Goal: Task Accomplishment & Management: Complete application form

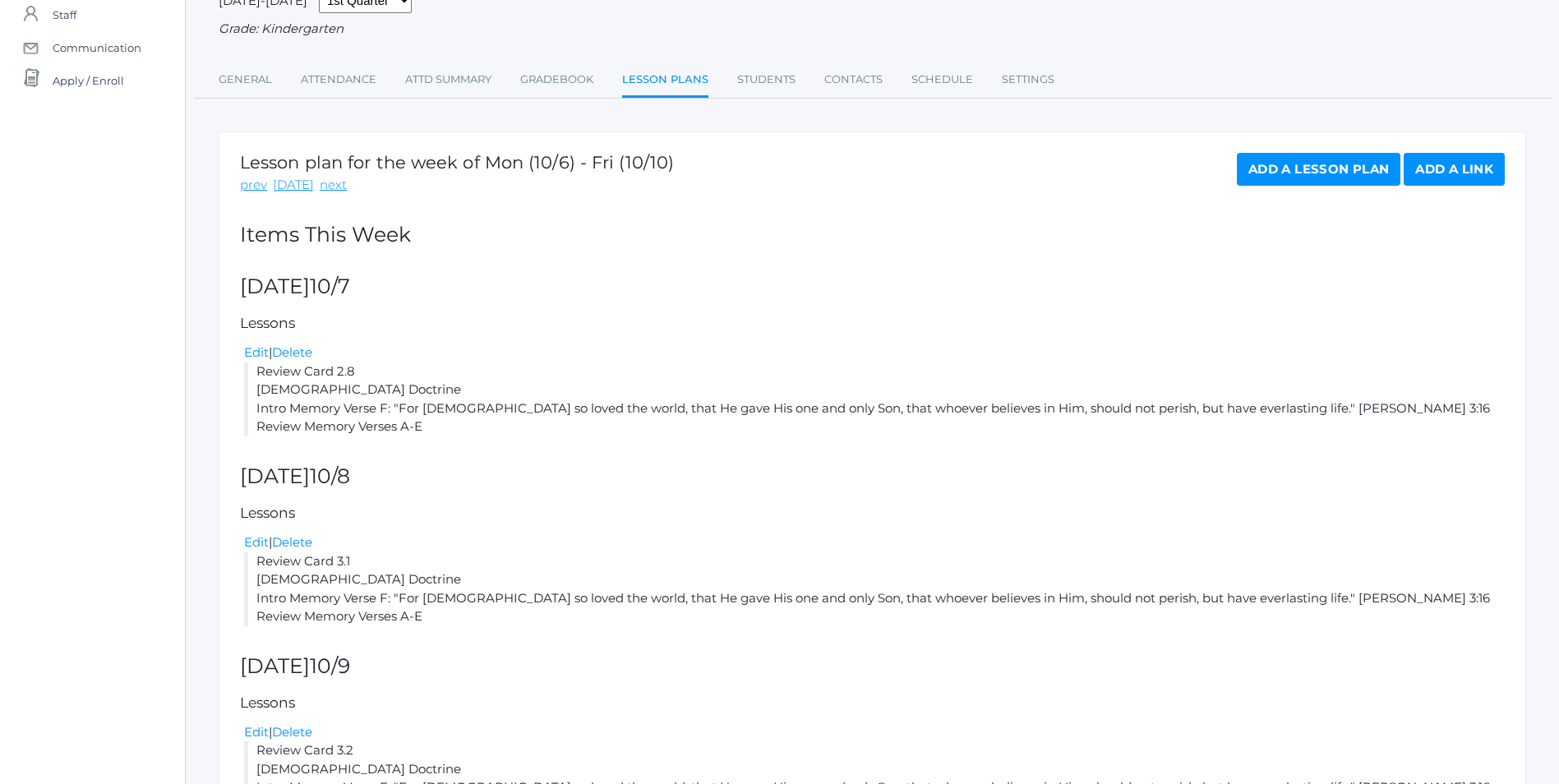
scroll to position [55, 0]
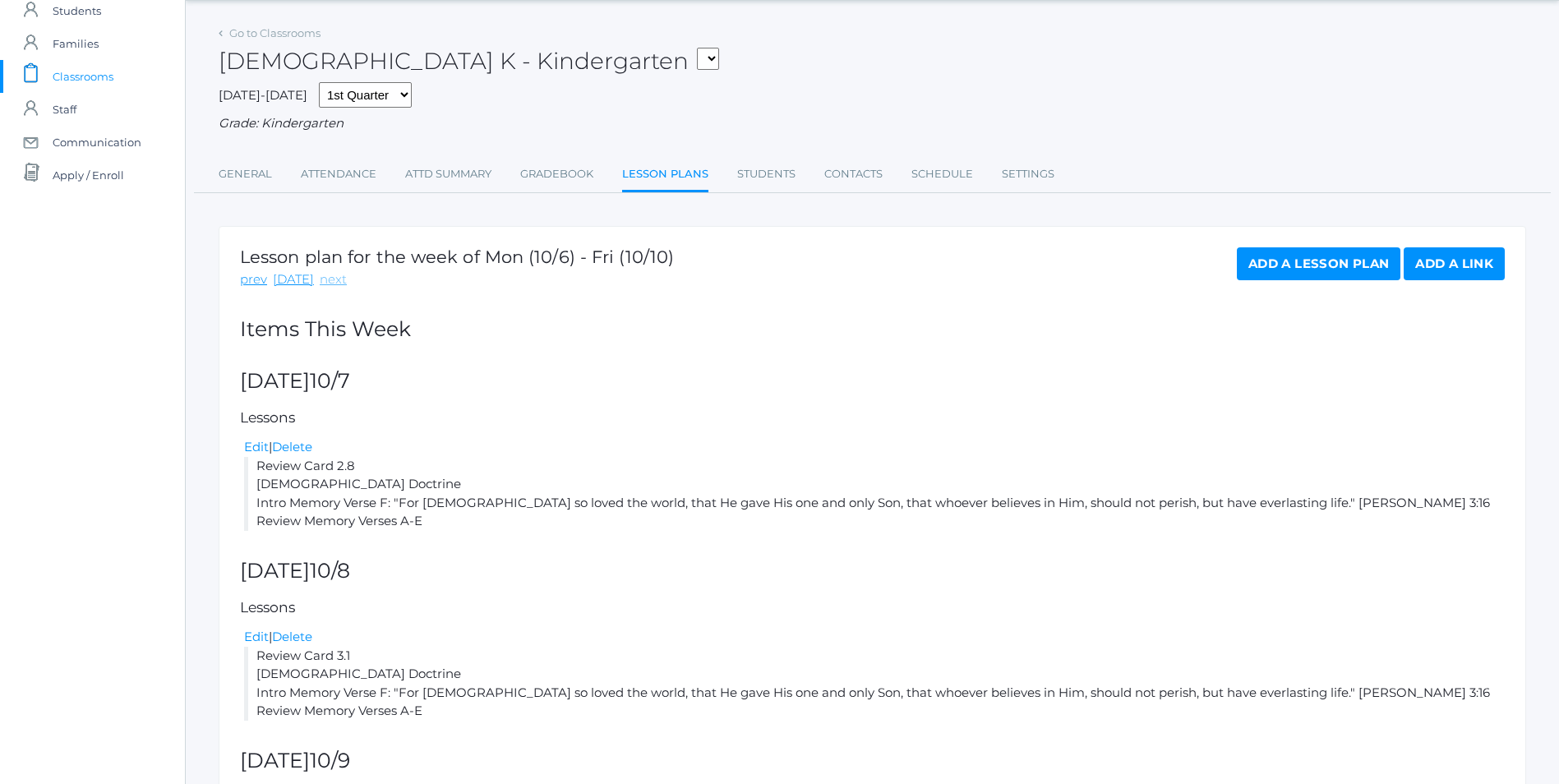
click at [337, 277] on link "next" at bounding box center [333, 280] width 27 height 19
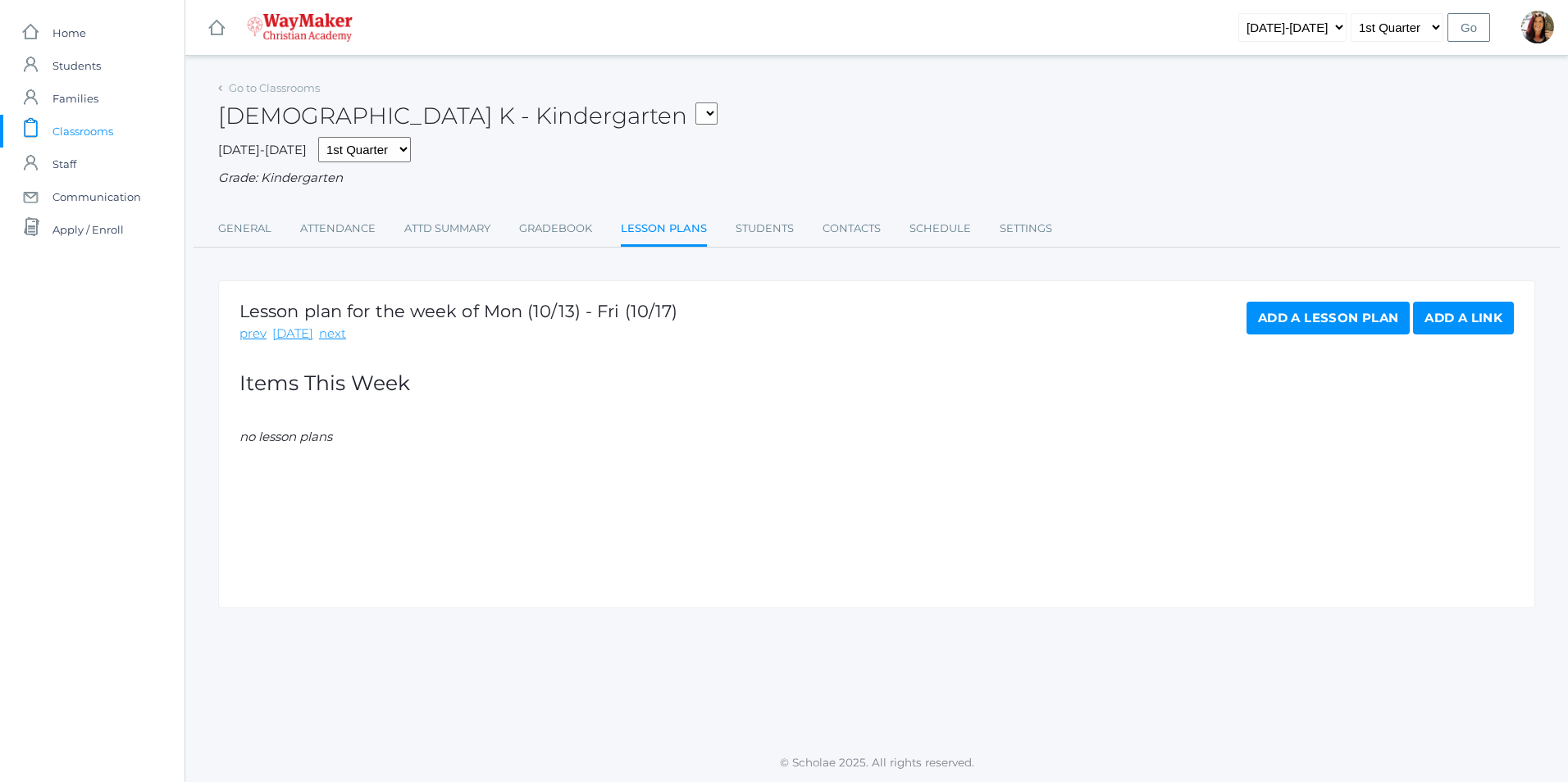
click at [1339, 320] on link "Add a Lesson Plan" at bounding box center [1328, 318] width 163 height 33
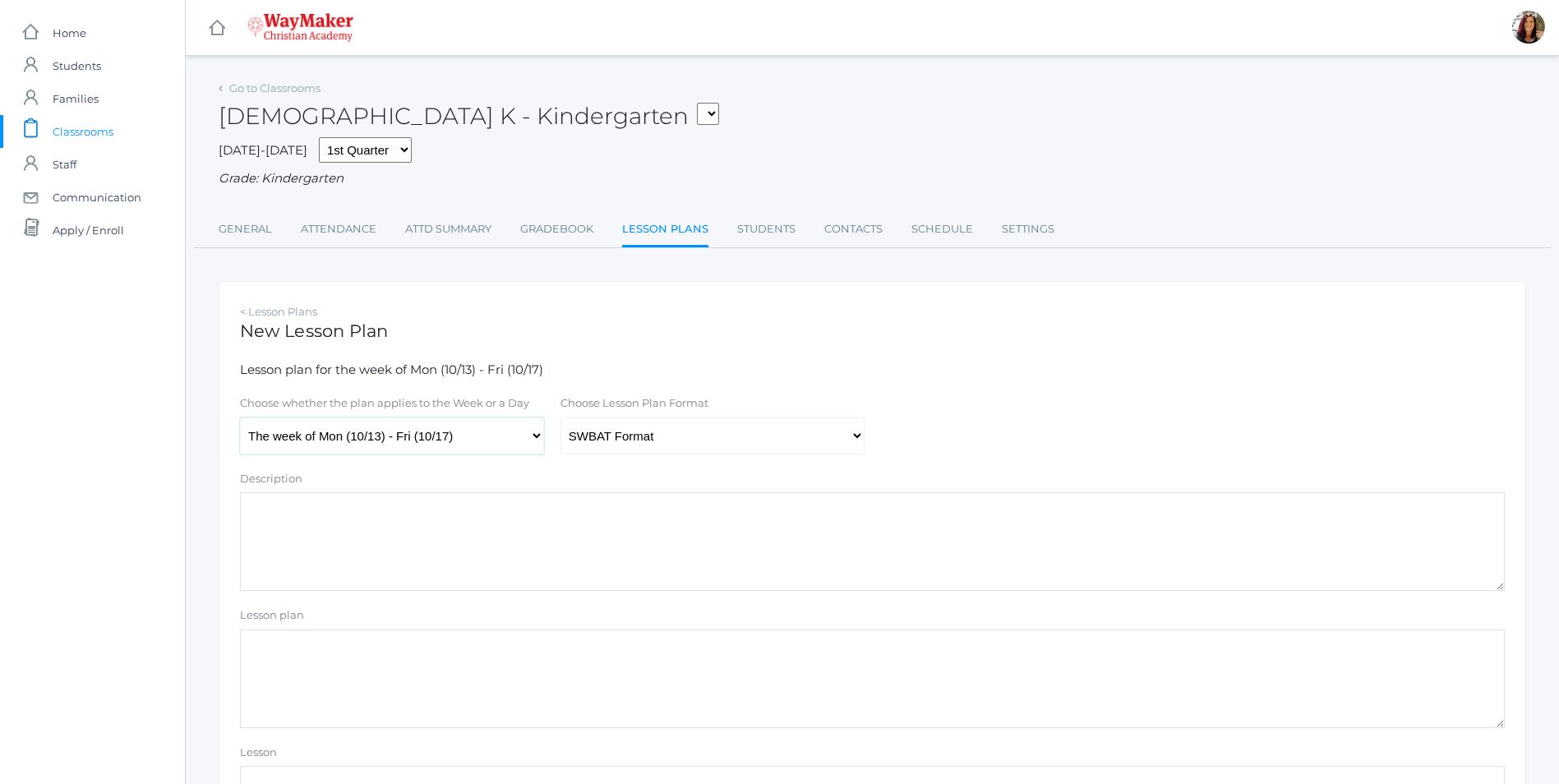
click at [536, 436] on select "The week of Mon (10/13) - Fri (10/17) [DATE] (10/13) [DATE] (10/14) [DATE] (10/…" at bounding box center [392, 436] width 304 height 37
select select "[DATE]"
click at [240, 419] on select "The week of Mon (10/13) - Fri (10/17) [DATE] (10/13) [DATE] (10/14) [DATE] (10/…" at bounding box center [392, 436] width 304 height 37
click at [858, 437] on select "Traditional Format SWBAT Format" at bounding box center [713, 436] width 304 height 37
select select "legacy"
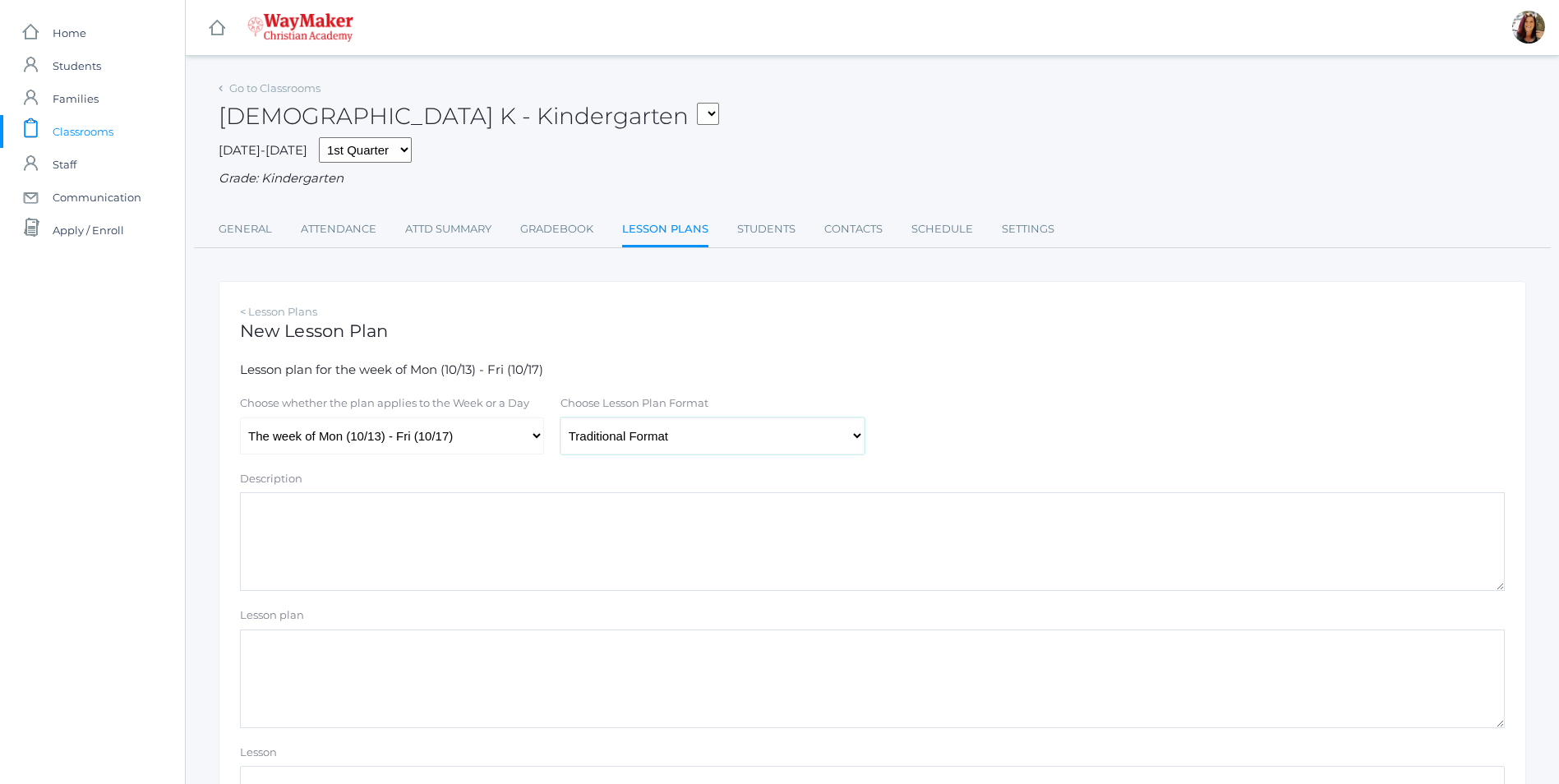
click at [561, 419] on select "Traditional Format SWBAT Format" at bounding box center [713, 436] width 304 height 37
click at [313, 659] on textarea "Lesson plan" at bounding box center [872, 679] width 1265 height 99
type textarea "C"
drag, startPoint x: 409, startPoint y: 693, endPoint x: 246, endPoint y: 639, distance: 171.7
click at [246, 639] on textarea "Card 3.3 Bible Doctrine Memory Verse G: "Give thanks unto the Lord, for He is g…" at bounding box center [872, 679] width 1265 height 99
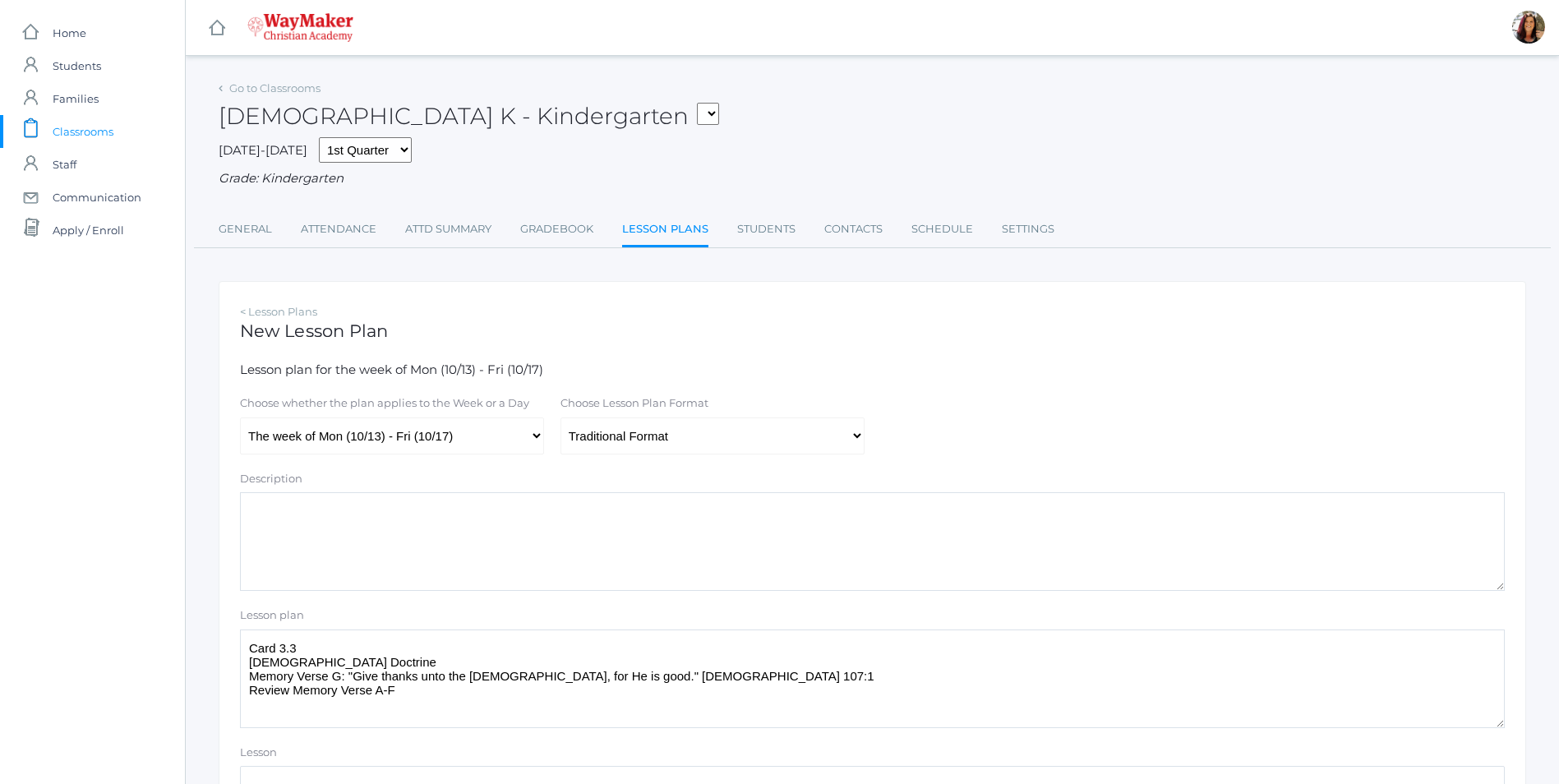
type textarea "Card 3.3 Bible Doctrine Memory Verse G: "Give thanks unto the Lord, for He is g…"
click at [547, 572] on textarea "Description" at bounding box center [872, 541] width 1265 height 99
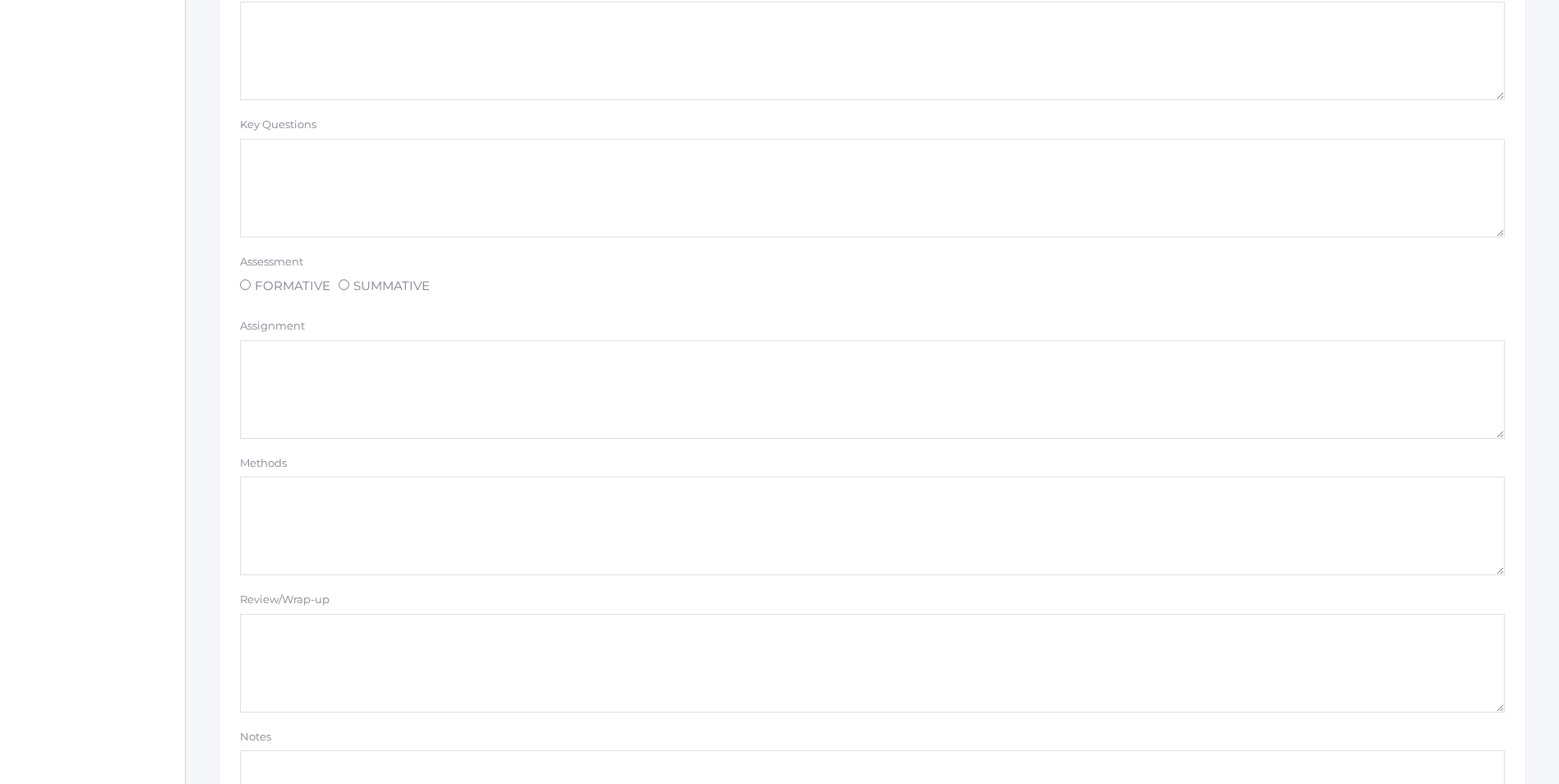
scroll to position [1232, 0]
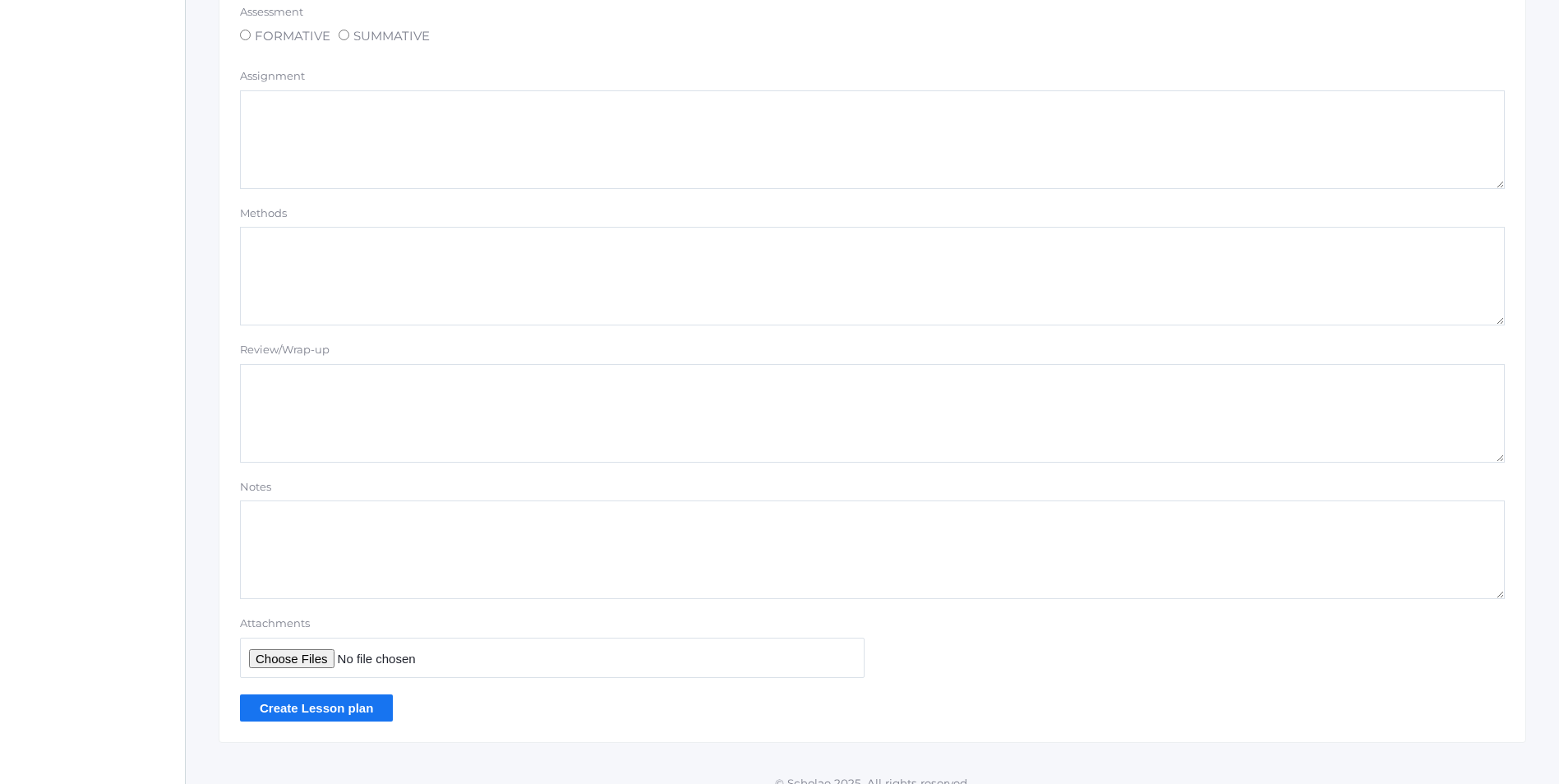
click at [286, 715] on input "Create Lesson plan" at bounding box center [316, 708] width 153 height 27
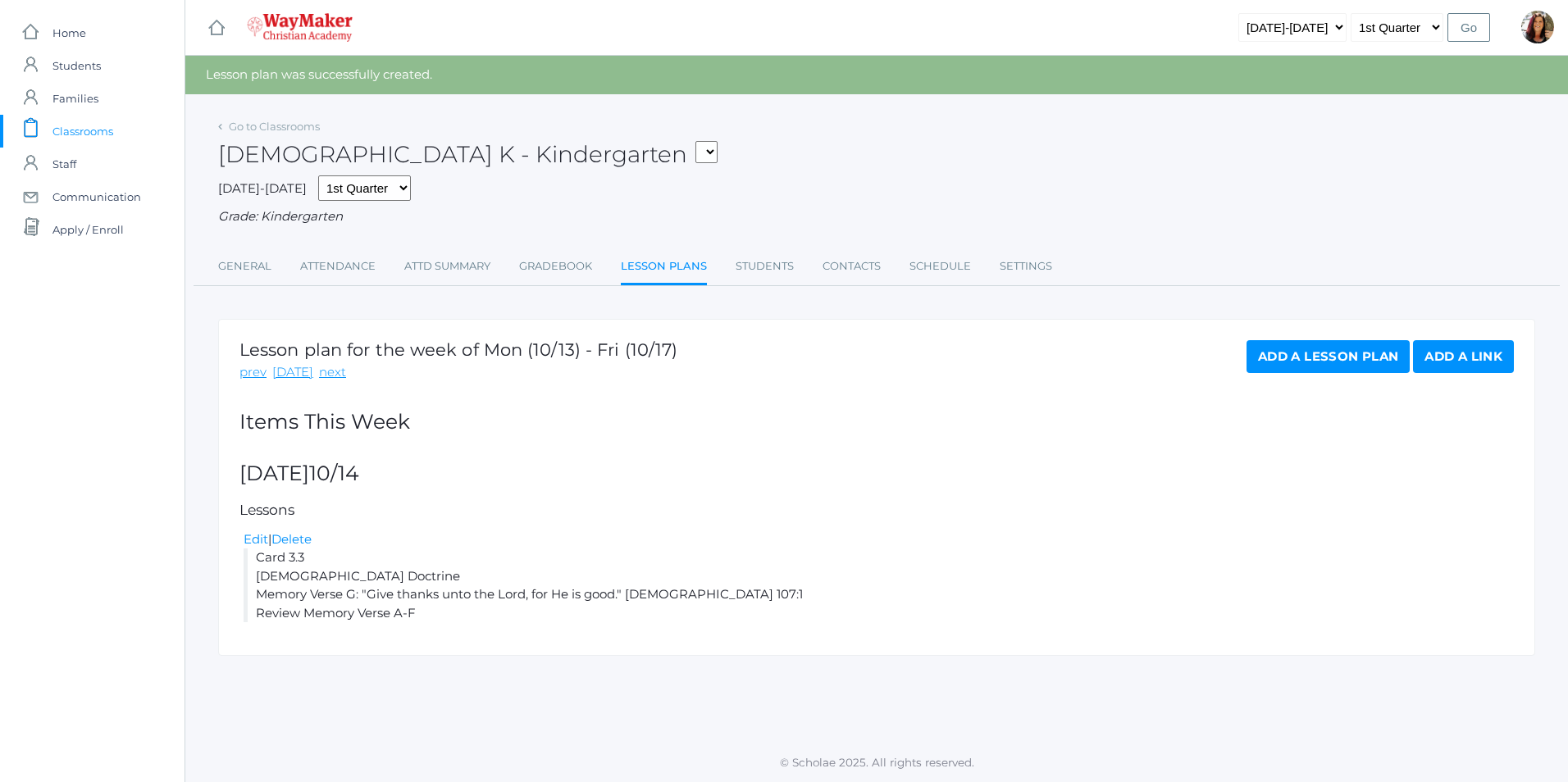
click at [1309, 366] on link "Add a Lesson Plan" at bounding box center [1328, 357] width 163 height 33
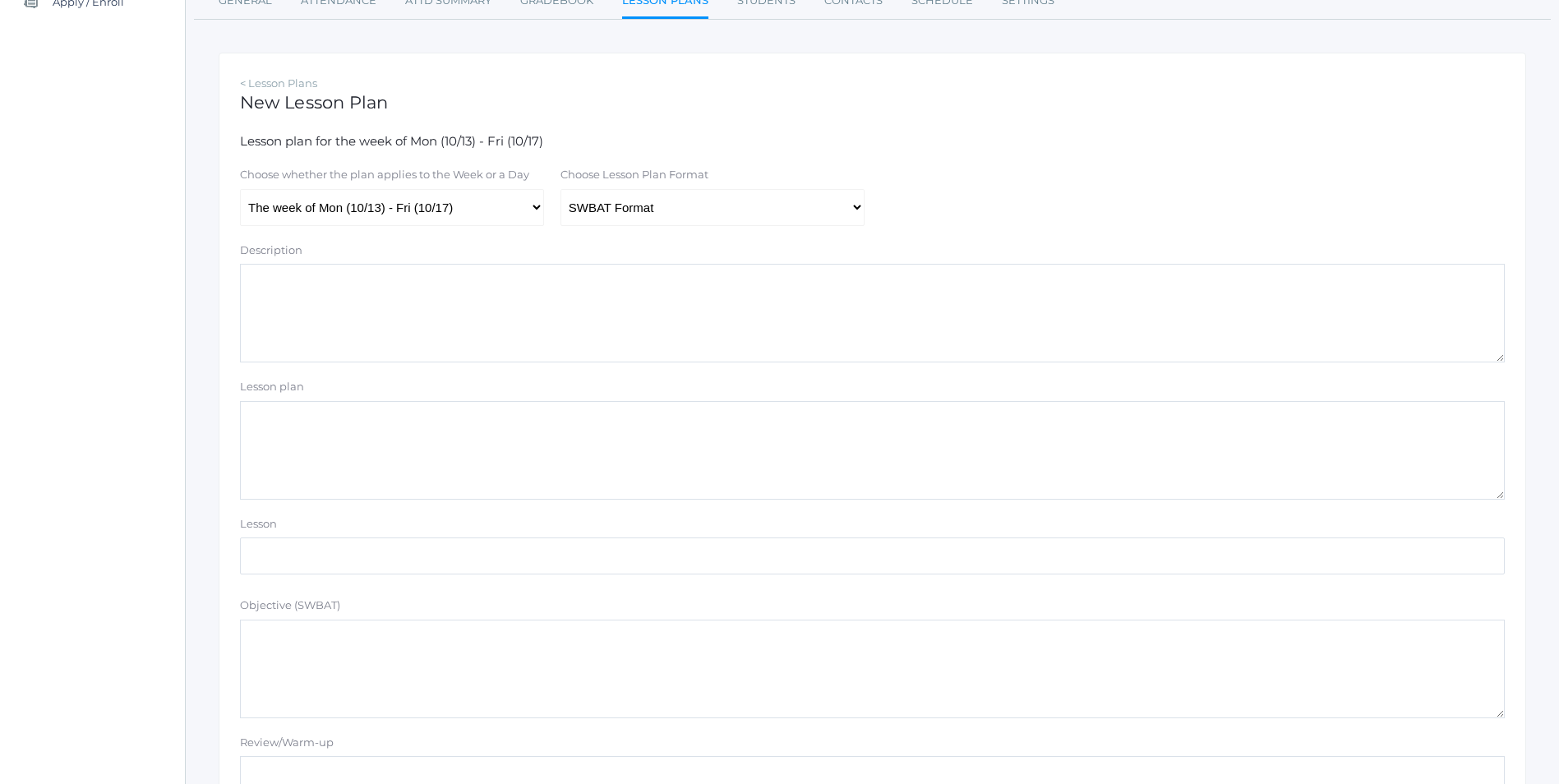
scroll to position [247, 0]
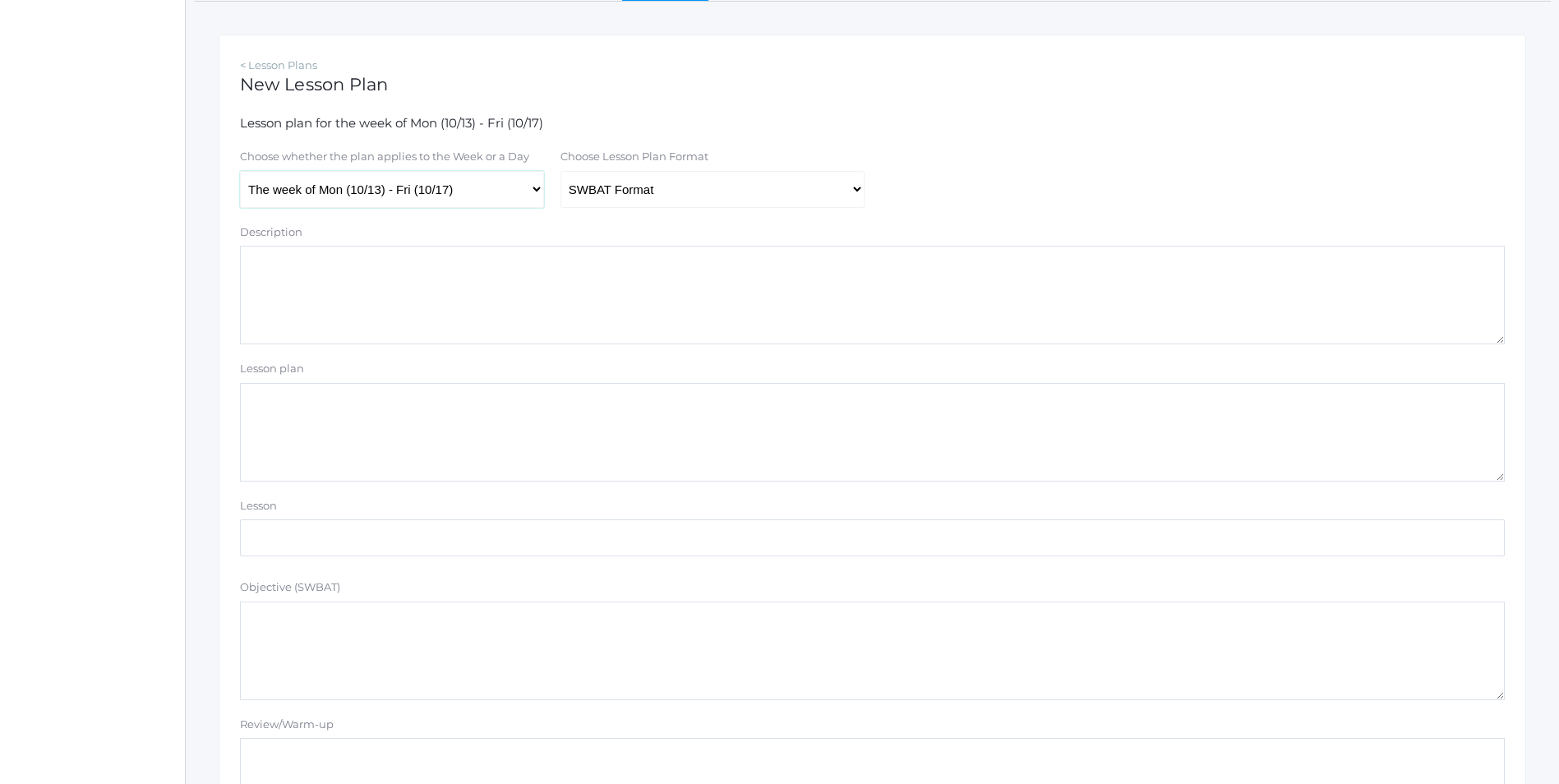
click at [543, 196] on select "The week of Mon (10/13) - Fri (10/17) [DATE] (10/13) [DATE] (10/14) [DATE] (10/…" at bounding box center [392, 189] width 304 height 37
select select "[DATE]"
click at [240, 173] on select "The week of Mon (10/13) - Fri (10/17) [DATE] (10/13) [DATE] (10/14) [DATE] (10/…" at bounding box center [392, 189] width 304 height 37
click at [855, 192] on select "Traditional Format SWBAT Format" at bounding box center [713, 189] width 304 height 37
select select "legacy"
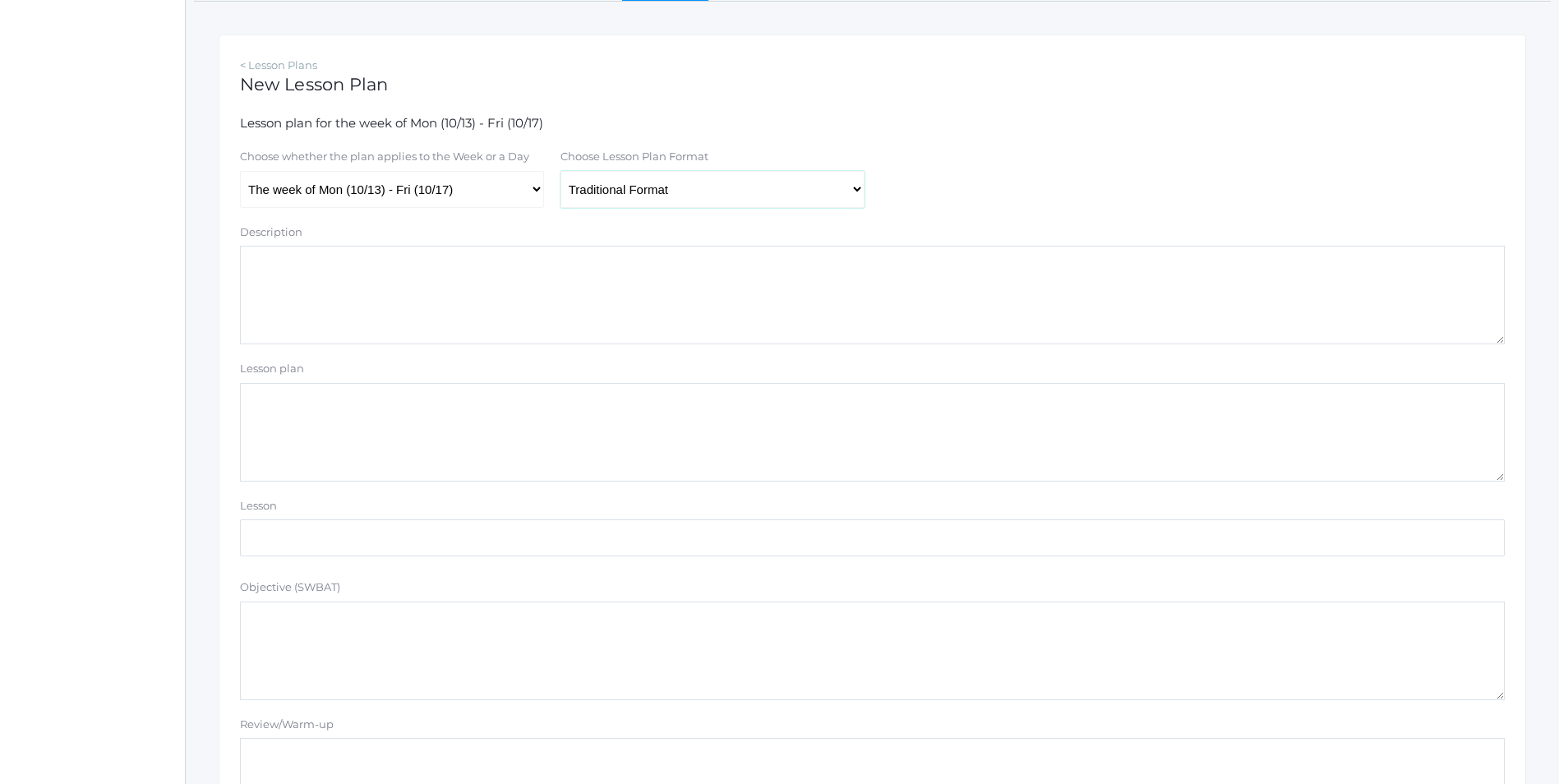
click at [561, 173] on select "Traditional Format SWBAT Format" at bounding box center [713, 189] width 304 height 37
click at [333, 414] on textarea "Lesson plan" at bounding box center [872, 432] width 1265 height 99
paste textarea "Card 3.3 Bible Doctrine Memory Verse G: "Give thanks unto the Lord, for He is g…"
click at [321, 407] on textarea "Card 3.3 Bible Doctrine Memory Verse G: "Give thanks unto the Lord, for He is g…" at bounding box center [872, 432] width 1265 height 99
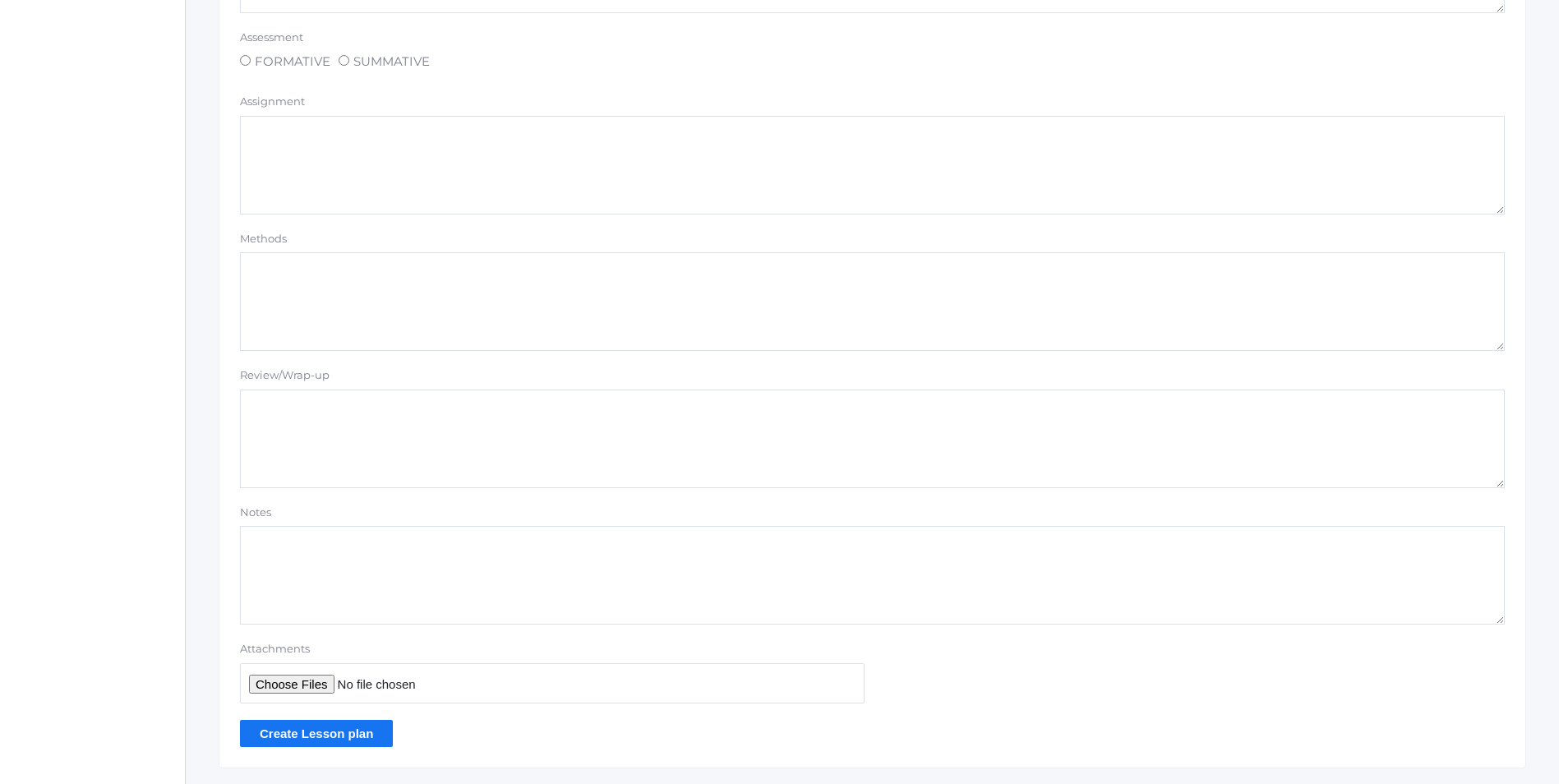
scroll to position [1253, 0]
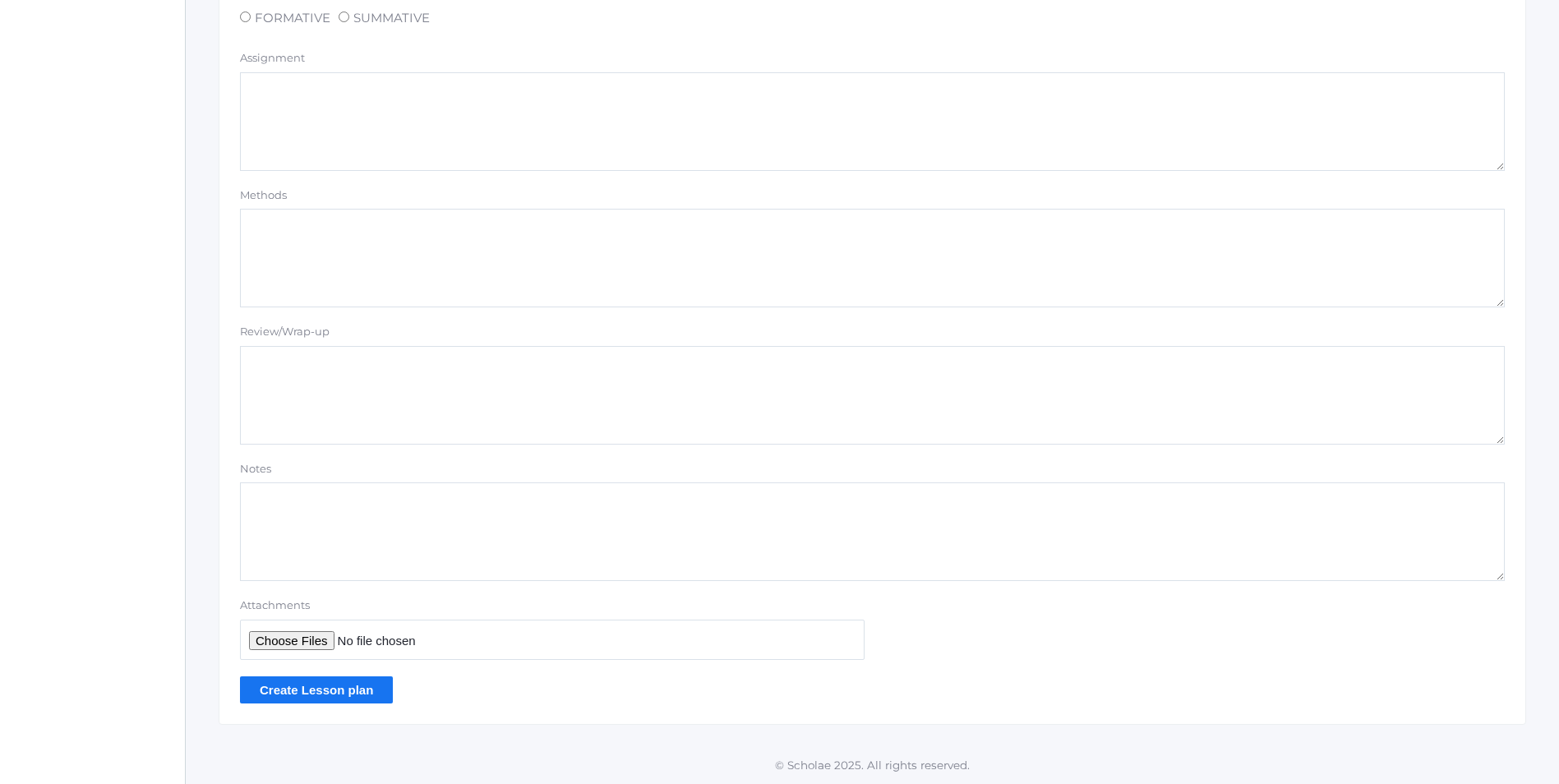
type textarea "Card 3.4 Bible Doctrine Memory Verse G: "Give thanks unto the Lord, for He is g…"
click at [282, 685] on input "Create Lesson plan" at bounding box center [316, 689] width 153 height 27
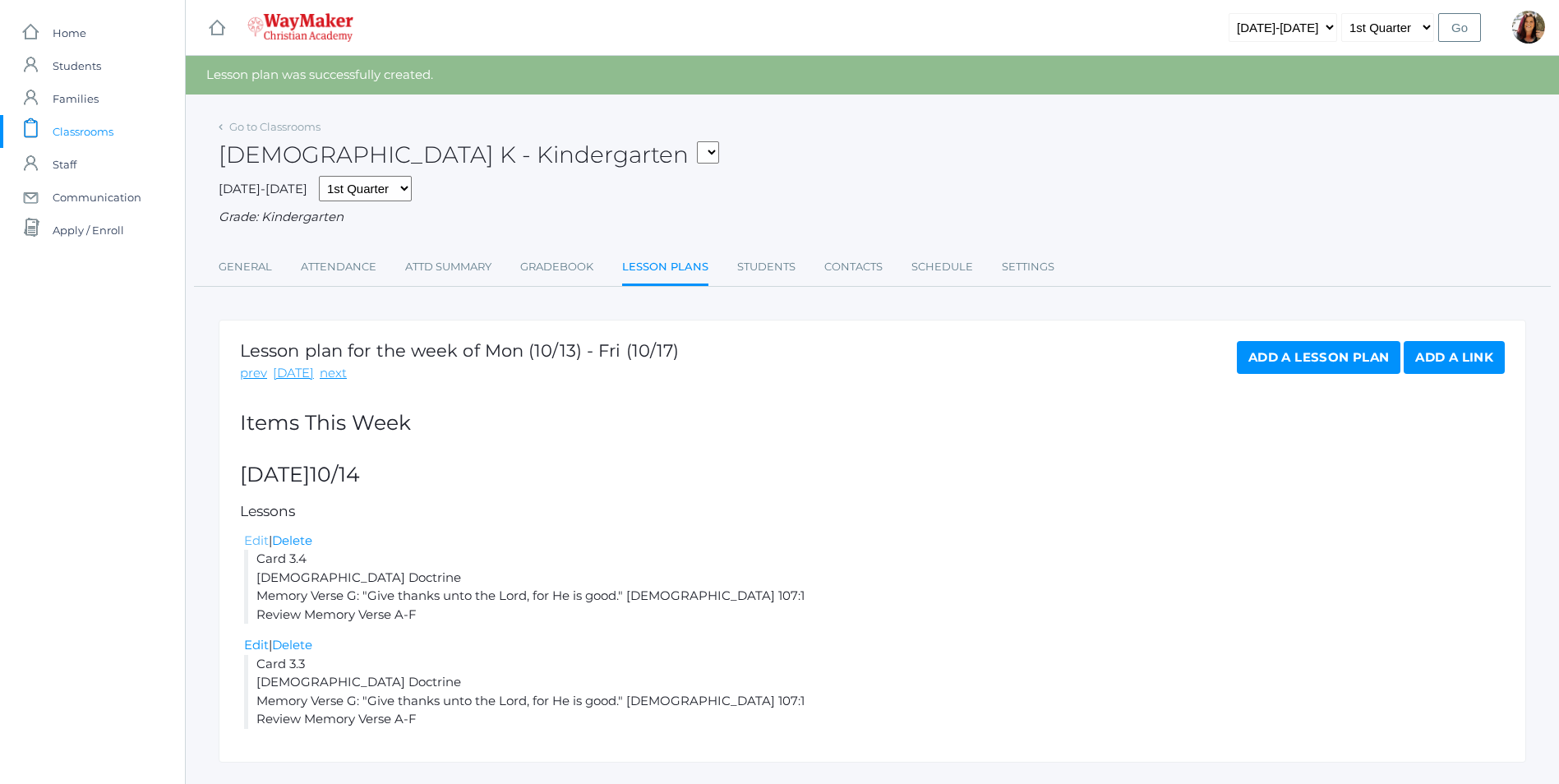
click at [263, 546] on link "Edit" at bounding box center [257, 540] width 25 height 16
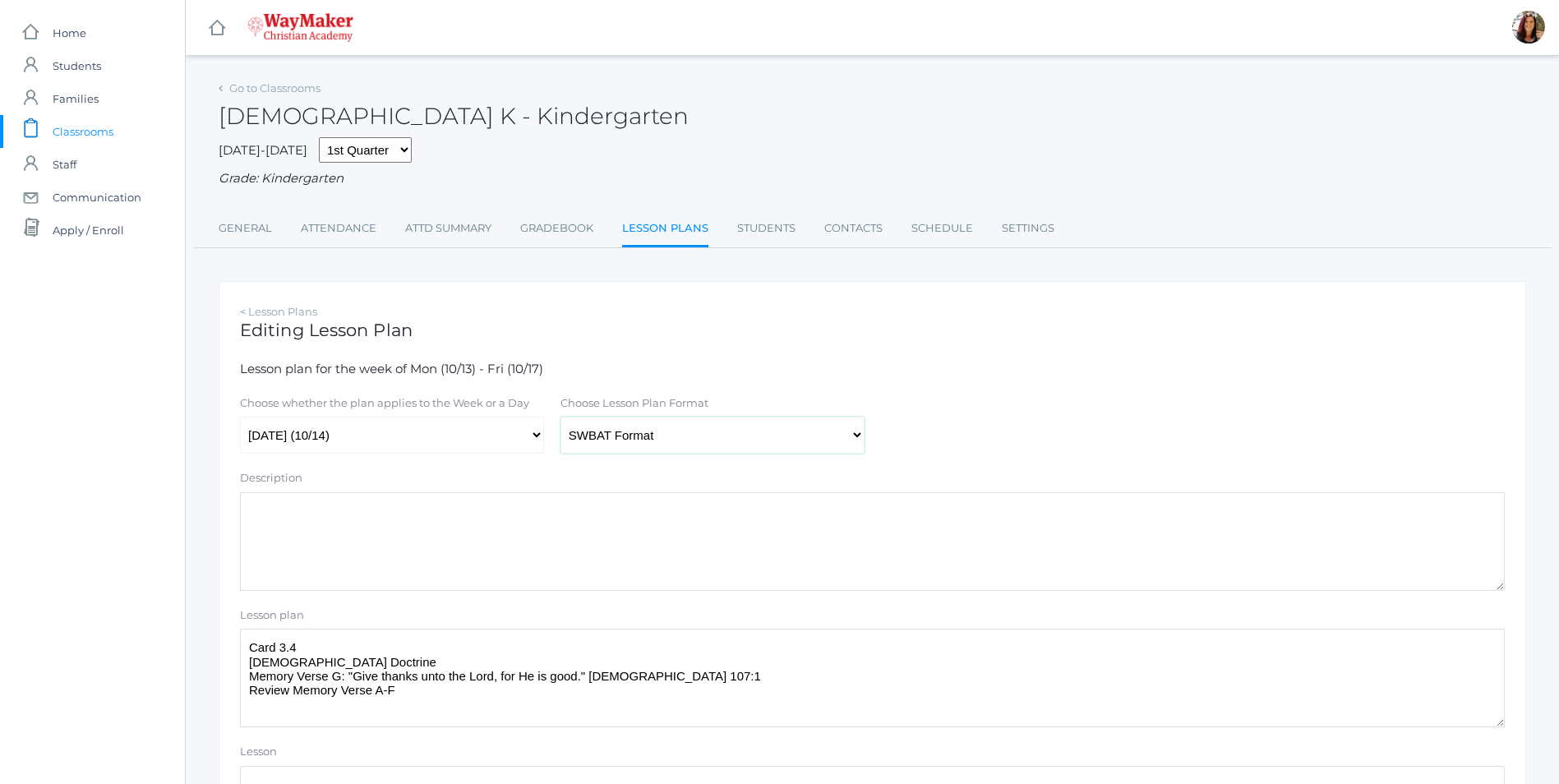
click at [845, 436] on select "Traditional Format SWBAT Format" at bounding box center [713, 435] width 304 height 37
select select "legacy"
click at [561, 419] on select "Traditional Format SWBAT Format" at bounding box center [713, 435] width 304 height 37
click at [535, 434] on select "The week of Mon (10/13) - Fri (10/17) [DATE] (10/13) [DATE] (10/14) [DATE] (10/…" at bounding box center [392, 435] width 304 height 37
select select "2025-10-15"
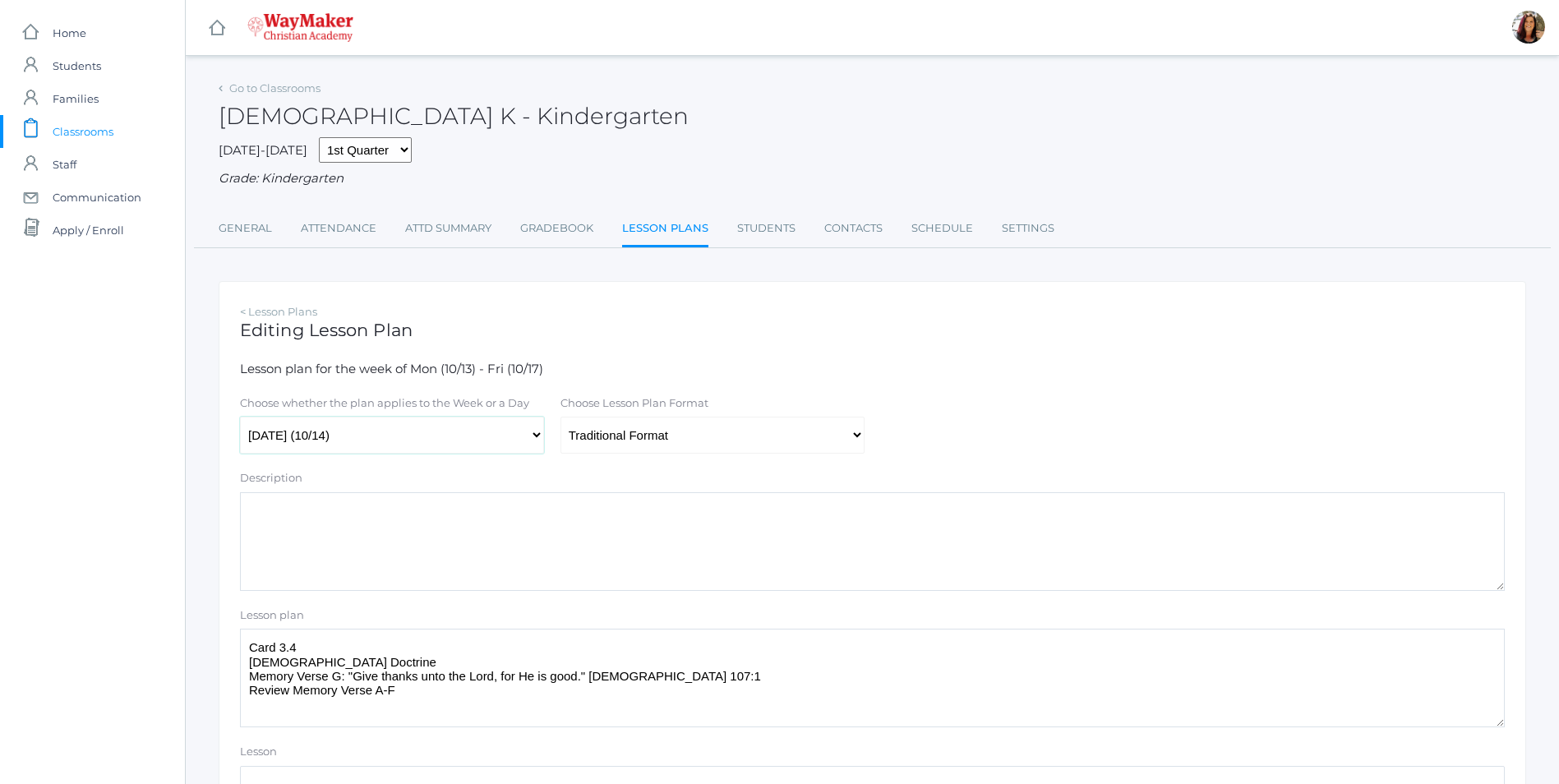
click at [240, 419] on select "The week of Mon (10/13) - Fri (10/17) [DATE] (10/13) [DATE] (10/14) [DATE] (10/…" at bounding box center [392, 435] width 304 height 37
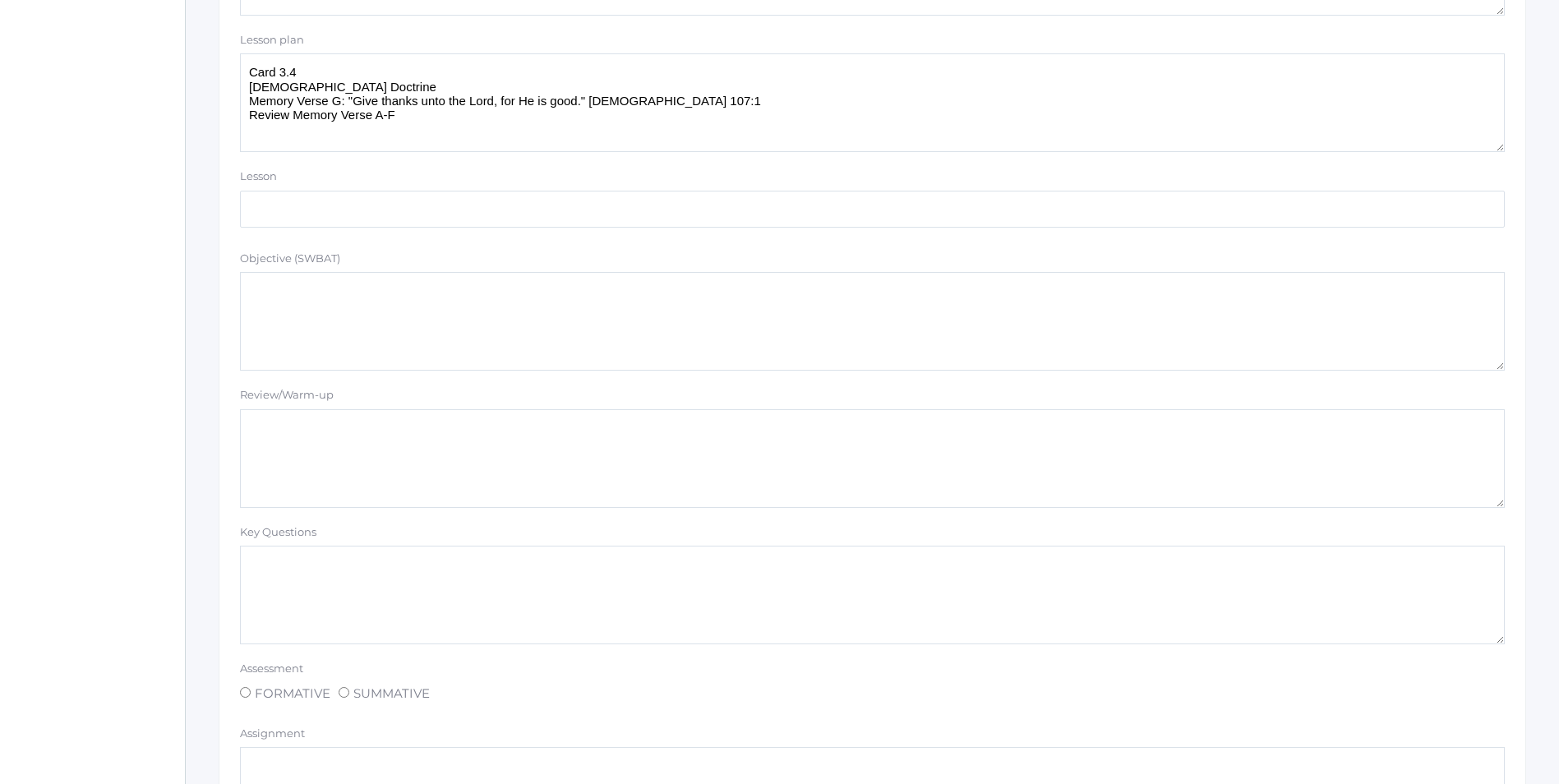
scroll to position [1232, 0]
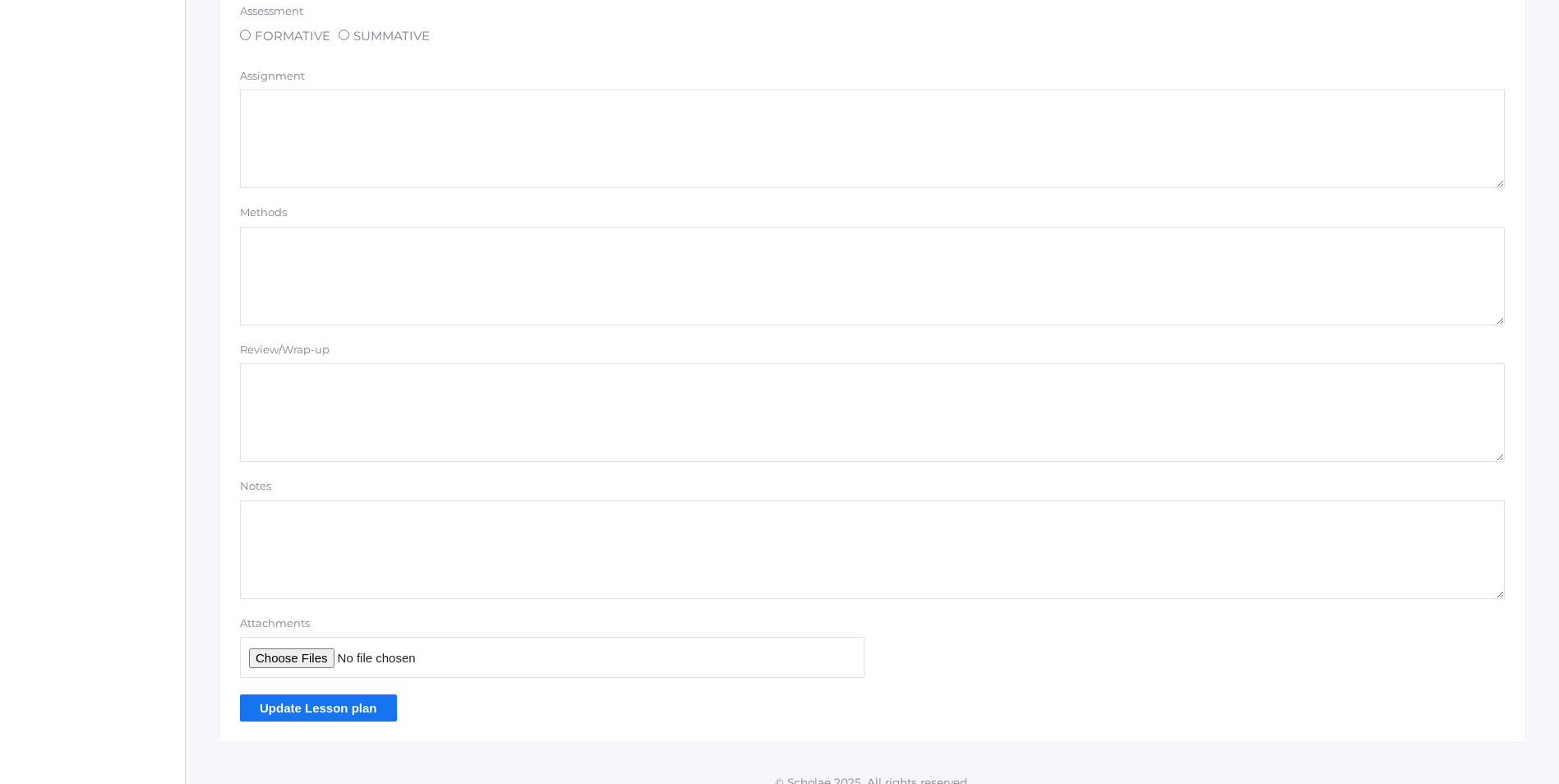
click at [358, 713] on input "Update Lesson plan" at bounding box center [318, 708] width 157 height 27
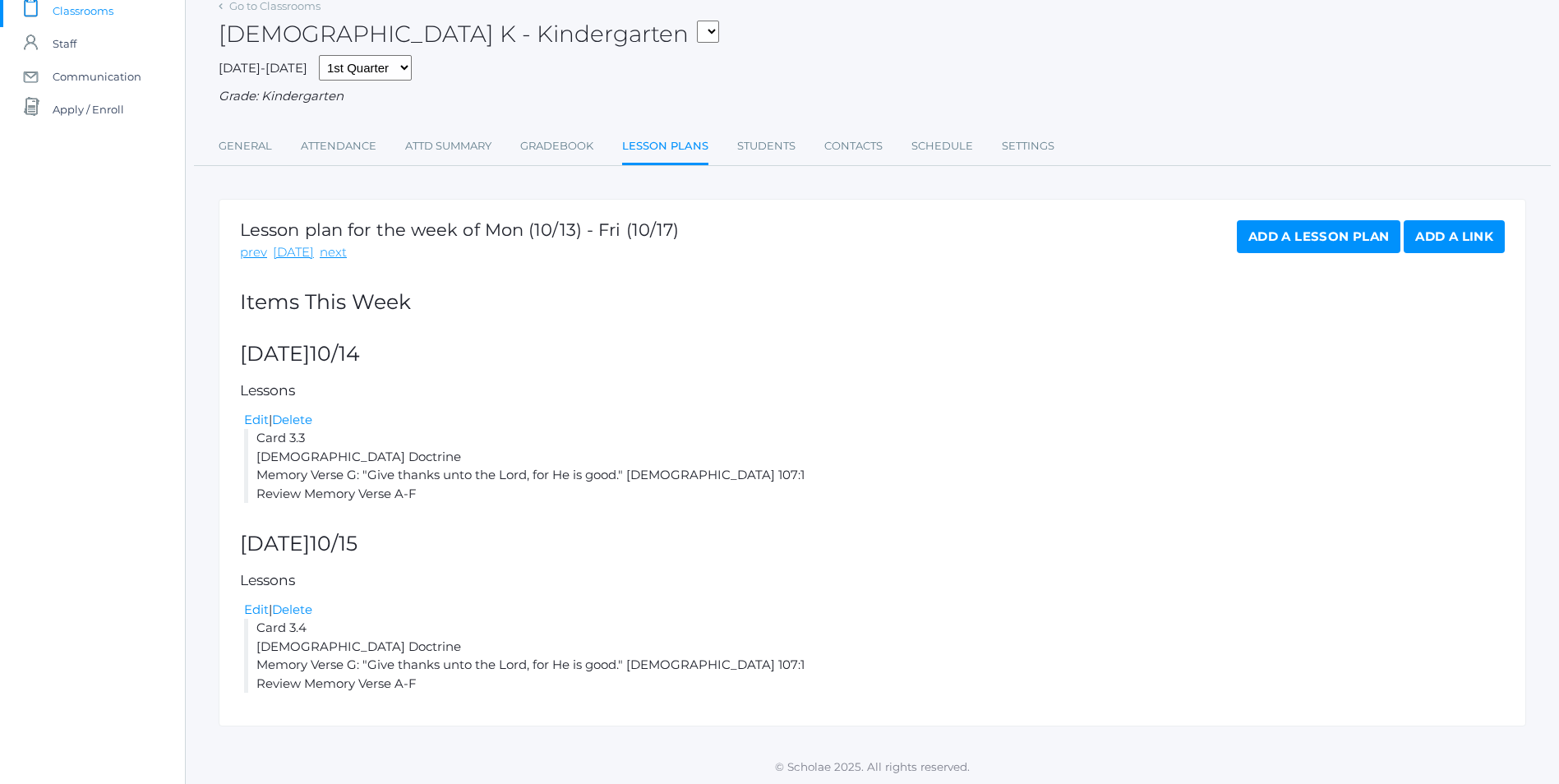
scroll to position [125, 0]
drag, startPoint x: 429, startPoint y: 680, endPoint x: 247, endPoint y: 625, distance: 190.1
click at [247, 625] on li "Card 3.4 Bible Doctrine Memory Verse G: "Give thanks unto the Lord, for He is g…" at bounding box center [875, 654] width 1261 height 74
copy li "Card 3.4 Bible Doctrine Memory Verse G: "Give thanks unto the Lord, for He is g…"
click at [1282, 238] on link "Add a Lesson Plan" at bounding box center [1318, 235] width 164 height 33
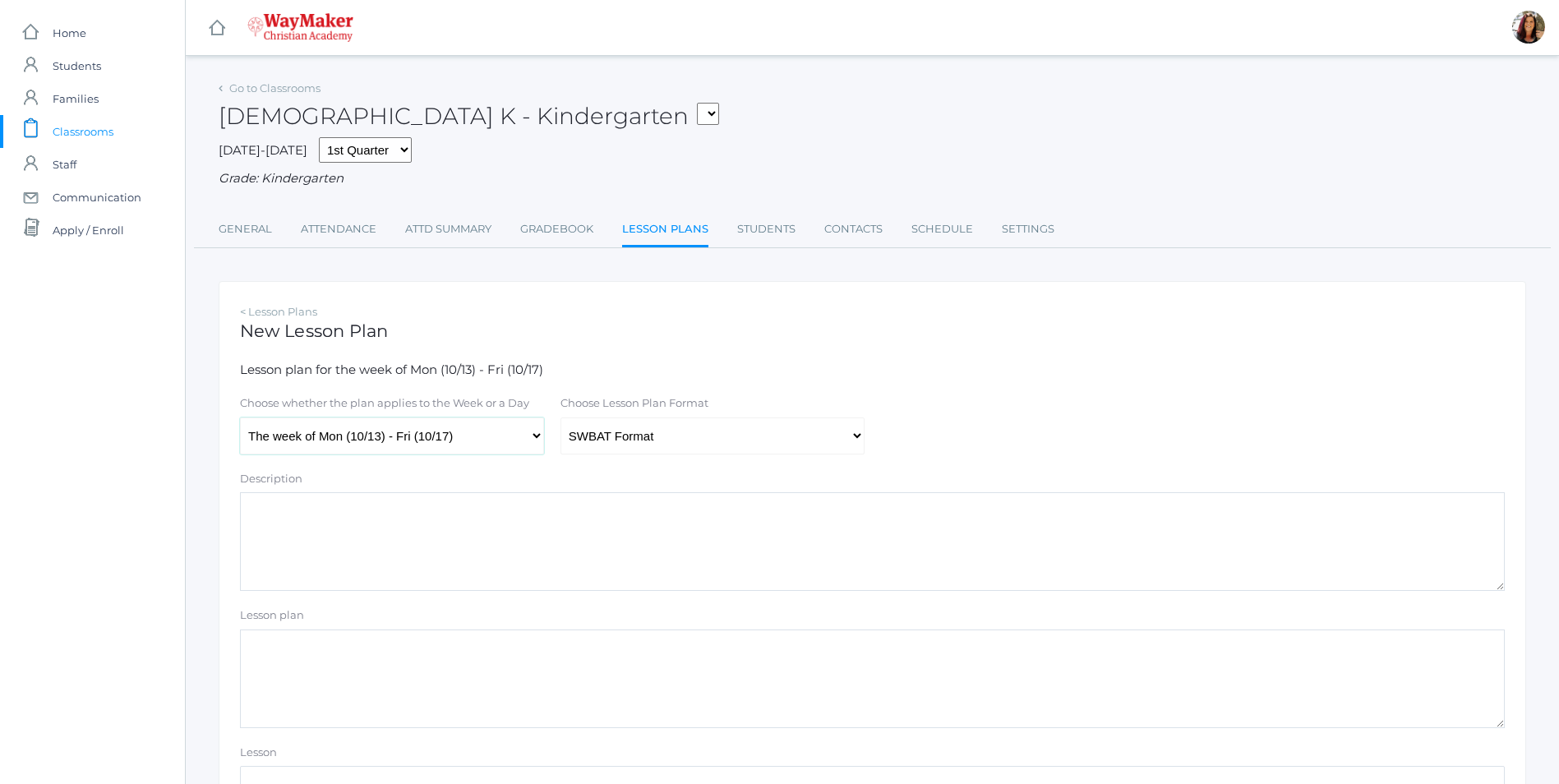
click at [532, 434] on select "The week of Mon (10/13) - Fri (10/17) [DATE] (10/13) [DATE] (10/14) [DATE] (10/…" at bounding box center [392, 436] width 304 height 37
select select "2025-10-16"
click at [240, 419] on select "The week of Mon (10/13) - Fri (10/17) [DATE] (10/13) [DATE] (10/14) [DATE] (10/…" at bounding box center [392, 436] width 304 height 37
click at [859, 446] on select "Traditional Format SWBAT Format" at bounding box center [713, 436] width 304 height 37
click at [561, 419] on select "Traditional Format SWBAT Format" at bounding box center [713, 436] width 304 height 37
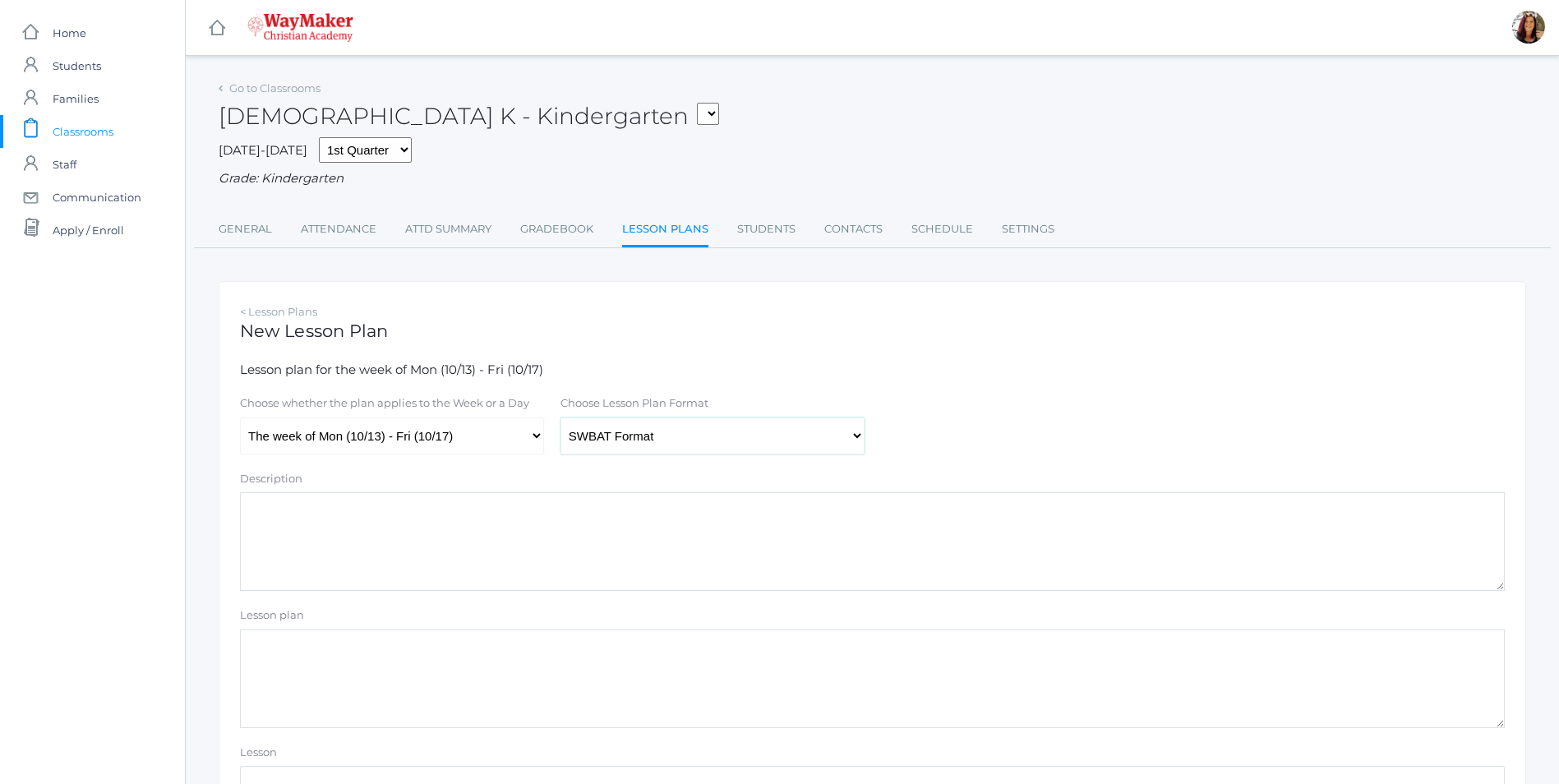
click at [854, 441] on select "Traditional Format SWBAT Format" at bounding box center [713, 436] width 304 height 37
select select "legacy"
click at [561, 419] on select "Traditional Format SWBAT Format" at bounding box center [713, 436] width 304 height 37
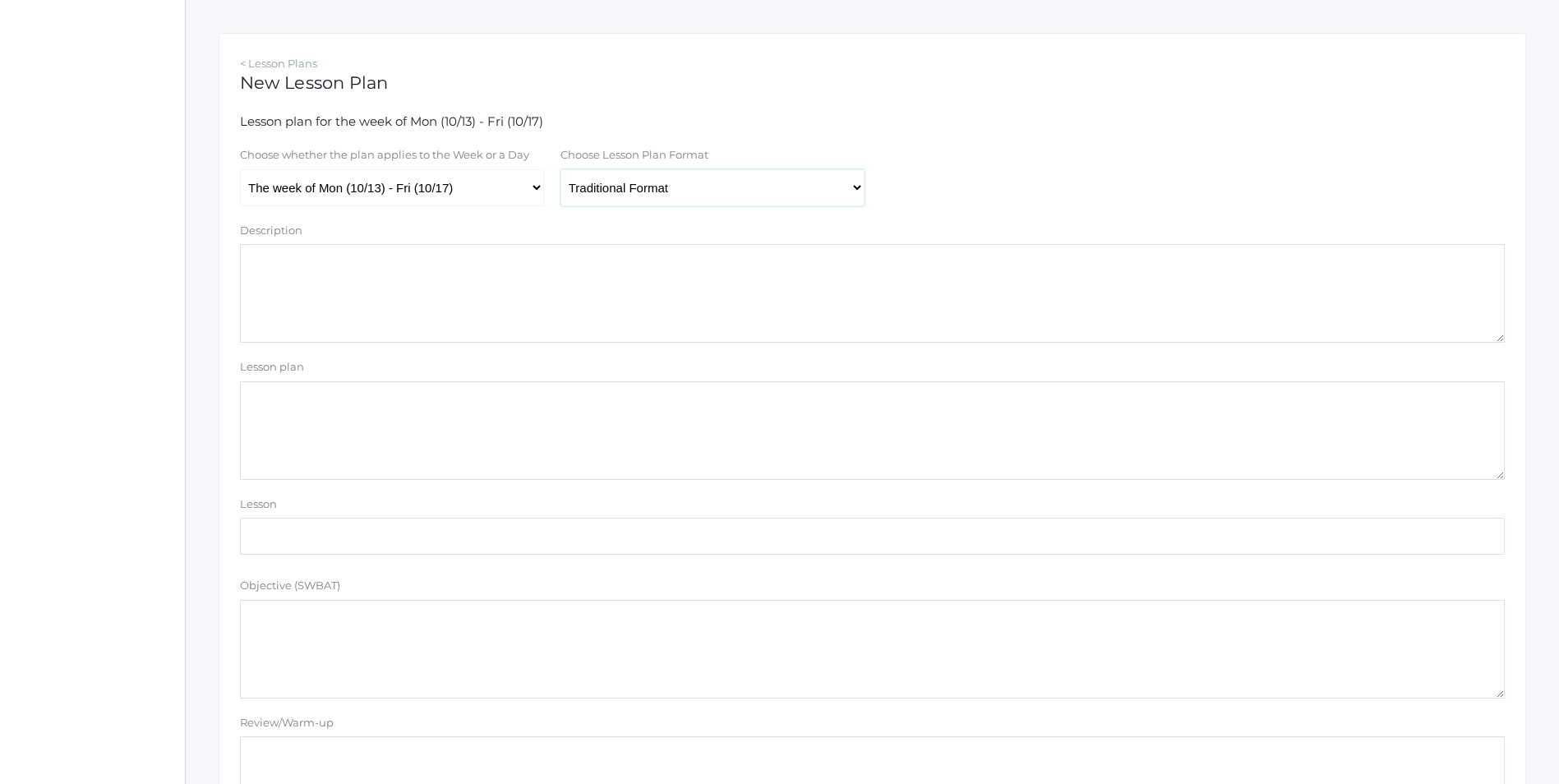
scroll to position [247, 0]
click at [299, 430] on textarea "Lesson plan" at bounding box center [872, 432] width 1265 height 99
paste textarea "Card 3.4 Bible Doctrine Memory Verse G: "Give thanks unto the Lord, for He is g…"
click at [309, 394] on textarea "Card 3.4 Bible Doctrine Memory Verse G: "Give thanks unto the Lord, for He is g…" at bounding box center [872, 432] width 1265 height 99
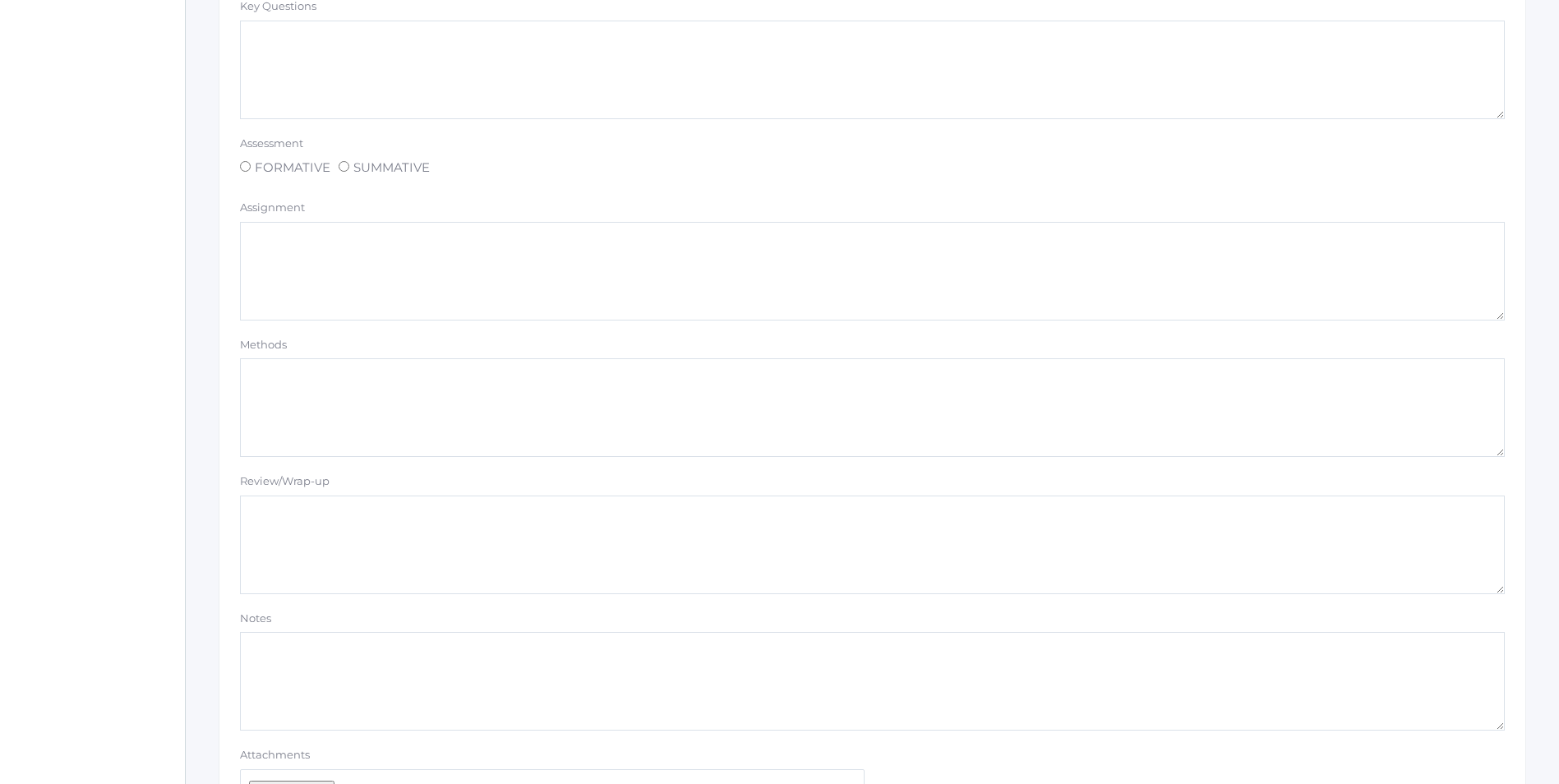
scroll to position [1253, 0]
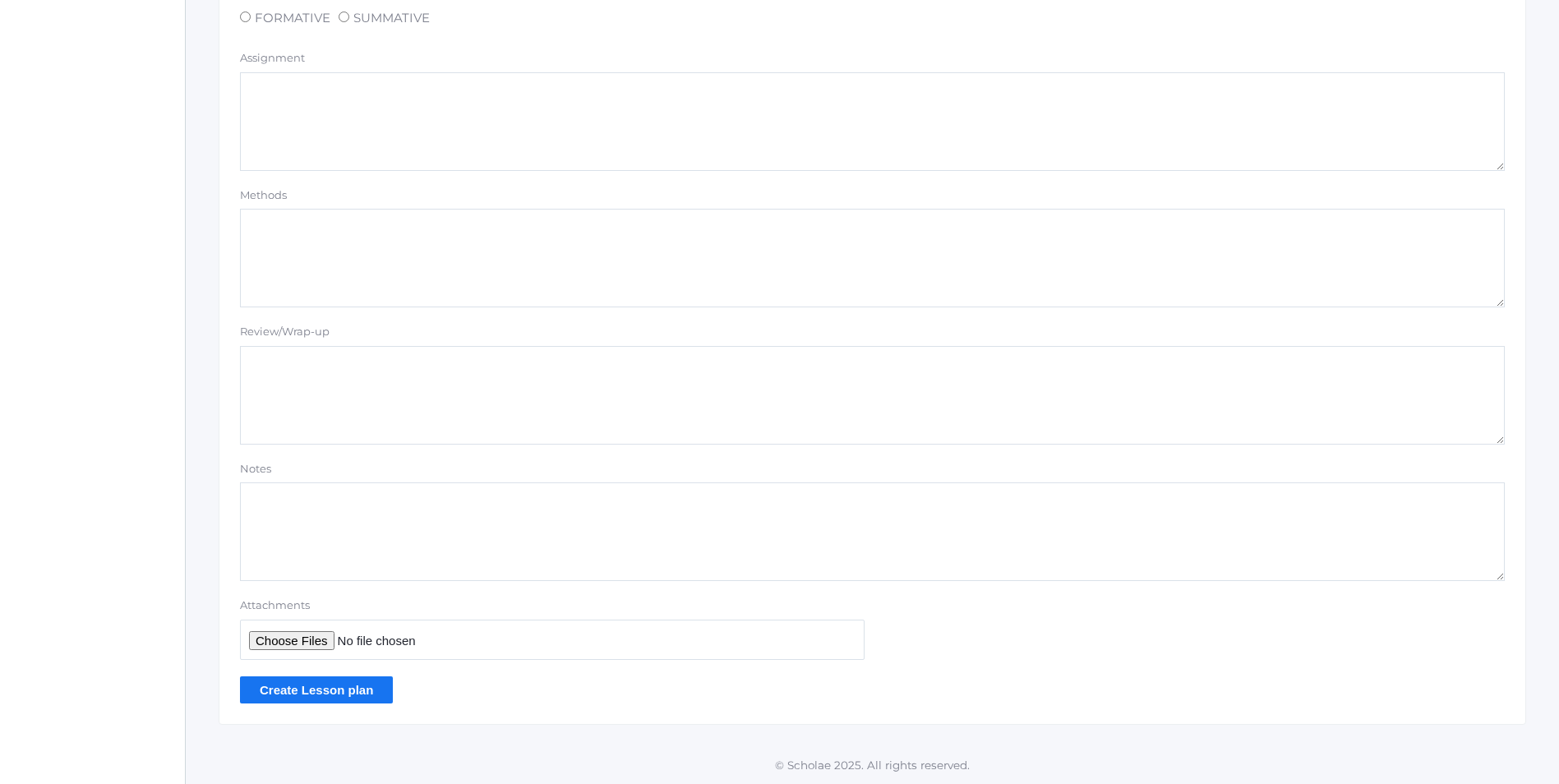
type textarea "Card 3.5 Bible Doctrine Memory Verse G: "Give thanks unto the Lord, for He is g…"
click at [356, 686] on input "Create Lesson plan" at bounding box center [316, 689] width 153 height 27
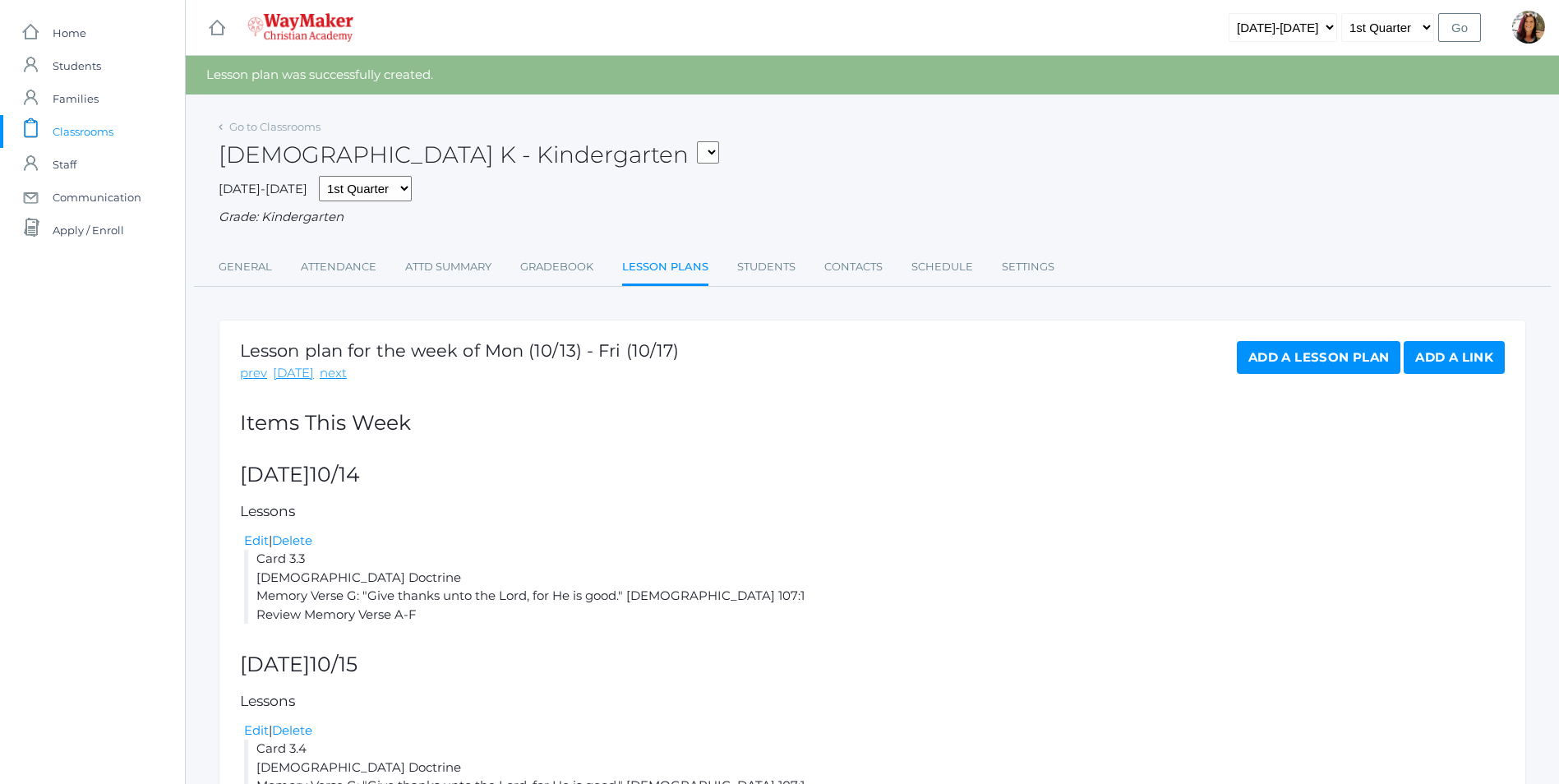
click at [1346, 366] on link "Add a Lesson Plan" at bounding box center [1318, 358] width 164 height 33
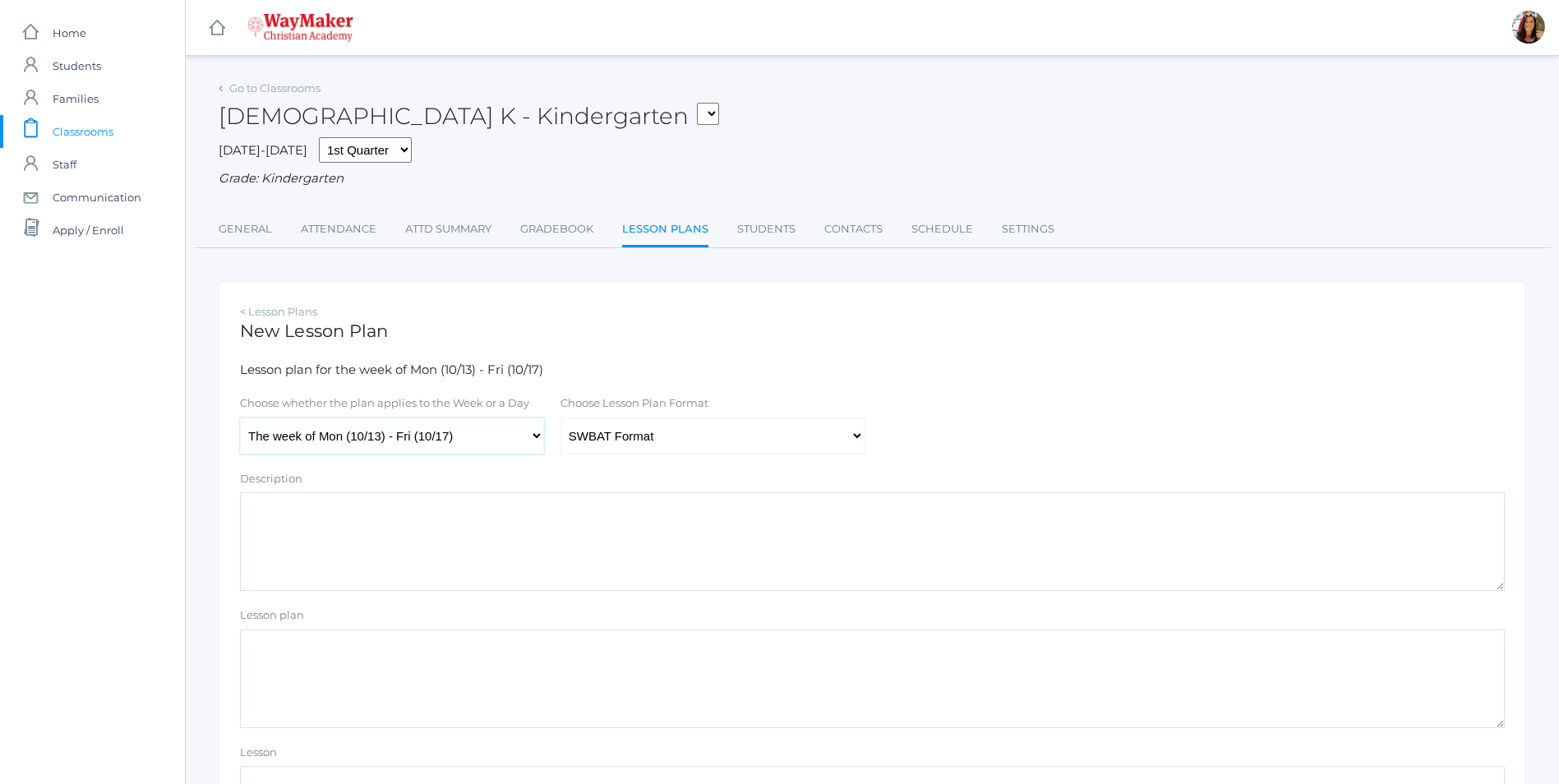
click at [539, 443] on select "The week of Mon (10/13) - Fri (10/17) [DATE] (10/13) [DATE] (10/14) [DATE] (10/…" at bounding box center [392, 436] width 304 height 37
select select "2025-10-17"
click at [240, 419] on select "The week of Mon (10/13) - Fri (10/17) [DATE] (10/13) [DATE] (10/14) [DATE] (10/…" at bounding box center [392, 436] width 304 height 37
click at [849, 434] on select "Traditional Format SWBAT Format" at bounding box center [713, 436] width 304 height 37
select select "legacy"
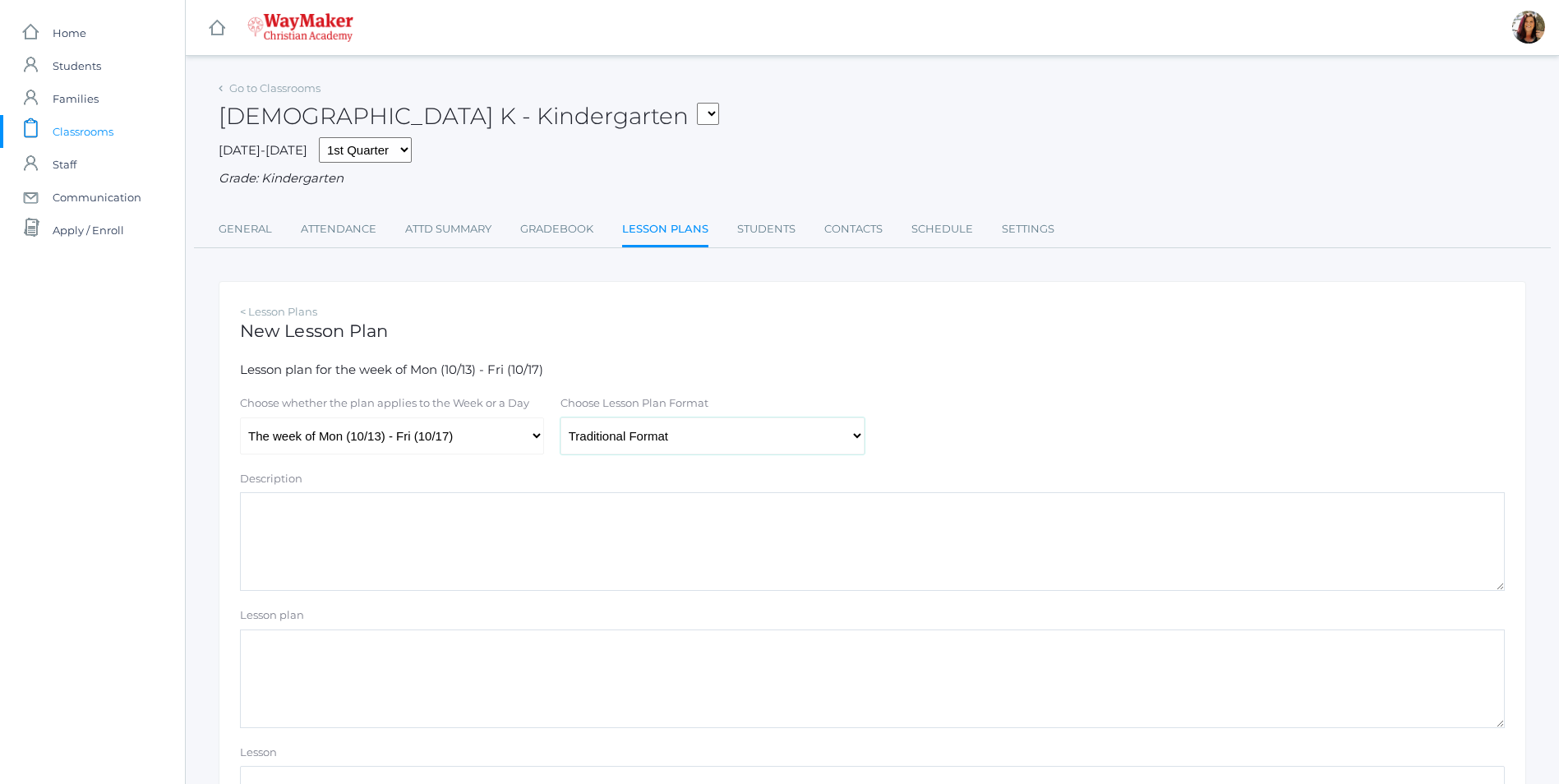
click at [561, 419] on select "Traditional Format SWBAT Format" at bounding box center [713, 436] width 304 height 37
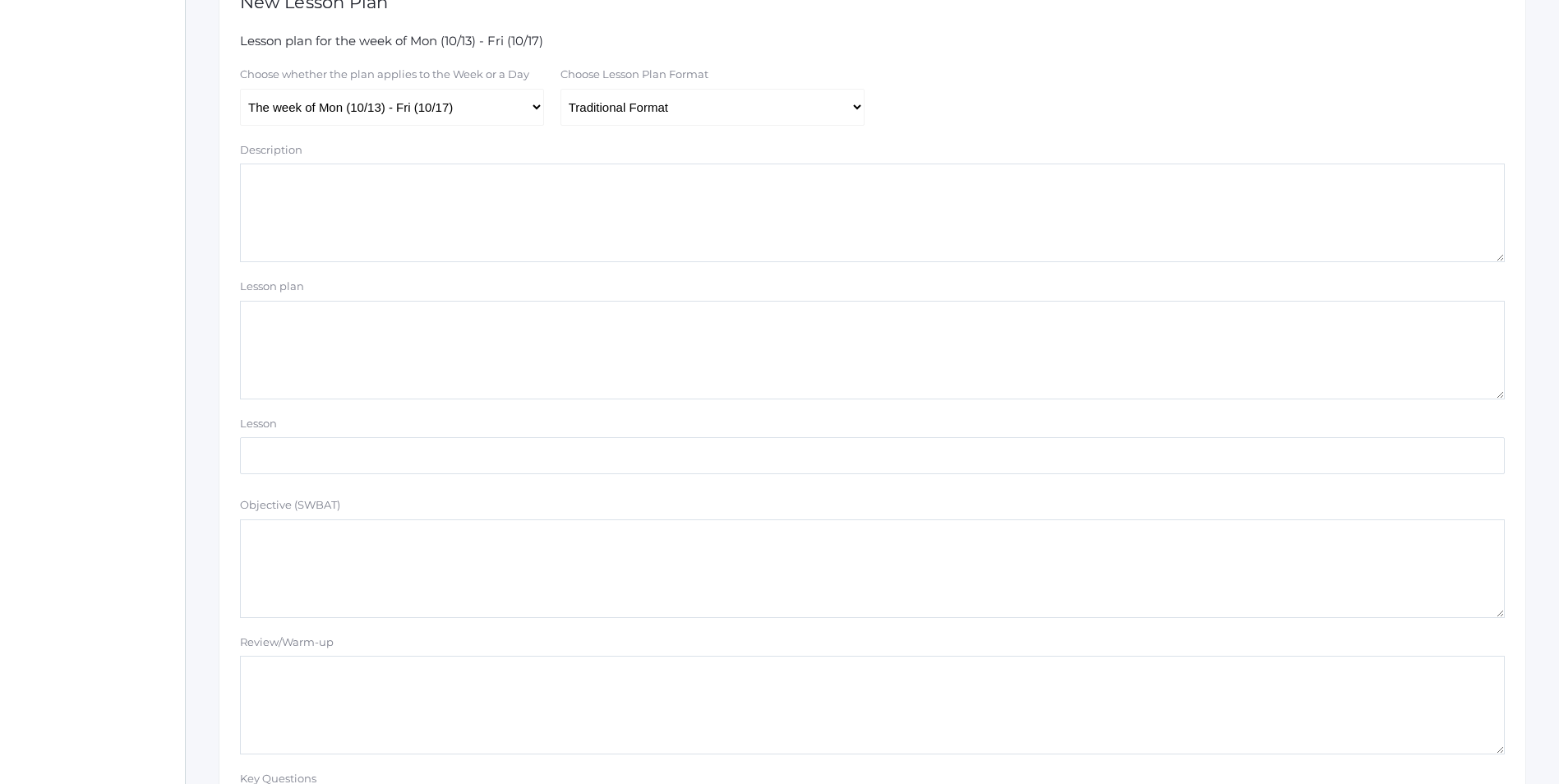
paste textarea "Card 3.4 Bible Doctrine Memory Verse G: "Give thanks unto the Lord, for He is g…"
click at [330, 331] on textarea "Card 3.4 Bible Doctrine Memory Verse G: "Give thanks unto the Lord, for He is g…" at bounding box center [872, 350] width 1265 height 99
click at [302, 321] on textarea "Card 3.4 Bible Doctrine Memory Verse G: "Give thanks unto the Lord, for He is g…" at bounding box center [872, 350] width 1265 height 99
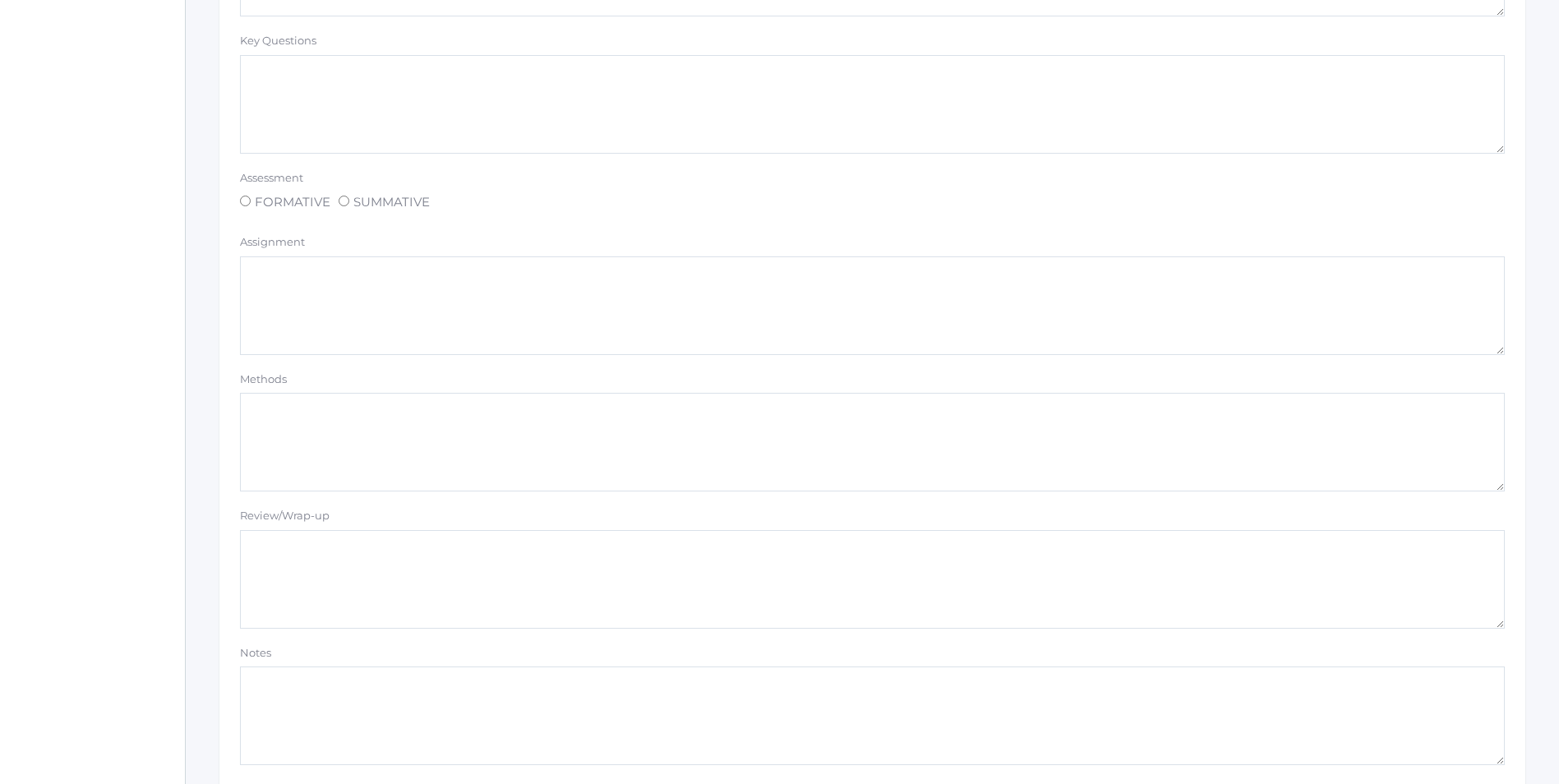
scroll to position [1253, 0]
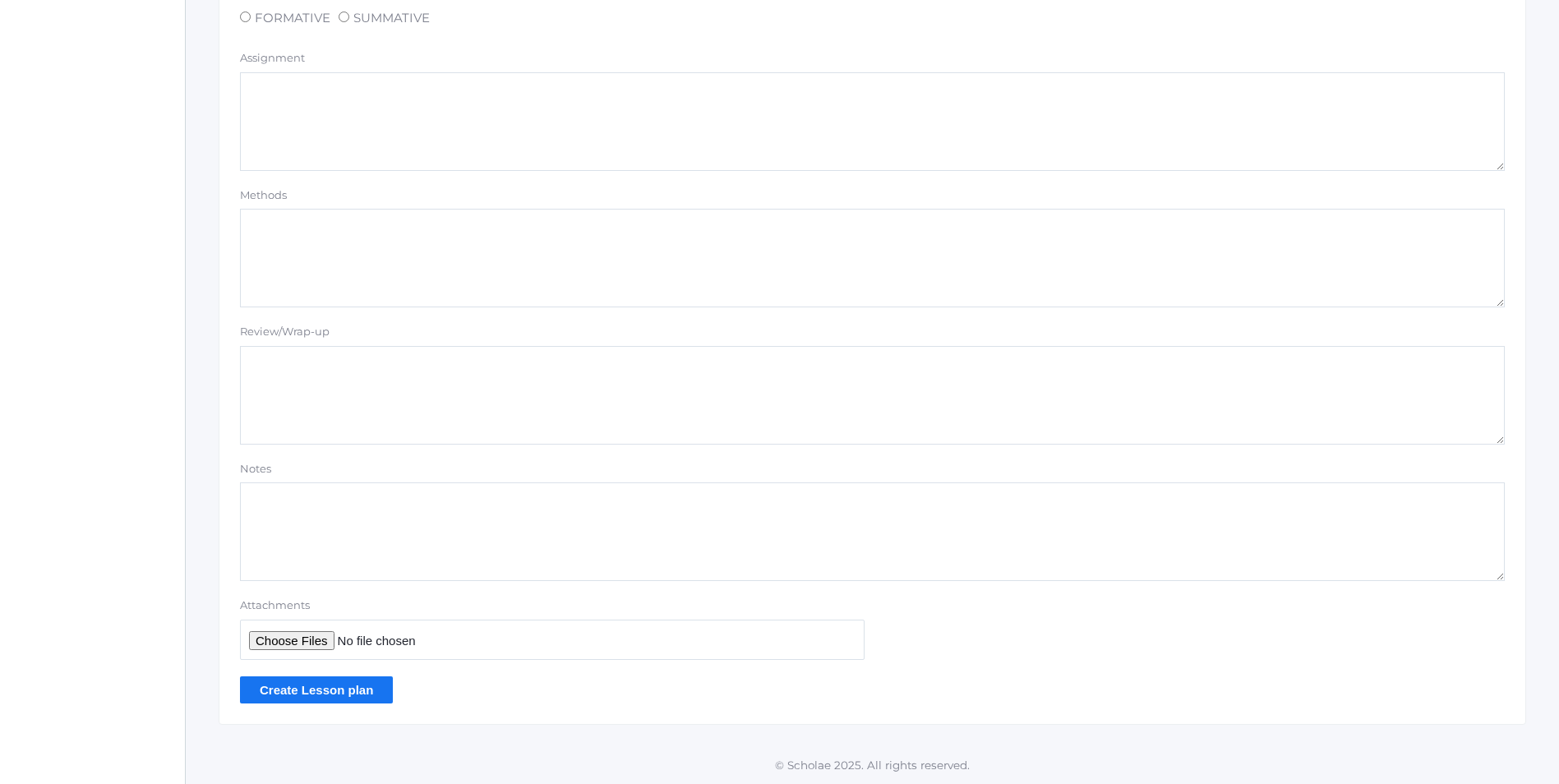
type textarea "Card 3.6 Bible Doctrine Memory Verse G: "Give thanks unto the Lord, for He is g…"
click at [329, 685] on input "Create Lesson plan" at bounding box center [316, 689] width 153 height 27
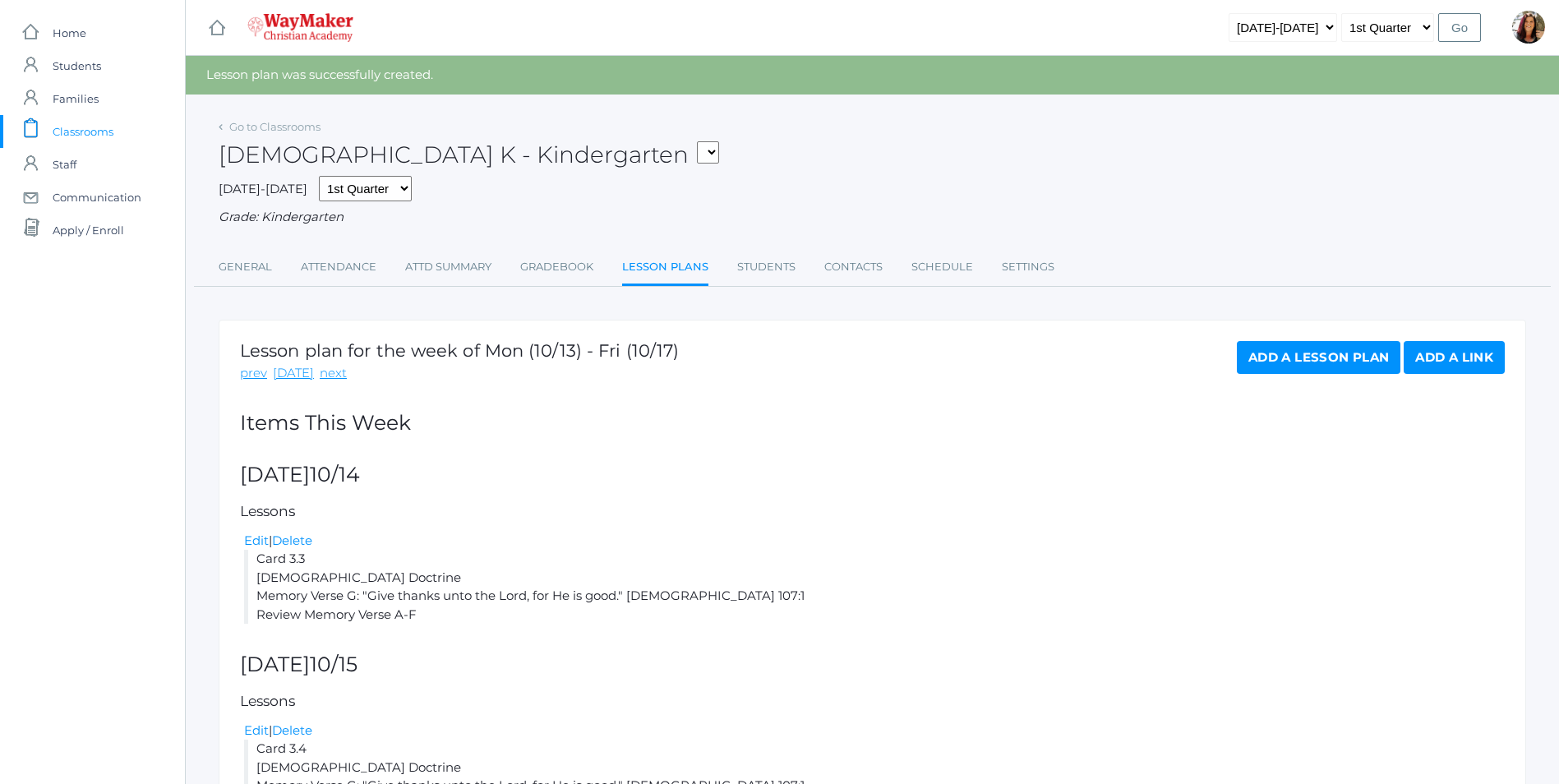
click at [697, 158] on select "KINDER - Phonics K Kindergarten KINDER - Literacy K Kindergarten KINDER - [DEMO…" at bounding box center [708, 152] width 22 height 22
select select "2555"
click at [697, 141] on select "KINDER - Phonics K Kindergarten KINDER - Literacy K Kindergarten KINDER - [DEMO…" at bounding box center [708, 152] width 22 height 22
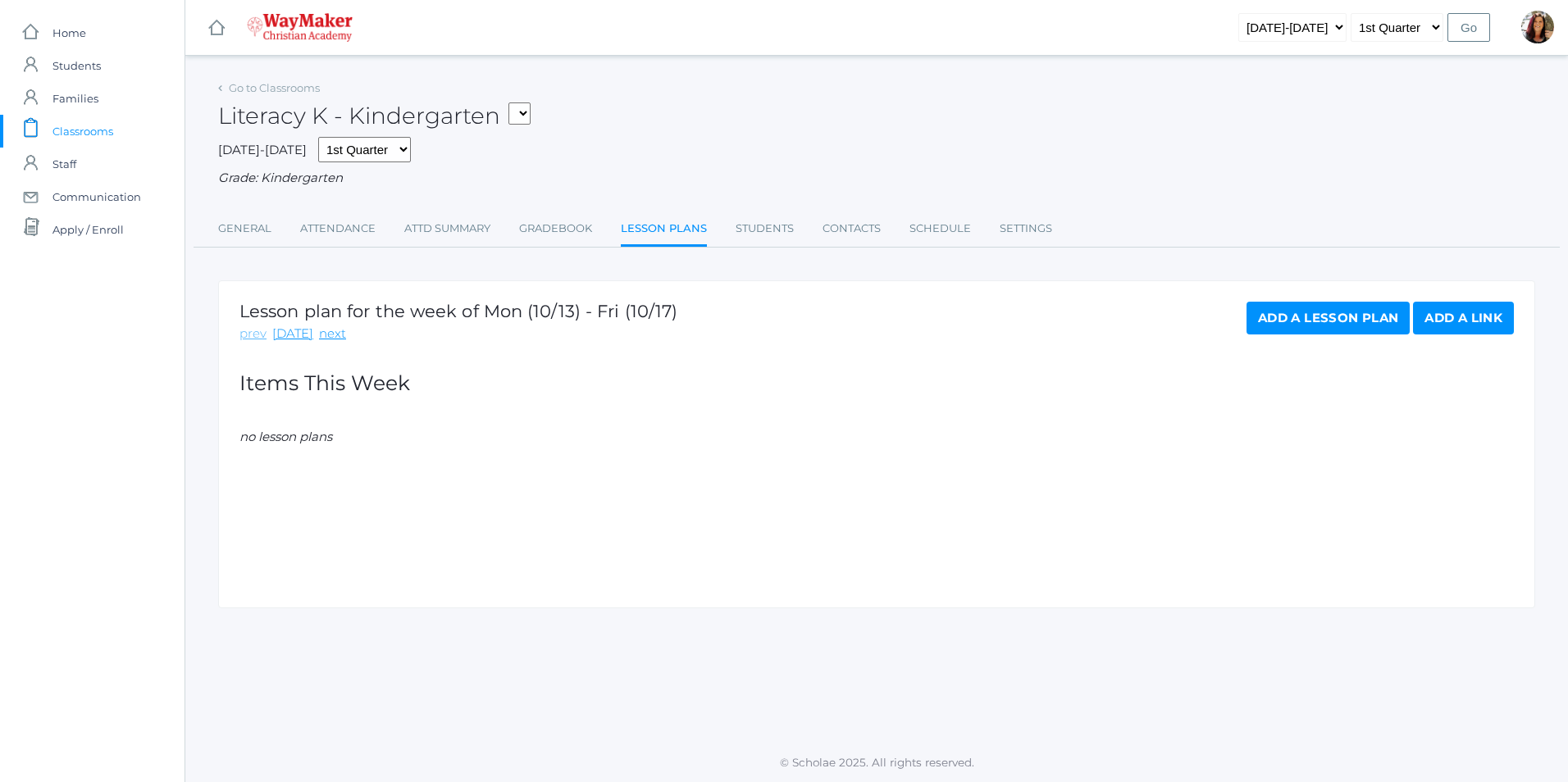
click at [245, 336] on link "prev" at bounding box center [253, 334] width 27 height 19
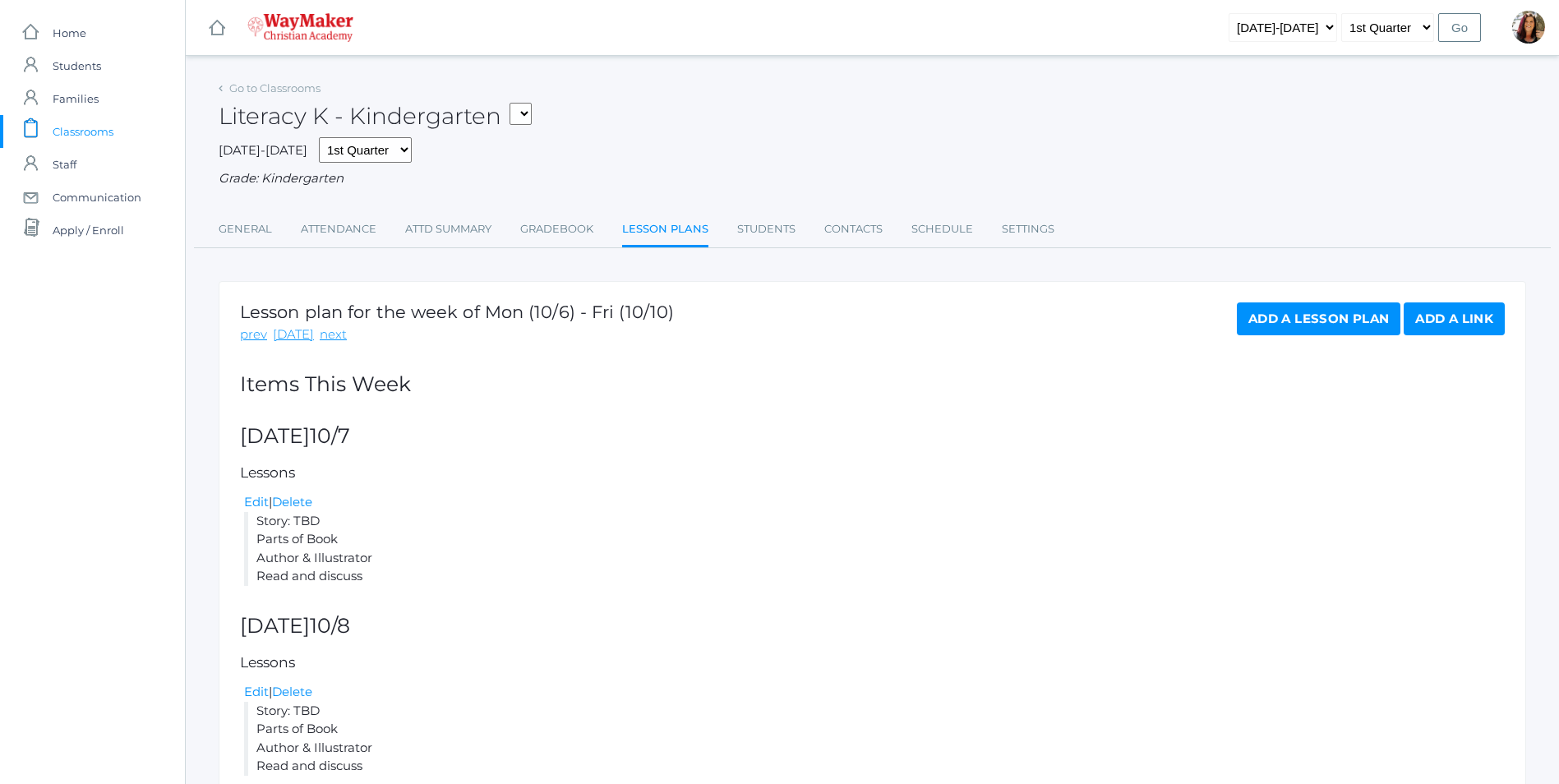
drag, startPoint x: 374, startPoint y: 575, endPoint x: 260, endPoint y: 528, distance: 123.3
click at [260, 528] on li "Story: TBD Parts of Book Author & Illustrator Read and discuss" at bounding box center [875, 548] width 1261 height 74
copy li "Story: TBD Parts of Book Author & Illustrator Read and discuss"
click at [332, 341] on link "next" at bounding box center [333, 335] width 27 height 19
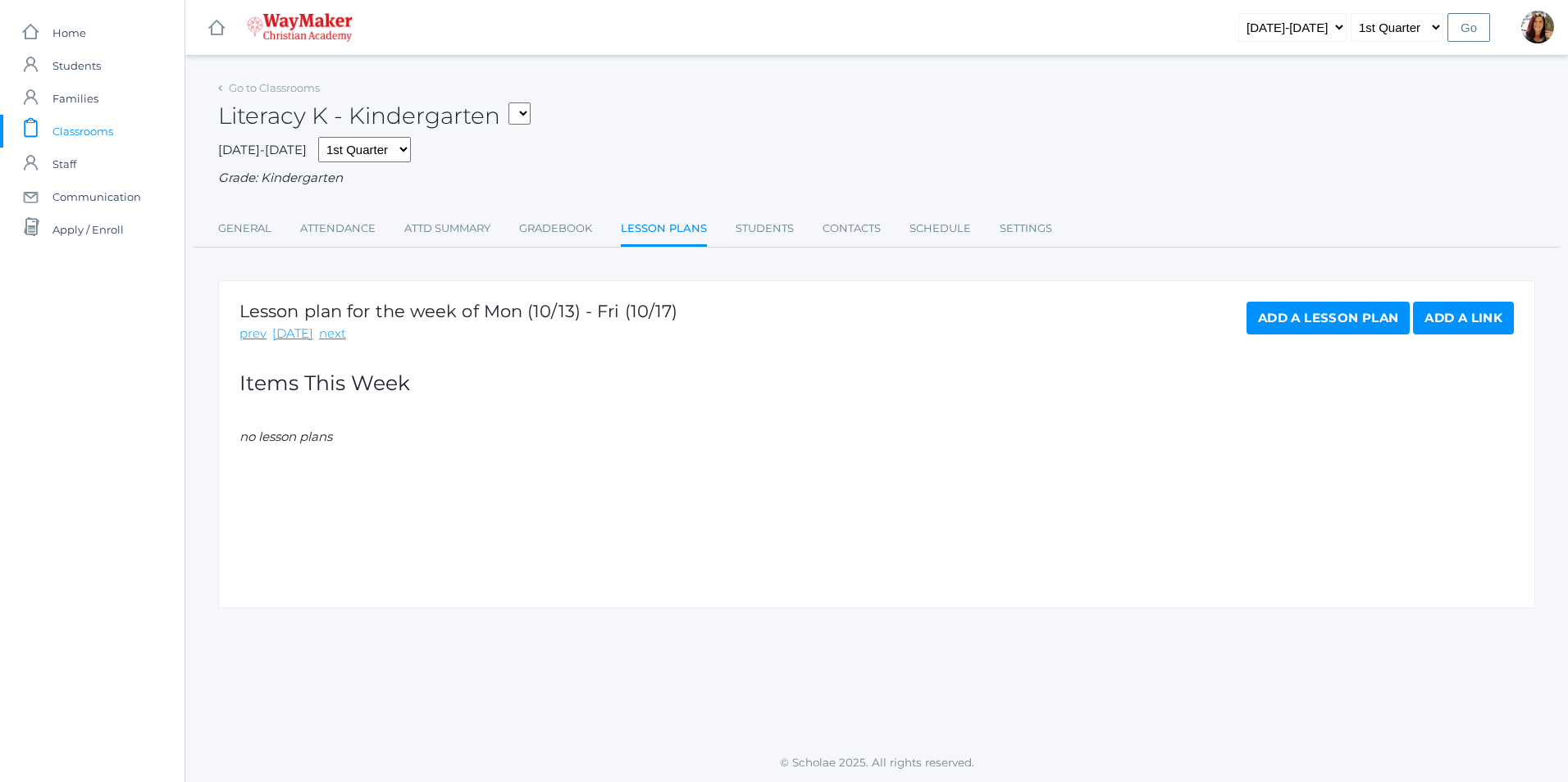
click at [1348, 331] on link "Add a Lesson Plan" at bounding box center [1328, 318] width 163 height 33
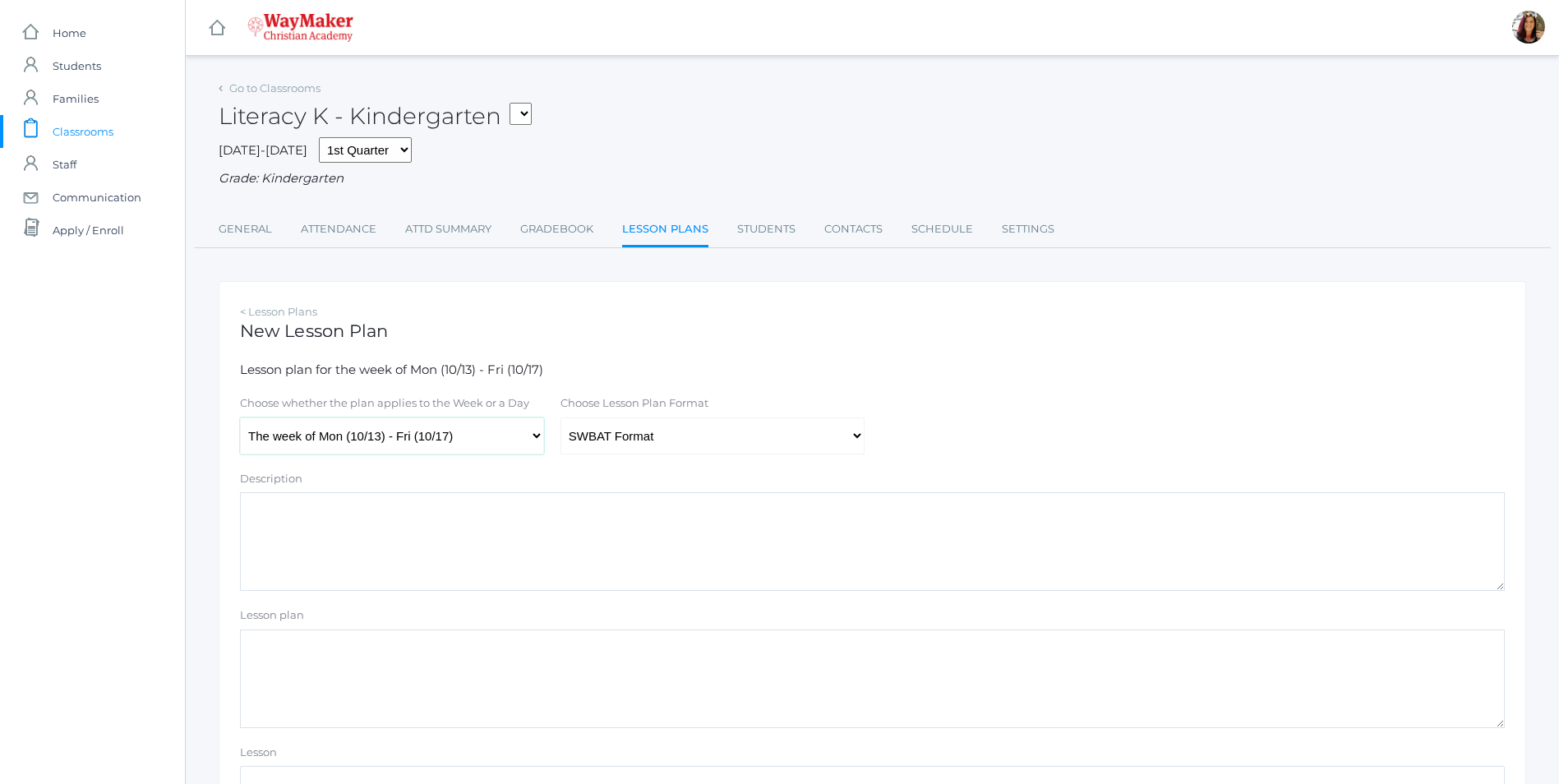
click at [539, 436] on select "The week of Mon (10/13) - Fri (10/17) [DATE] (10/13) [DATE] (10/14) [DATE] (10/…" at bounding box center [392, 436] width 304 height 37
select select "[DATE]"
click at [240, 419] on select "The week of Mon (10/13) - Fri (10/17) [DATE] (10/13) [DATE] (10/14) [DATE] (10/…" at bounding box center [392, 436] width 304 height 37
click at [858, 440] on select "Traditional Format SWBAT Format" at bounding box center [713, 436] width 304 height 37
select select "legacy"
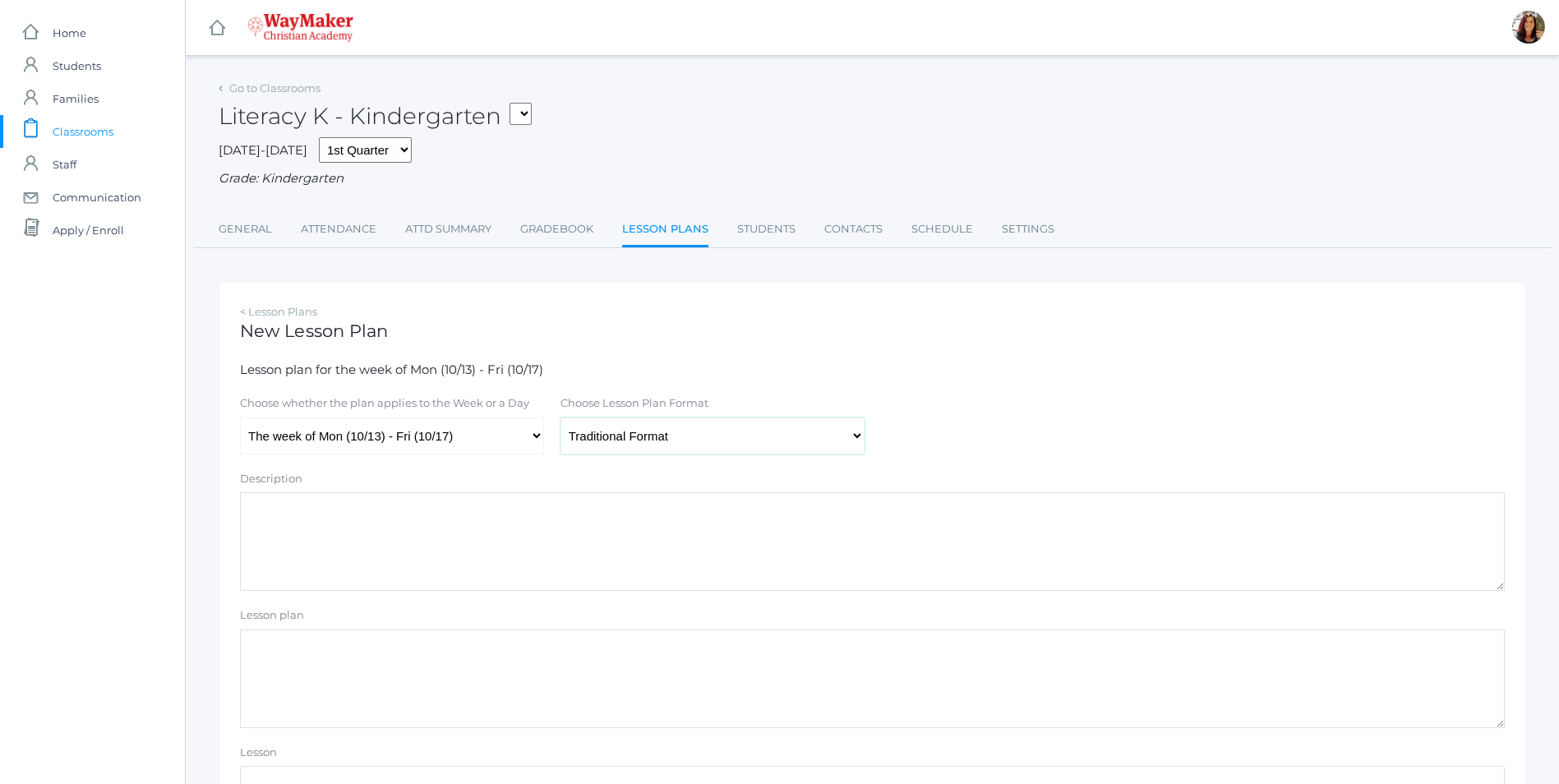
click at [561, 419] on select "Traditional Format SWBAT Format" at bounding box center [713, 436] width 304 height 37
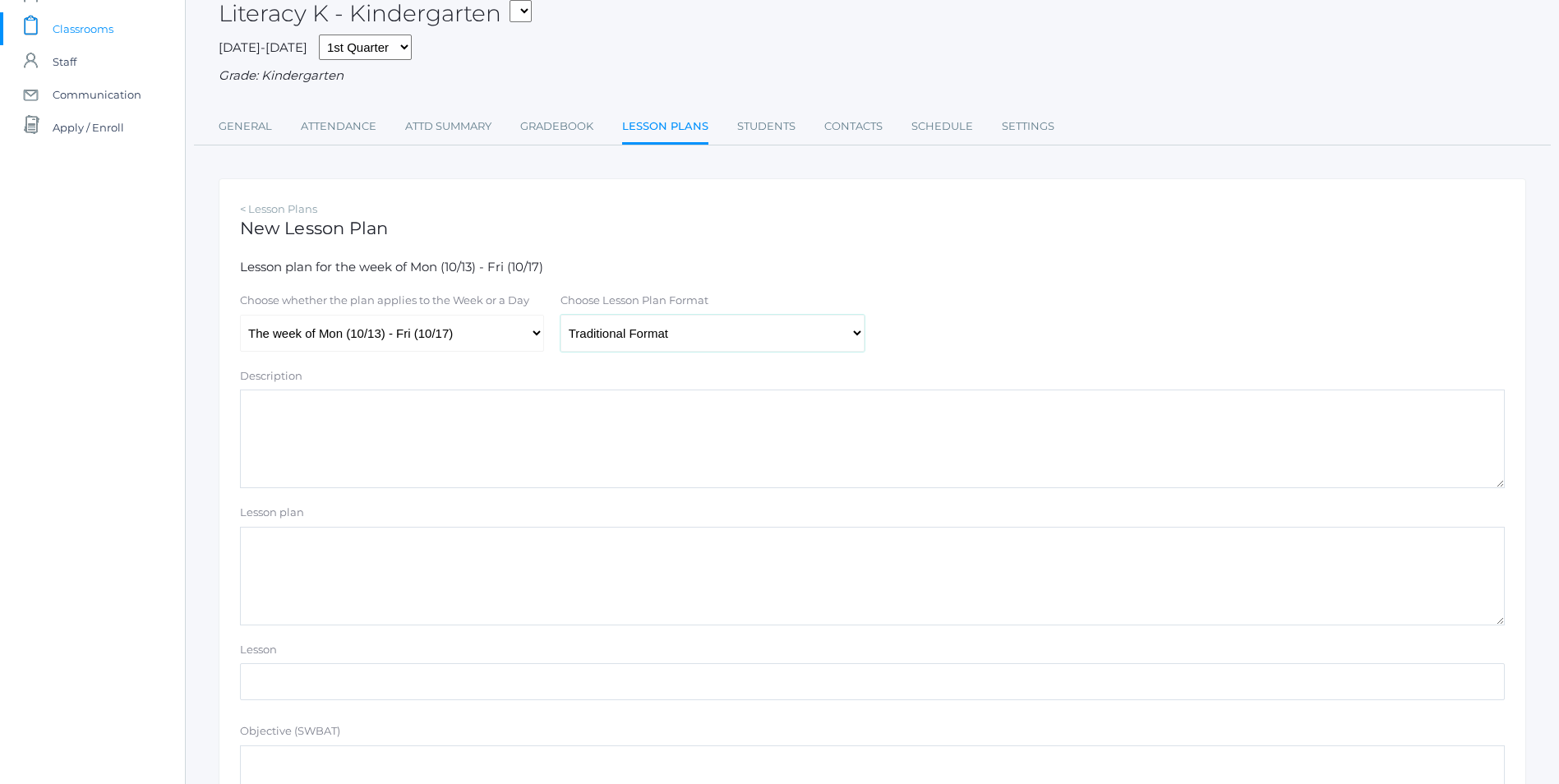
scroll to position [329, 0]
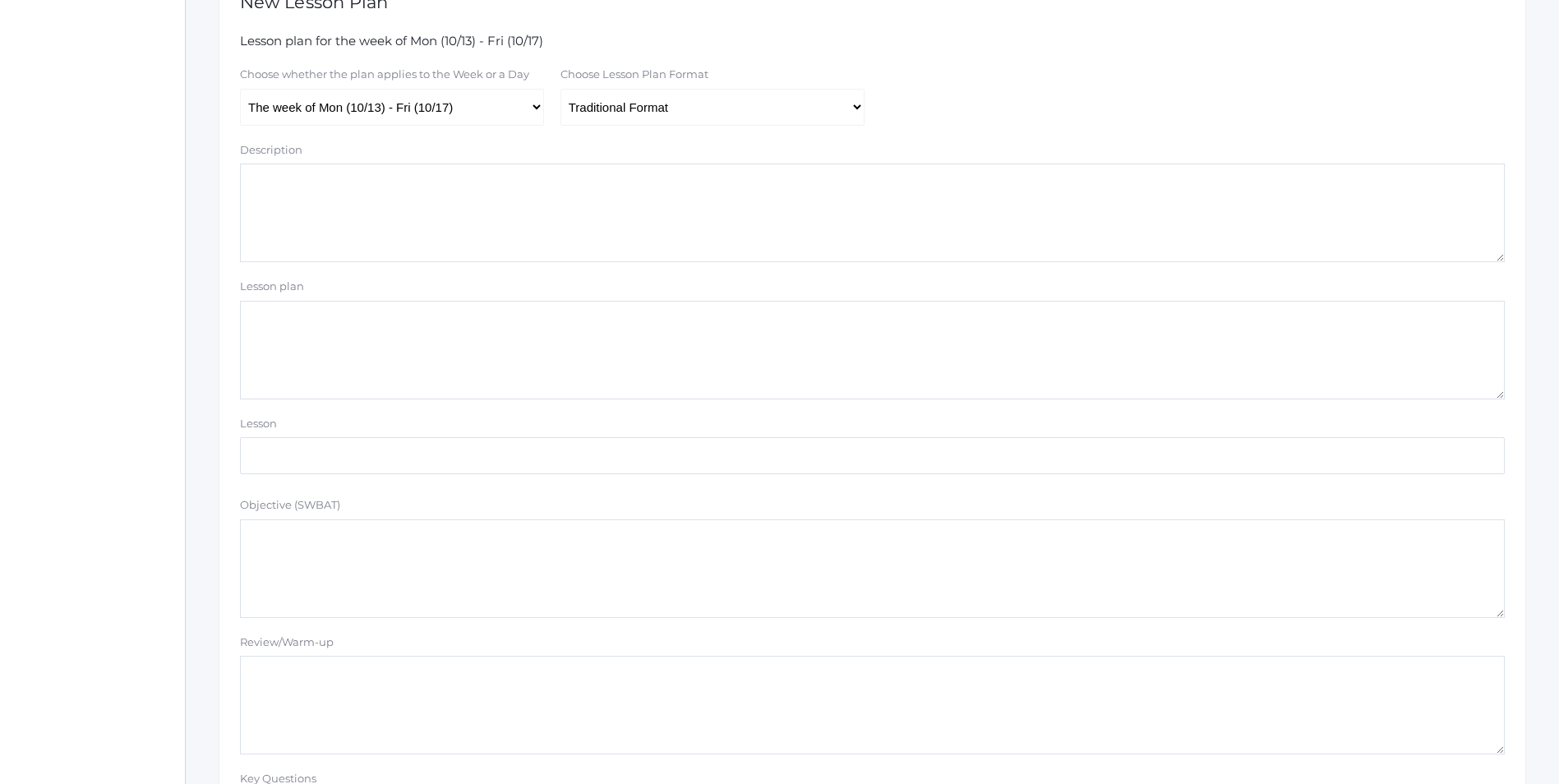
click at [331, 362] on textarea "Lesson plan" at bounding box center [872, 350] width 1265 height 99
paste textarea "Story: TBD Parts of Book Author & Illustrator Read and discuss"
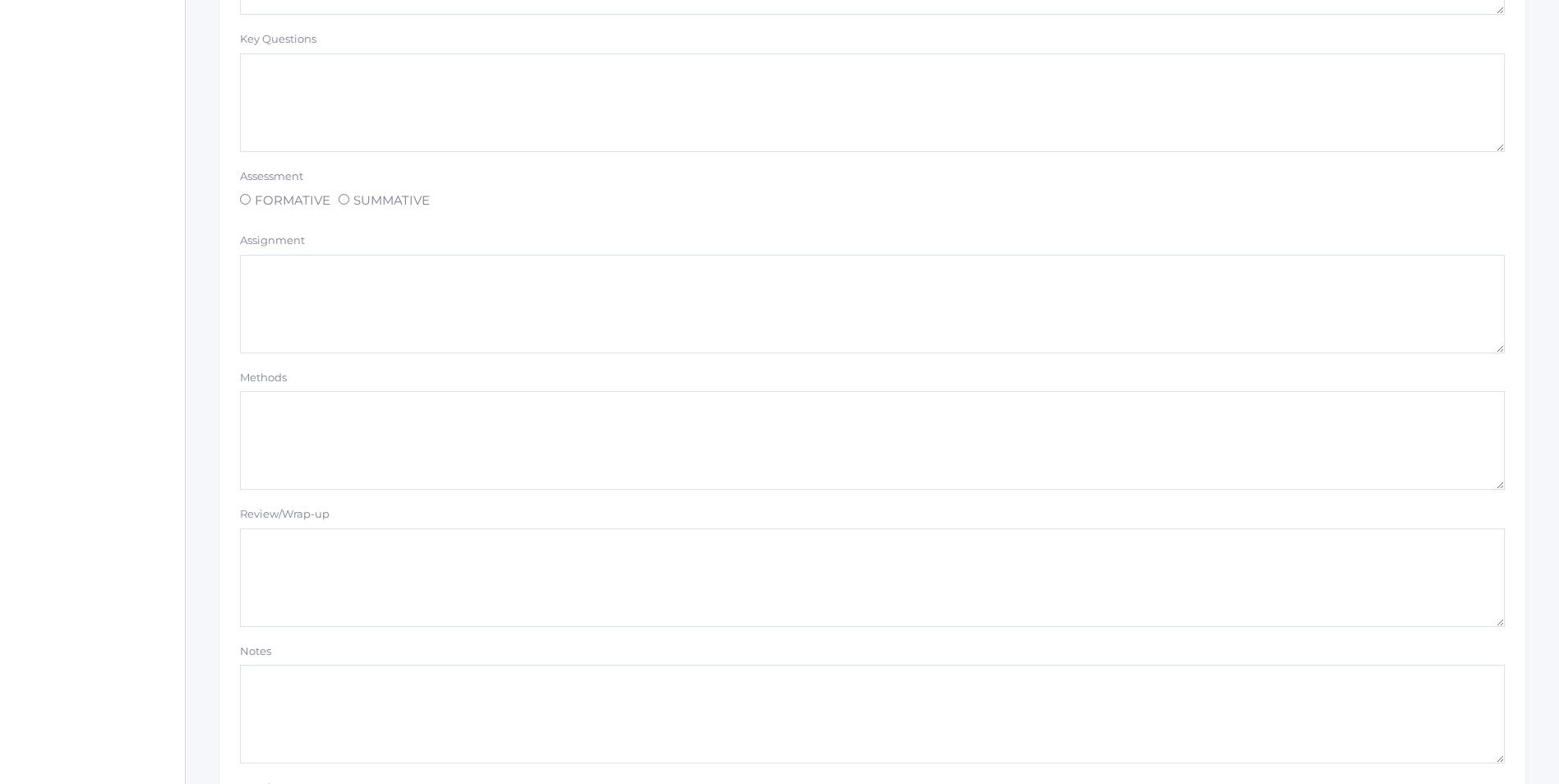
scroll to position [1253, 0]
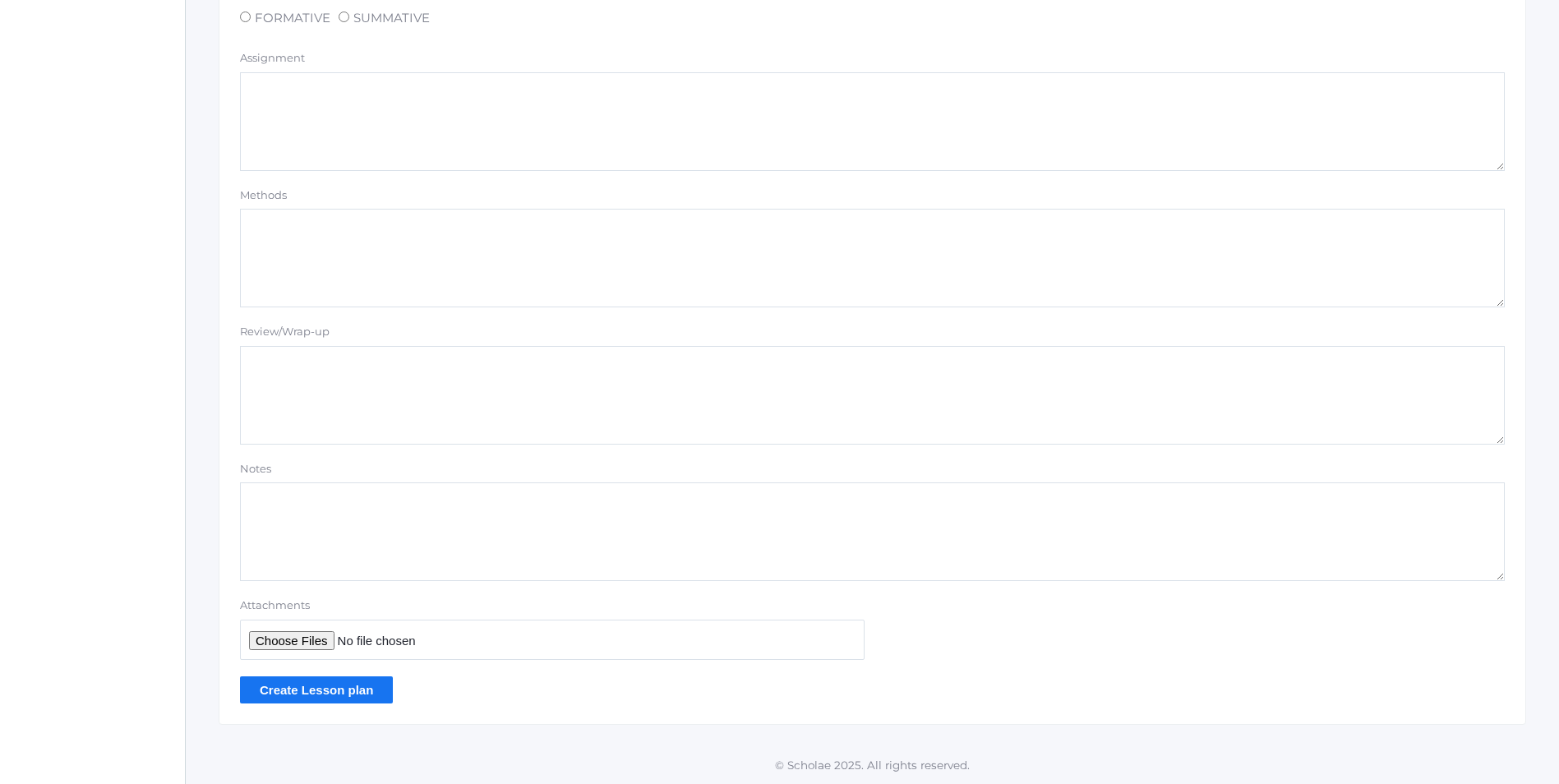
type textarea "Story: TBD Parts of Book Author & Illustrator Read and discuss"
click at [342, 691] on input "Create Lesson plan" at bounding box center [316, 689] width 153 height 27
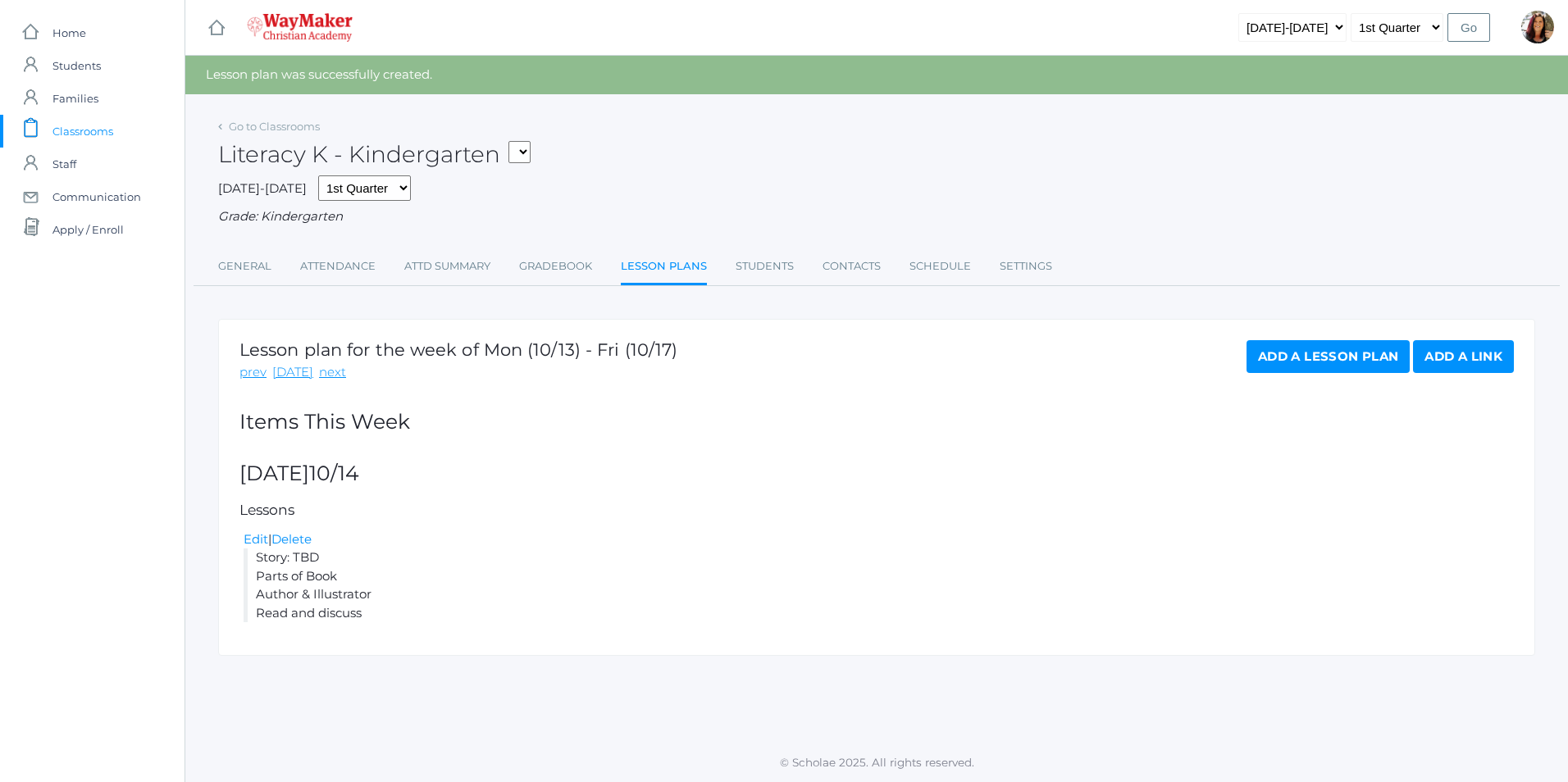
click at [1292, 361] on link "Add a Lesson Plan" at bounding box center [1328, 357] width 163 height 33
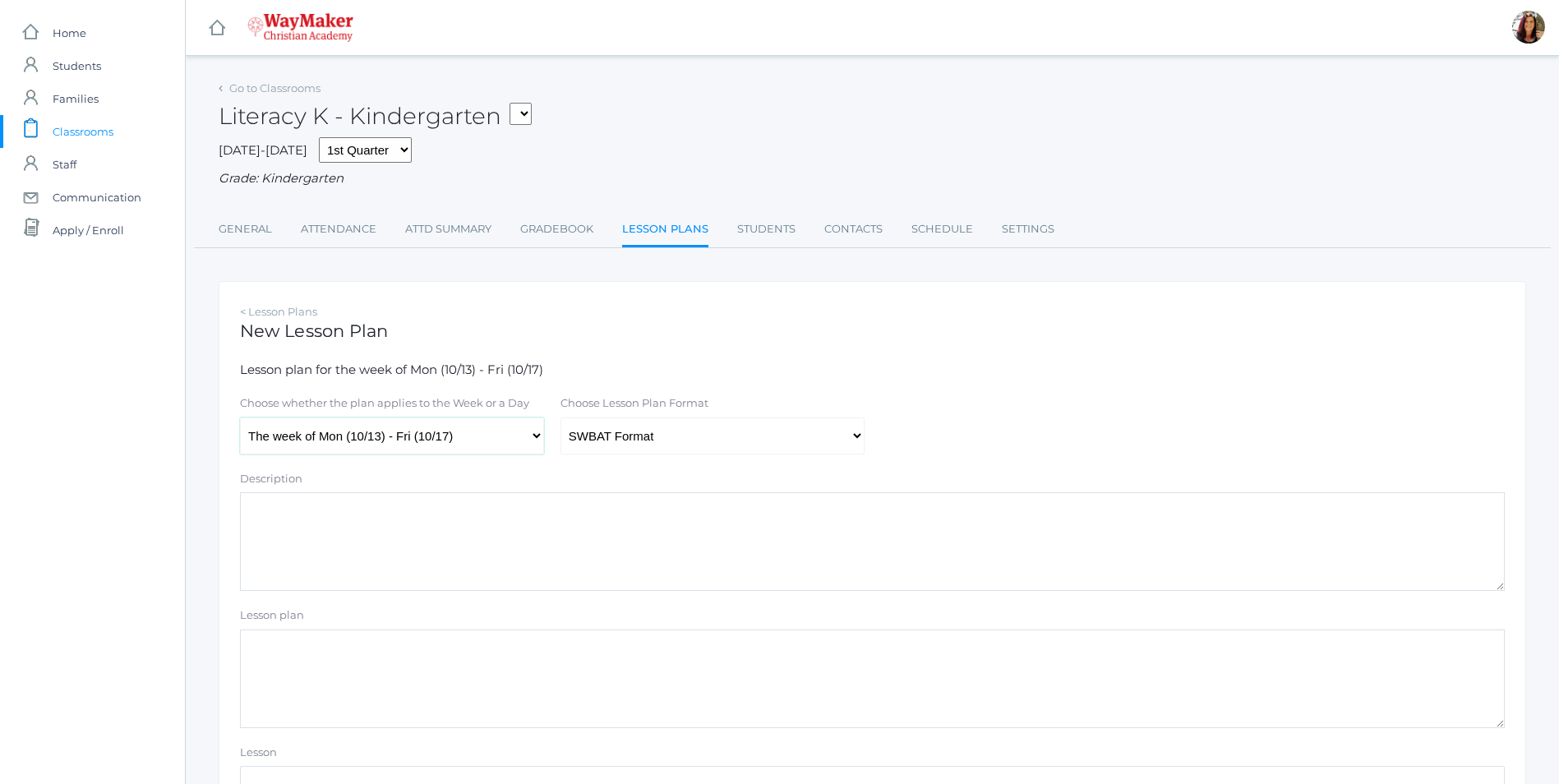
click at [532, 437] on select "The week of Mon (10/13) - Fri (10/17) [DATE] (10/13) [DATE] (10/14) [DATE] (10/…" at bounding box center [392, 436] width 304 height 37
select select "[DATE]"
click at [240, 419] on select "The week of Mon (10/13) - Fri (10/17) [DATE] (10/13) [DATE] (10/14) [DATE] (10/…" at bounding box center [392, 436] width 304 height 37
paste textarea "Story: TBD Parts of Book Author & Illustrator Read and discuss"
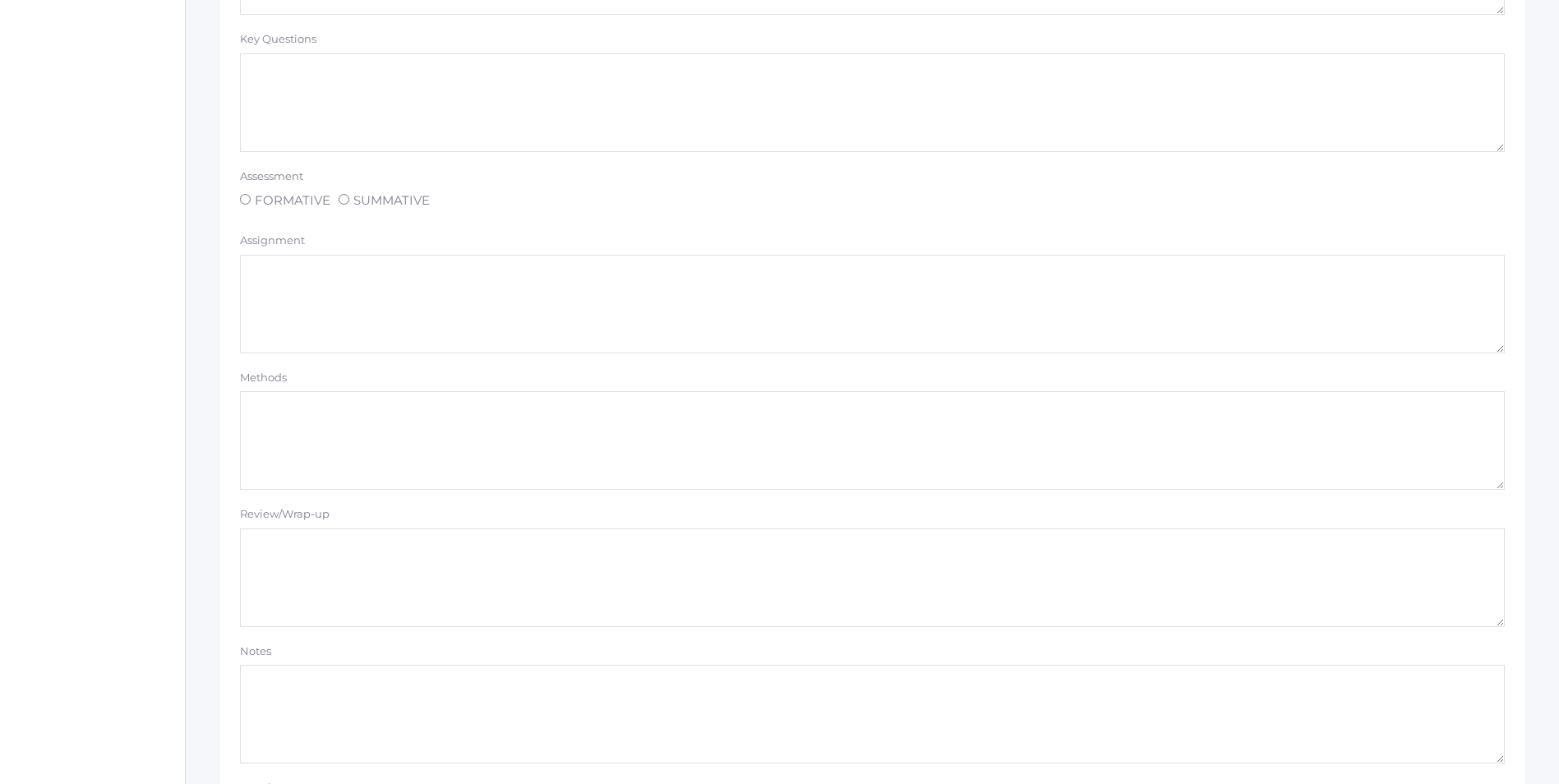
scroll to position [1253, 0]
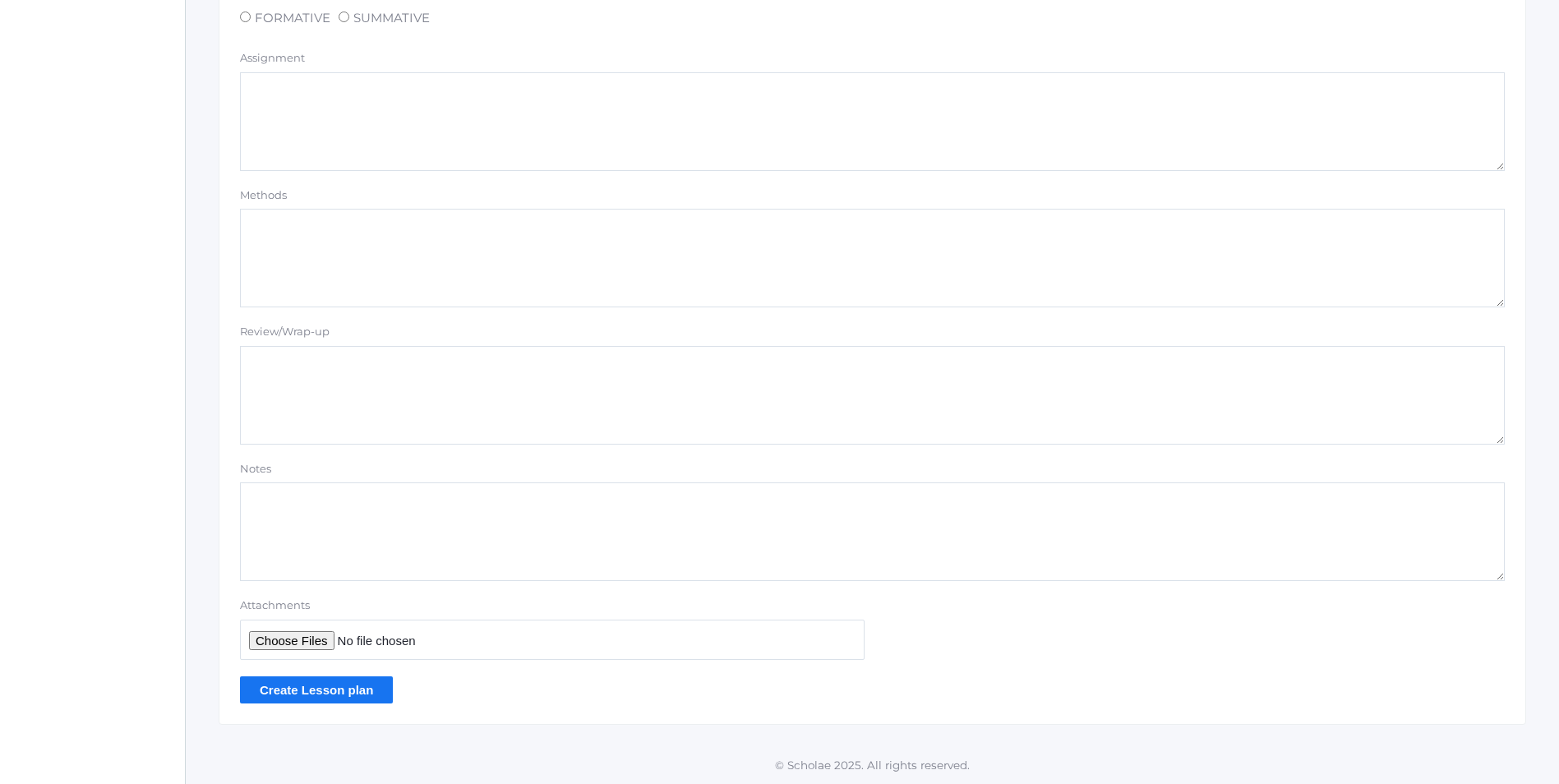
type textarea "Story: TBD Parts of Book Author & Illustrator Read and discuss"
click at [348, 689] on input "Create Lesson plan" at bounding box center [316, 689] width 153 height 27
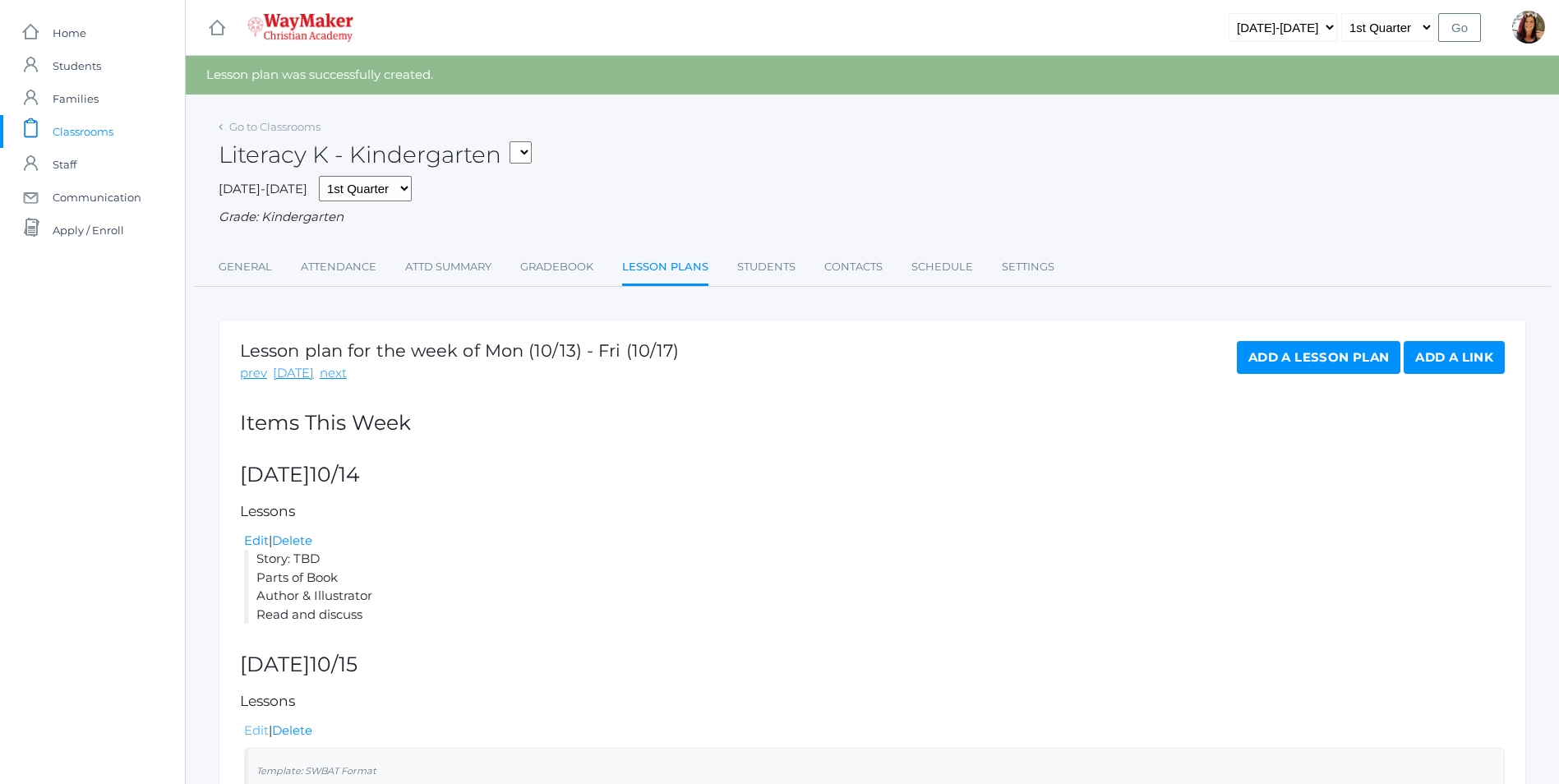
click at [248, 733] on link "Edit" at bounding box center [257, 730] width 25 height 16
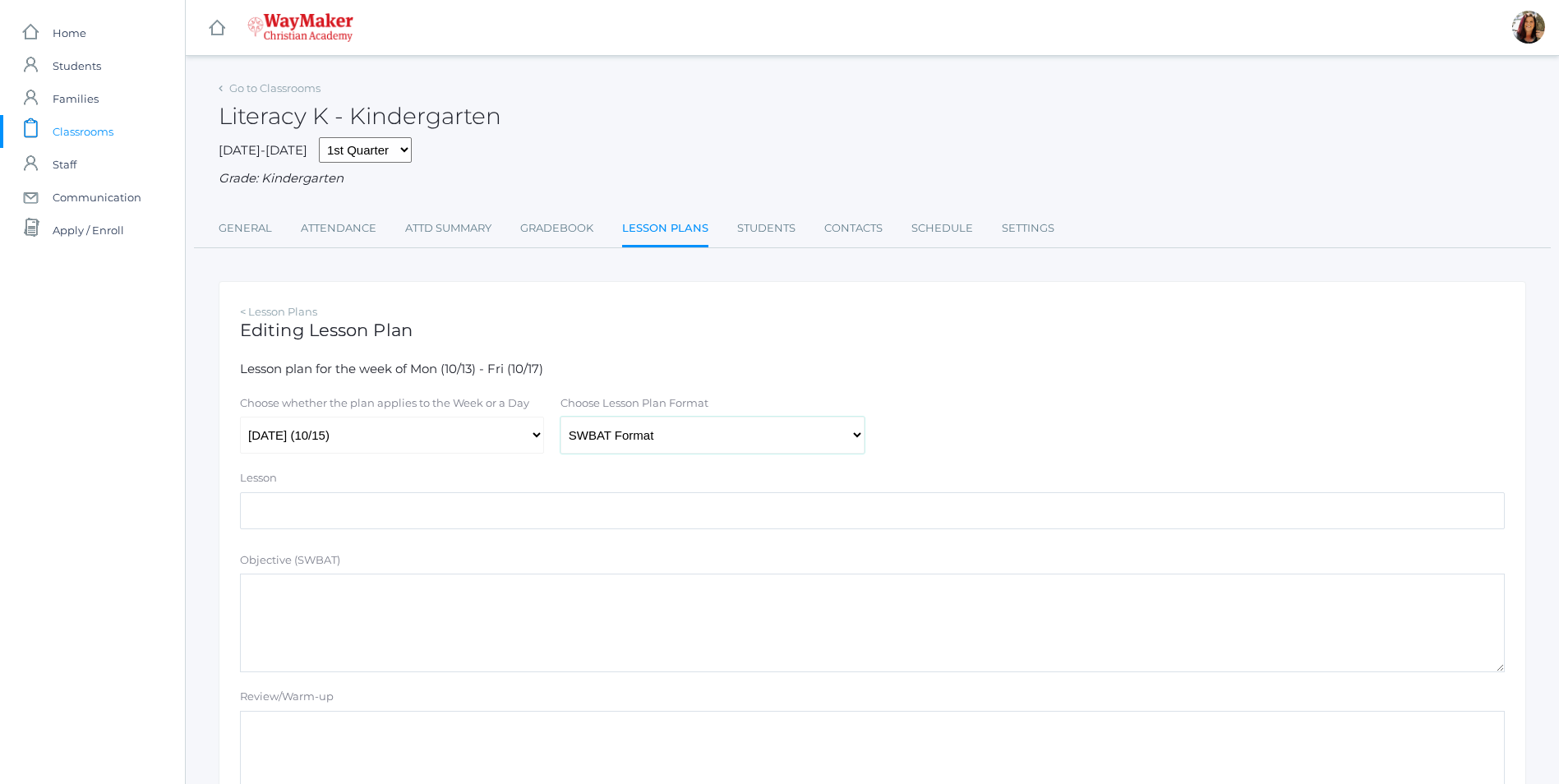
click at [858, 435] on select "Traditional Format SWBAT Format" at bounding box center [713, 435] width 304 height 37
select select "legacy"
click at [561, 419] on select "Traditional Format SWBAT Format" at bounding box center [713, 435] width 304 height 37
click at [538, 439] on select "The week of Mon (10/13) - Fri (10/17) [DATE] (10/13) [DATE] (10/14) [DATE] (10/…" at bounding box center [392, 435] width 304 height 37
click at [240, 419] on select "The week of Mon (10/13) - Fri (10/17) [DATE] (10/13) [DATE] (10/14) [DATE] (10/…" at bounding box center [392, 435] width 304 height 37
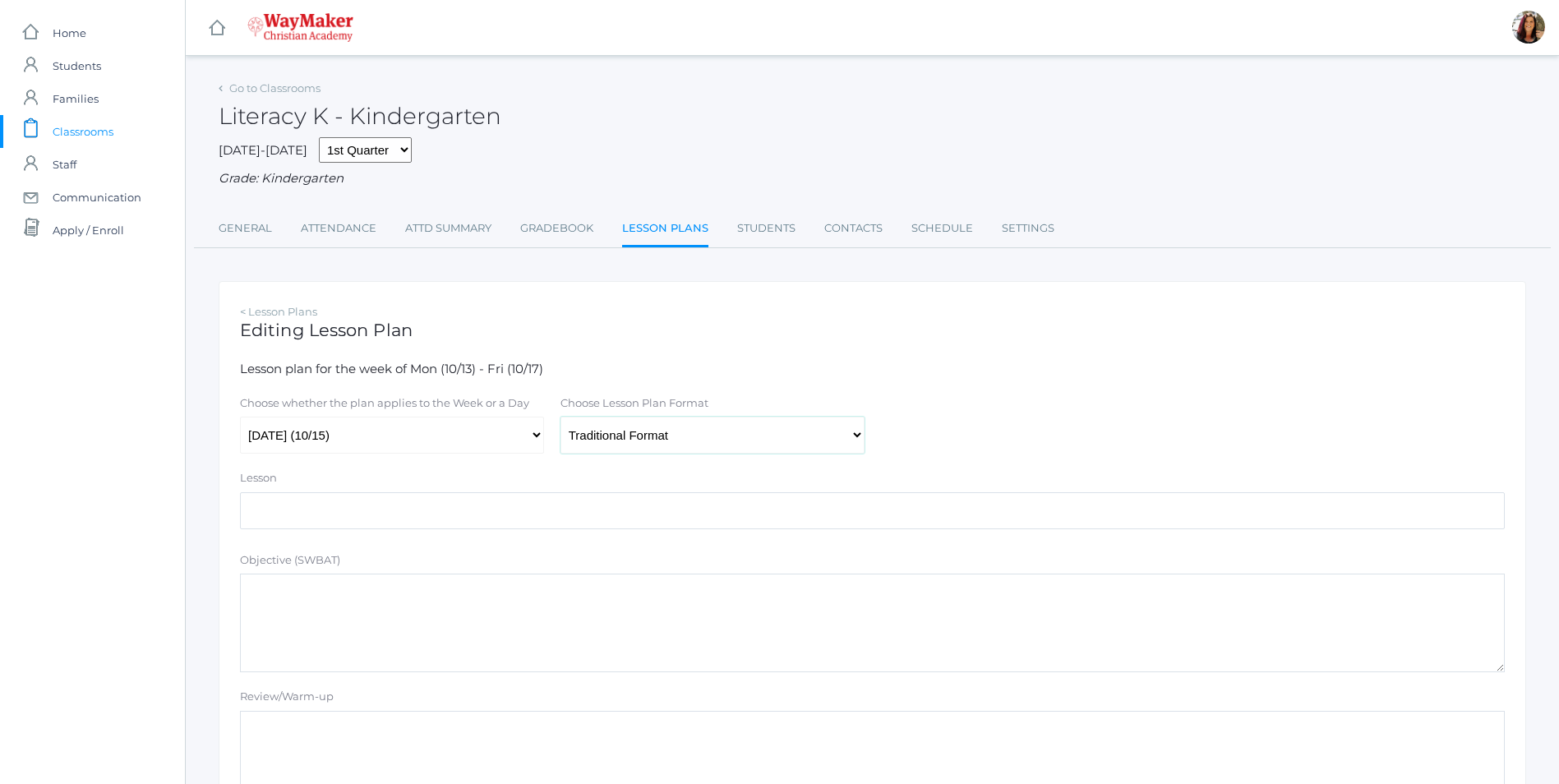
click at [858, 448] on select "Traditional Format SWBAT Format" at bounding box center [713, 435] width 304 height 37
click at [561, 419] on select "Traditional Format SWBAT Format" at bounding box center [713, 435] width 304 height 37
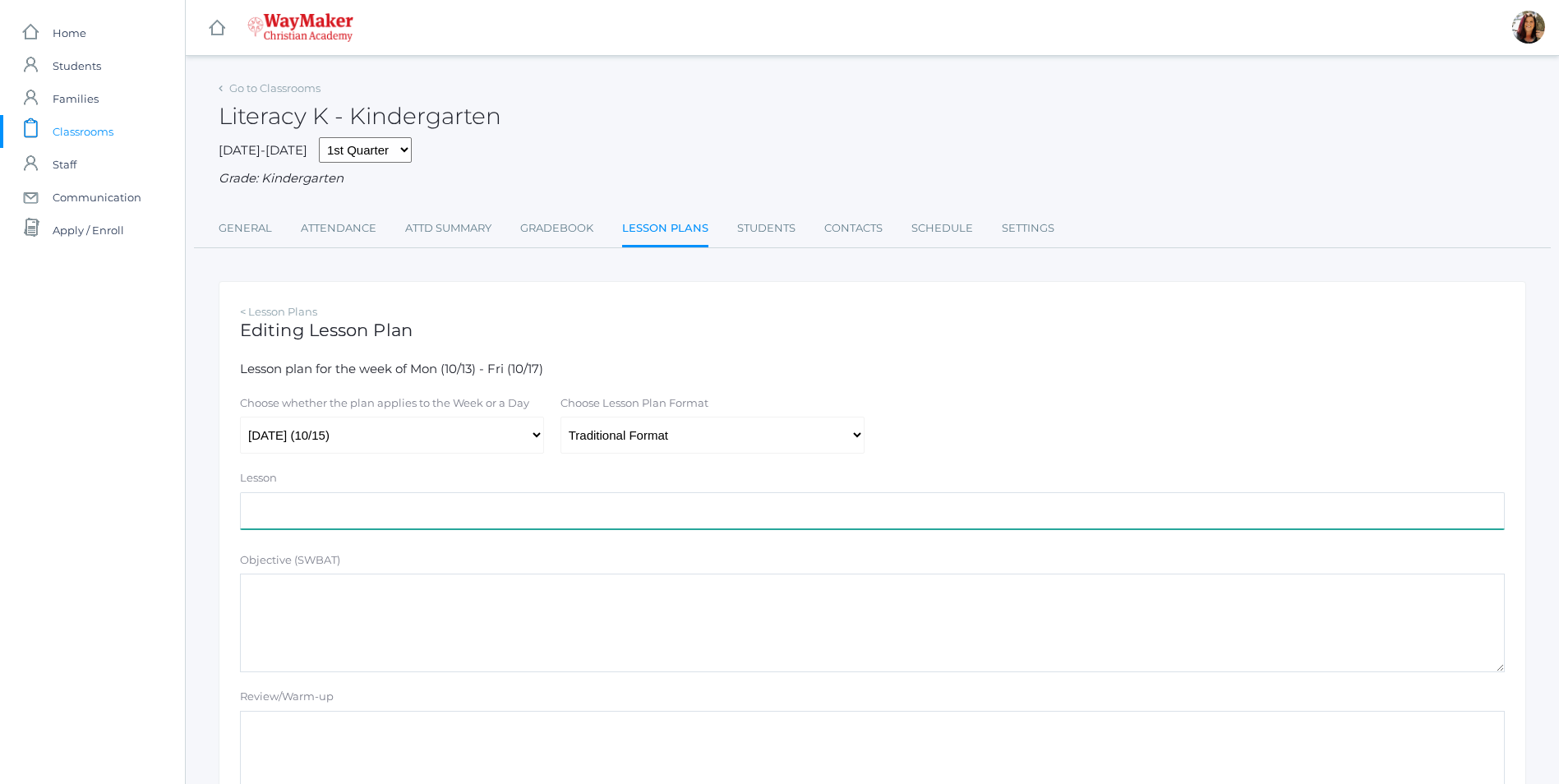
paste input "Story: TBD Parts of Book Author & Illustrator Read and discuss"
type input "Story: TBD Parts of Book Author & Illustrator Read and discuss"
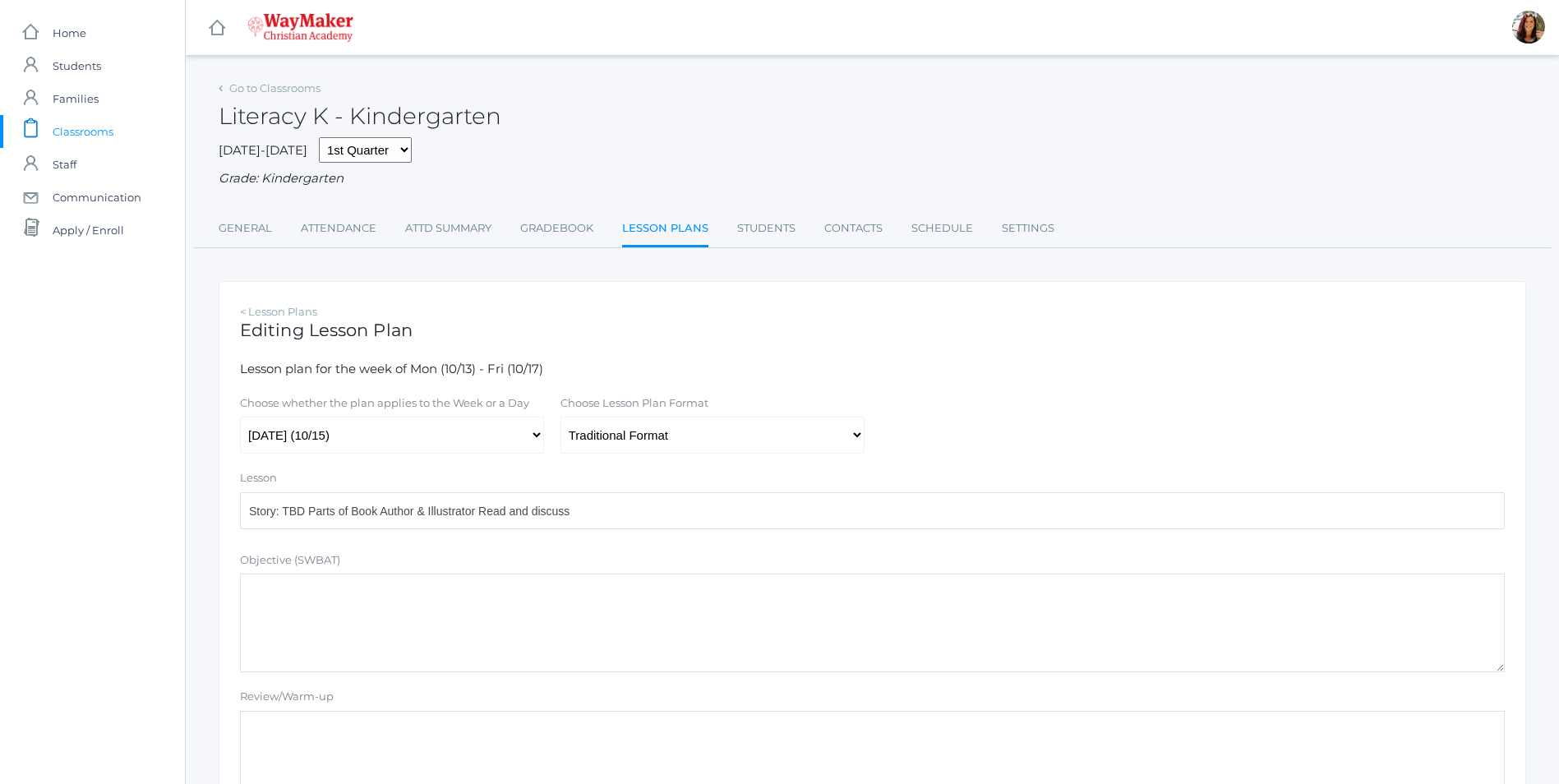
click at [636, 219] on link "Lesson Plans" at bounding box center [665, 229] width 86 height 36
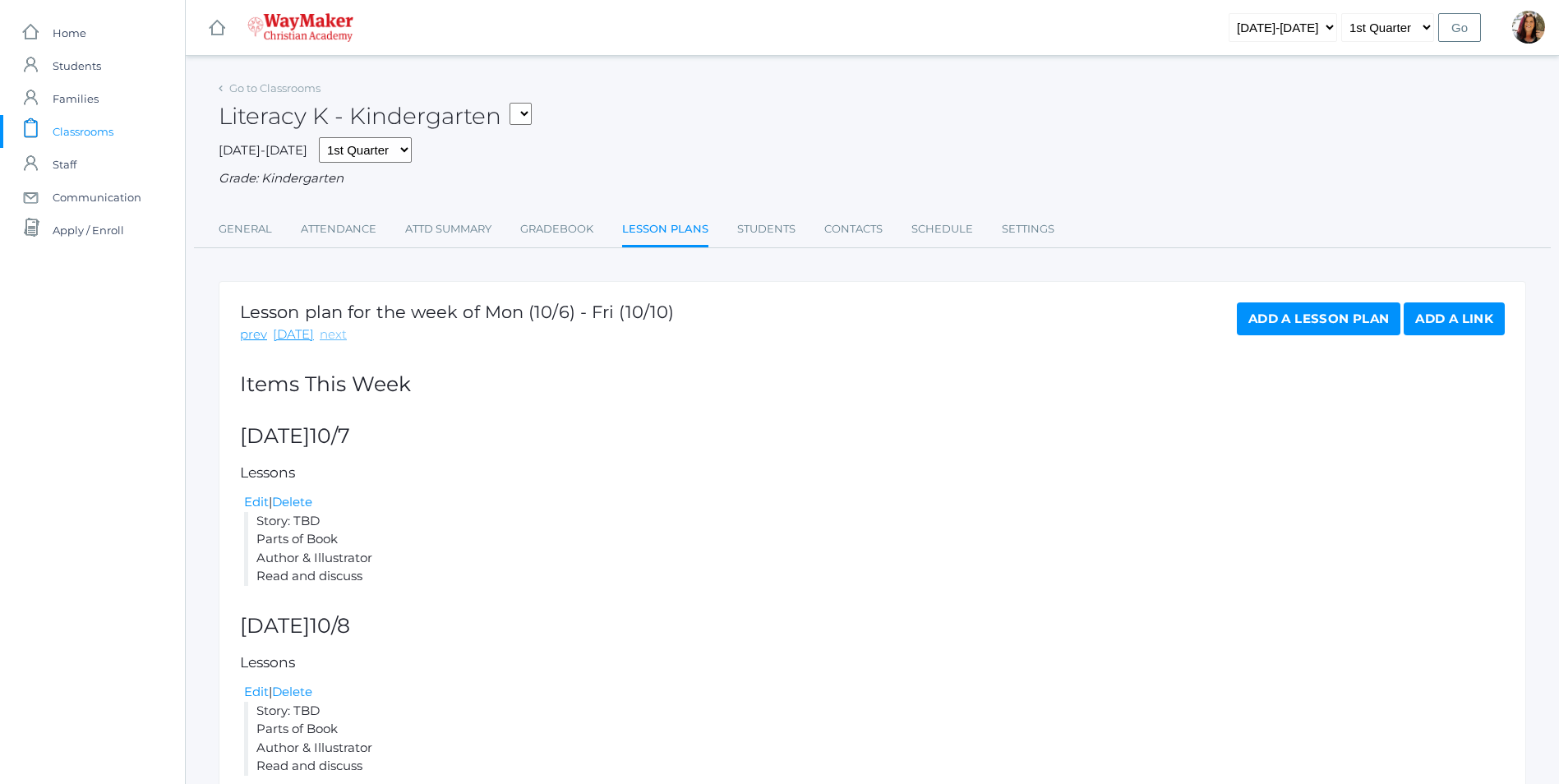
click at [331, 341] on link "next" at bounding box center [333, 335] width 27 height 19
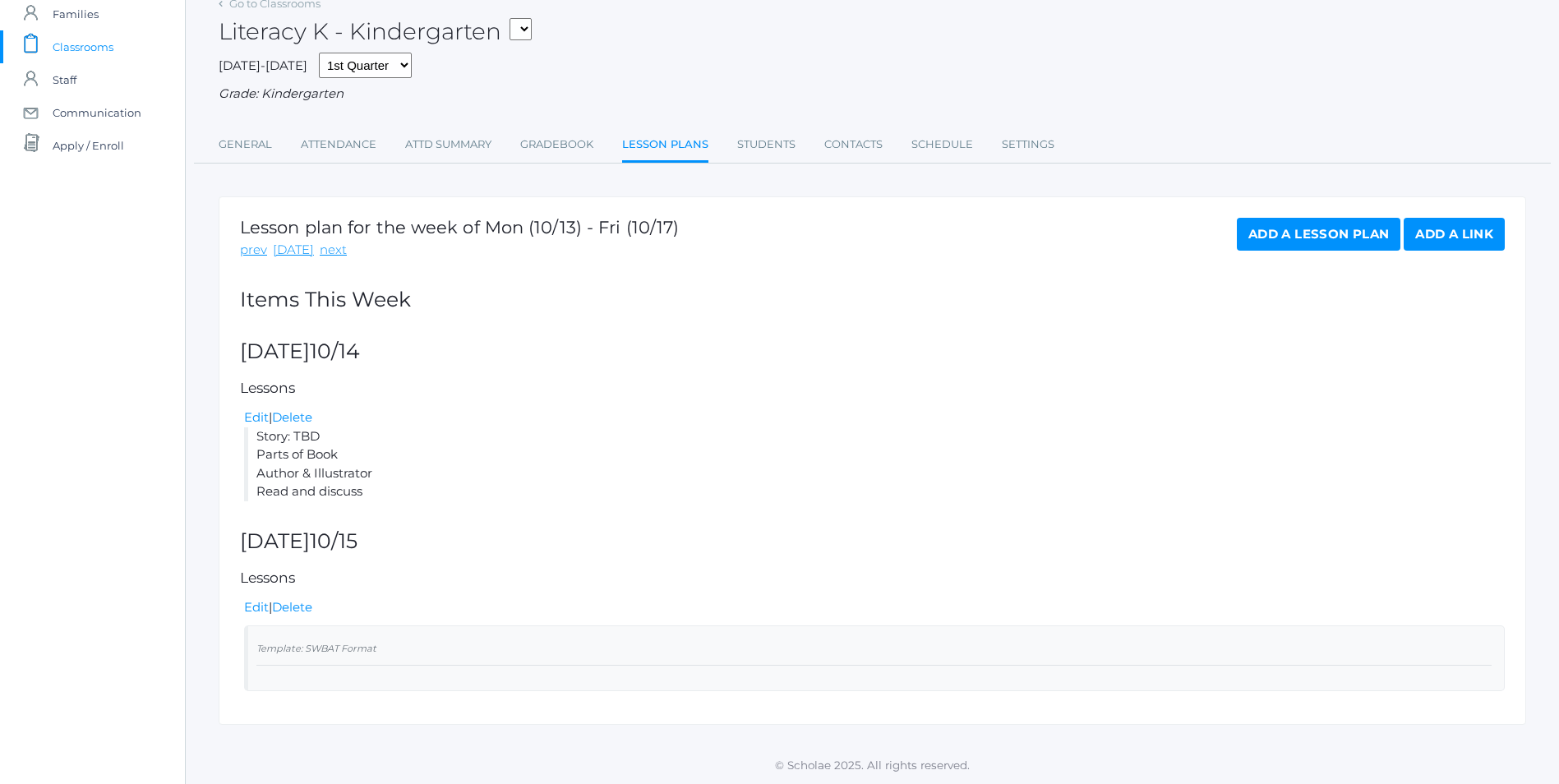
scroll to position [87, 0]
click at [301, 607] on link "Delete" at bounding box center [292, 606] width 40 height 16
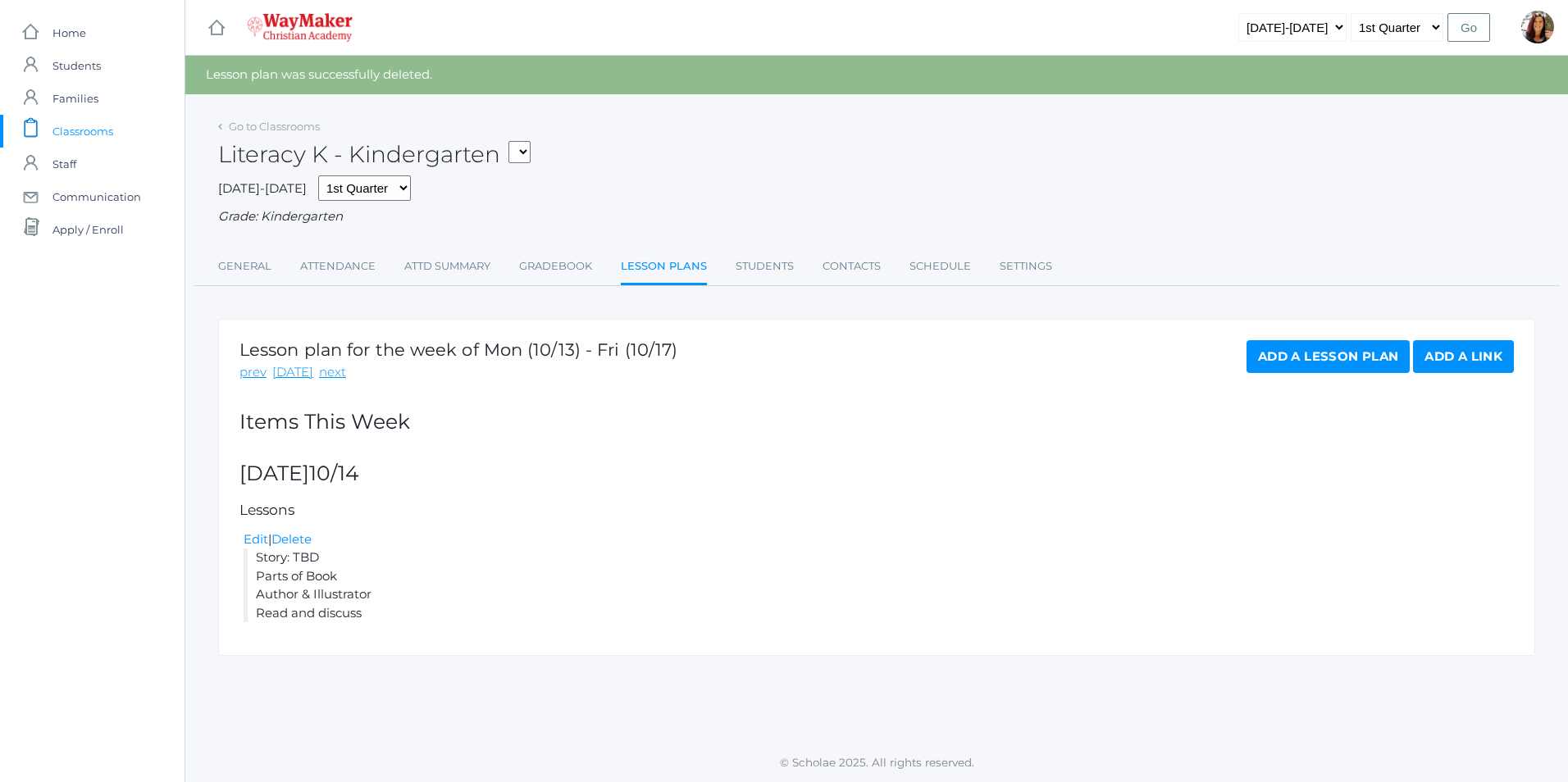
click at [1248, 358] on link "Add a Lesson Plan" at bounding box center [1328, 357] width 163 height 33
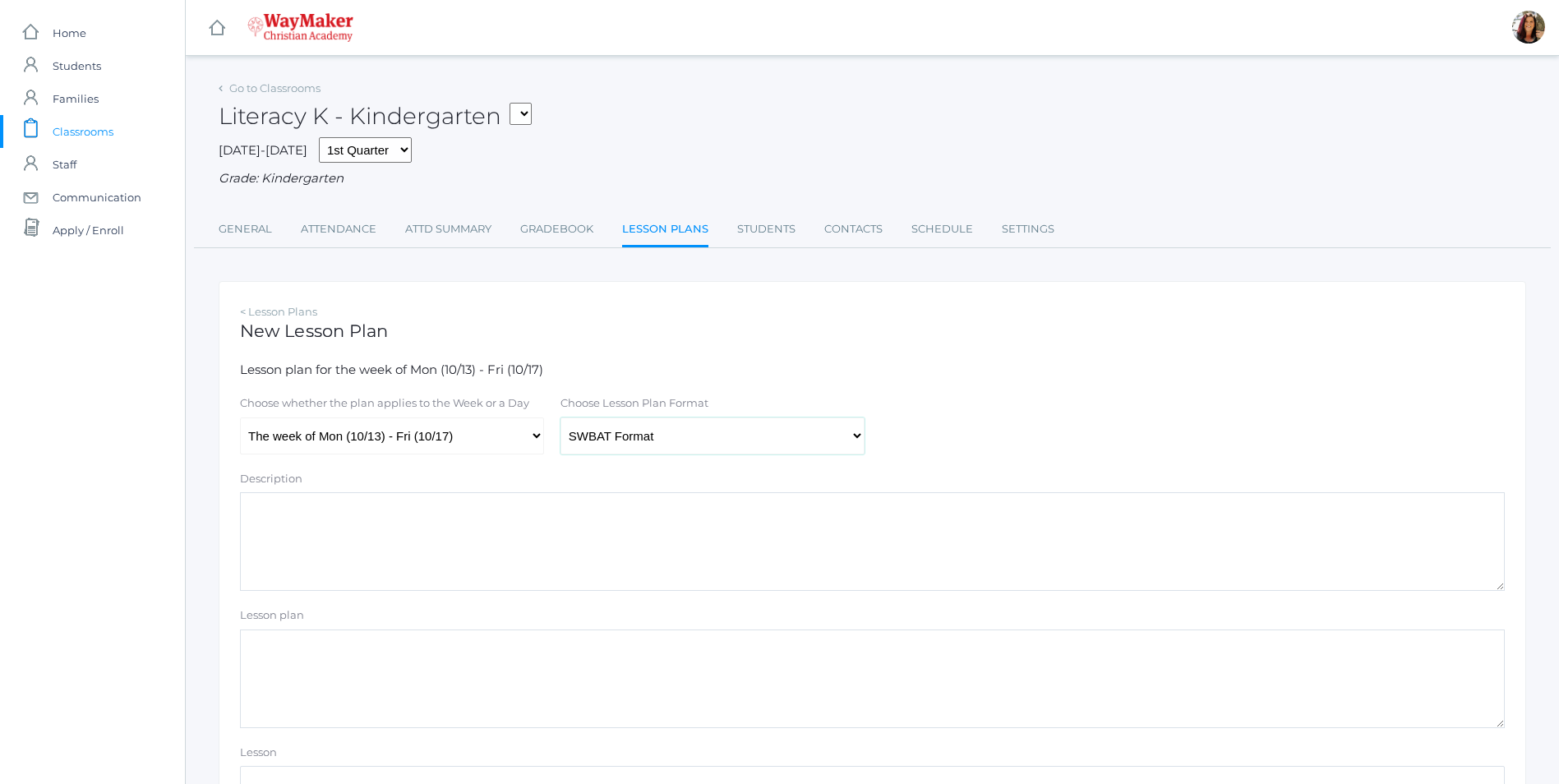
click at [864, 447] on select "Traditional Format SWBAT Format" at bounding box center [713, 436] width 304 height 37
select select "legacy"
click at [561, 419] on select "Traditional Format SWBAT Format" at bounding box center [713, 436] width 304 height 37
click at [543, 438] on select "The week of Mon (10/13) - Fri (10/17) [DATE] (10/13) [DATE] (10/14) [DATE] (10/…" at bounding box center [392, 436] width 304 height 37
select select "2025-10-15"
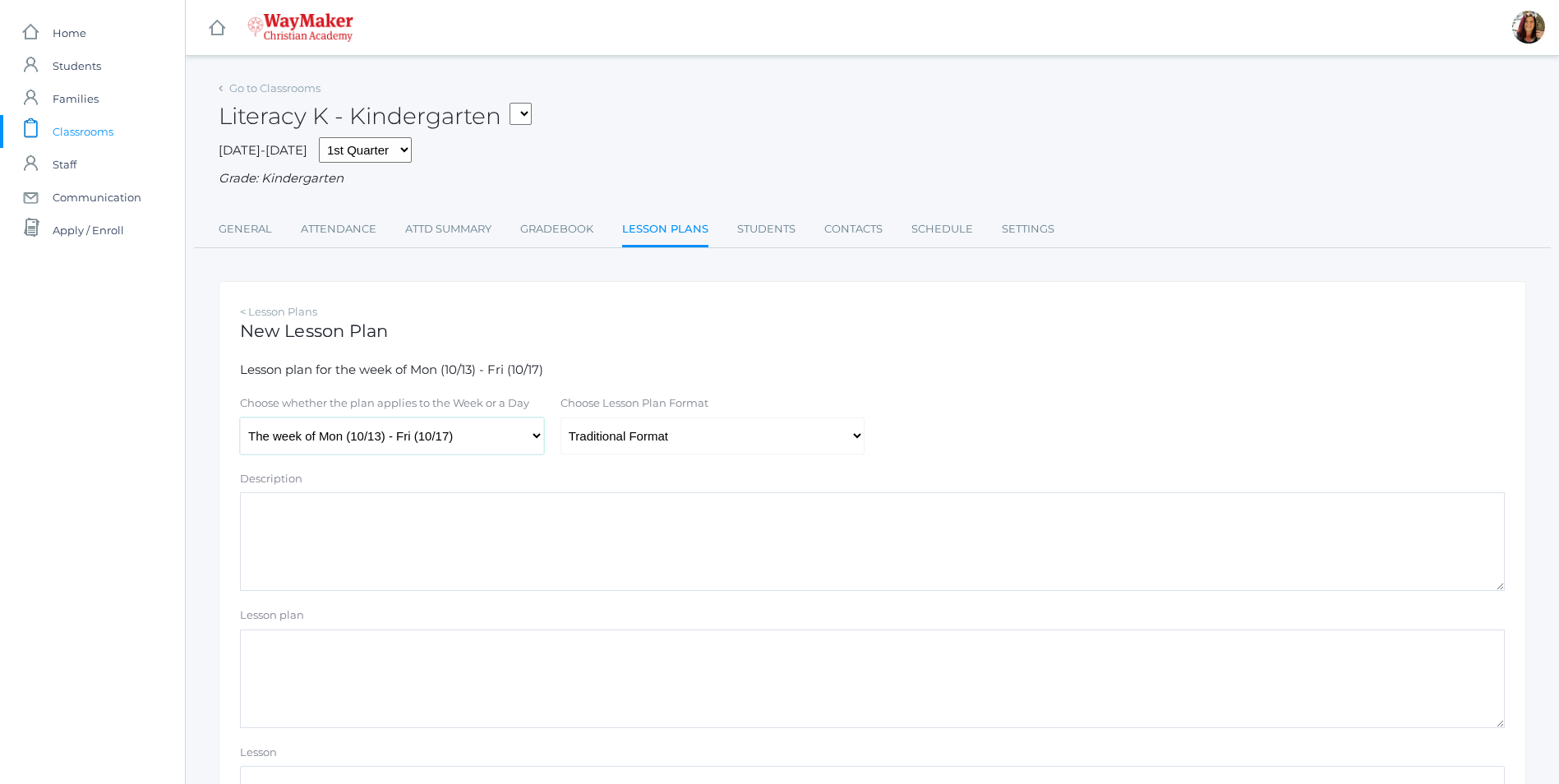
click at [240, 419] on select "The week of Mon (10/13) - Fri (10/17) [DATE] (10/13) [DATE] (10/14) [DATE] (10/…" at bounding box center [392, 436] width 304 height 37
paste textarea "Story: TBD Parts of Book Author & Illustrator Read and discuss"
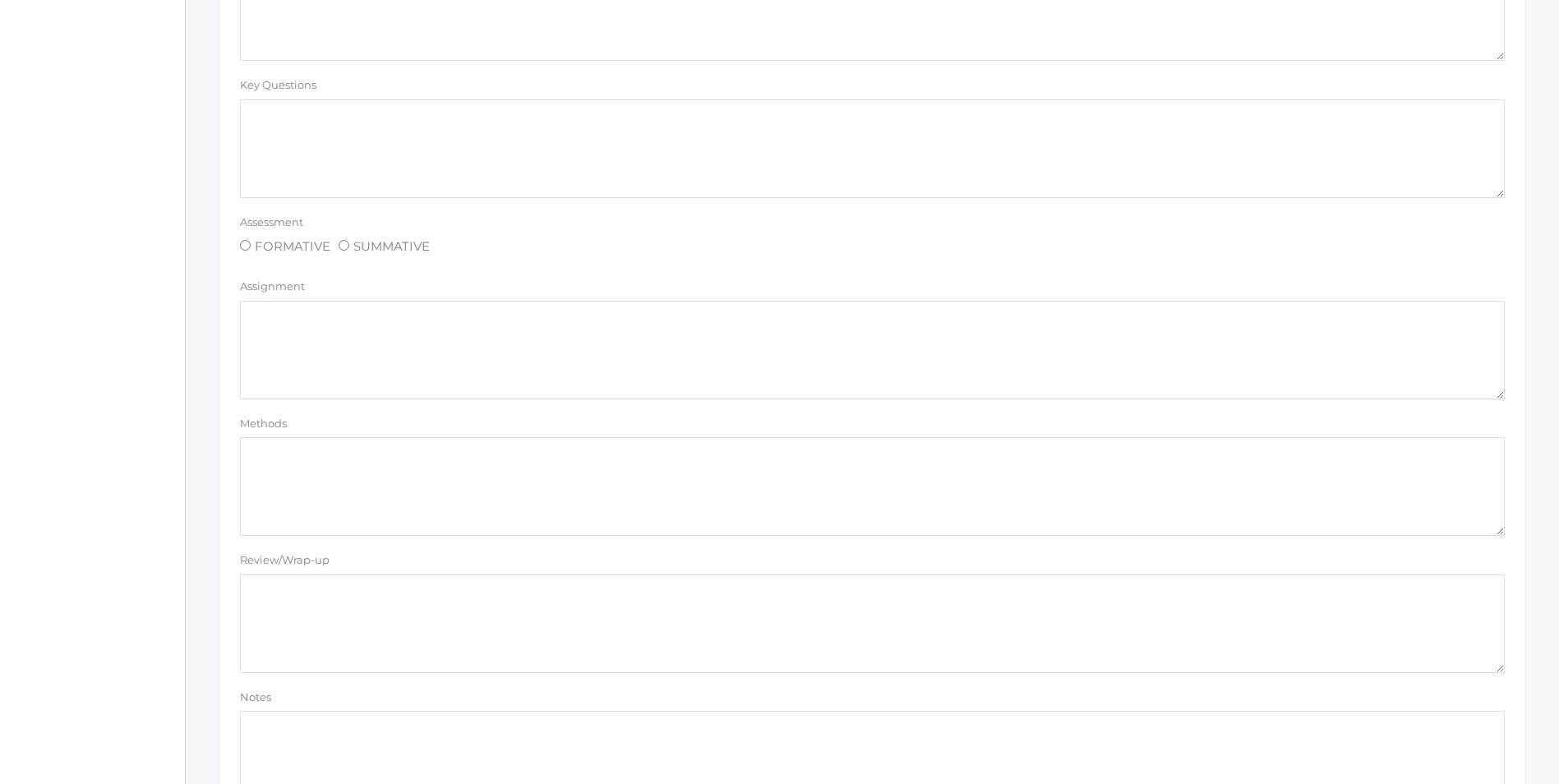
scroll to position [1253, 0]
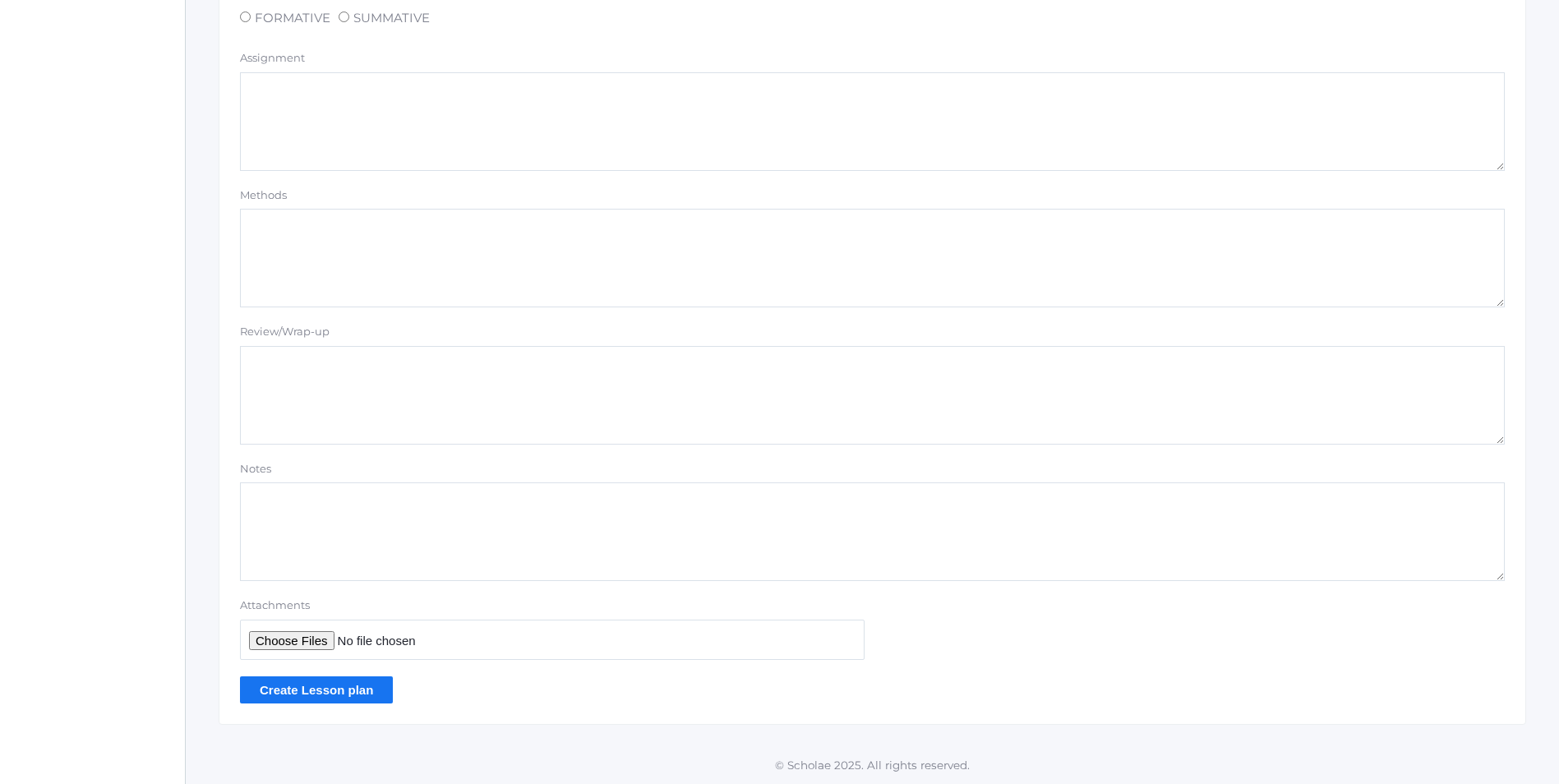
type textarea "Story: TBD Parts of Book Author & Illustrator Read and discuss"
click at [360, 689] on input "Create Lesson plan" at bounding box center [316, 689] width 153 height 27
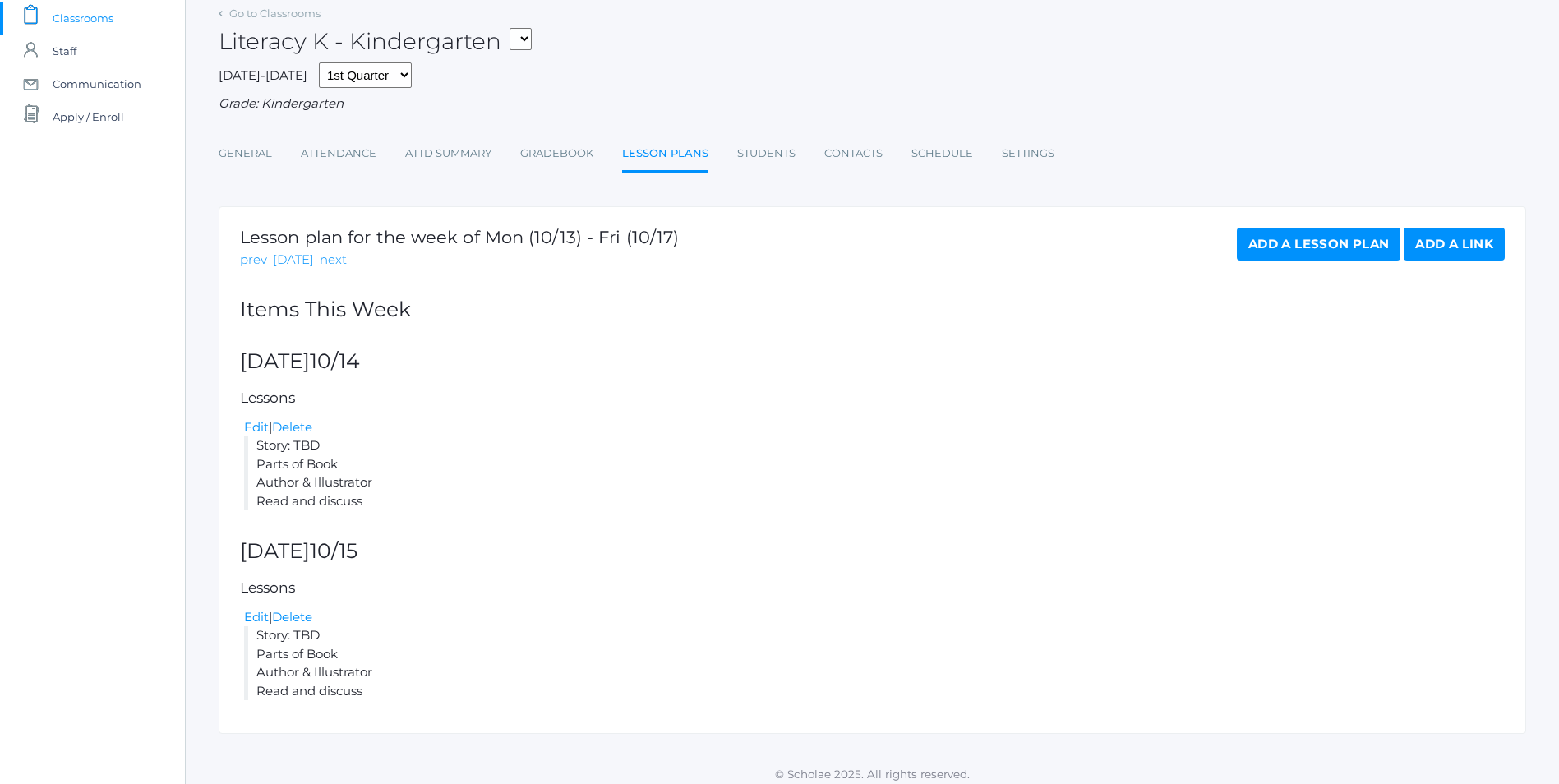
scroll to position [125, 0]
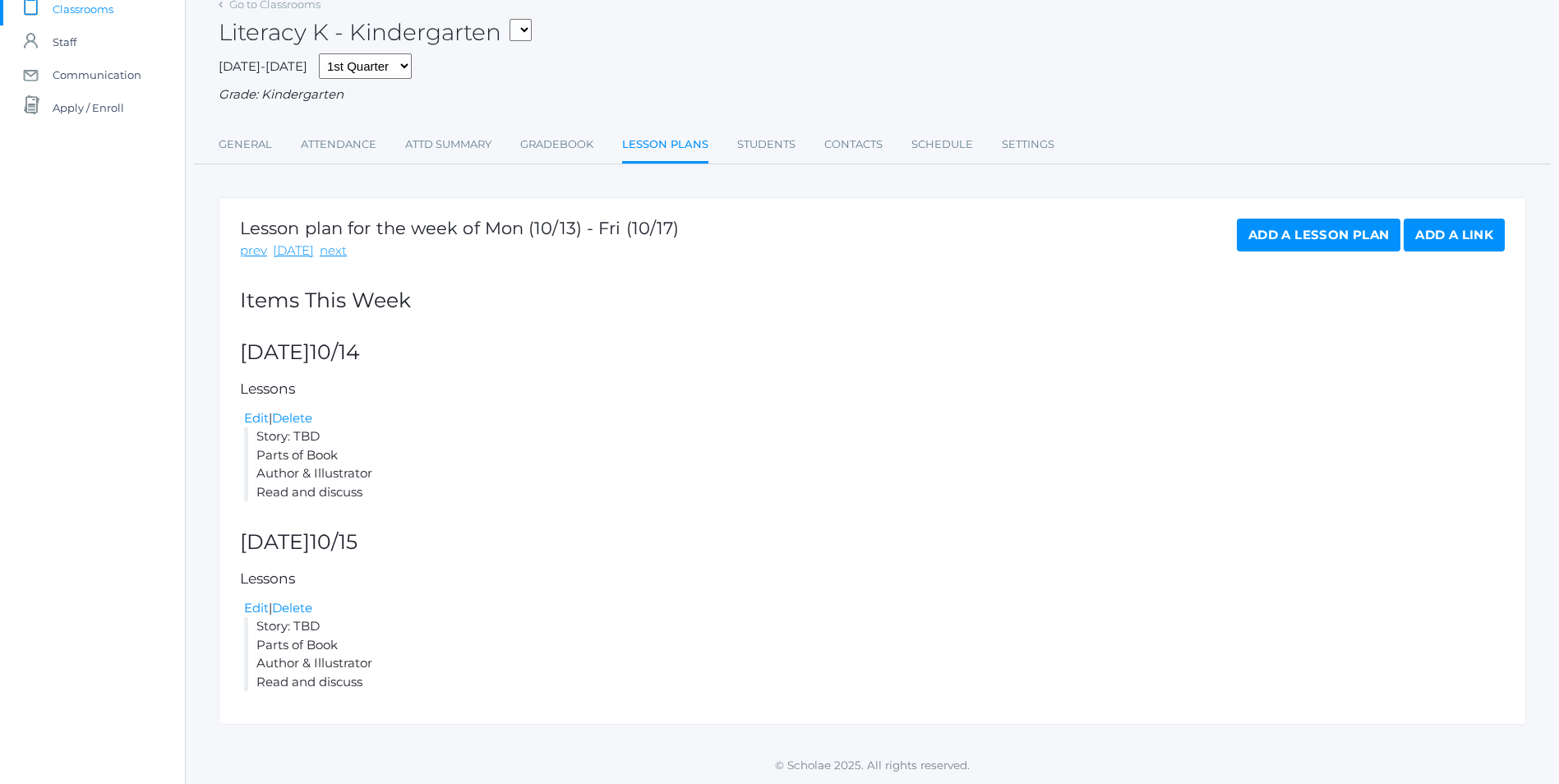
click at [1297, 238] on link "Add a Lesson Plan" at bounding box center [1318, 235] width 164 height 33
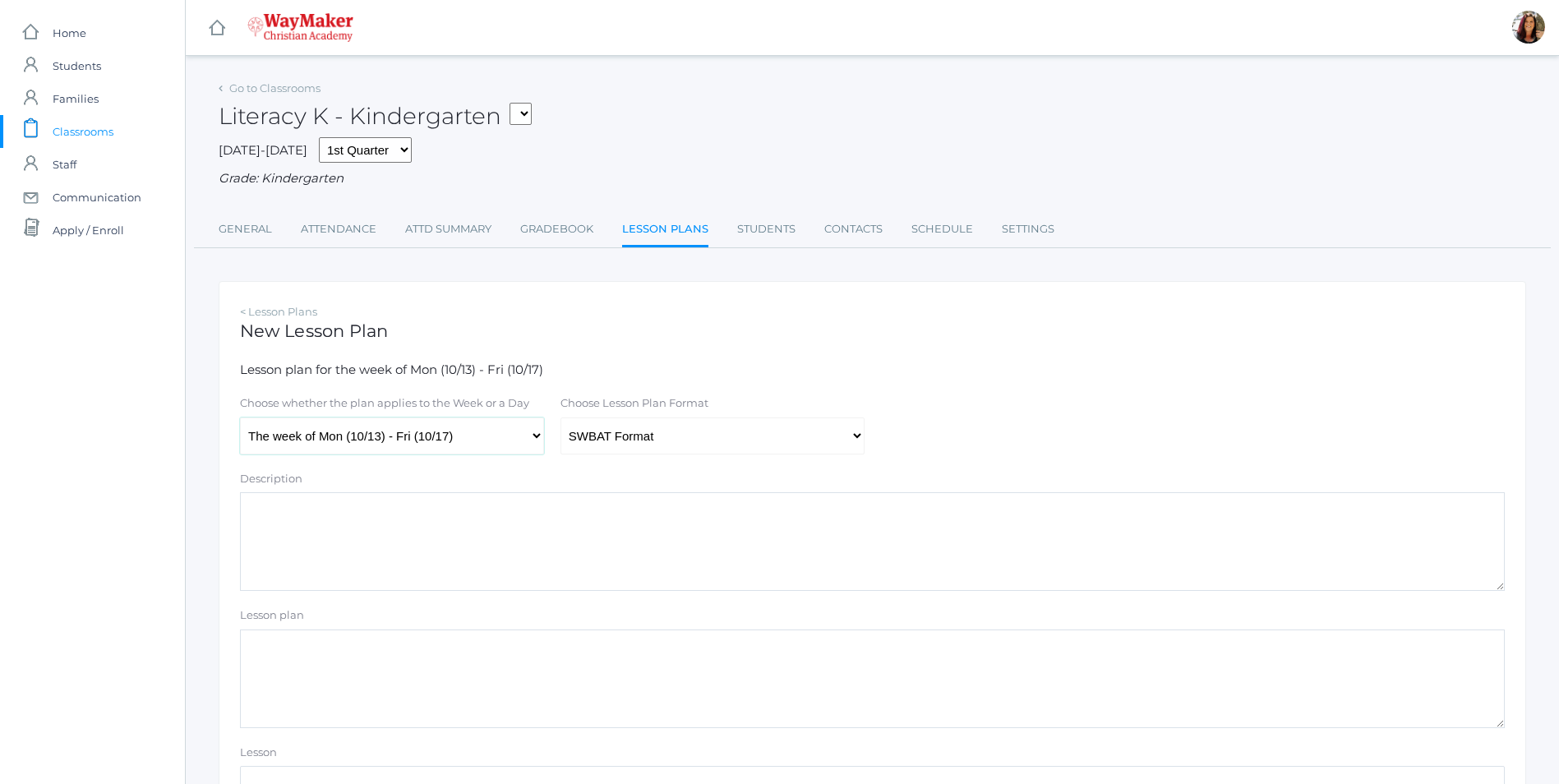
click at [532, 429] on select "The week of Mon (10/13) - Fri (10/17) [DATE] (10/13) [DATE] (10/14) [DATE] (10/…" at bounding box center [392, 436] width 304 height 37
select select "[DATE]"
click at [240, 419] on select "The week of Mon (10/13) - Fri (10/17) [DATE] (10/13) [DATE] (10/14) [DATE] (10/…" at bounding box center [392, 436] width 304 height 37
click at [860, 436] on select "Traditional Format SWBAT Format" at bounding box center [713, 436] width 304 height 37
select select "legacy"
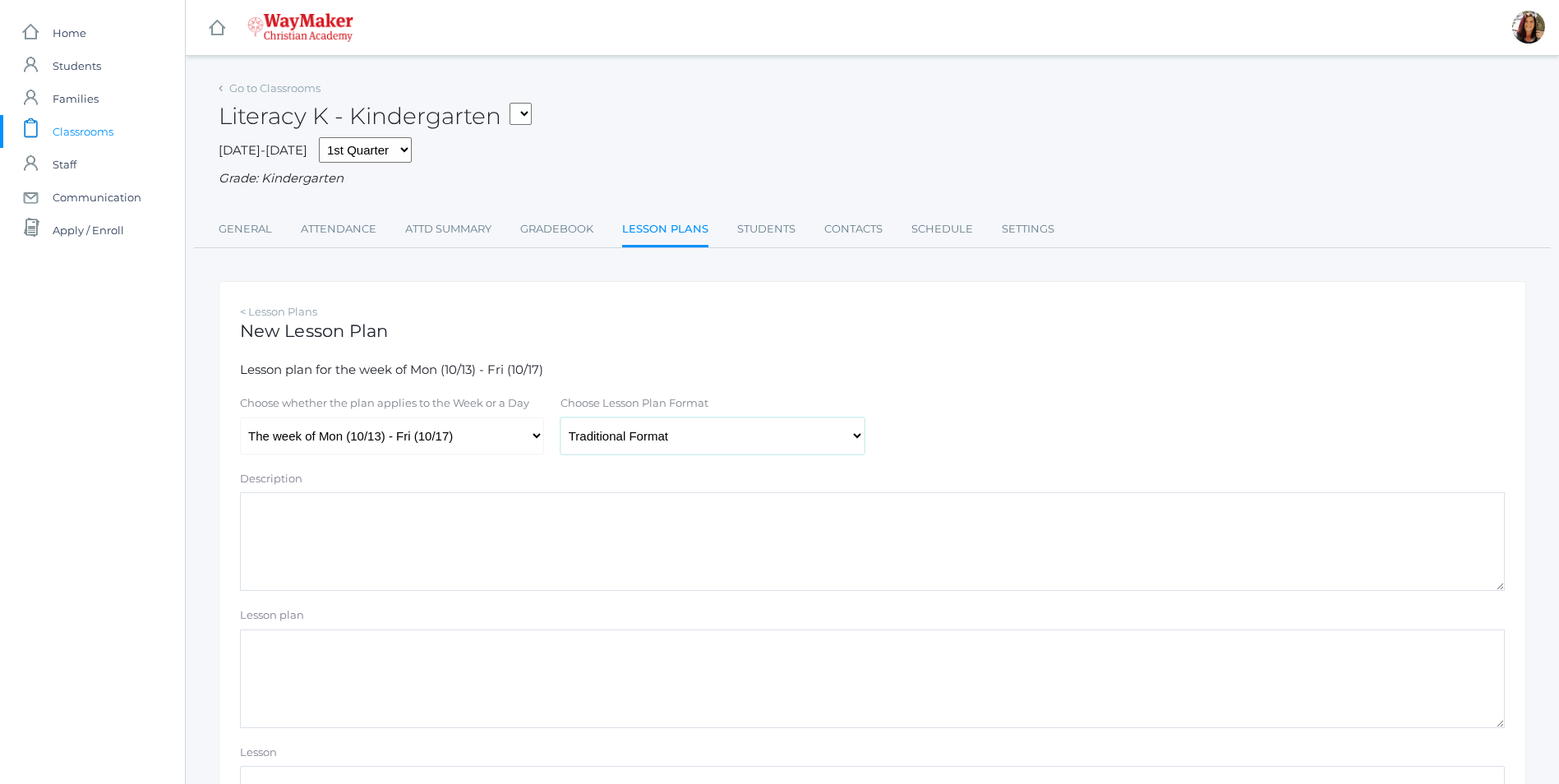
click at [561, 419] on select "Traditional Format SWBAT Format" at bounding box center [713, 436] width 304 height 37
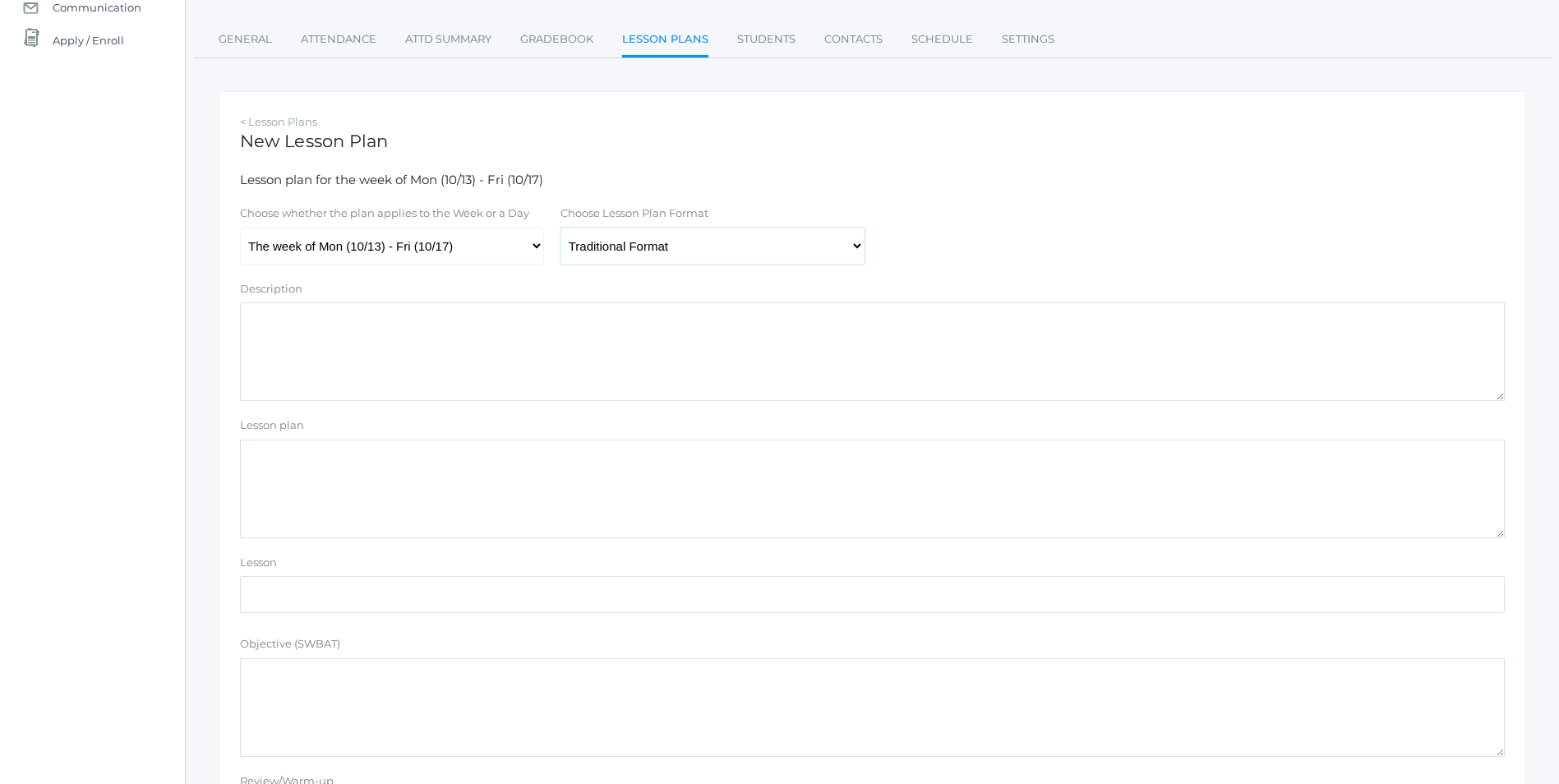
scroll to position [411, 0]
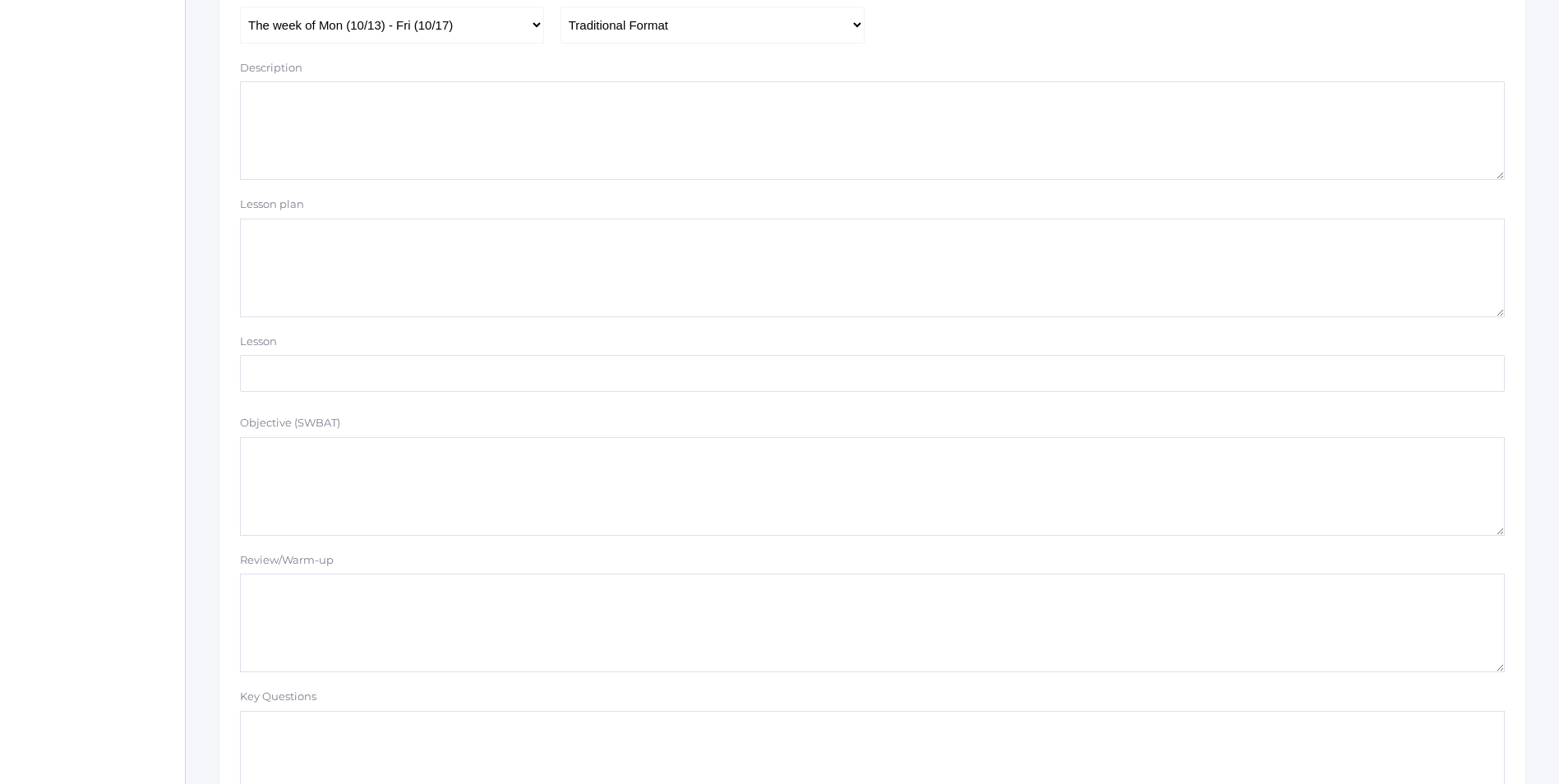
paste textarea "Story: TBD Parts of Book Author & Illustrator Read and discuss"
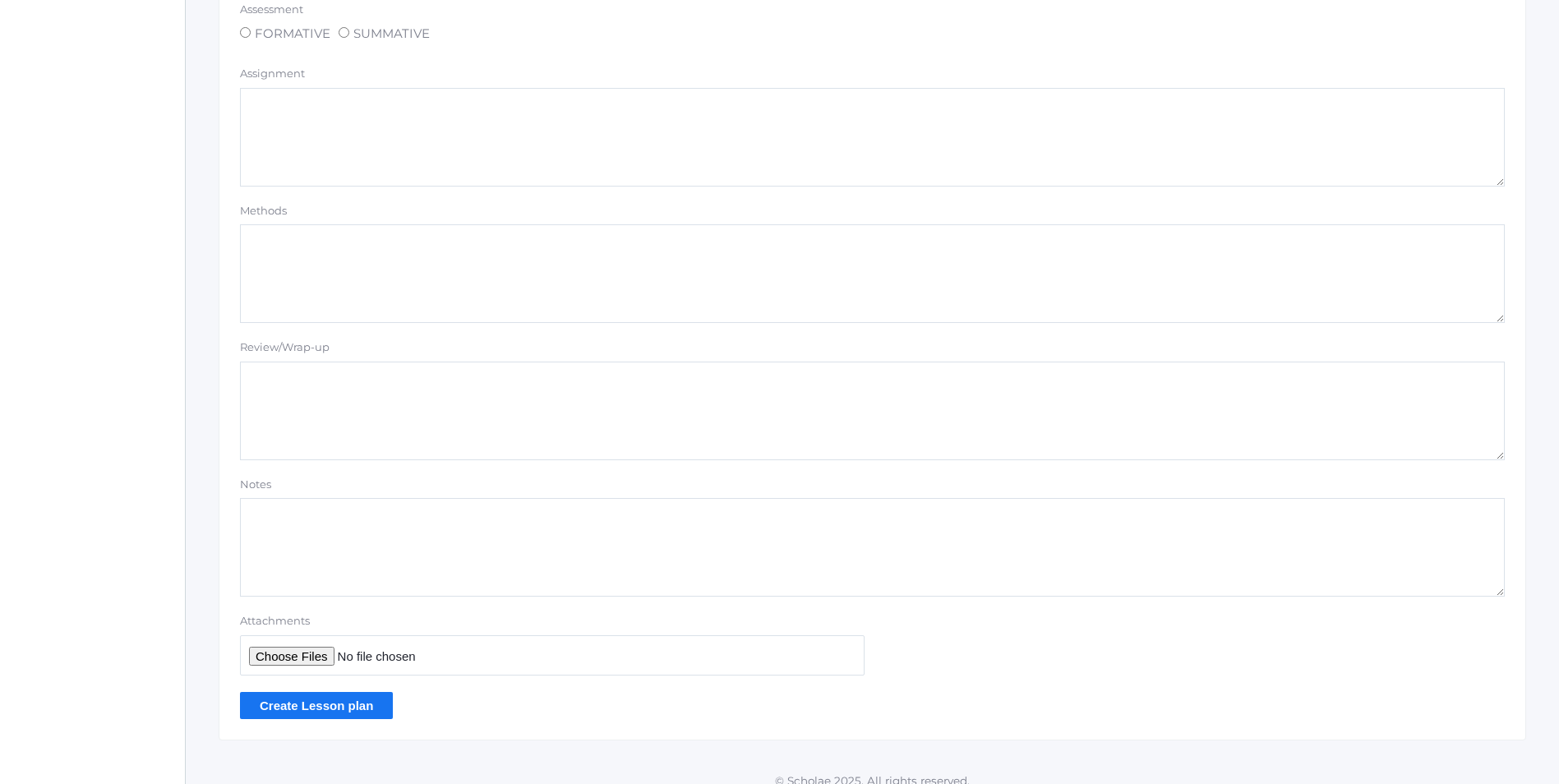
scroll to position [1253, 0]
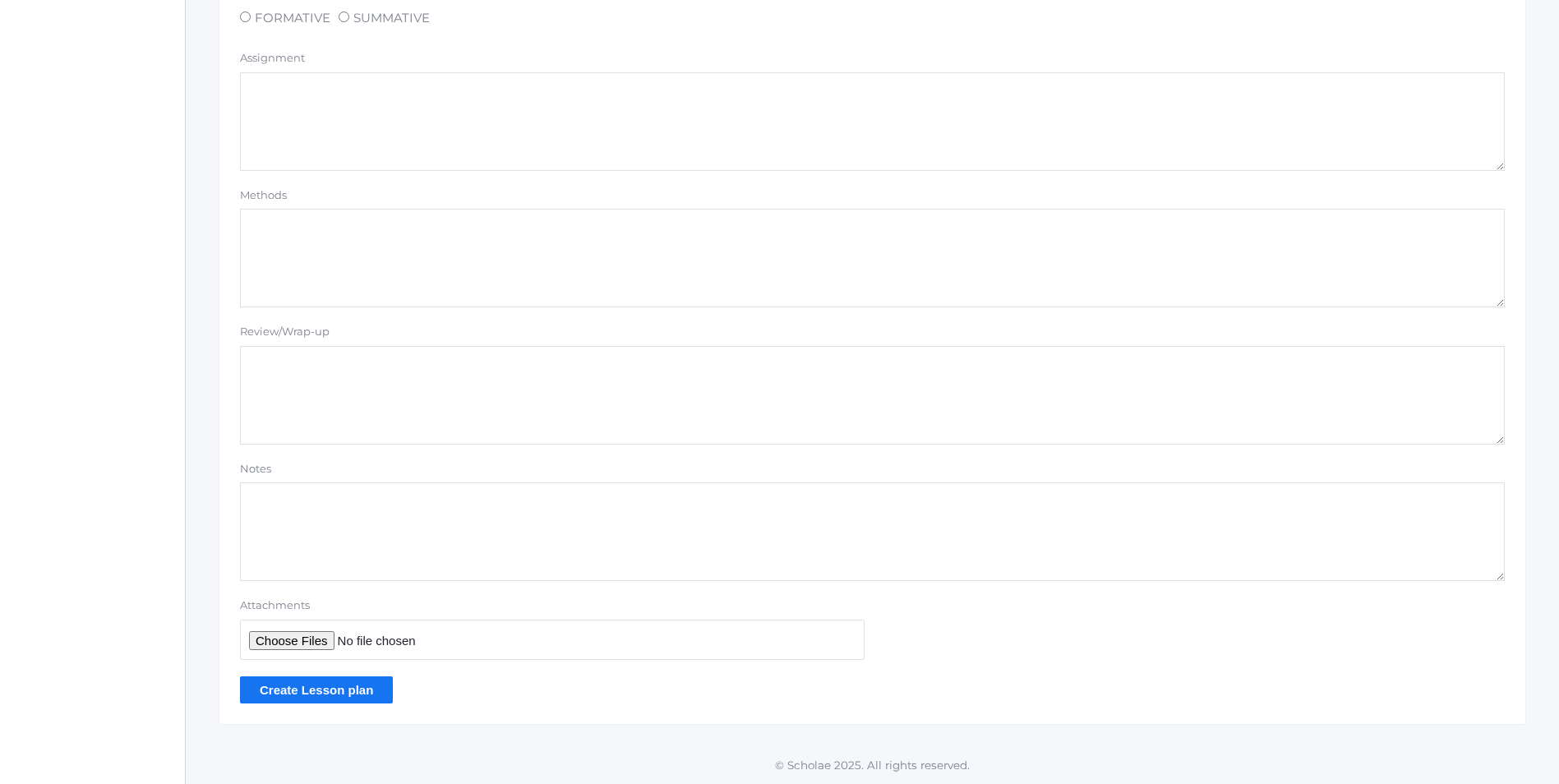
type textarea "Story: TBD Parts of Book Author & Illustrator Read and discuss"
click at [315, 693] on input "Create Lesson plan" at bounding box center [316, 689] width 153 height 27
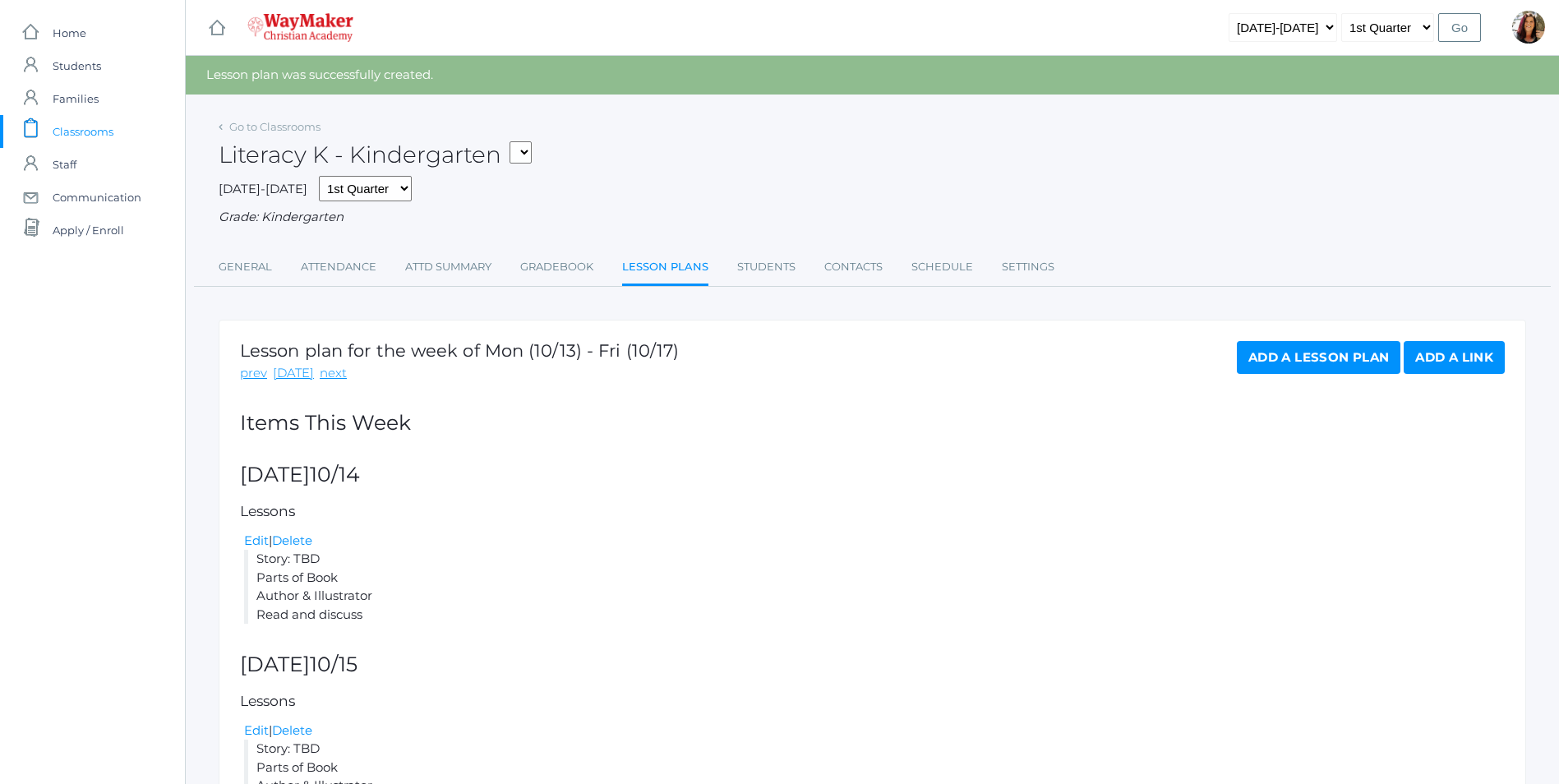
click at [1323, 356] on link "Add a Lesson Plan" at bounding box center [1318, 358] width 164 height 33
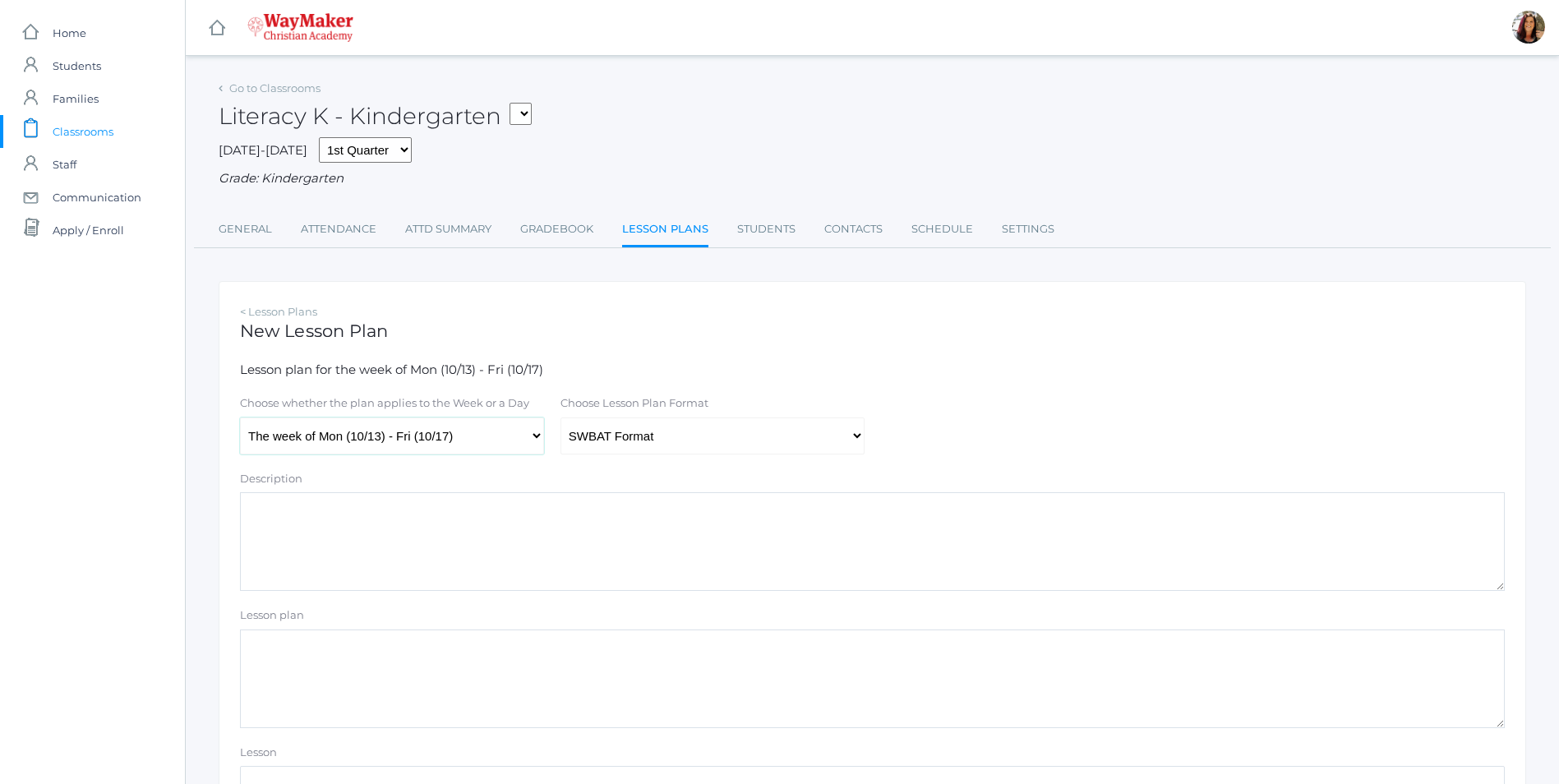
click at [541, 437] on select "The week of Mon (10/13) - Fri (10/17) Monday (10/13) Tuesday (10/14) Wednesday …" at bounding box center [392, 436] width 304 height 37
select select "2025-10-17"
click at [240, 419] on select "The week of Mon (10/13) - Fri (10/17) [DATE] (10/13) [DATE] (10/14) [DATE] (10/…" at bounding box center [392, 436] width 304 height 37
click at [858, 433] on select "Traditional Format SWBAT Format" at bounding box center [713, 436] width 304 height 37
select select "legacy"
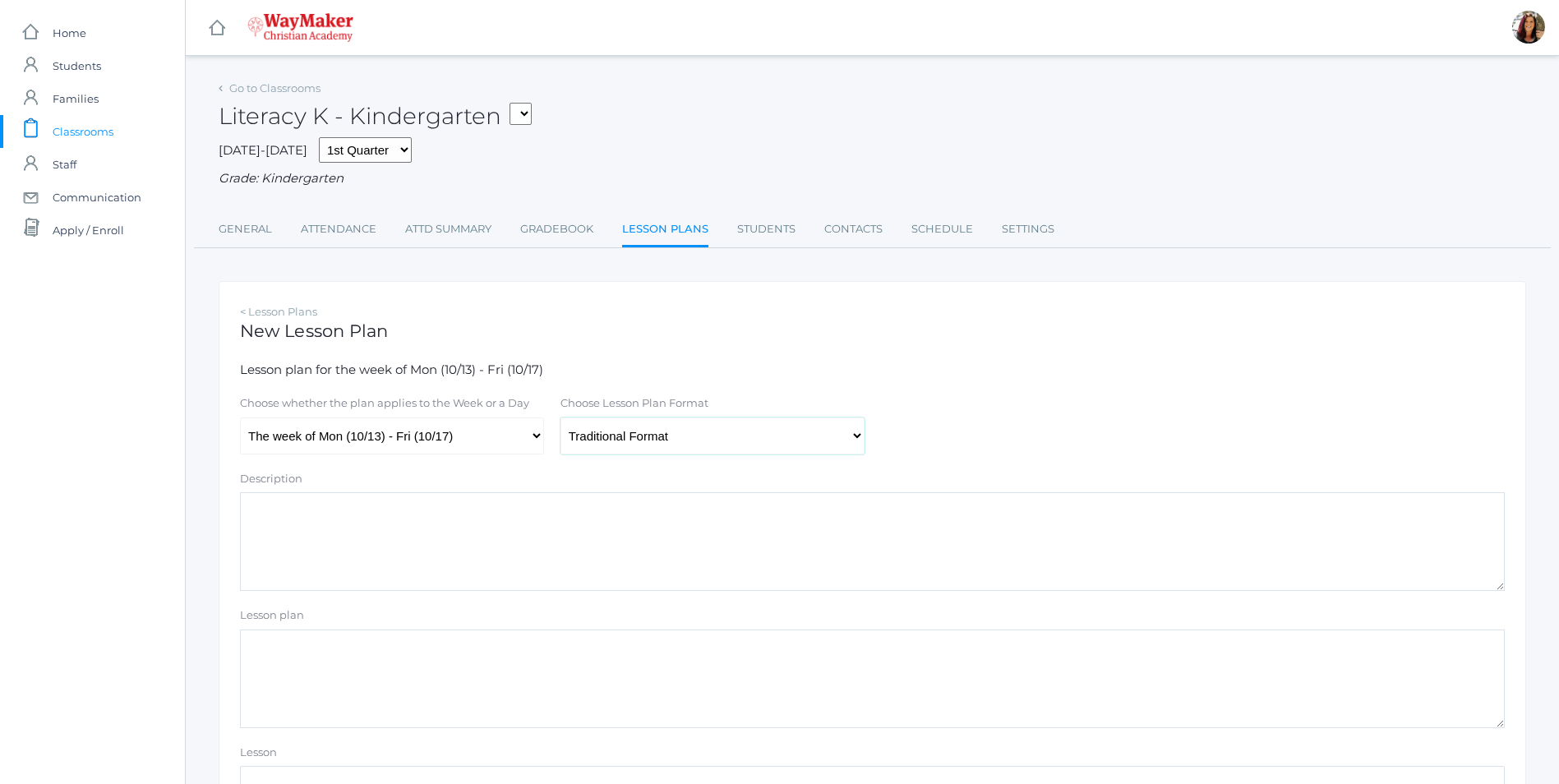
click at [561, 419] on select "Traditional Format SWBAT Format" at bounding box center [713, 436] width 304 height 37
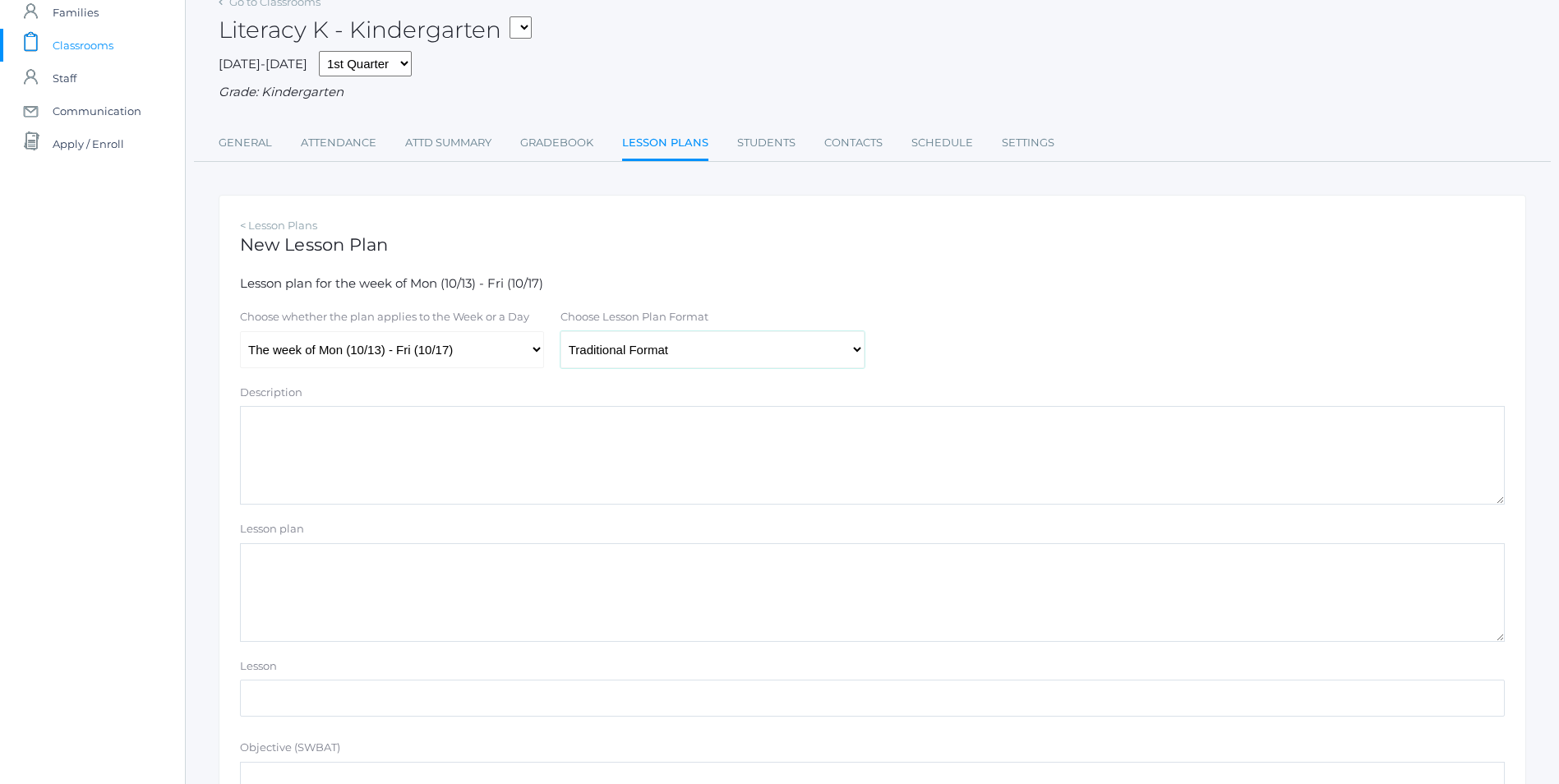
scroll to position [164, 0]
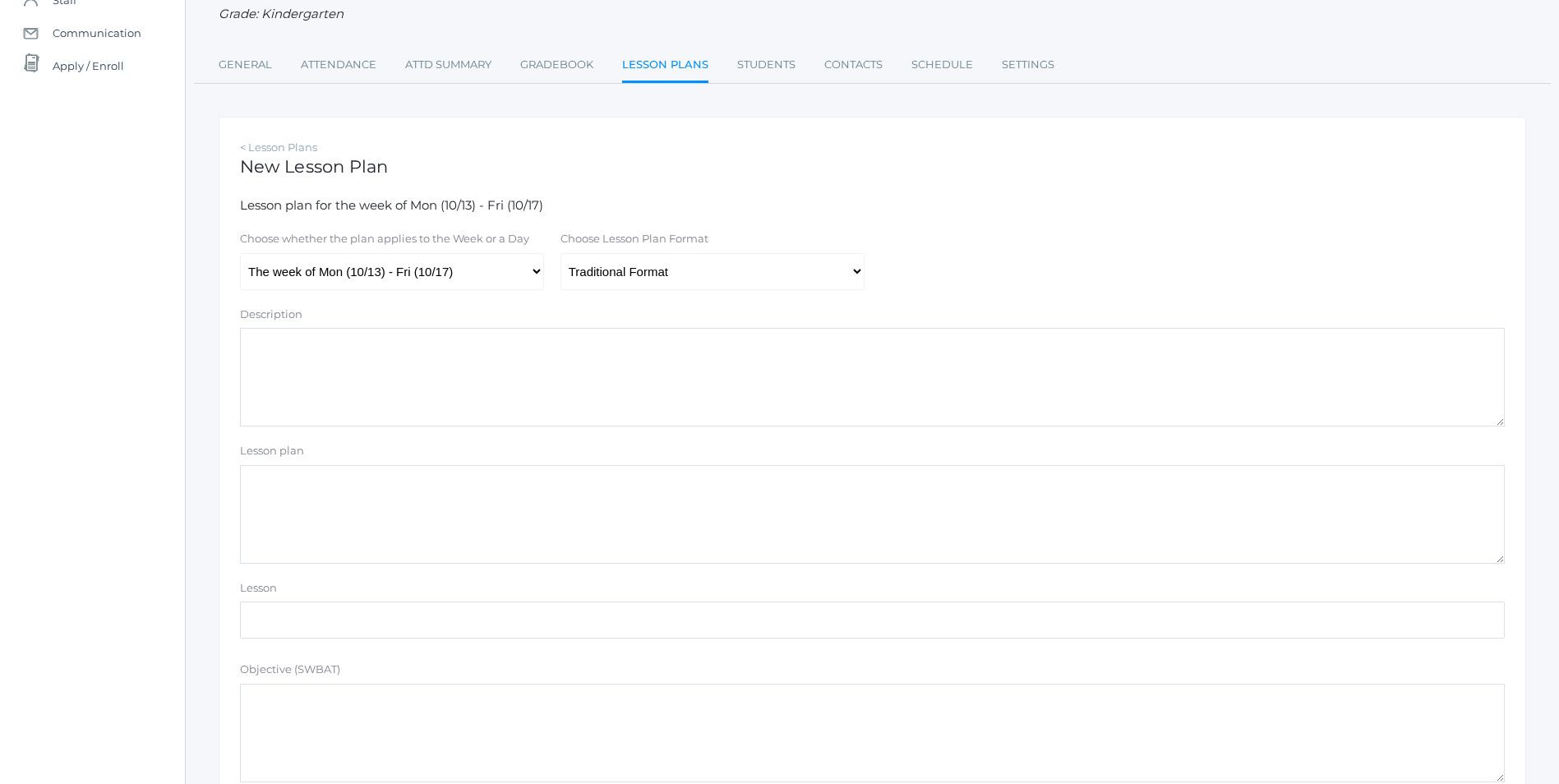
paste textarea "Story: TBD Parts of Book Author & Illustrator Read and discuss"
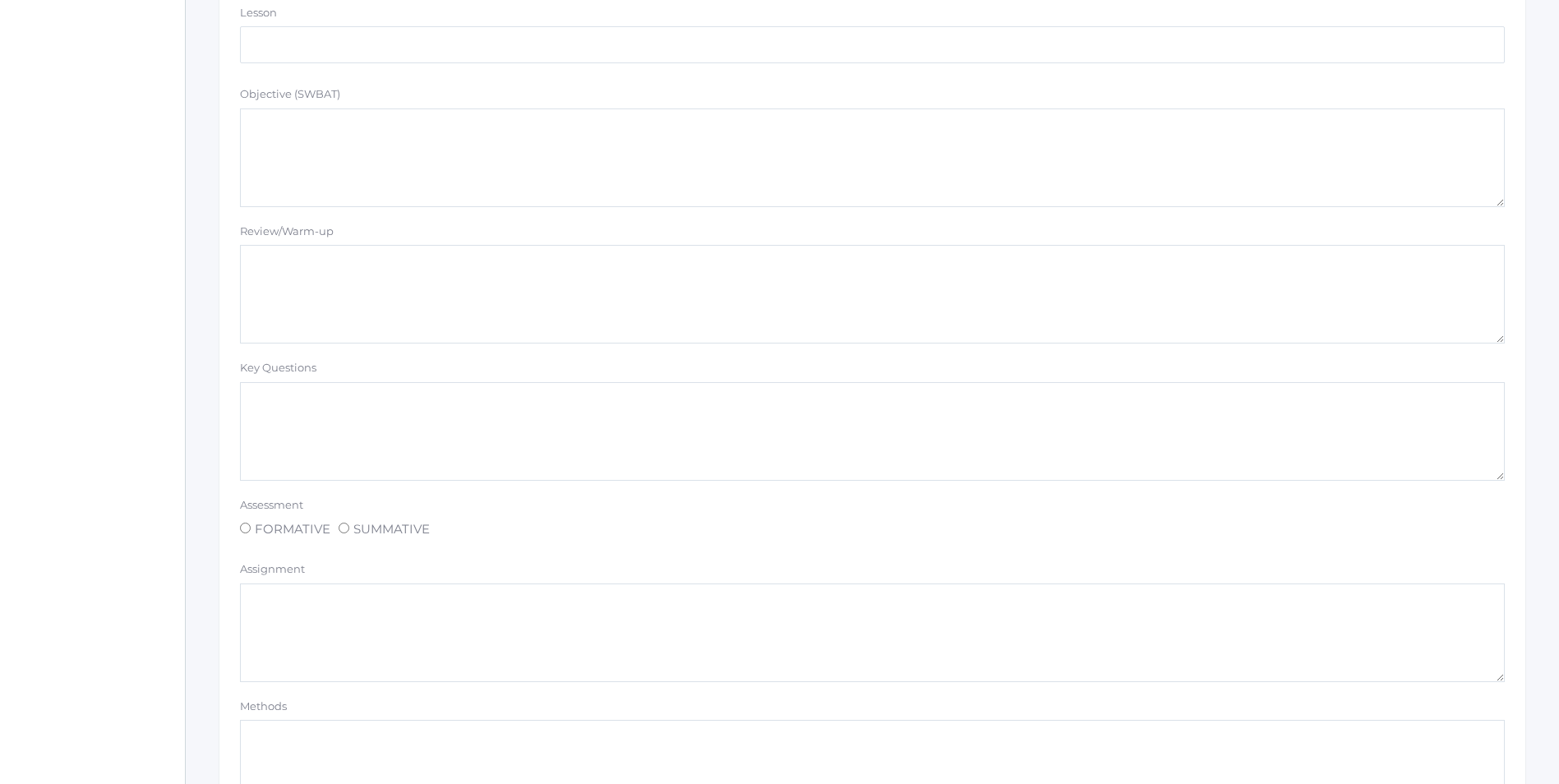
scroll to position [1253, 0]
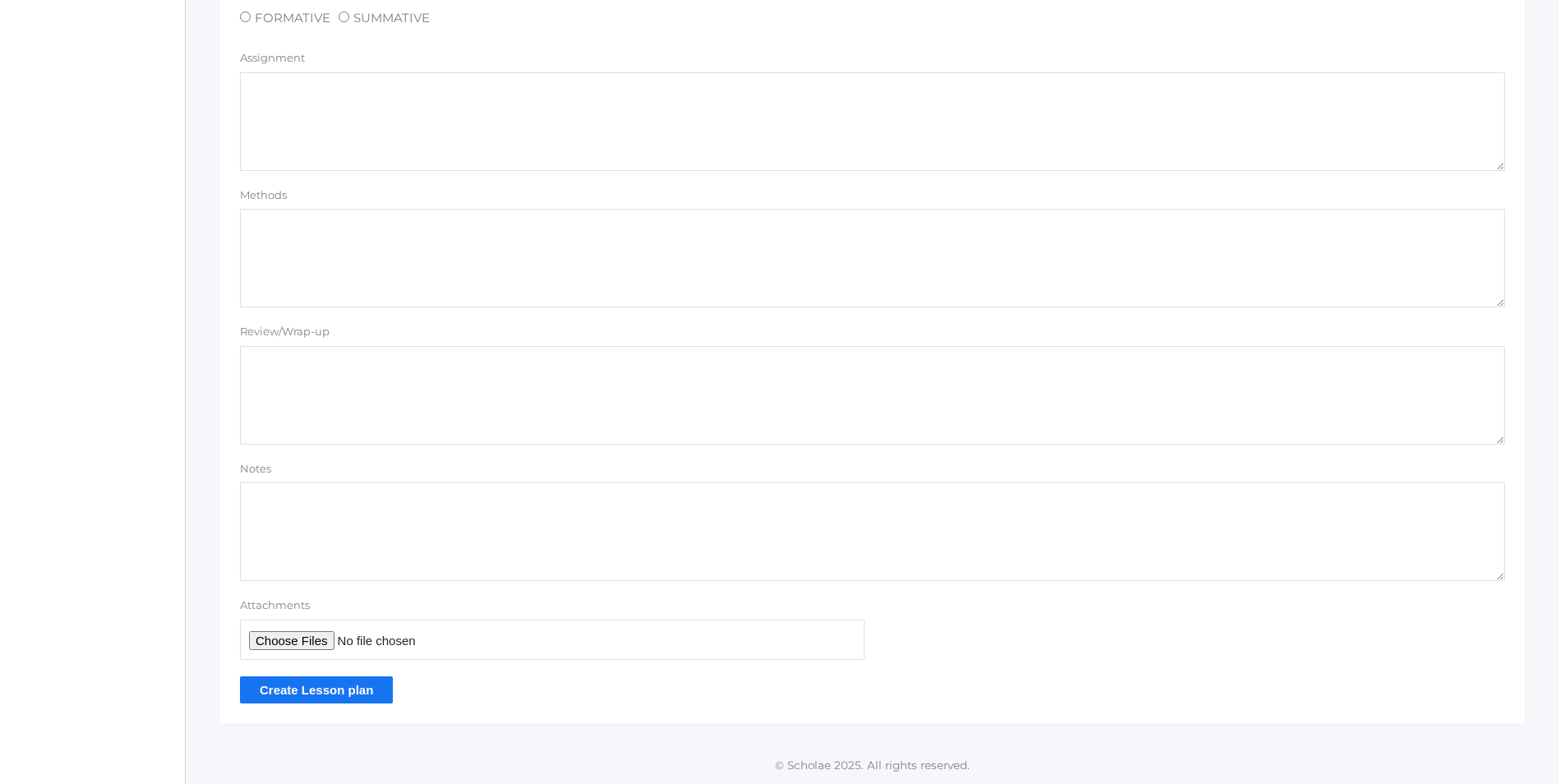
type textarea "Story: TBD Parts of Book Author & Illustrator Read and discuss"
click at [274, 690] on input "Create Lesson plan" at bounding box center [316, 689] width 153 height 27
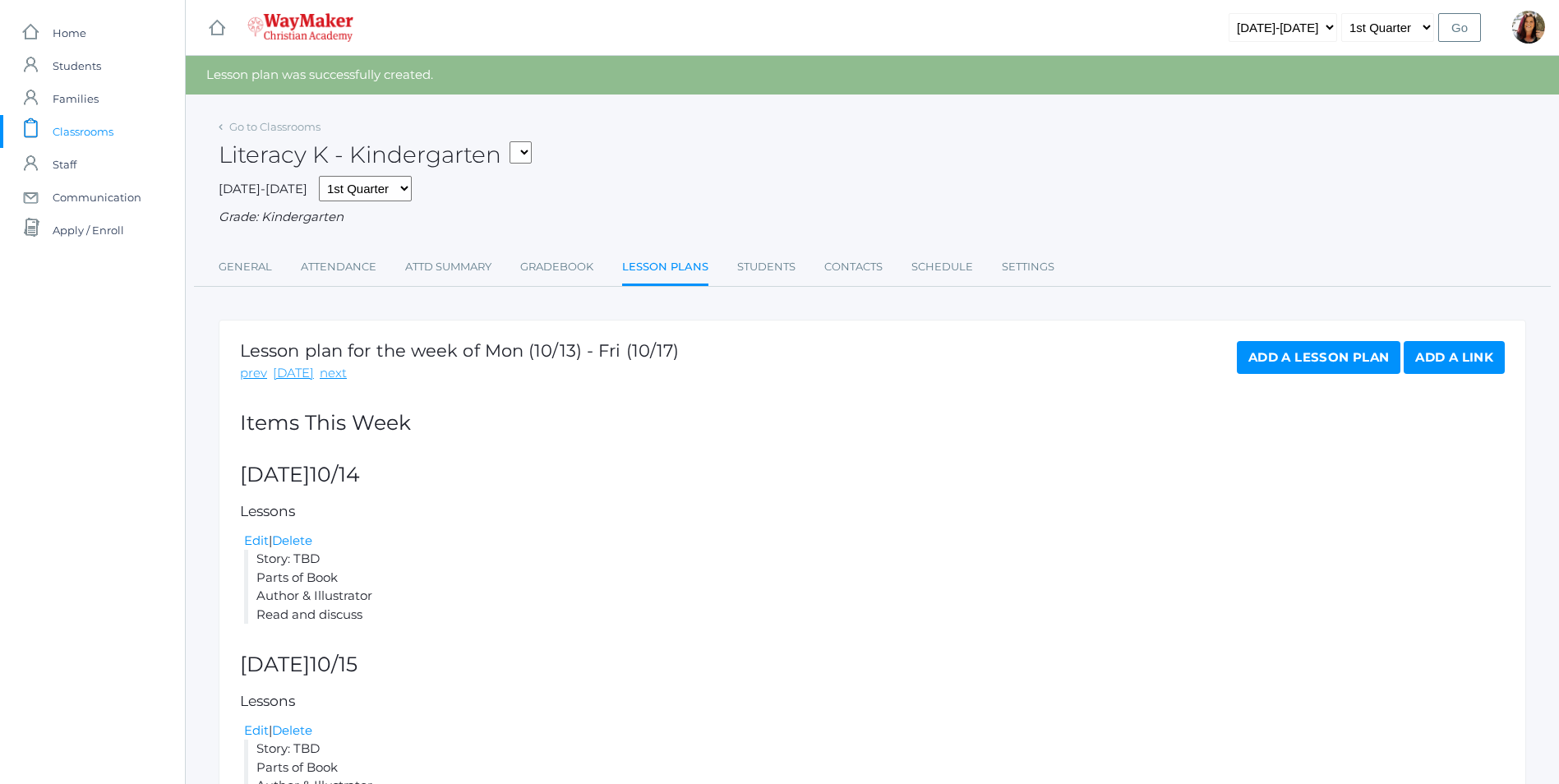
click at [518, 151] on select "KINDER - Phonics K Kindergarten KINDER - Literacy K Kindergarten KINDER - [DEMO…" at bounding box center [520, 152] width 22 height 22
select select "2556"
click at [515, 141] on select "KINDER - Phonics K Kindergarten KINDER - Literacy K Kindergarten KINDER - [DEMO…" at bounding box center [520, 152] width 22 height 22
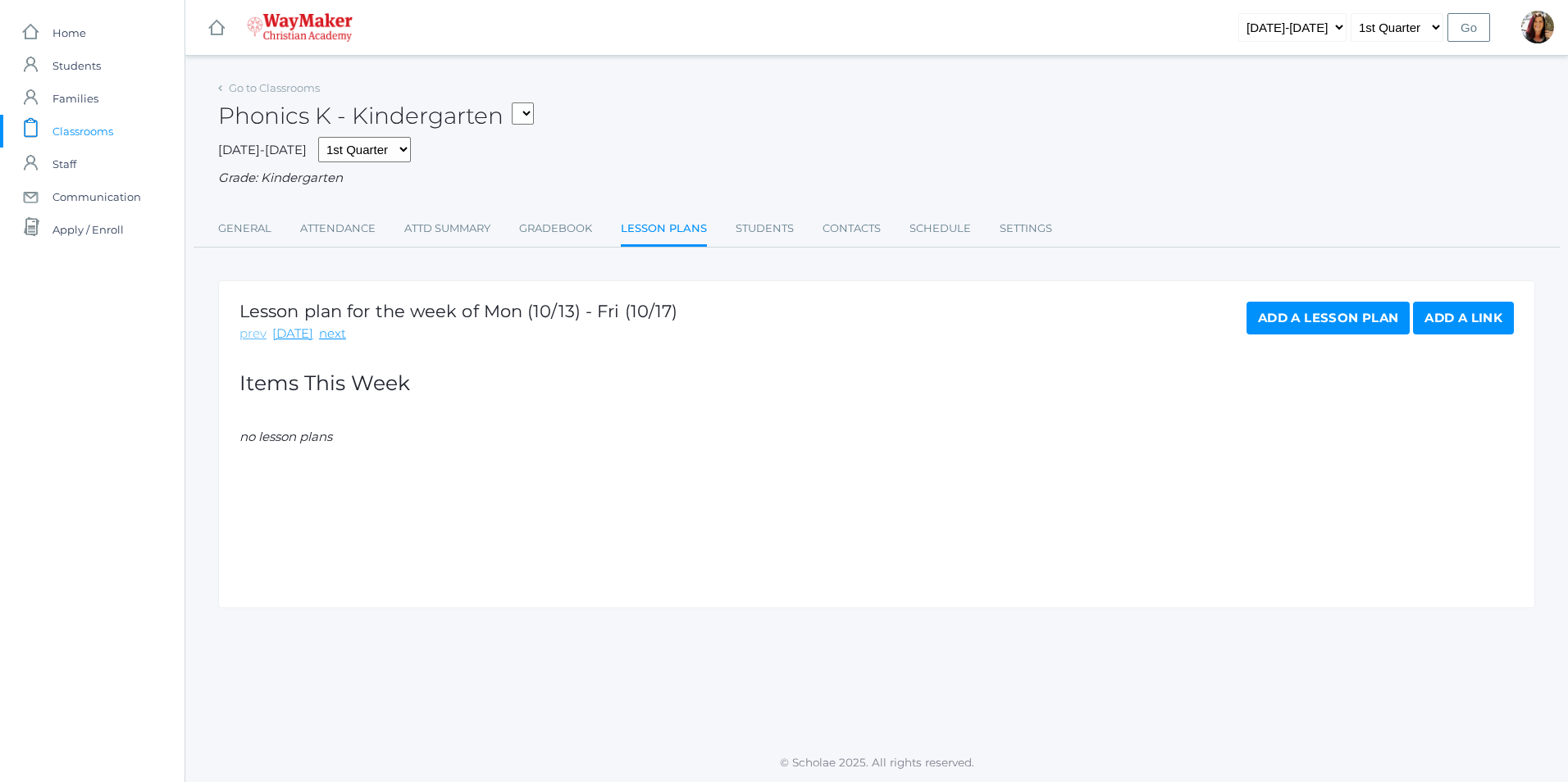
click at [256, 339] on link "prev" at bounding box center [253, 334] width 27 height 19
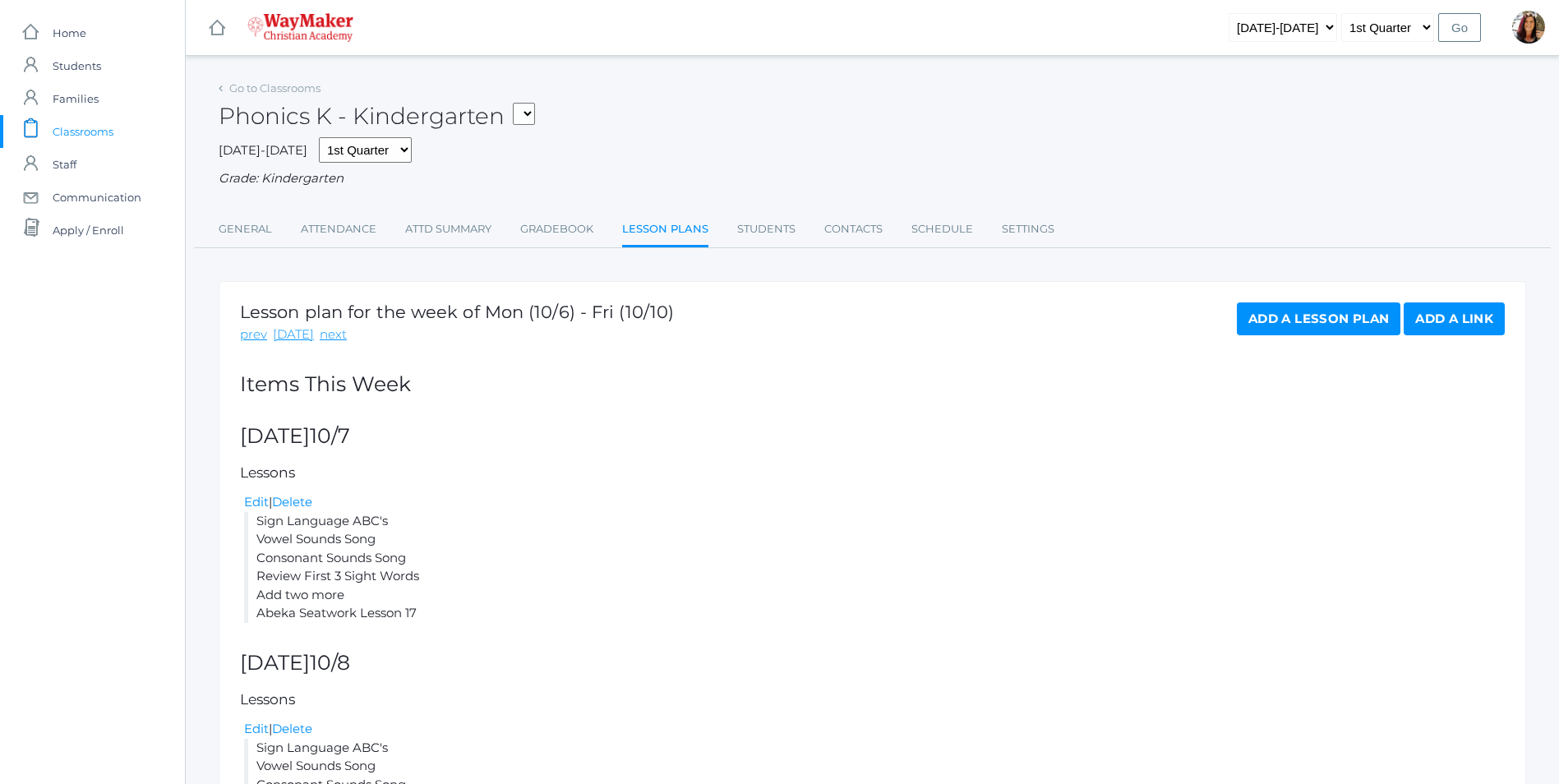
drag, startPoint x: 421, startPoint y: 612, endPoint x: 257, endPoint y: 529, distance: 183.8
click at [257, 529] on li "Sign Language ABC's Vowel Sounds Song Consonant Sounds Song Review First 3 Sigh…" at bounding box center [875, 567] width 1261 height 111
copy li "Sign Language ABC's Vowel Sounds Song Consonant Sounds Song Review First 3 Sigh…"
click at [1312, 320] on link "Add a Lesson Plan" at bounding box center [1318, 319] width 164 height 33
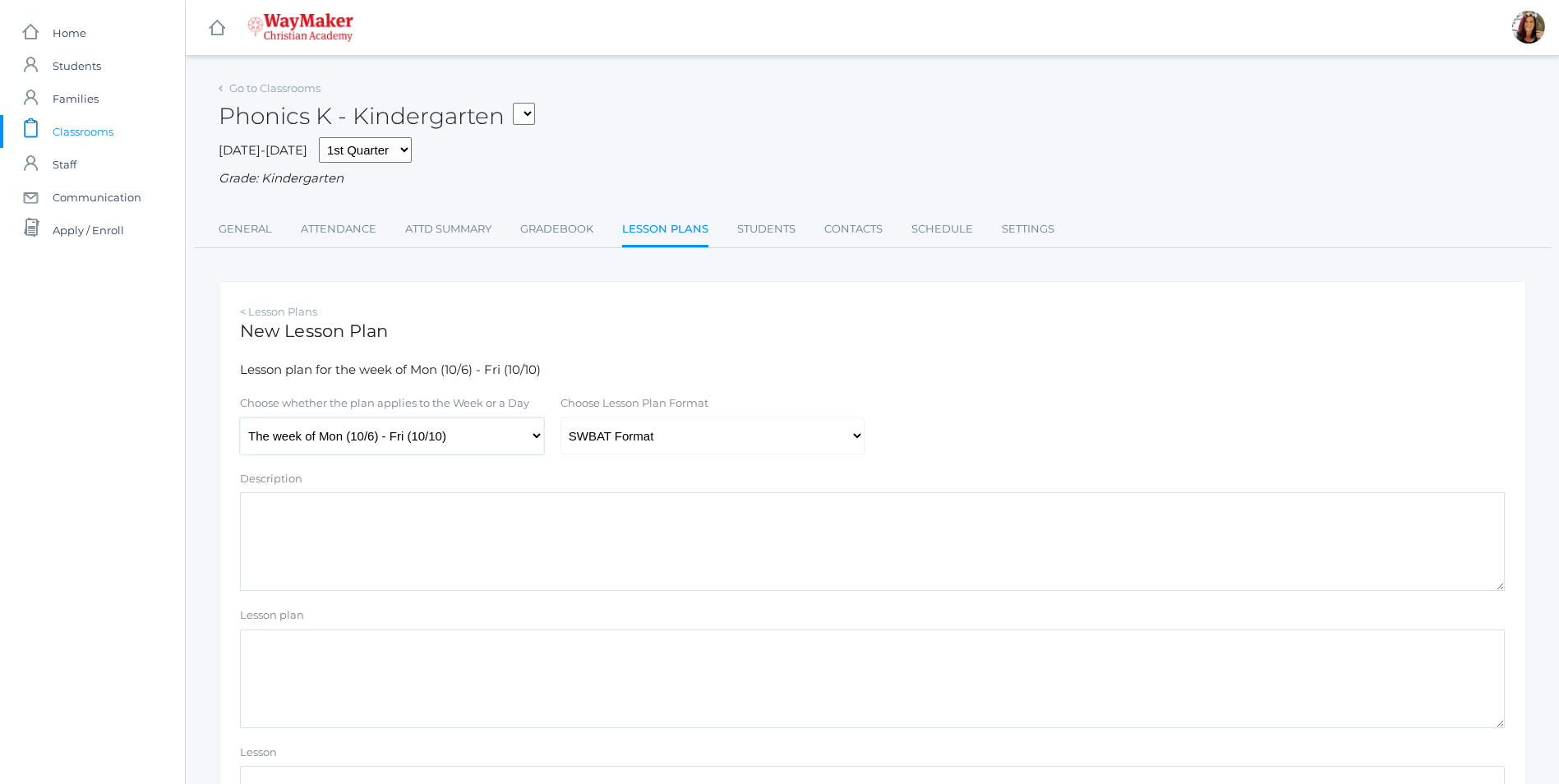
click at [534, 437] on select "The week of Mon (10/6) - Fri (10/10) Monday (10/6) Tuesday (10/7) Wednesday (10…" at bounding box center [392, 436] width 304 height 37
click at [530, 435] on select "The week of Mon (10/6) - Fri (10/10) Monday (10/6) Tuesday (10/7) Wednesday (10…" at bounding box center [392, 436] width 304 height 37
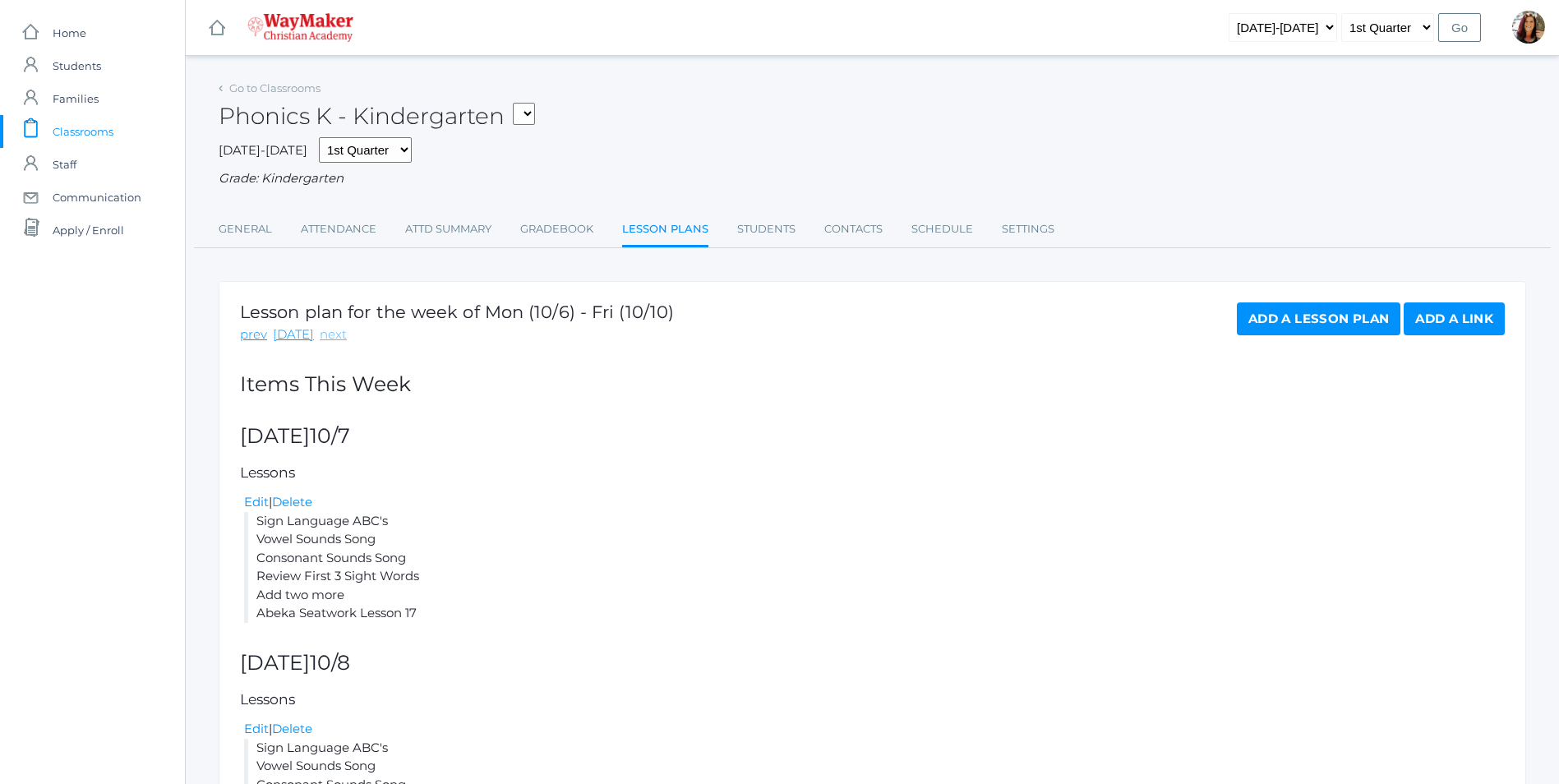
click at [326, 341] on link "next" at bounding box center [333, 335] width 27 height 19
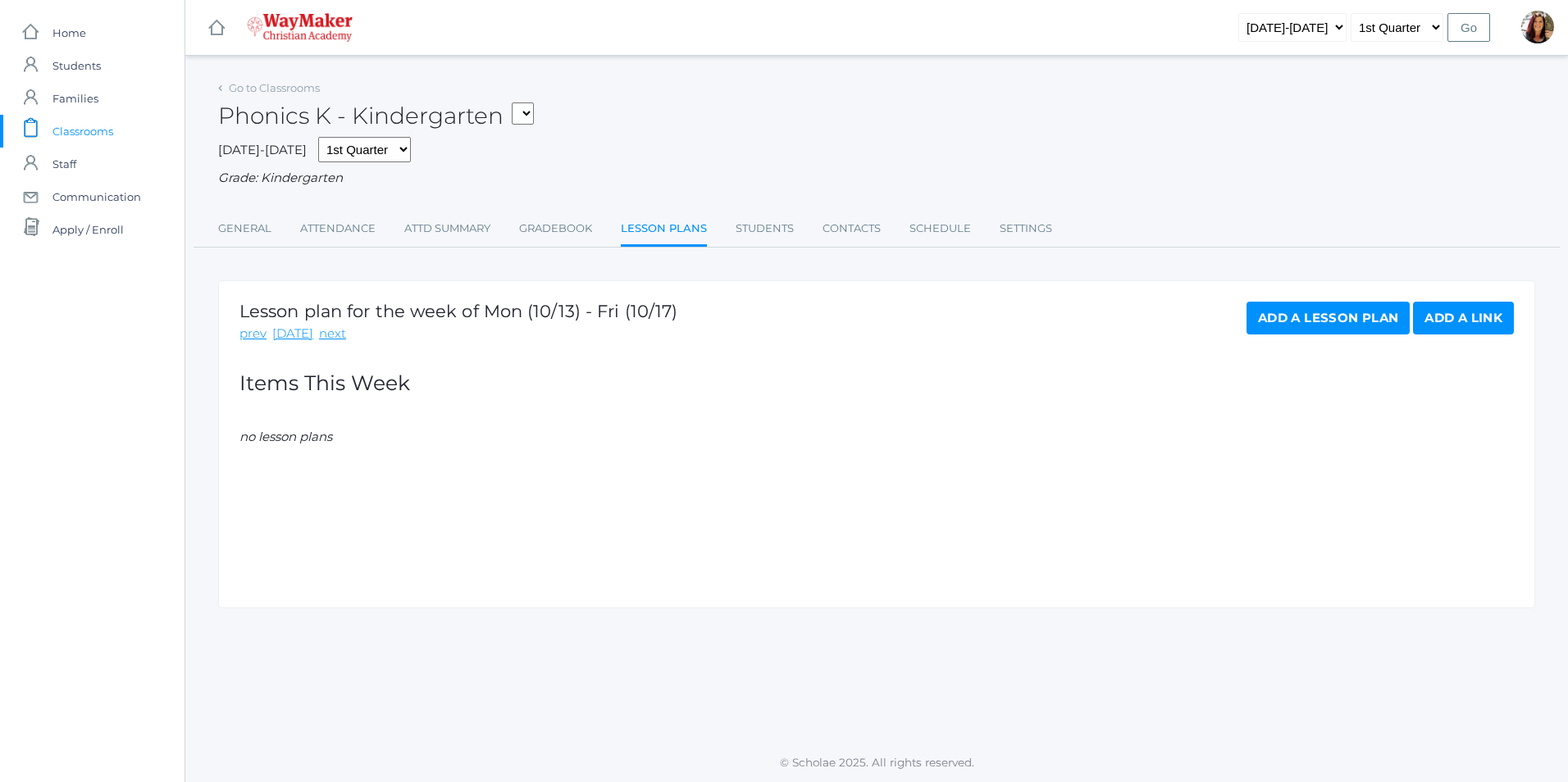
click at [1348, 323] on link "Add a Lesson Plan" at bounding box center [1328, 318] width 163 height 33
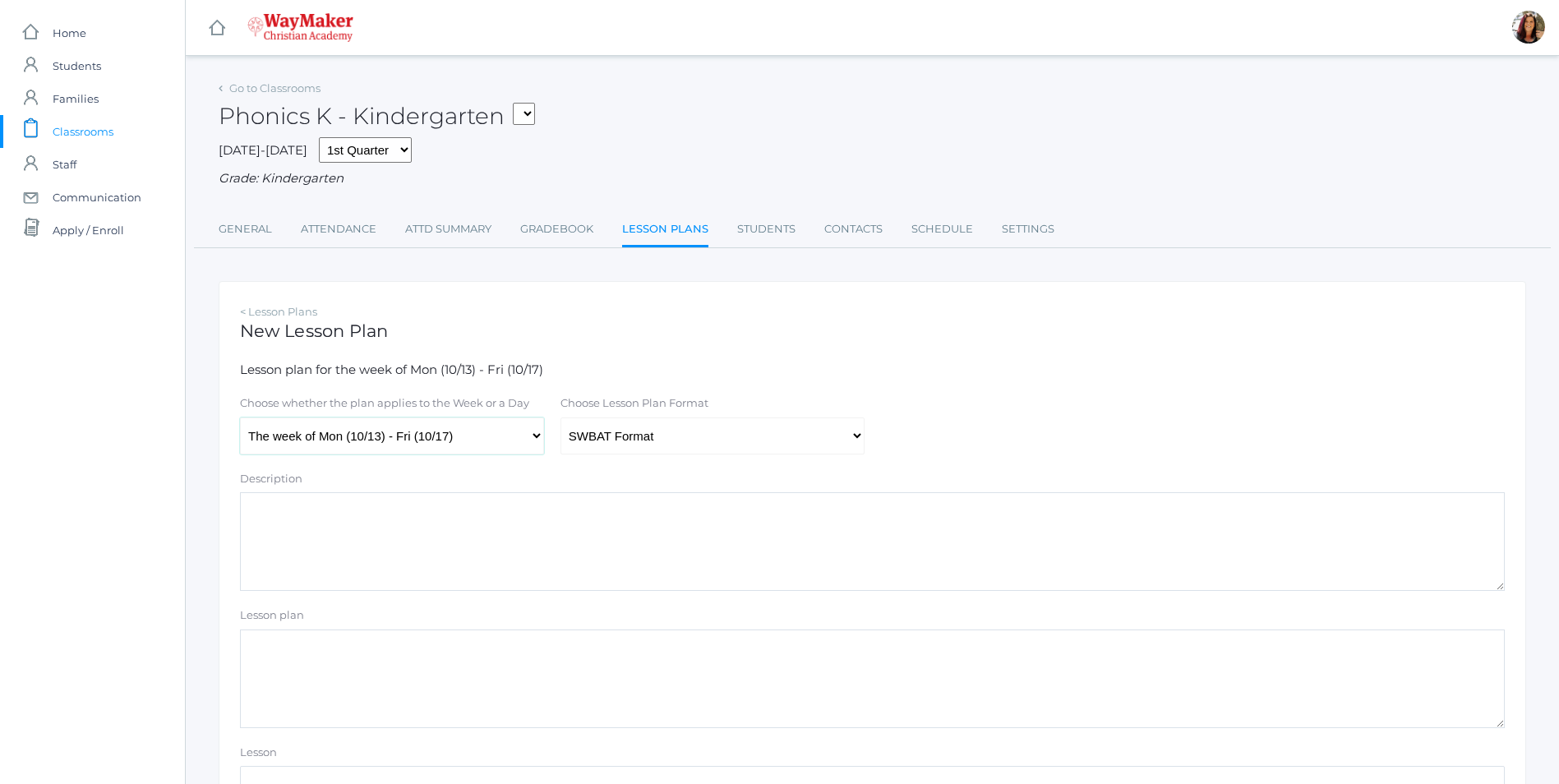
click at [542, 444] on select "The week of Mon (10/13) - Fri (10/17) [DATE] (10/13) [DATE] (10/14) [DATE] (10/…" at bounding box center [392, 436] width 304 height 37
select select "2025-10-14"
click at [240, 419] on select "The week of Mon (10/13) - Fri (10/17) [DATE] (10/13) [DATE] (10/14) [DATE] (10/…" at bounding box center [392, 436] width 304 height 37
click at [868, 442] on div "Choose Lesson Plan Format Traditional Format SWBAT Format" at bounding box center [713, 424] width 321 height 59
click at [862, 439] on select "Traditional Format SWBAT Format" at bounding box center [713, 436] width 304 height 37
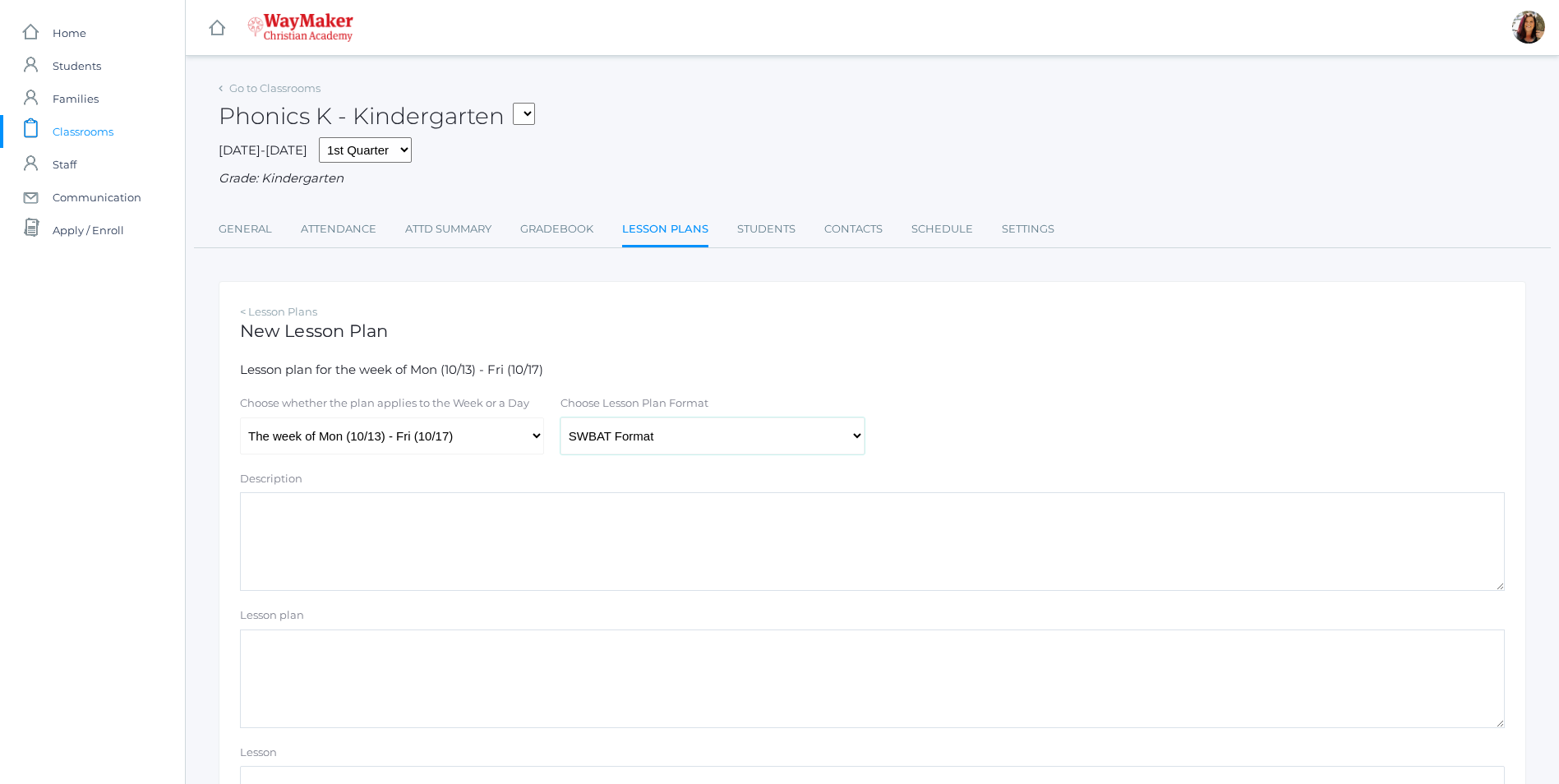
select select "legacy"
click at [561, 419] on select "Traditional Format SWBAT Format" at bounding box center [713, 436] width 304 height 37
paste textarea "Sign Language ABC's Vowel Sounds Song Consonant Sounds Song Review First 3 Sigh…"
click at [328, 706] on textarea "Sign Language ABC's Vowel Sounds Song Consonant Sounds Song Review First 3 Sigh…" at bounding box center [872, 679] width 1265 height 99
click at [402, 713] on textarea "Sign Language ABC's Vowel Sounds Song Consonant Sounds Song Sight Word Jumping …" at bounding box center [872, 679] width 1265 height 99
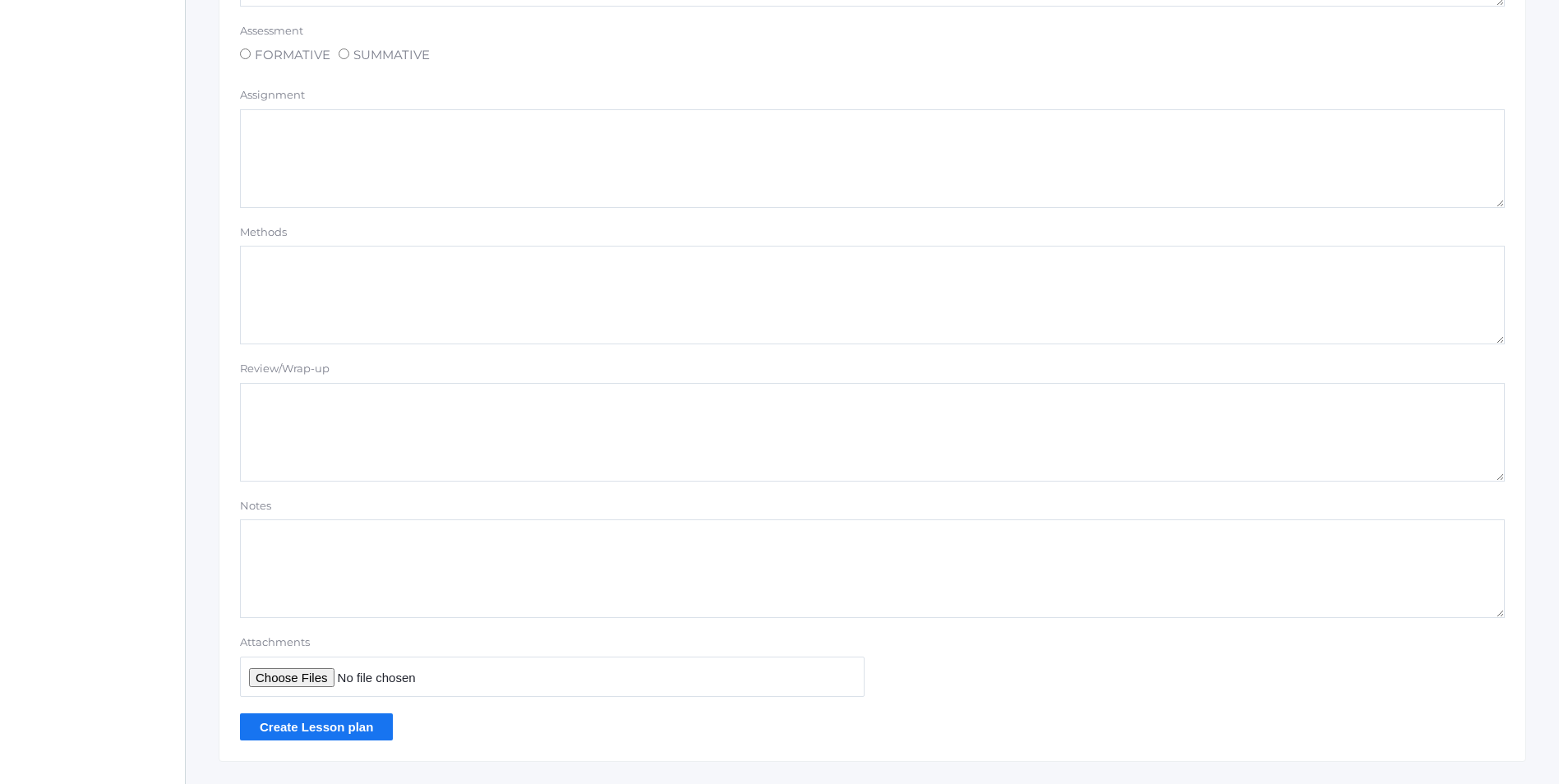
scroll to position [1253, 0]
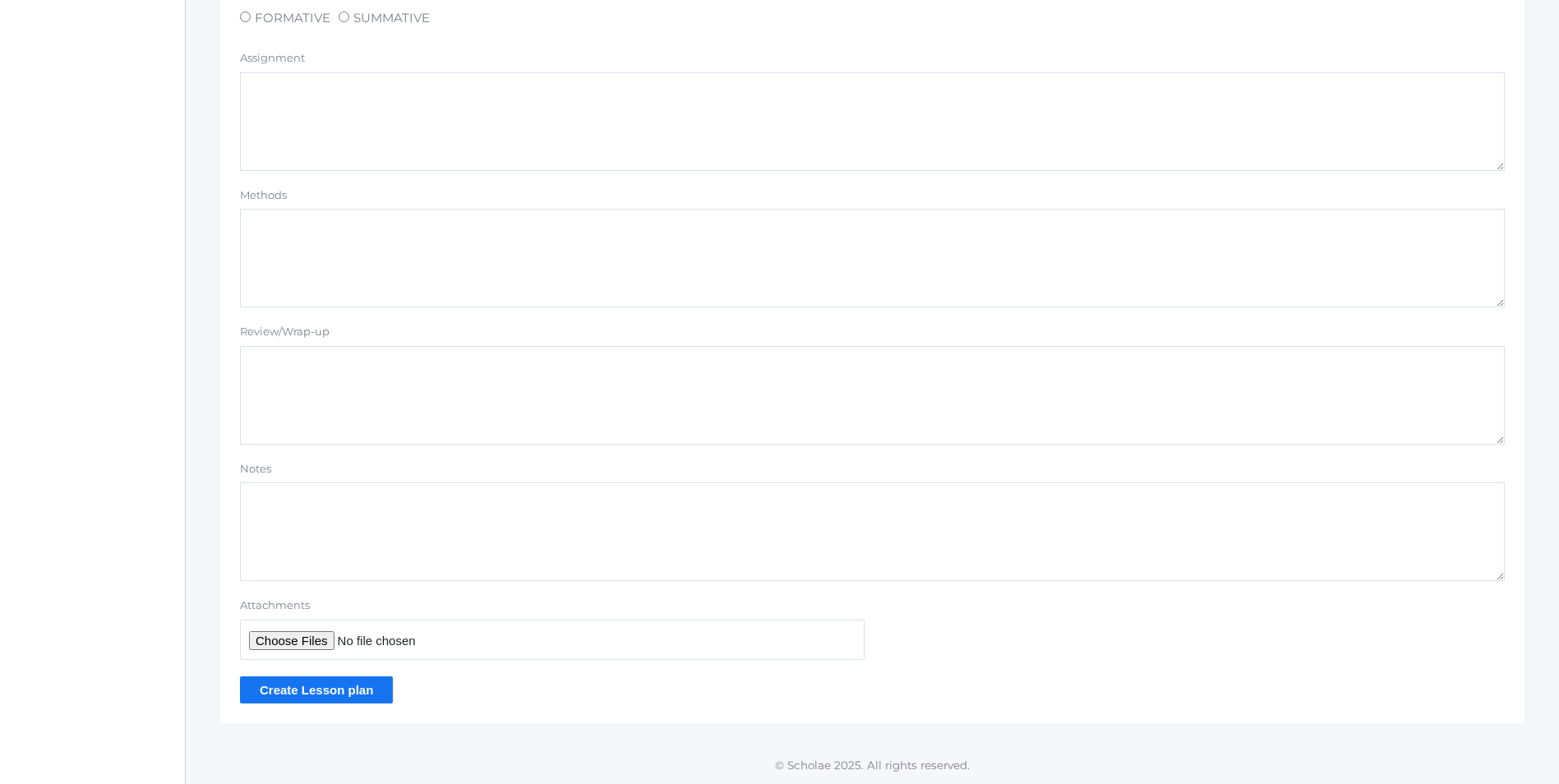
type textarea "Sign Language ABC's Vowel Sounds Song Consonant Sounds Song Sight Word Jumping …"
click at [365, 695] on input "Create Lesson plan" at bounding box center [316, 689] width 153 height 27
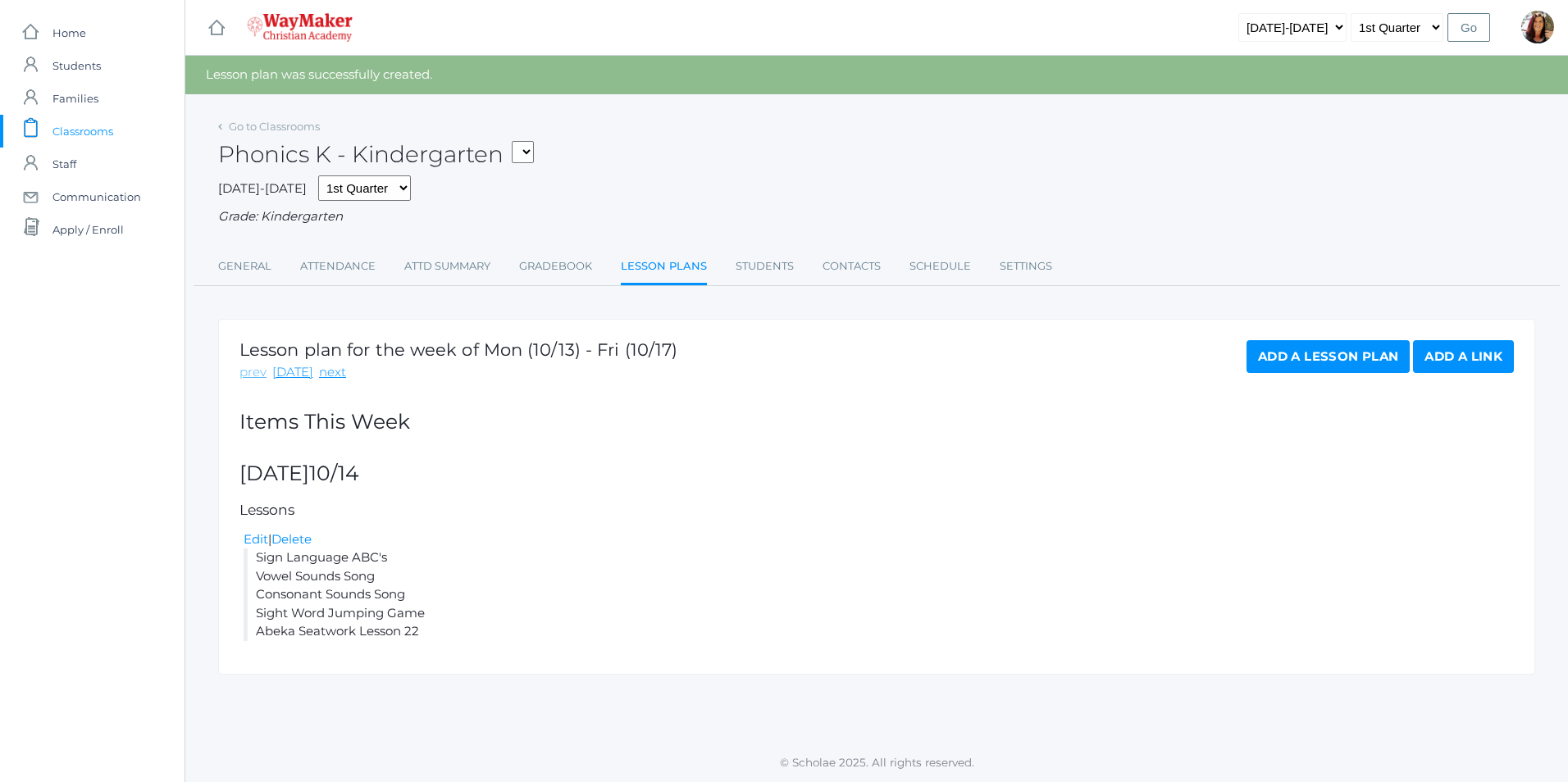
click at [255, 377] on link "prev" at bounding box center [253, 372] width 27 height 19
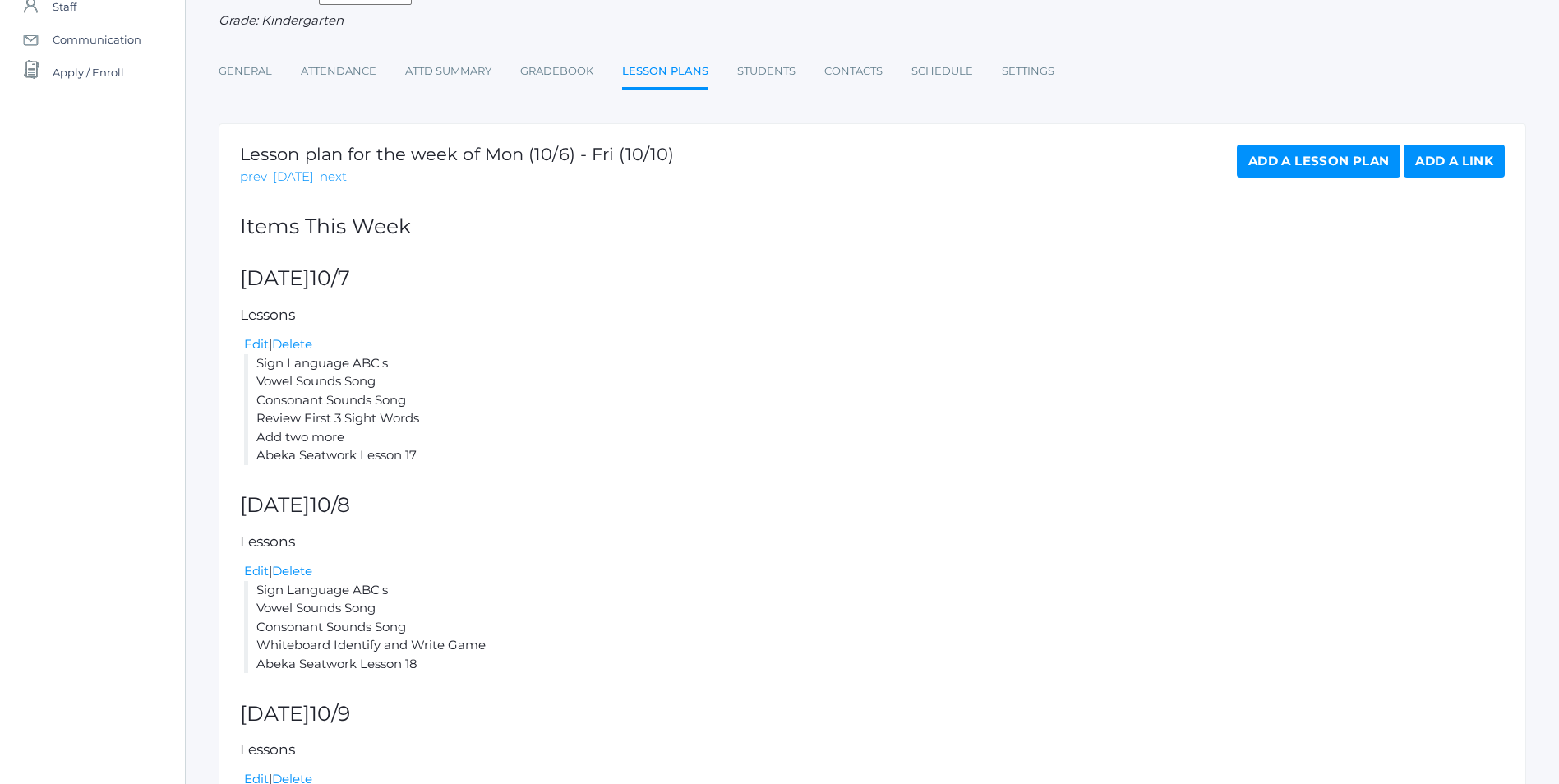
scroll to position [164, 0]
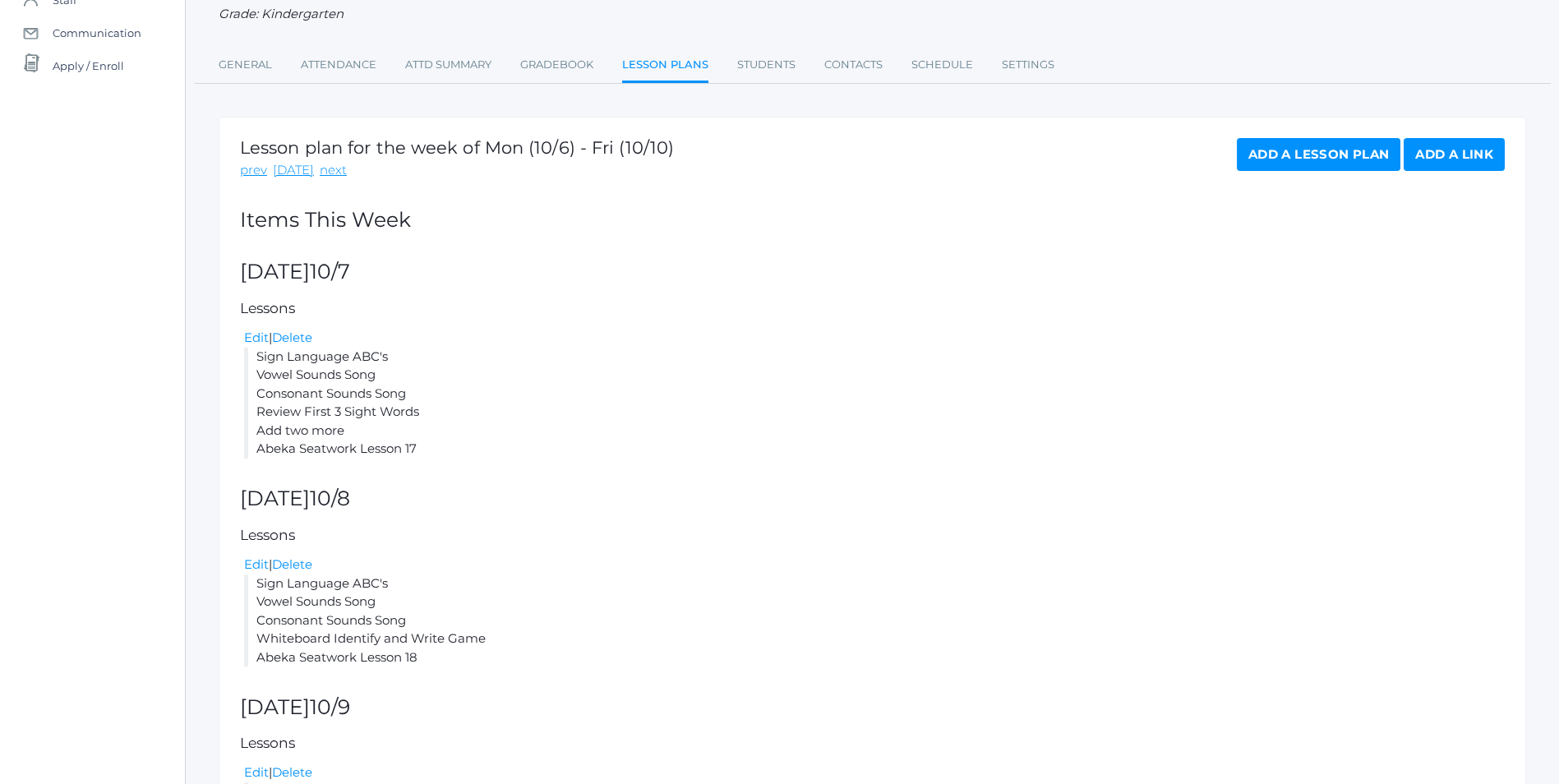
drag, startPoint x: 422, startPoint y: 660, endPoint x: 260, endPoint y: 590, distance: 176.5
click at [260, 590] on li "Sign Language ABC's Vowel Sounds Song Consonant Sounds Song Whiteboard Identify…" at bounding box center [875, 621] width 1261 height 93
copy li "Sign Language ABC's Vowel Sounds Song Consonant Sounds Song Whiteboard Identify…"
click at [322, 170] on link "next" at bounding box center [333, 170] width 27 height 19
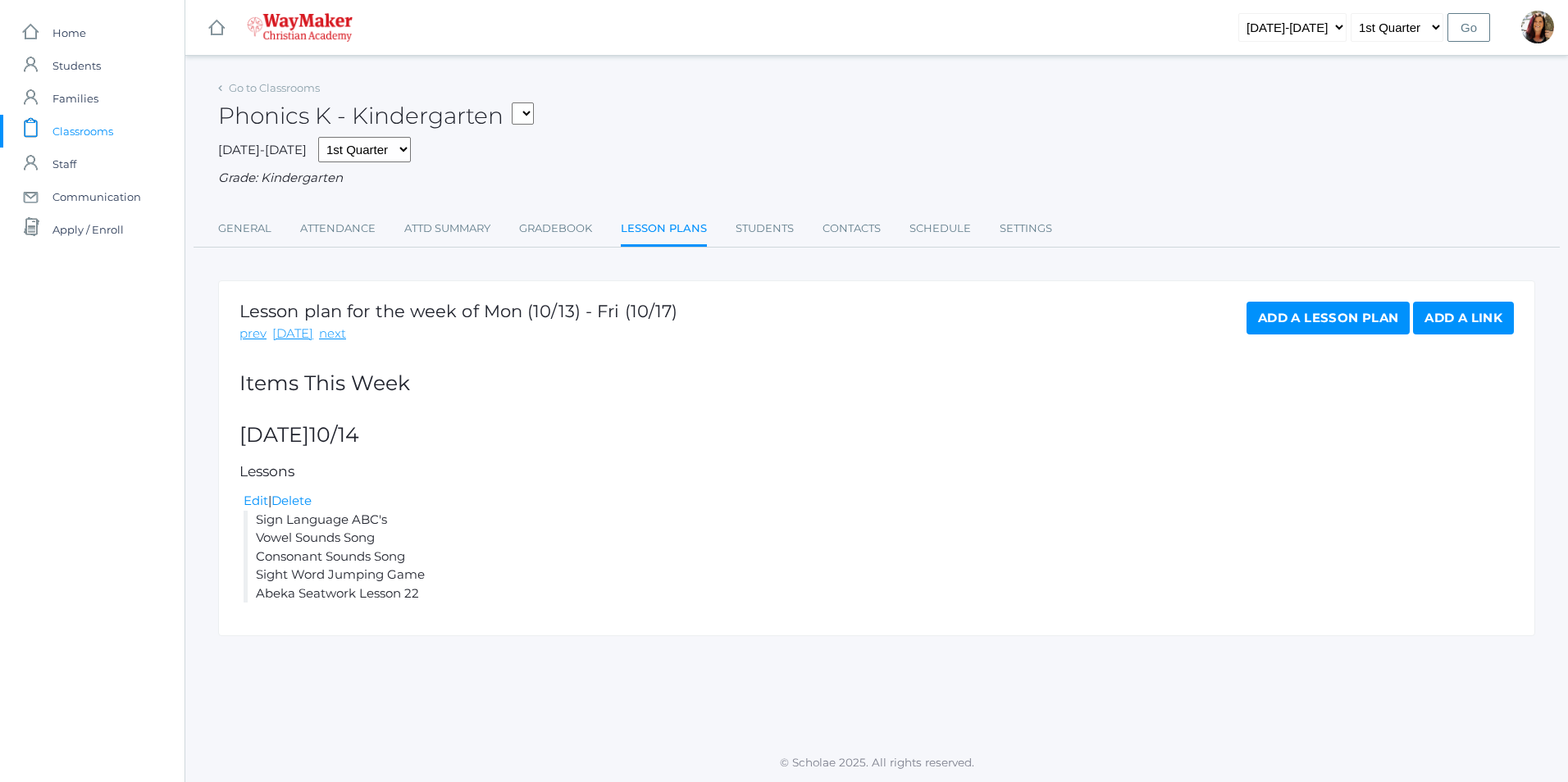
click at [1328, 318] on link "Add a Lesson Plan" at bounding box center [1328, 318] width 163 height 33
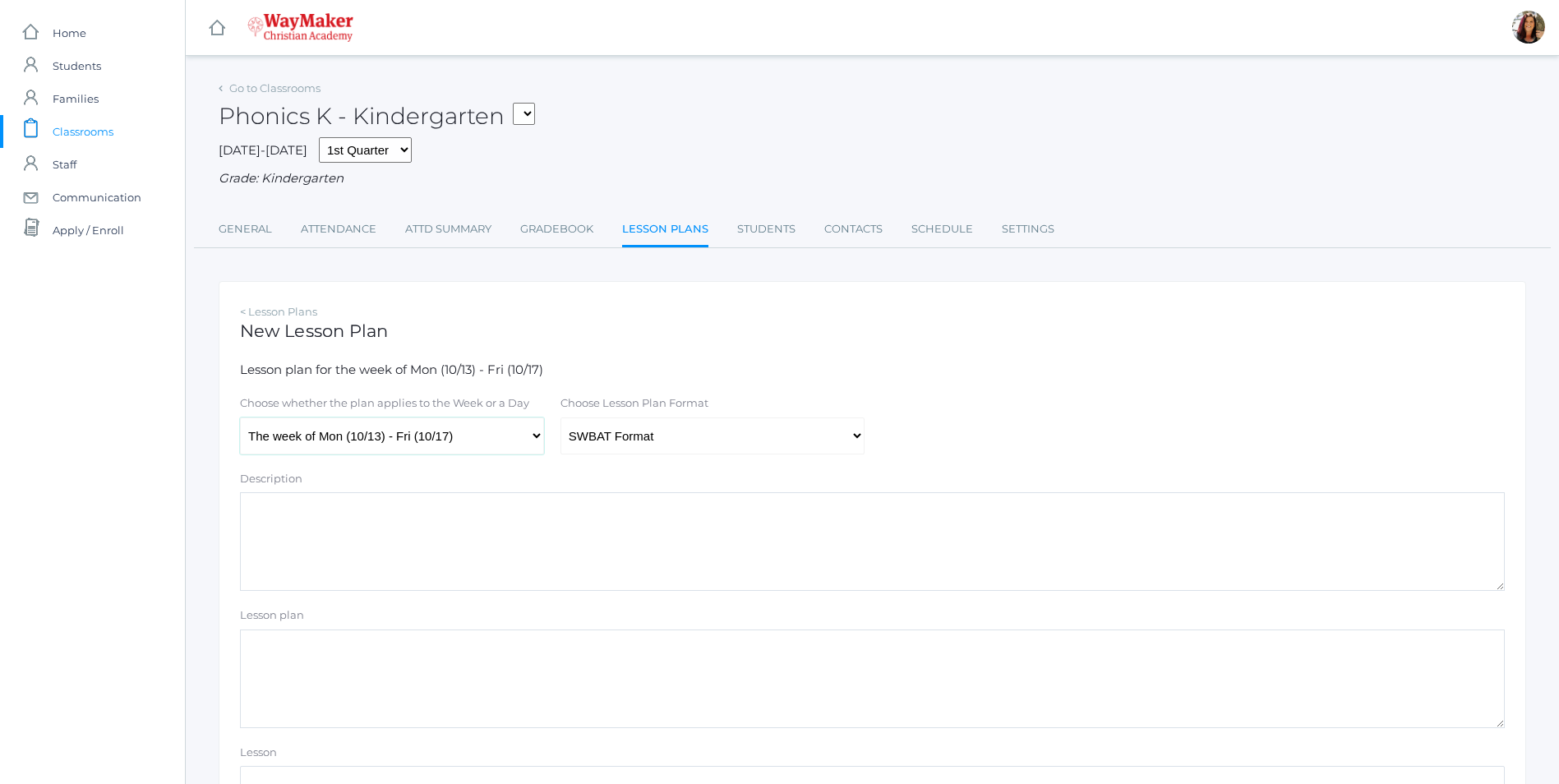
click at [537, 443] on select "The week of Mon (10/13) - Fri (10/17) [DATE] (10/13) [DATE] (10/14) [DATE] (10/…" at bounding box center [392, 436] width 304 height 37
select select "2025-10-15"
click at [240, 419] on select "The week of Mon (10/13) - Fri (10/17) Monday (10/13) Tuesday (10/14) Wednesday …" at bounding box center [392, 436] width 304 height 37
click at [863, 441] on select "Traditional Format SWBAT Format" at bounding box center [713, 436] width 304 height 37
select select "legacy"
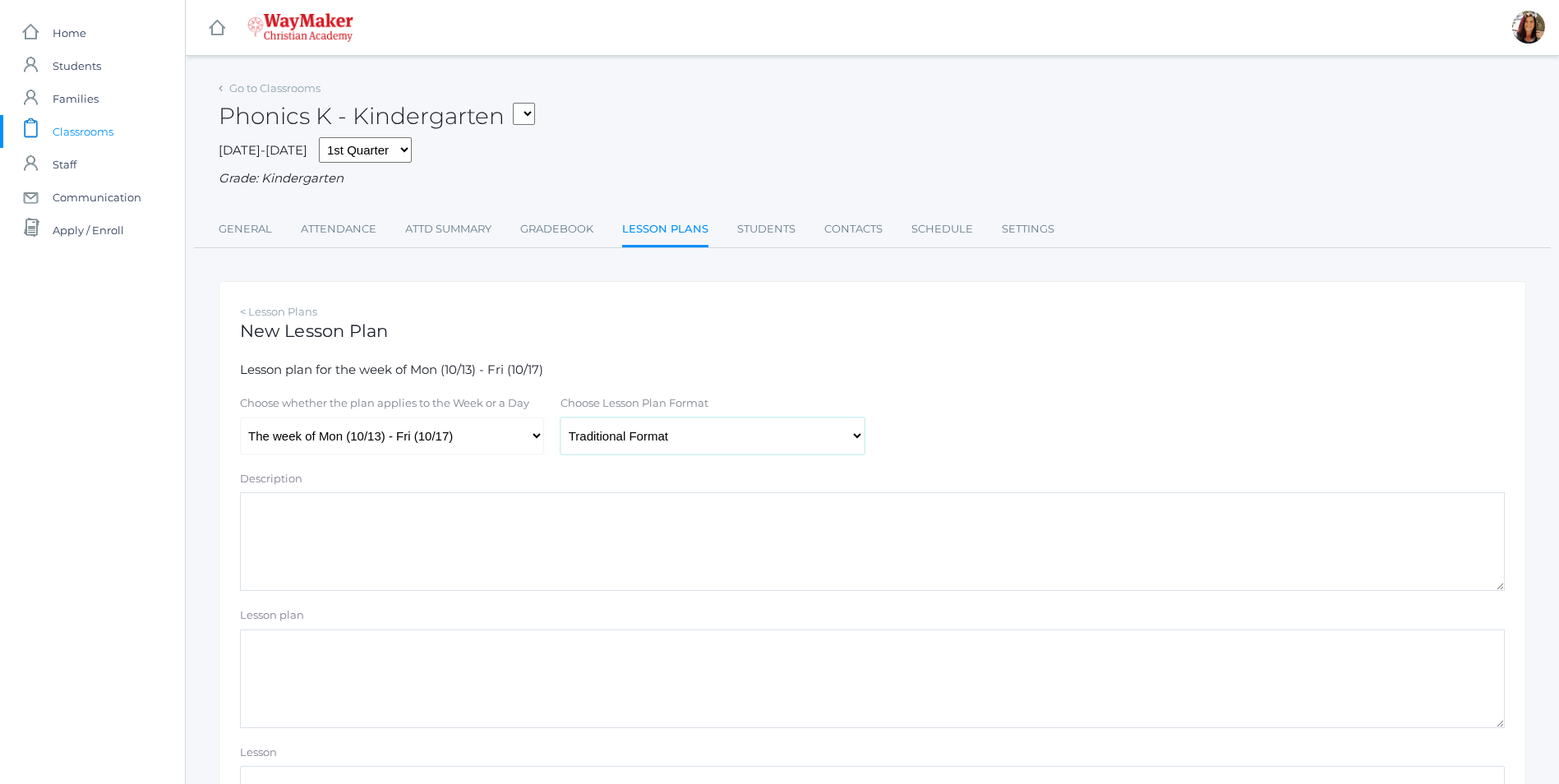
click at [561, 419] on select "Traditional Format SWBAT Format" at bounding box center [713, 436] width 304 height 37
paste textarea "Sign Language ABC's Vowel Sounds Song Consonant Sounds Song Whiteboard Identify…"
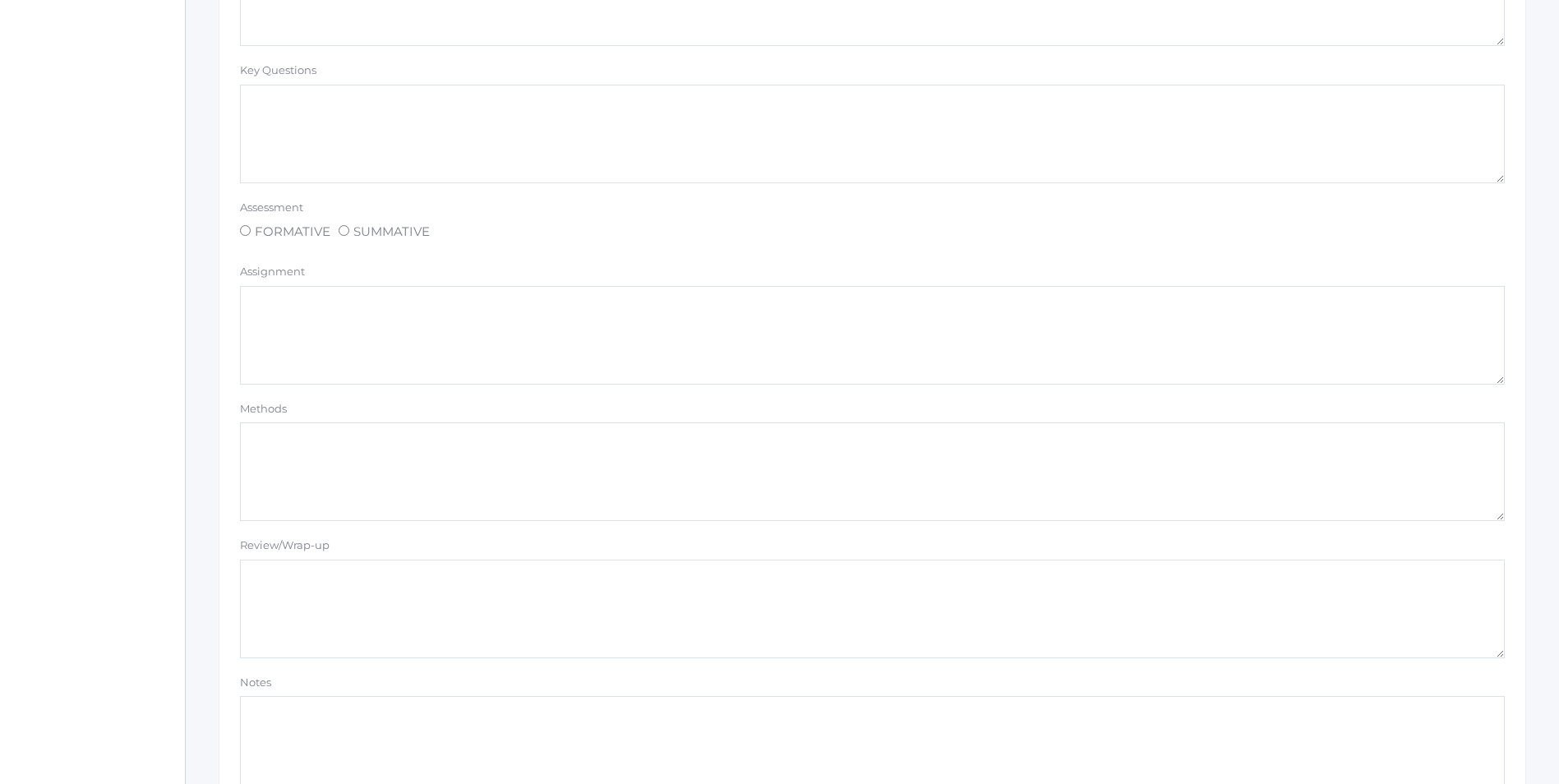
scroll to position [1253, 0]
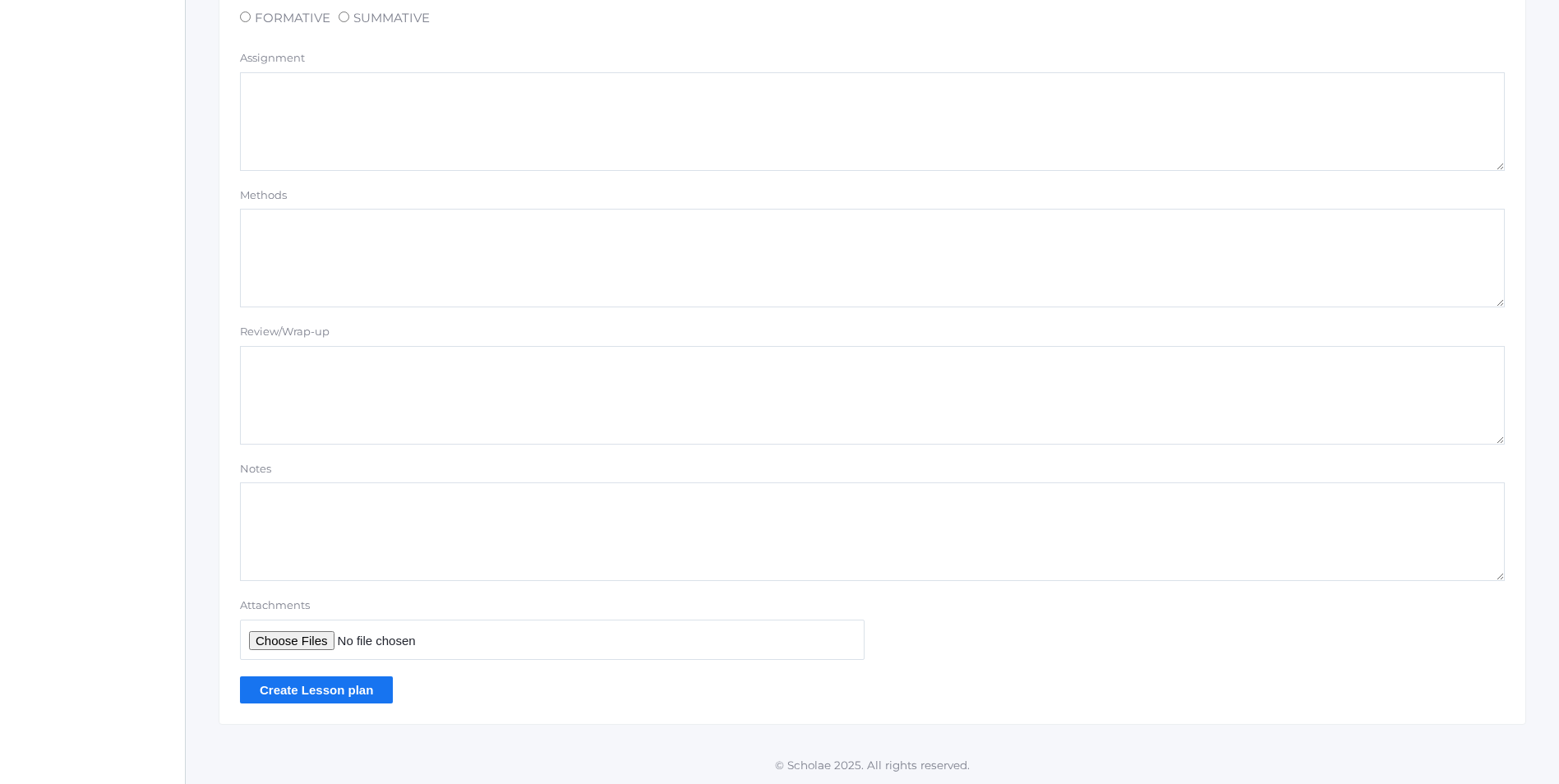
type textarea "Sign Language ABC's Vowel Sounds Song Consonant Sounds Song Whiteboard Identify…"
click at [340, 693] on input "Create Lesson plan" at bounding box center [316, 689] width 153 height 27
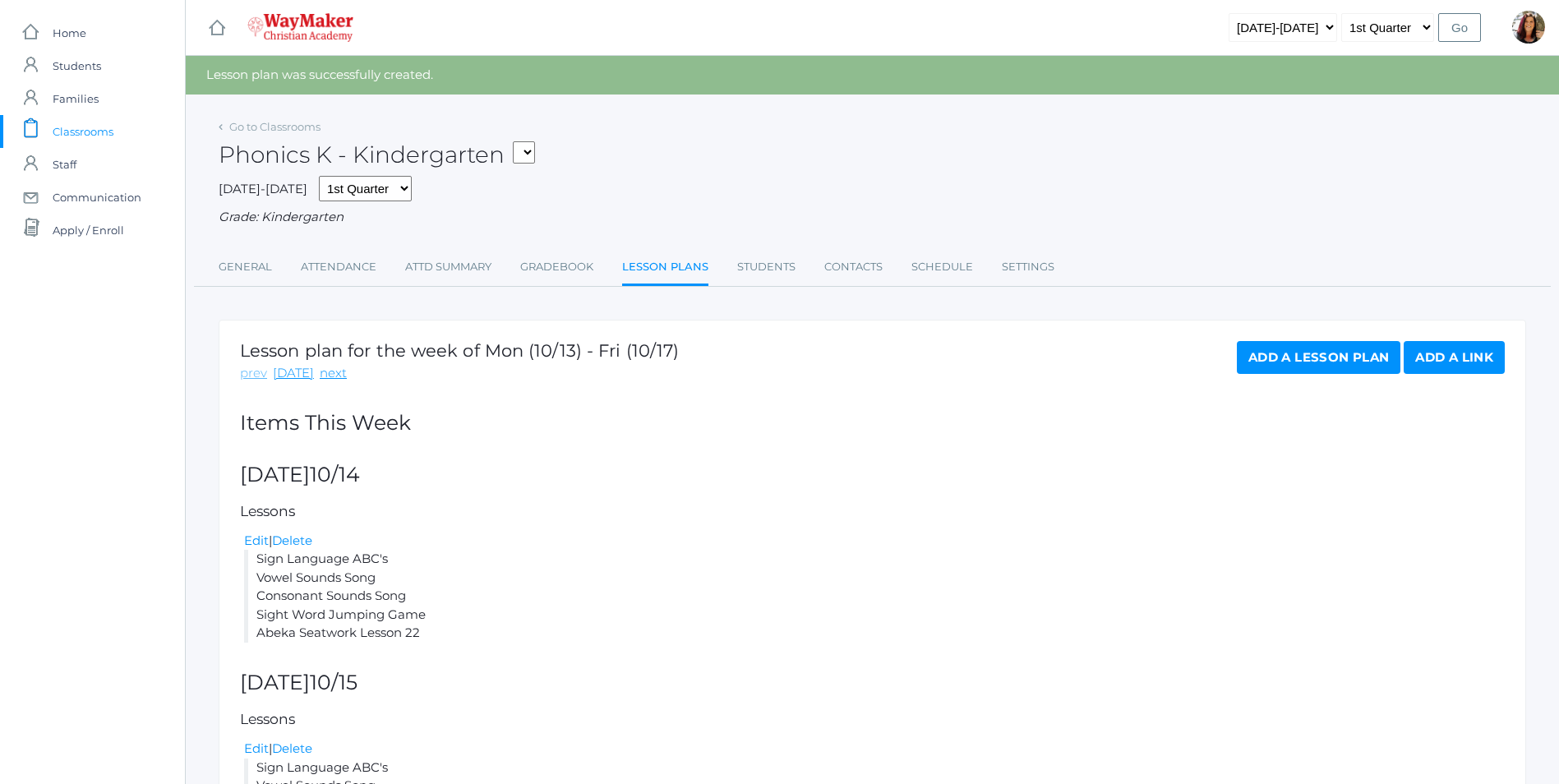
click at [262, 378] on link "prev" at bounding box center [253, 373] width 27 height 19
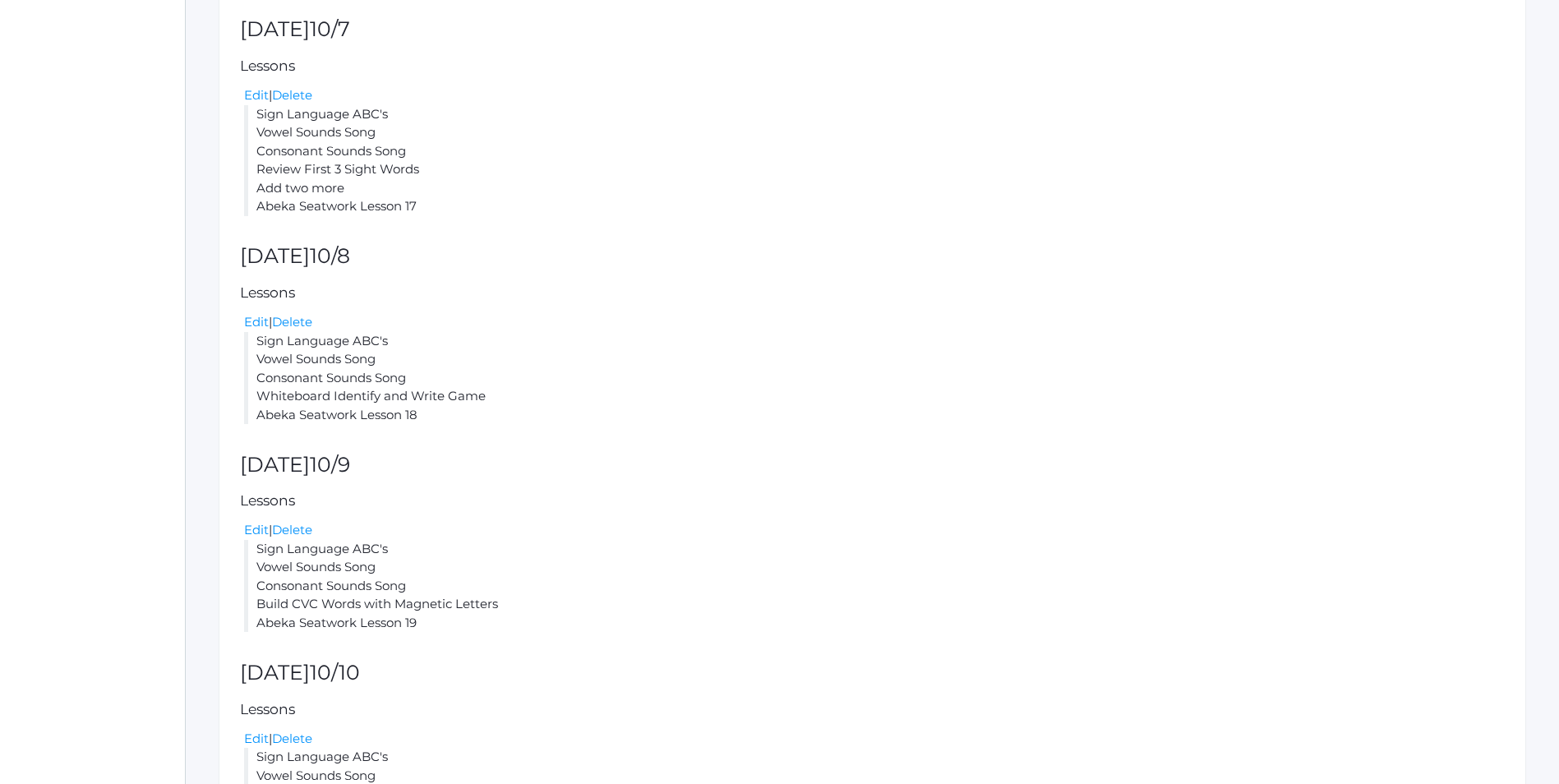
scroll to position [493, 0]
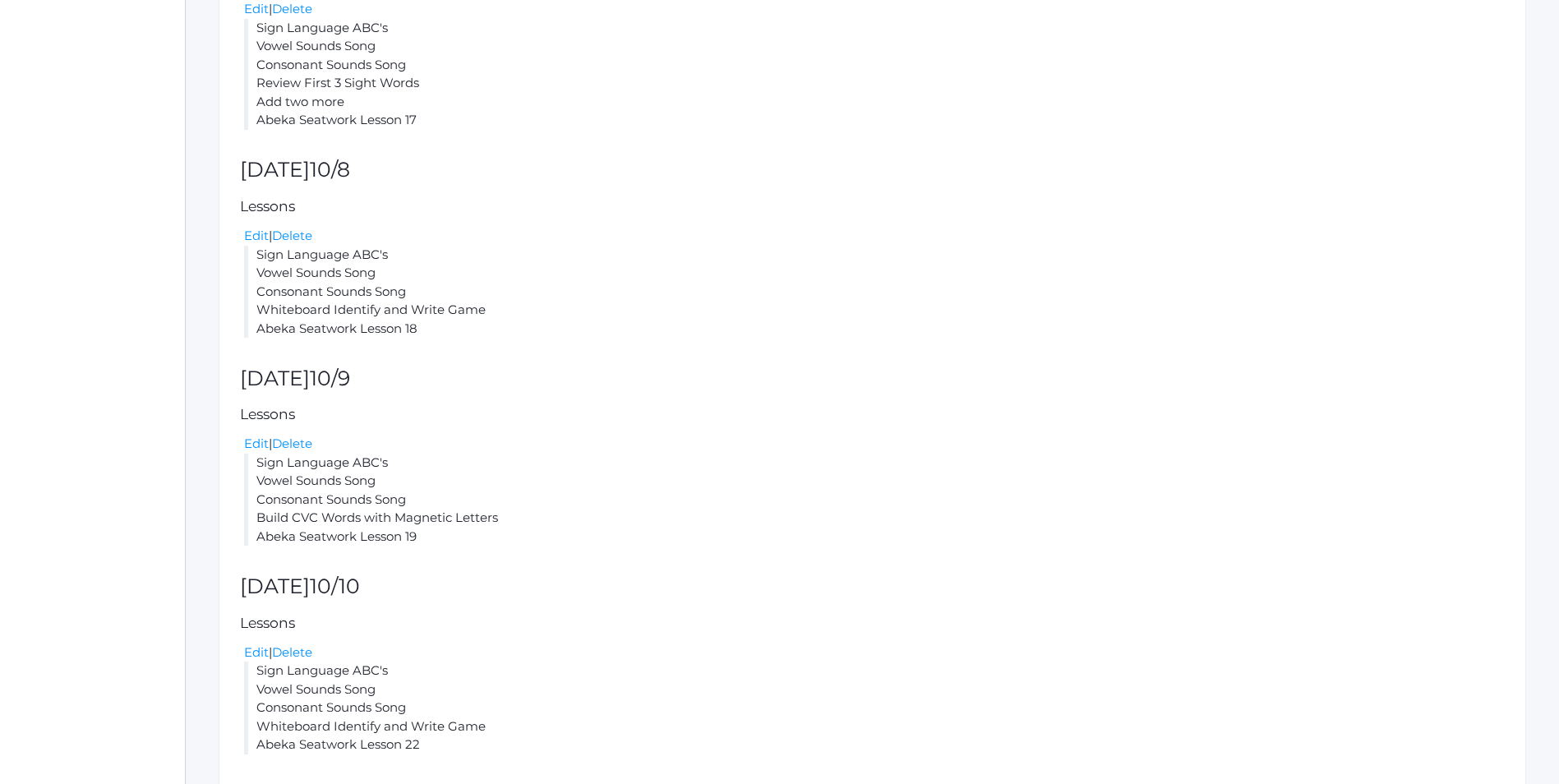
drag, startPoint x: 423, startPoint y: 538, endPoint x: 254, endPoint y: 465, distance: 184.1
click at [254, 465] on li "Sign Language ABC's Vowel Sounds Song Consonant Sounds Song Build CVC Words wit…" at bounding box center [875, 500] width 1261 height 93
copy li "Sign Language ABC's Vowel Sounds Song Consonant Sounds Song Build CVC Words wit…"
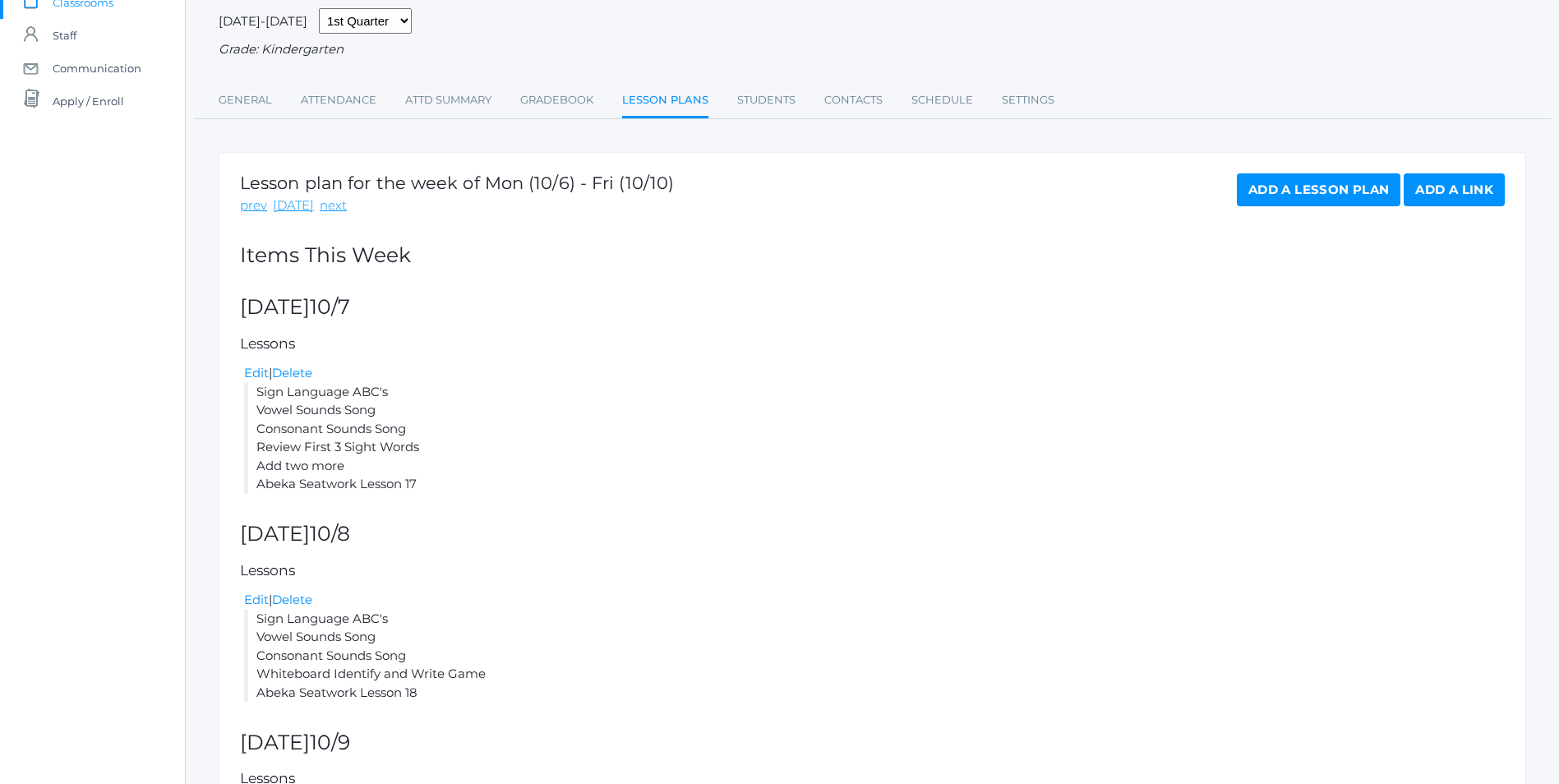
scroll to position [82, 0]
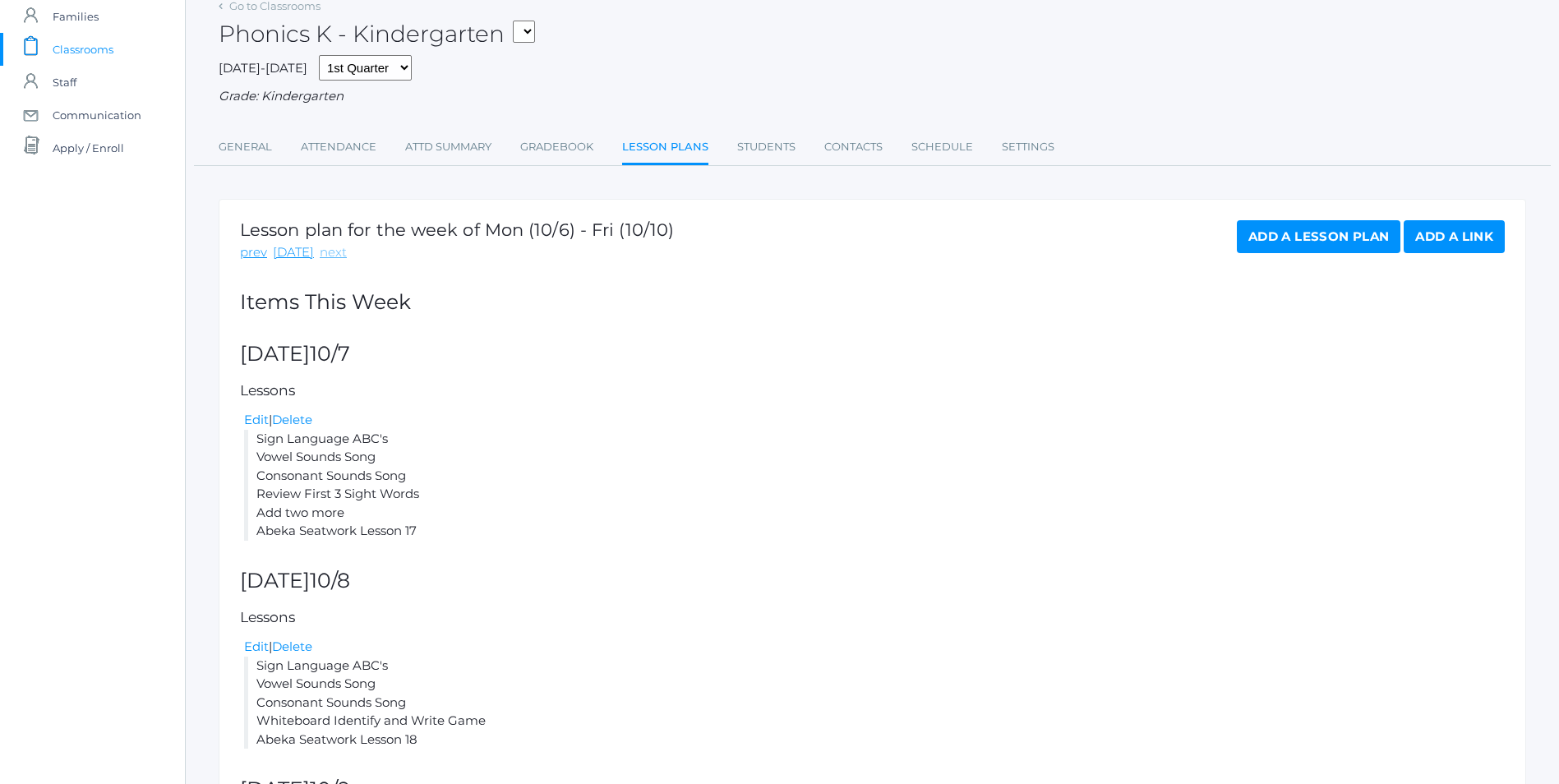
click at [320, 262] on link "next" at bounding box center [333, 252] width 27 height 19
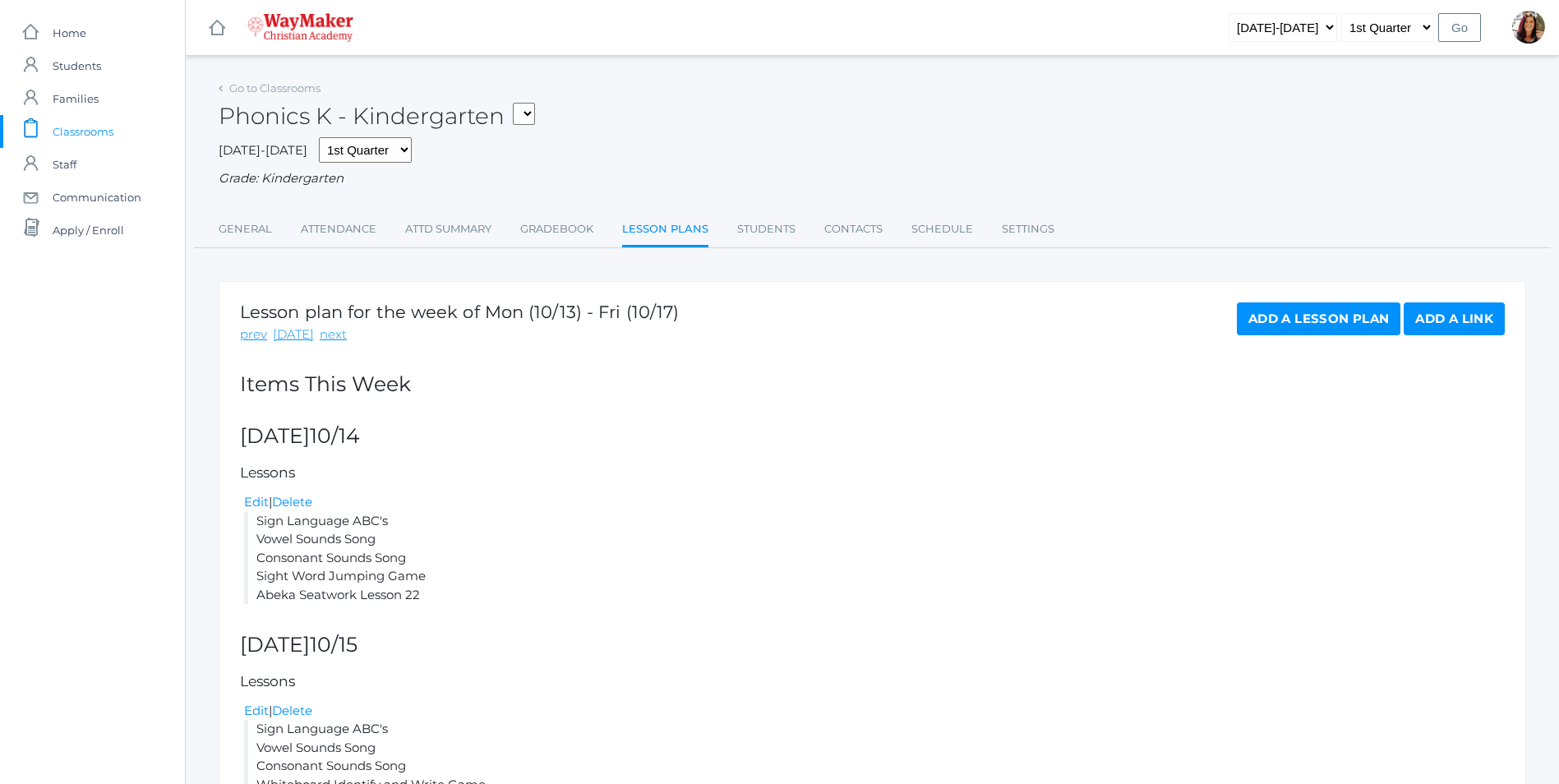
click at [1294, 319] on link "Add a Lesson Plan" at bounding box center [1318, 319] width 164 height 33
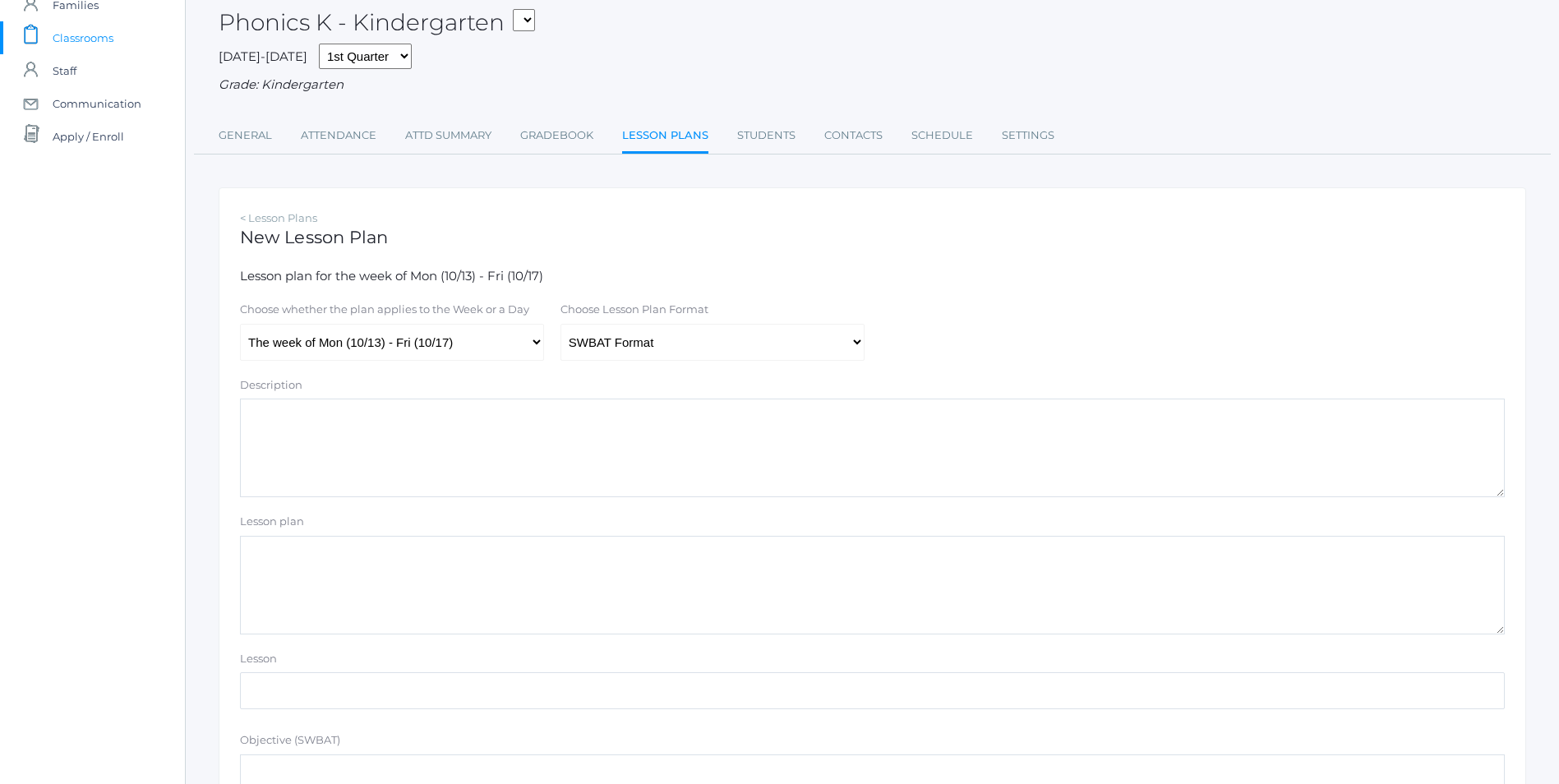
scroll to position [329, 0]
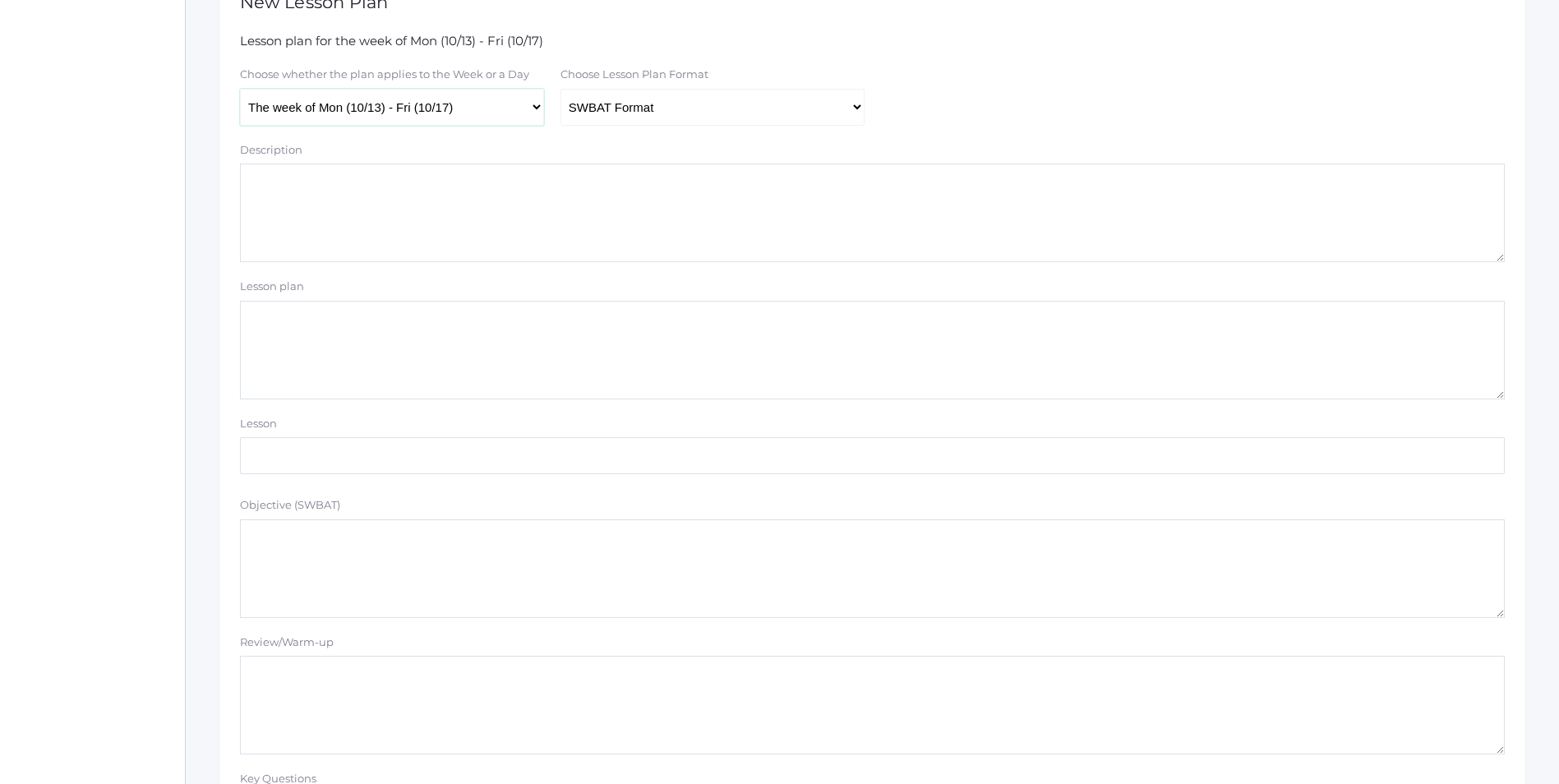
click at [542, 110] on select "The week of Mon (10/13) - Fri (10/17) [DATE] (10/13) [DATE] (10/14) [DATE] (10/…" at bounding box center [392, 107] width 304 height 37
select select "2025-10-16"
click at [240, 91] on select "The week of Mon (10/13) - Fri (10/17) [DATE] (10/13) [DATE] (10/14) [DATE] (10/…" at bounding box center [392, 107] width 304 height 37
click at [855, 111] on select "Traditional Format SWBAT Format" at bounding box center [713, 107] width 304 height 37
select select "legacy"
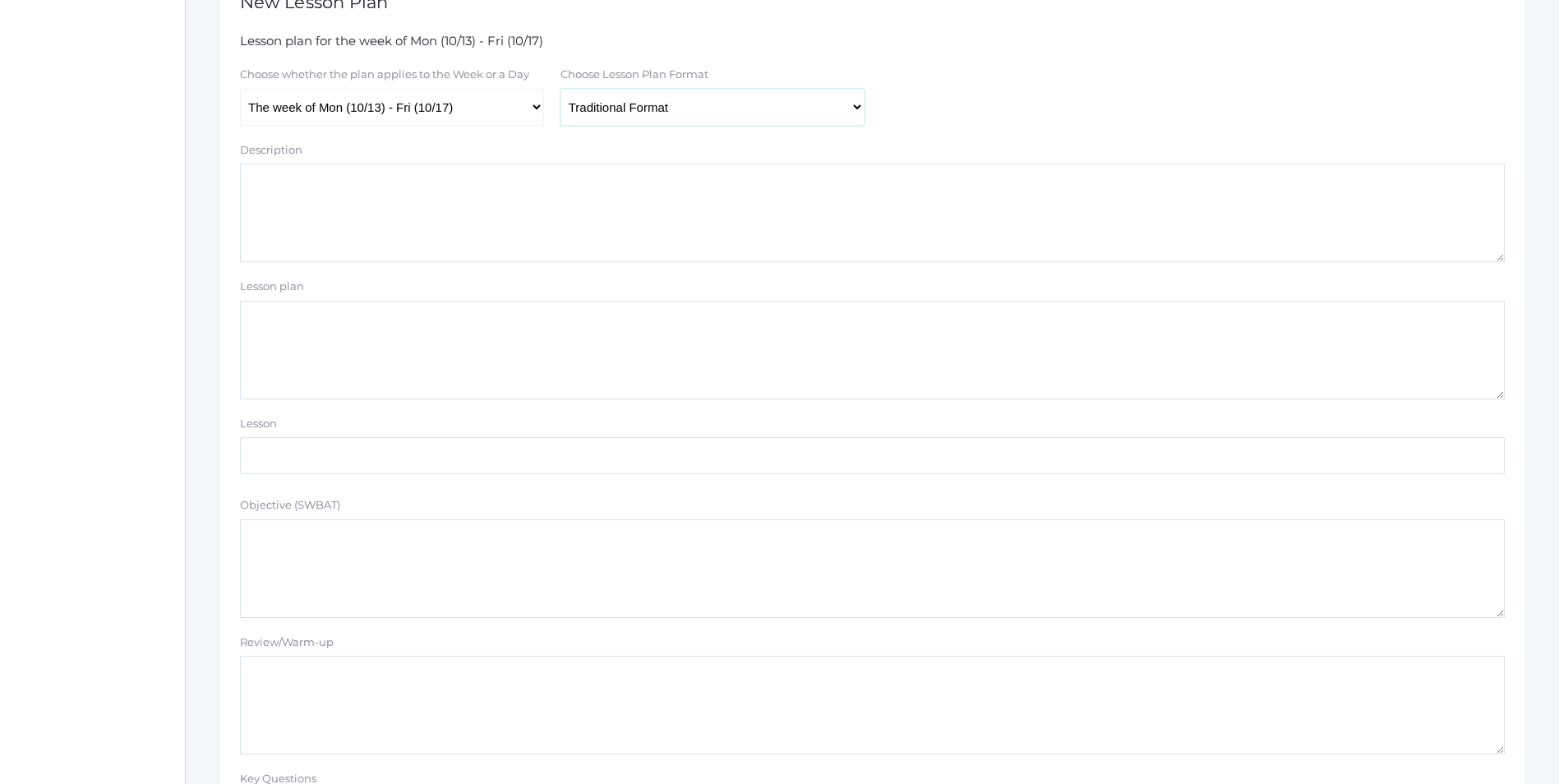
click at [561, 91] on select "Traditional Format SWBAT Format" at bounding box center [713, 107] width 304 height 37
click at [303, 318] on textarea "Lesson plan" at bounding box center [872, 350] width 1265 height 99
paste textarea "Sign Language ABC's Vowel Sounds Song Consonant Sounds Song Build CVC Words wit…"
click at [474, 363] on textarea "Sign Language ABC's Vowel Sounds Song Consonant Sounds Song Build CVC Words wit…" at bounding box center [872, 350] width 1265 height 99
click at [398, 386] on textarea "Sign Language ABC's Vowel Sounds Song Consonant Sounds Song Build CVC Words wit…" at bounding box center [872, 350] width 1265 height 99
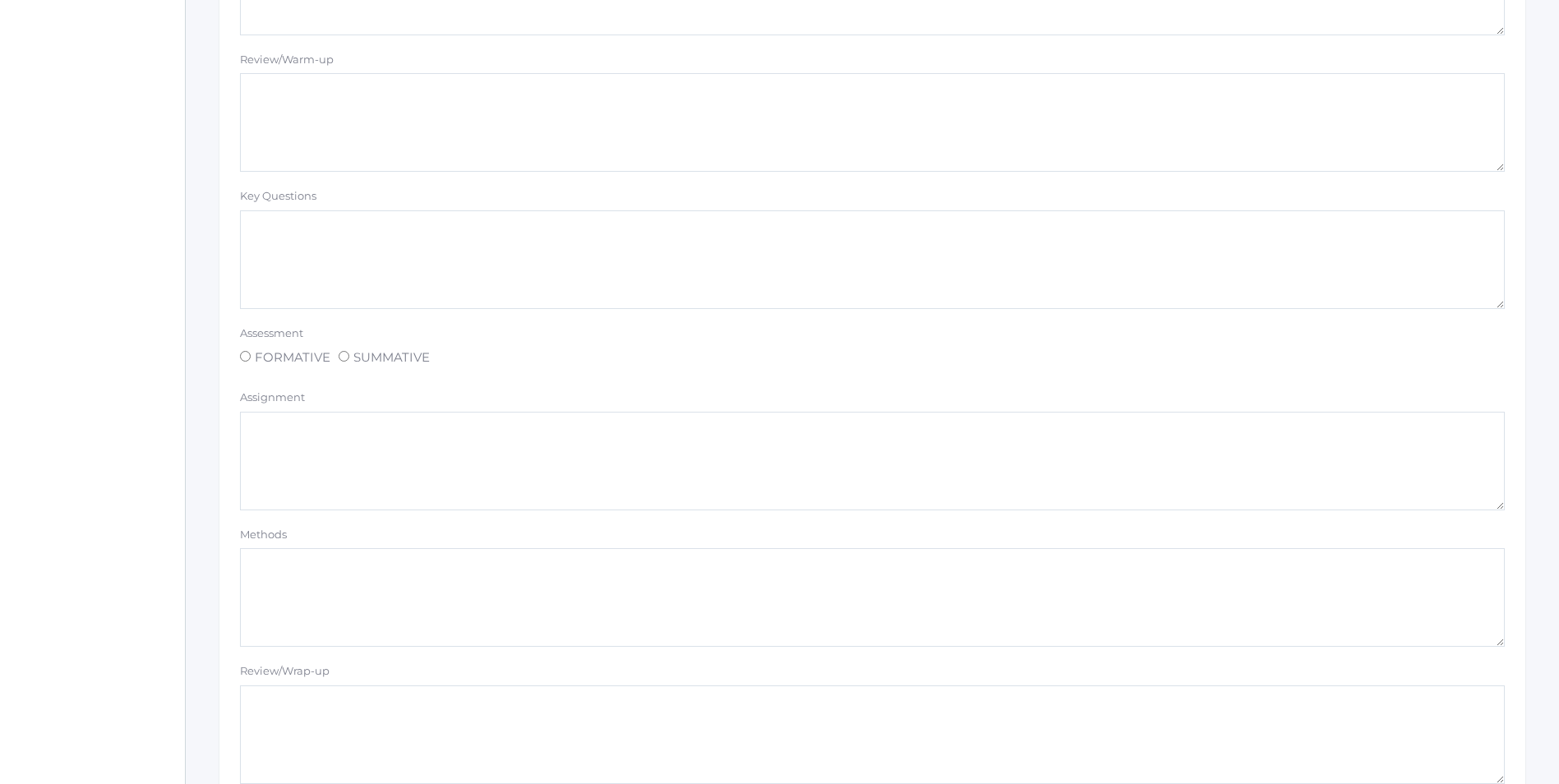
scroll to position [1232, 0]
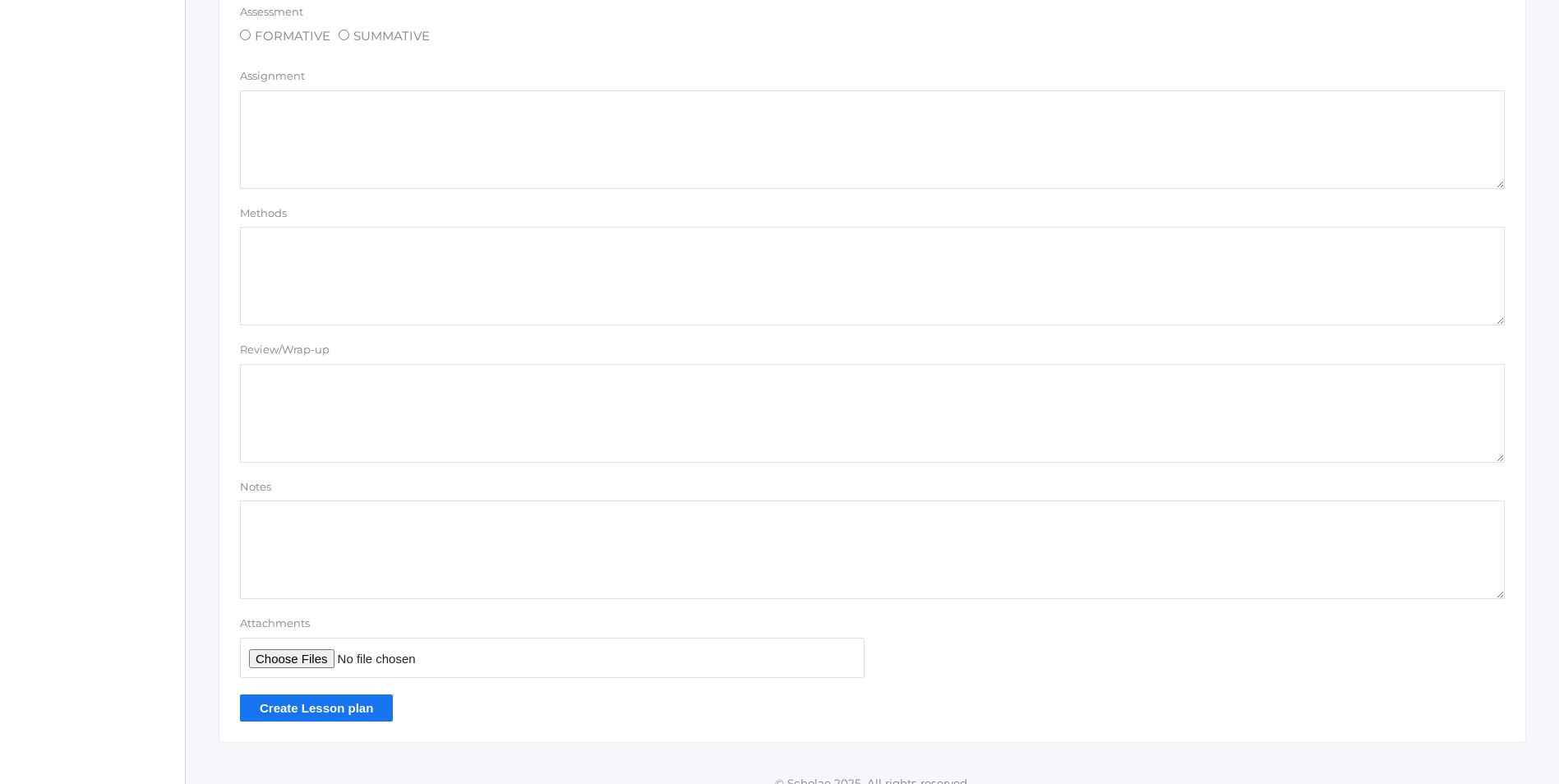
type textarea "Sign Language ABC's Vowel Sounds Song Consonant Sounds Song Build CVC Words wit…"
click at [335, 708] on input "Create Lesson plan" at bounding box center [316, 708] width 153 height 27
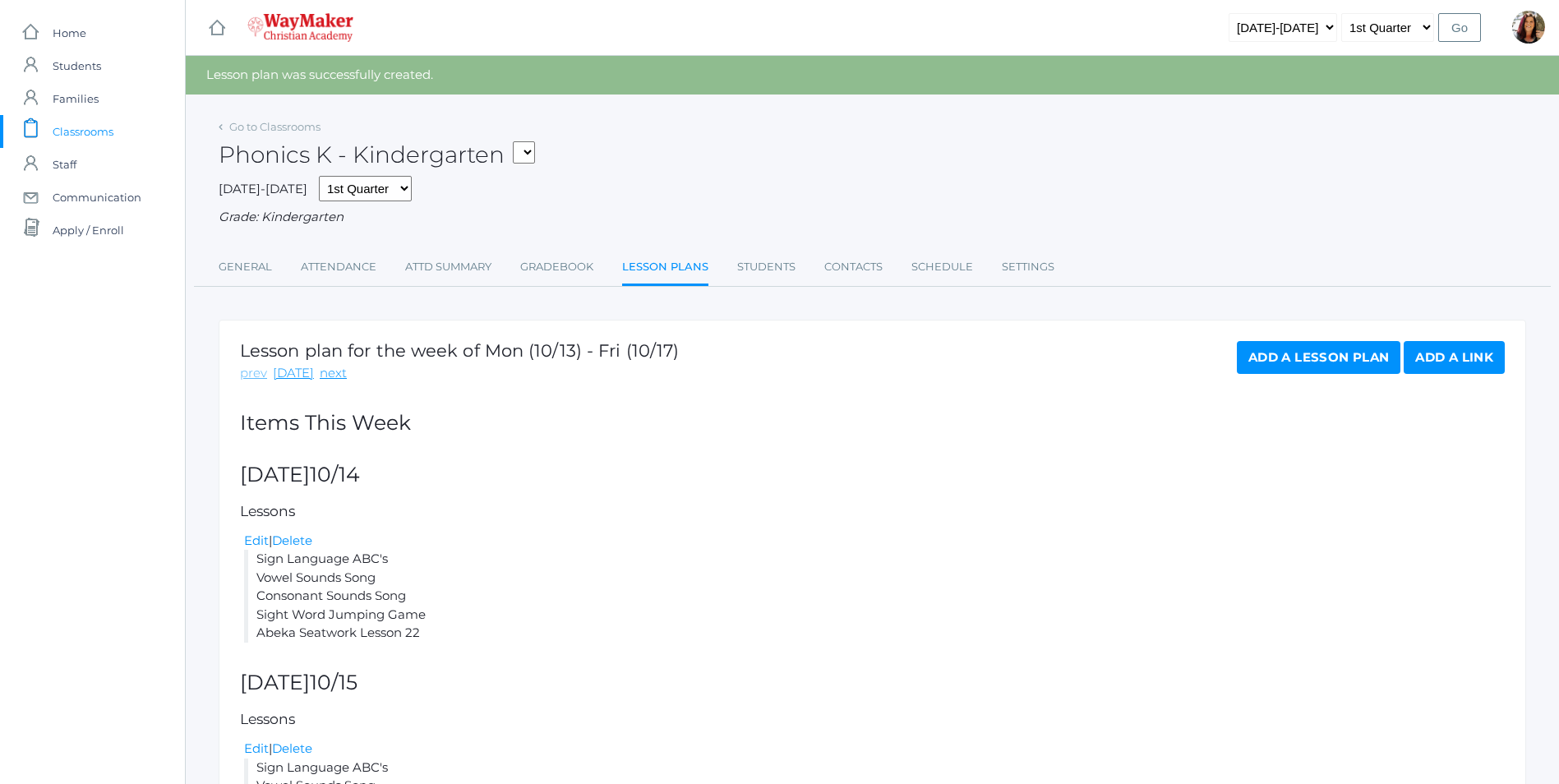
click at [262, 379] on link "prev" at bounding box center [253, 373] width 27 height 19
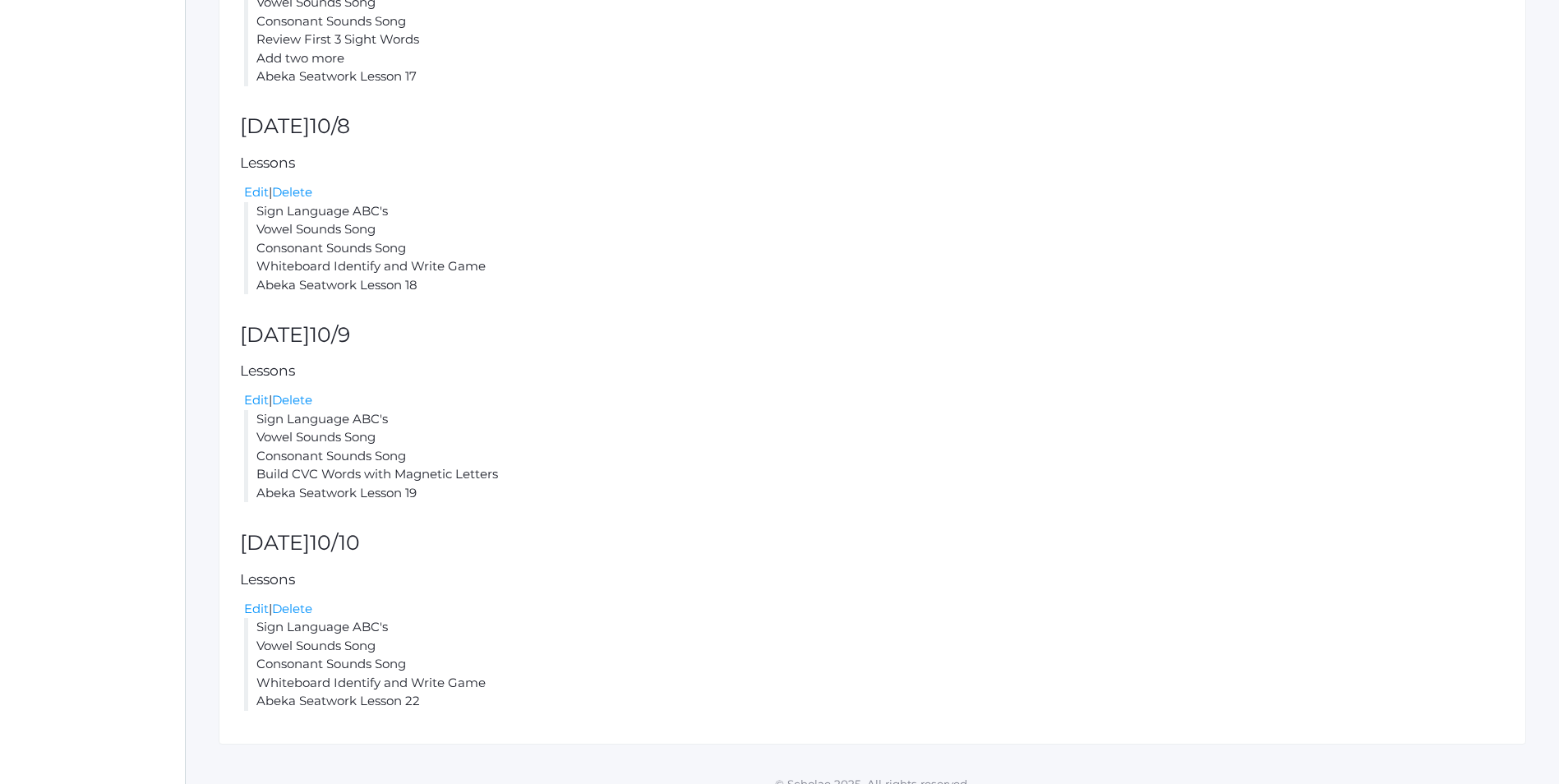
scroll to position [559, 0]
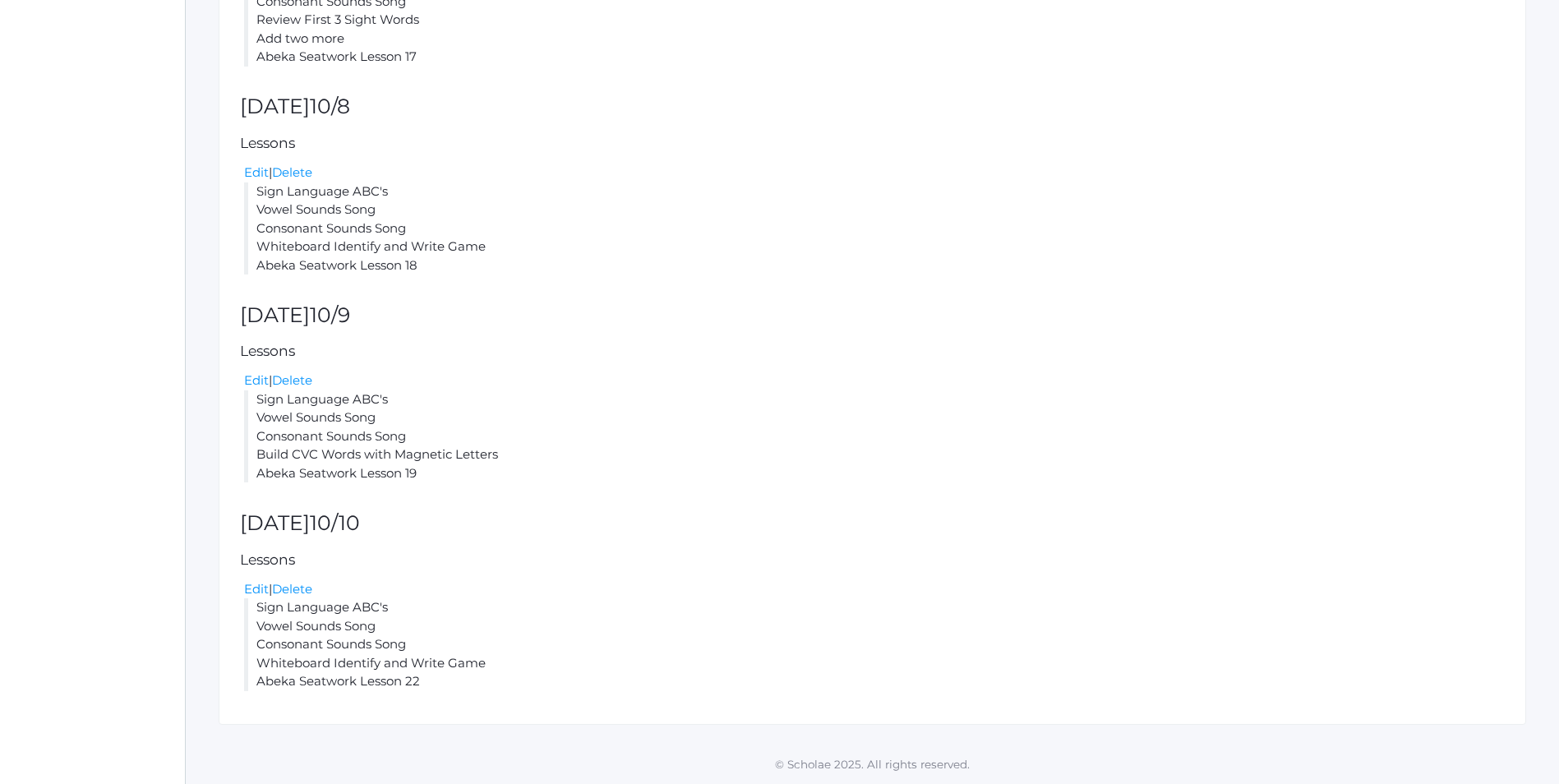
drag, startPoint x: 422, startPoint y: 684, endPoint x: 238, endPoint y: 605, distance: 200.2
click at [238, 605] on div "Lesson plan for the week of Mon (10/6) - Fri (10/10) prev [DATE] next Add a Les…" at bounding box center [872, 225] width 1307 height 1000
copy li "Sign Language ABC's Vowel Sounds Song Consonant Sounds Song Whiteboard Identify…"
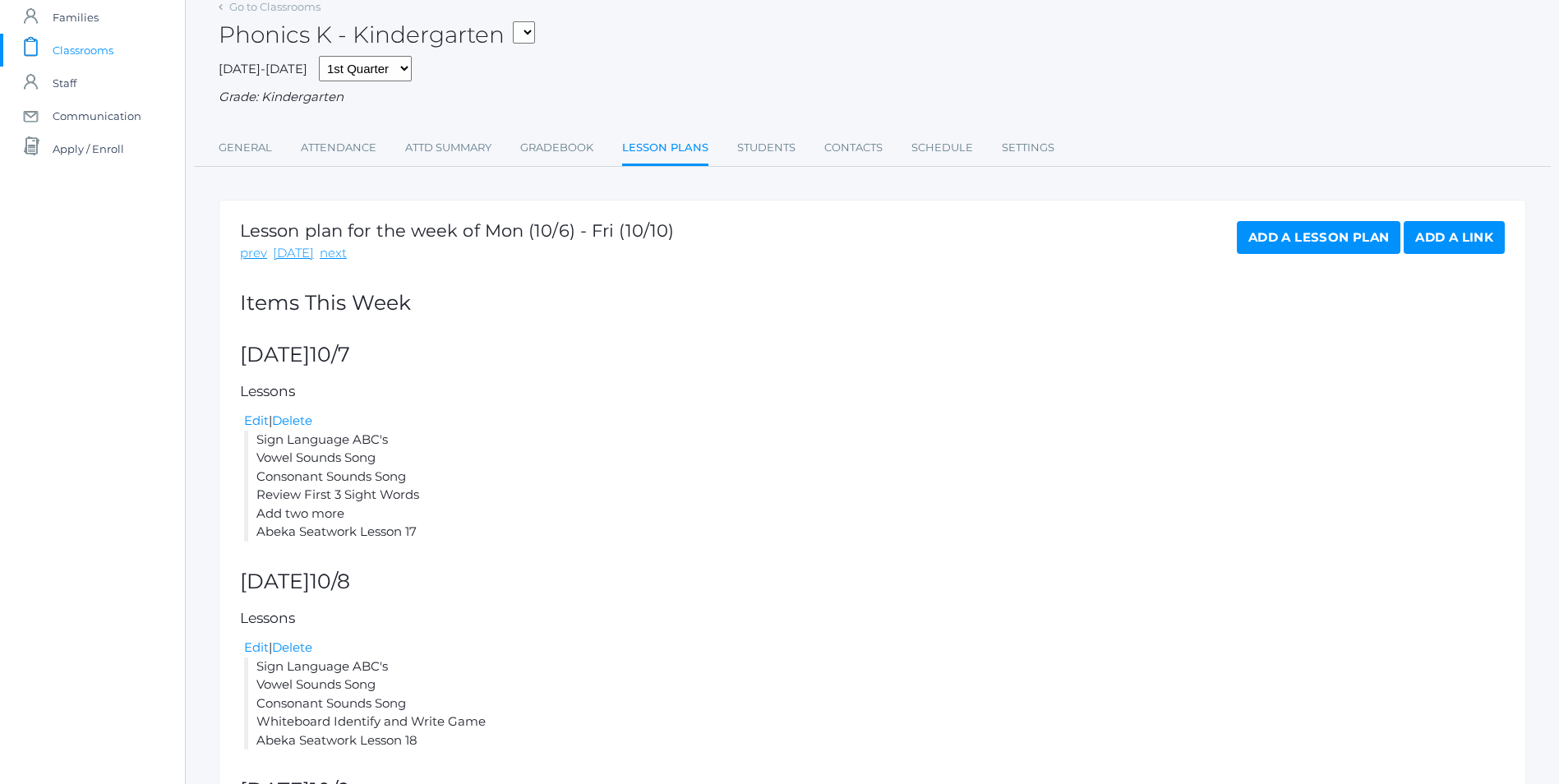
scroll to position [66, 0]
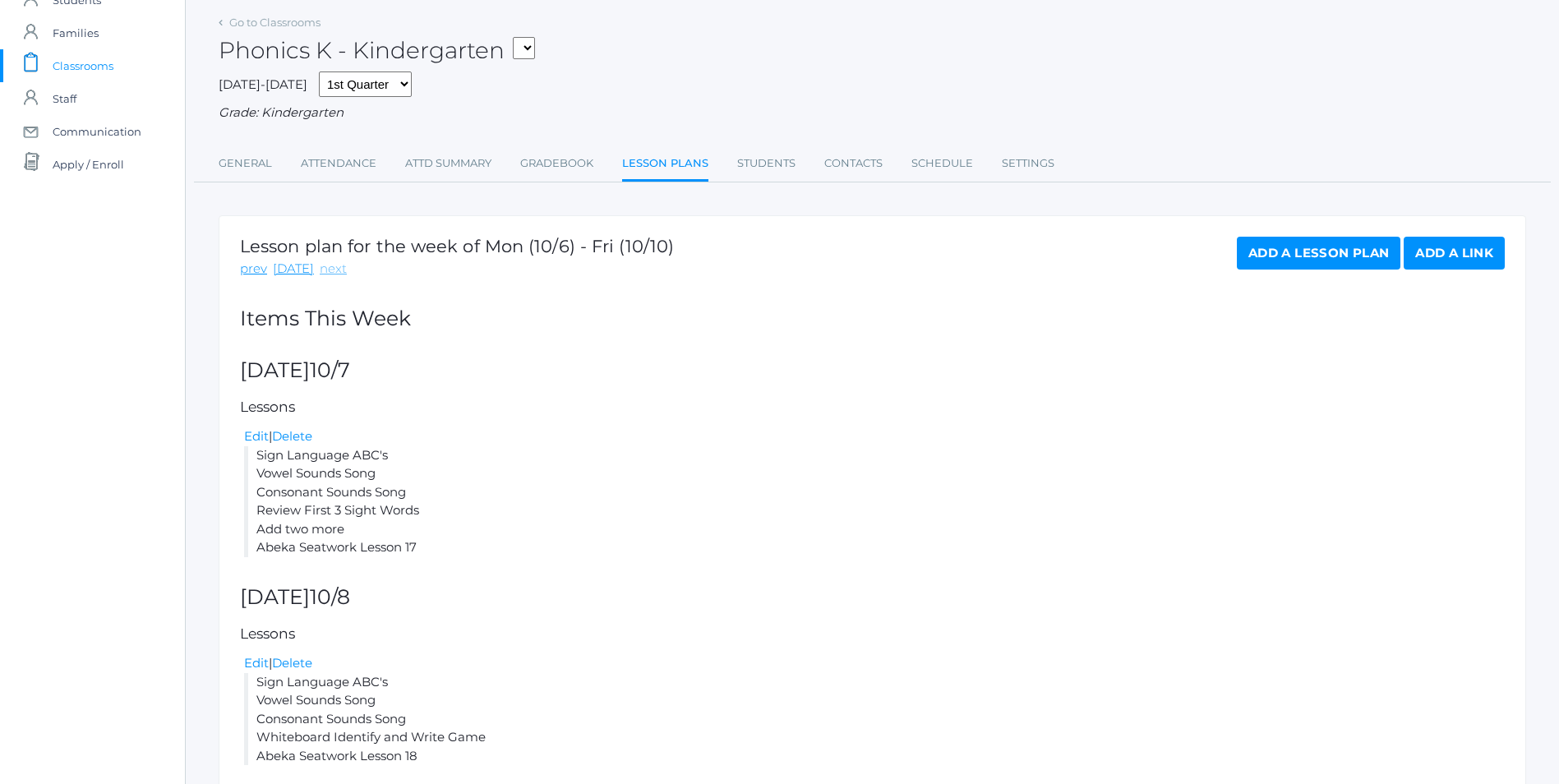
click at [335, 270] on link "next" at bounding box center [333, 269] width 27 height 19
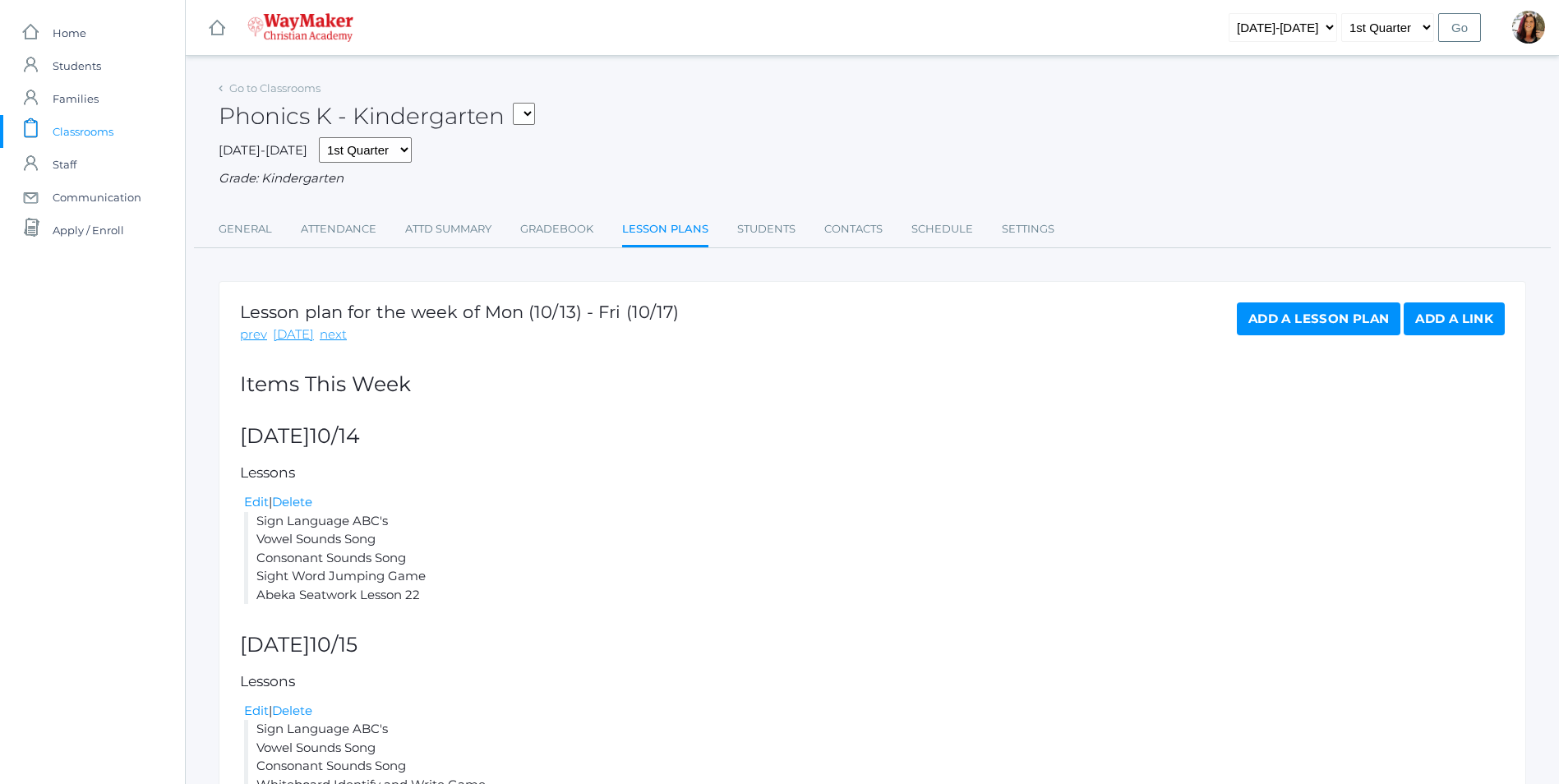
click at [1296, 324] on link "Add a Lesson Plan" at bounding box center [1318, 319] width 164 height 33
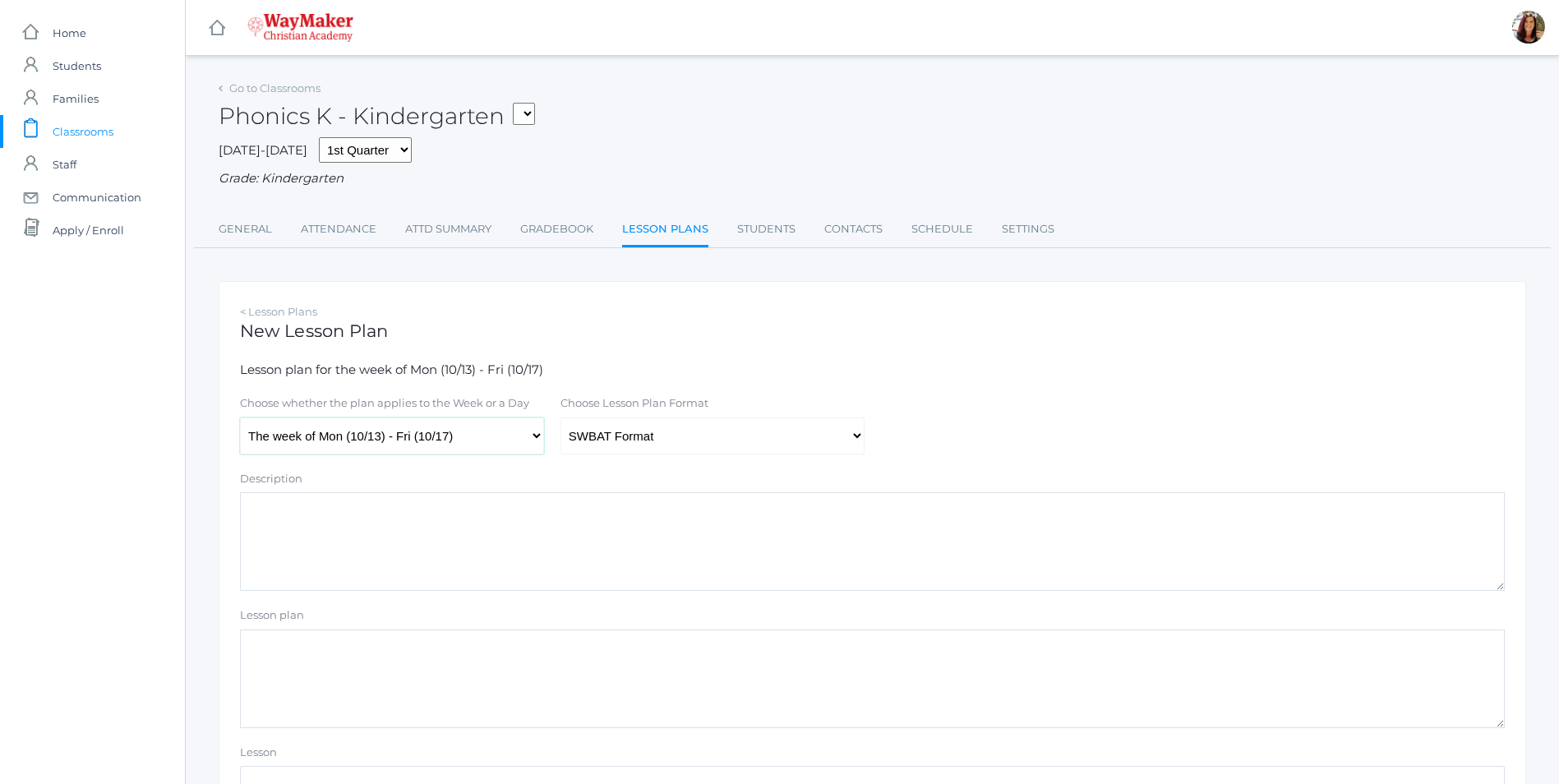
click at [537, 442] on select "The week of Mon (10/13) - Fri (10/17) [DATE] (10/13) [DATE] (10/14) [DATE] (10/…" at bounding box center [392, 436] width 304 height 37
select select "2025-10-17"
click at [240, 419] on select "The week of Mon (10/13) - Fri (10/17) [DATE] (10/13) [DATE] (10/14) [DATE] (10/…" at bounding box center [392, 436] width 304 height 37
click at [861, 439] on select "Traditional Format SWBAT Format" at bounding box center [713, 436] width 304 height 37
select select "legacy"
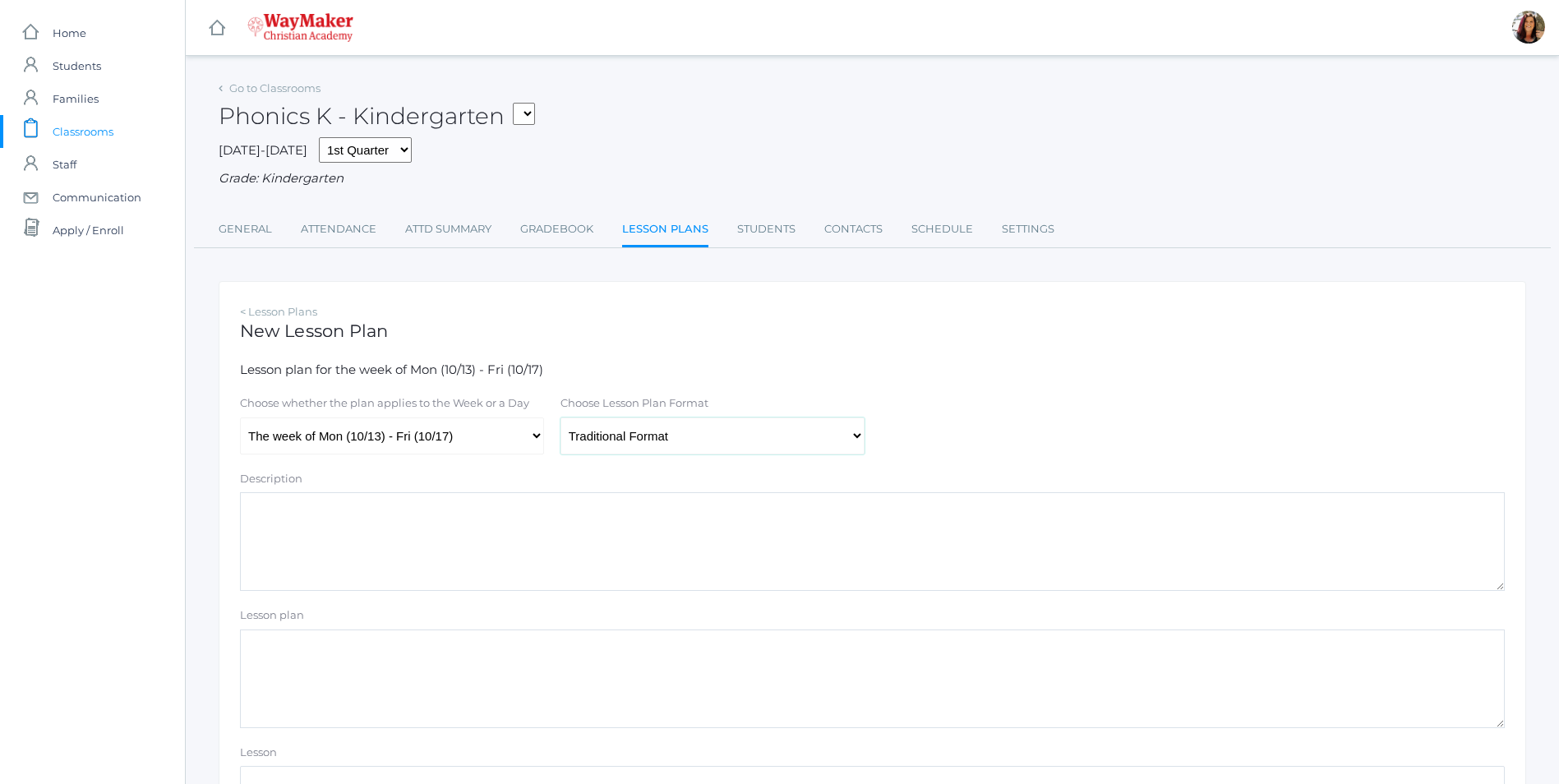
click at [561, 419] on select "Traditional Format SWBAT Format" at bounding box center [713, 436] width 304 height 37
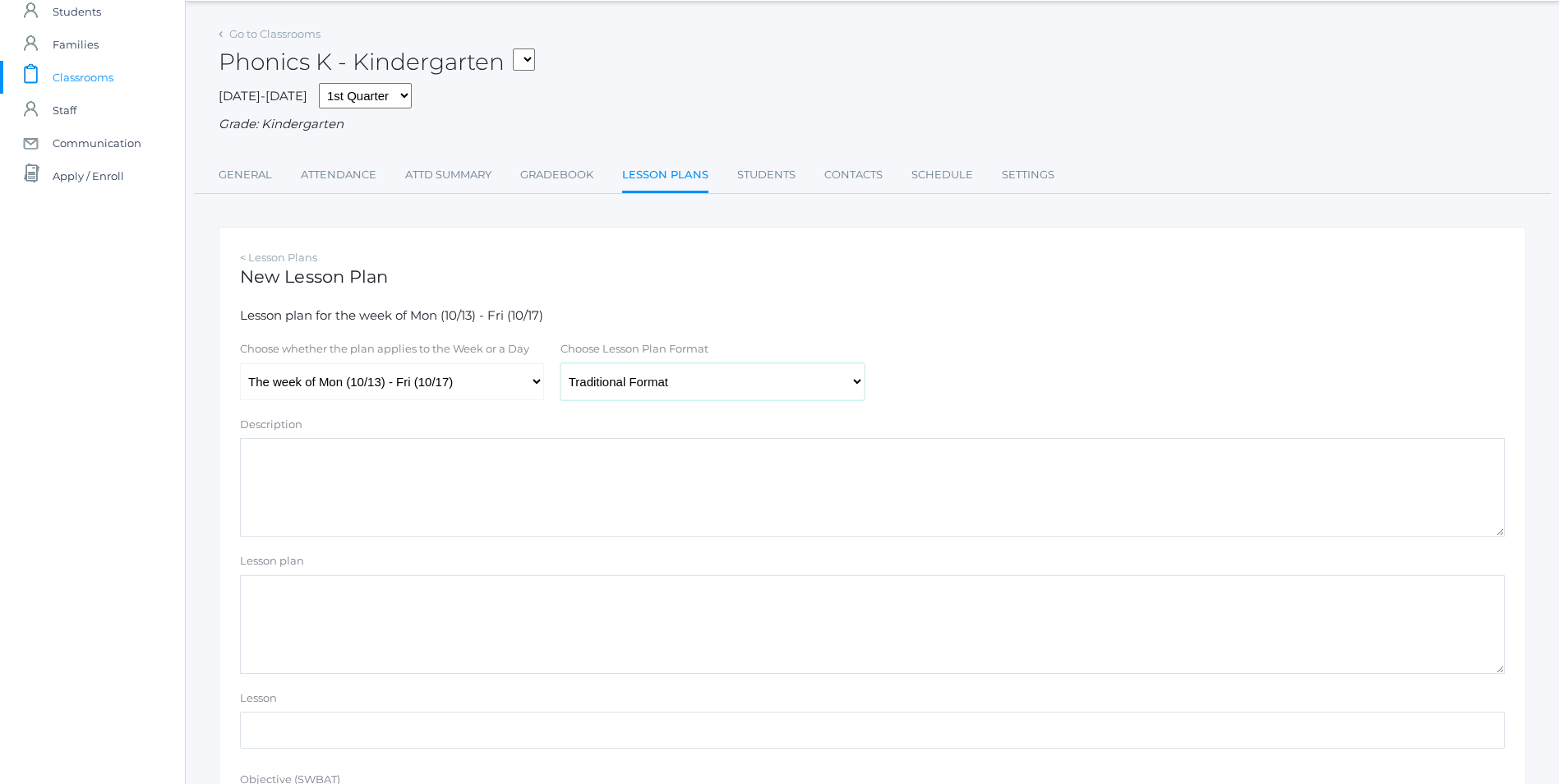
scroll to position [82, 0]
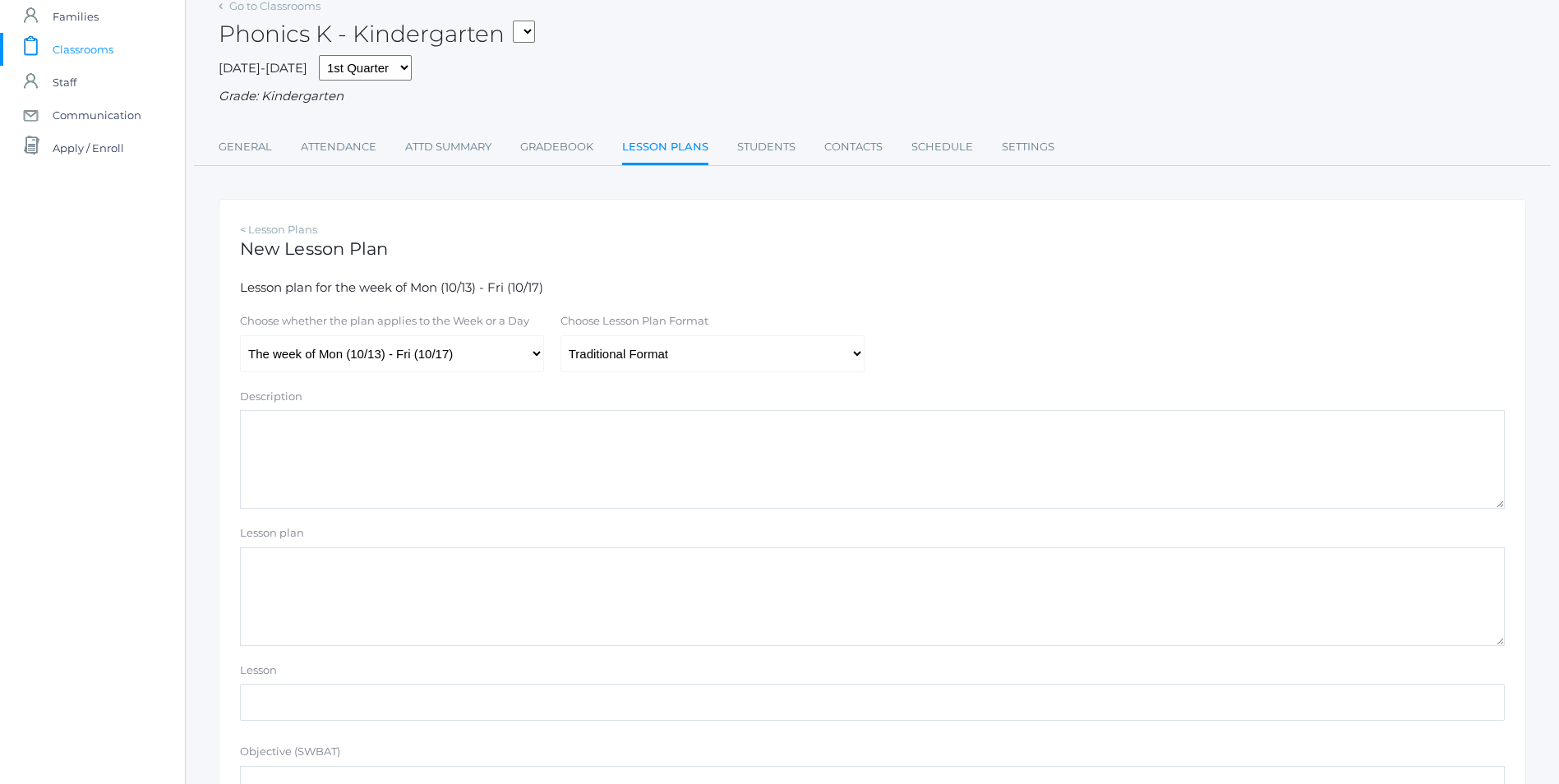
paste textarea "Sign Language ABC's Vowel Sounds Song Consonant Sounds Song Whiteboard Identify…"
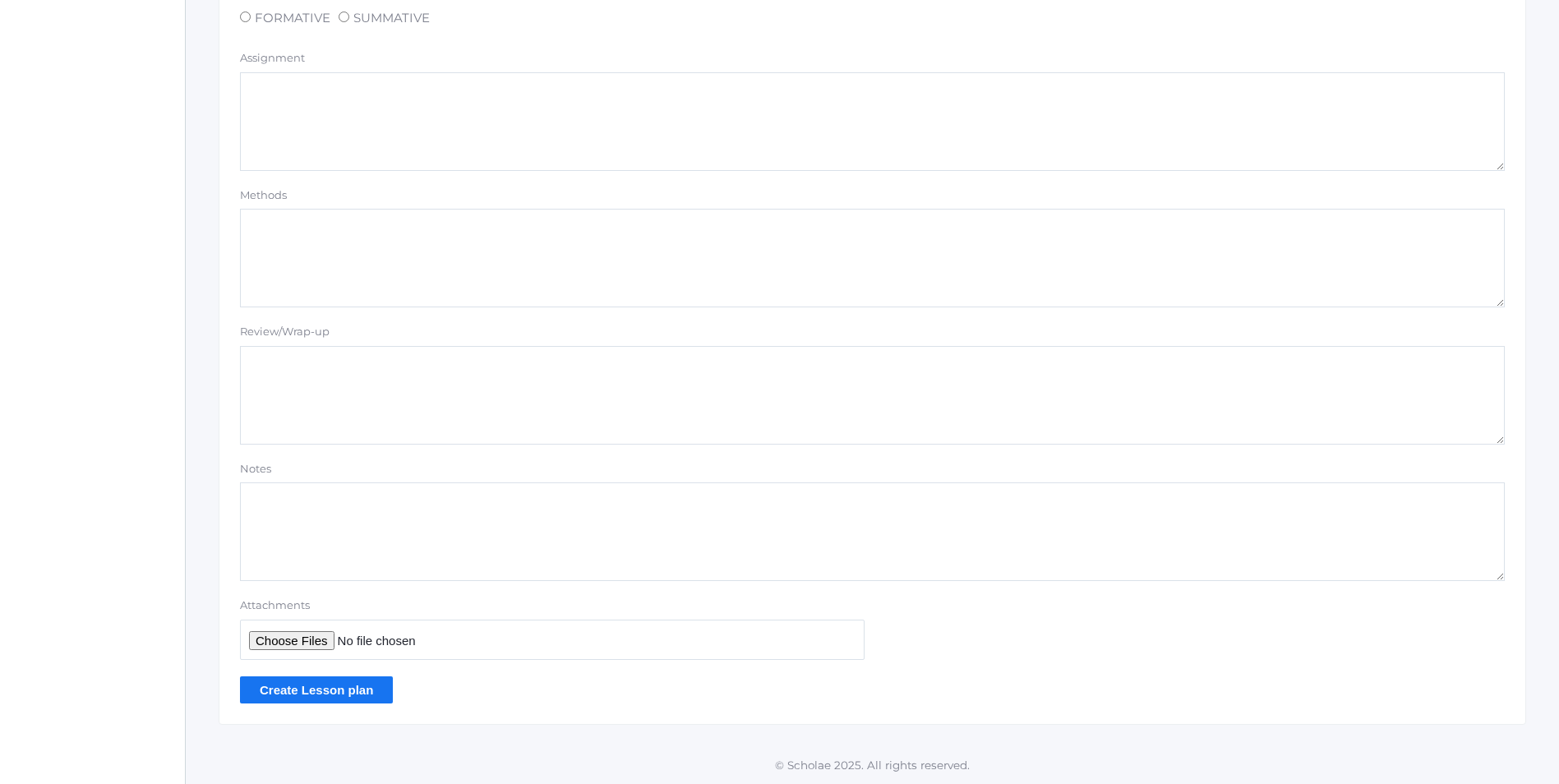
scroll to position [1253, 0]
type textarea "Sign Language ABC's Vowel Sounds Song Consonant Sounds Song Whiteboard Identify…"
click at [338, 691] on input "Create Lesson plan" at bounding box center [316, 689] width 153 height 27
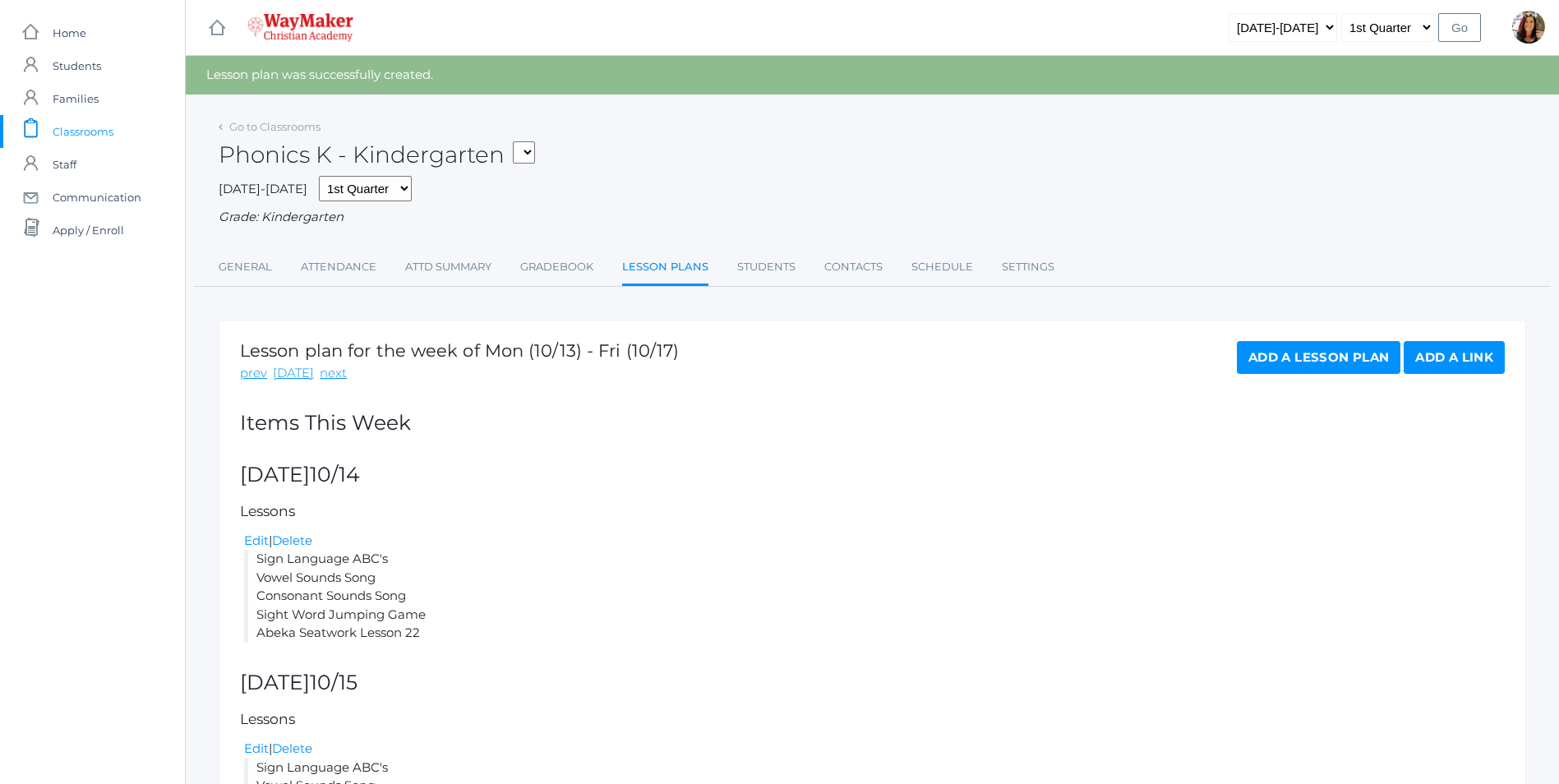
click at [523, 151] on select "KINDER - Phonics K Kindergarten KINDER - Literacy K Kindergarten KINDER - [DEMO…" at bounding box center [523, 152] width 22 height 22
select select "2557"
click at [518, 141] on select "KINDER - Phonics K Kindergarten KINDER - Literacy K Kindergarten KINDER - [DEMO…" at bounding box center [523, 152] width 22 height 22
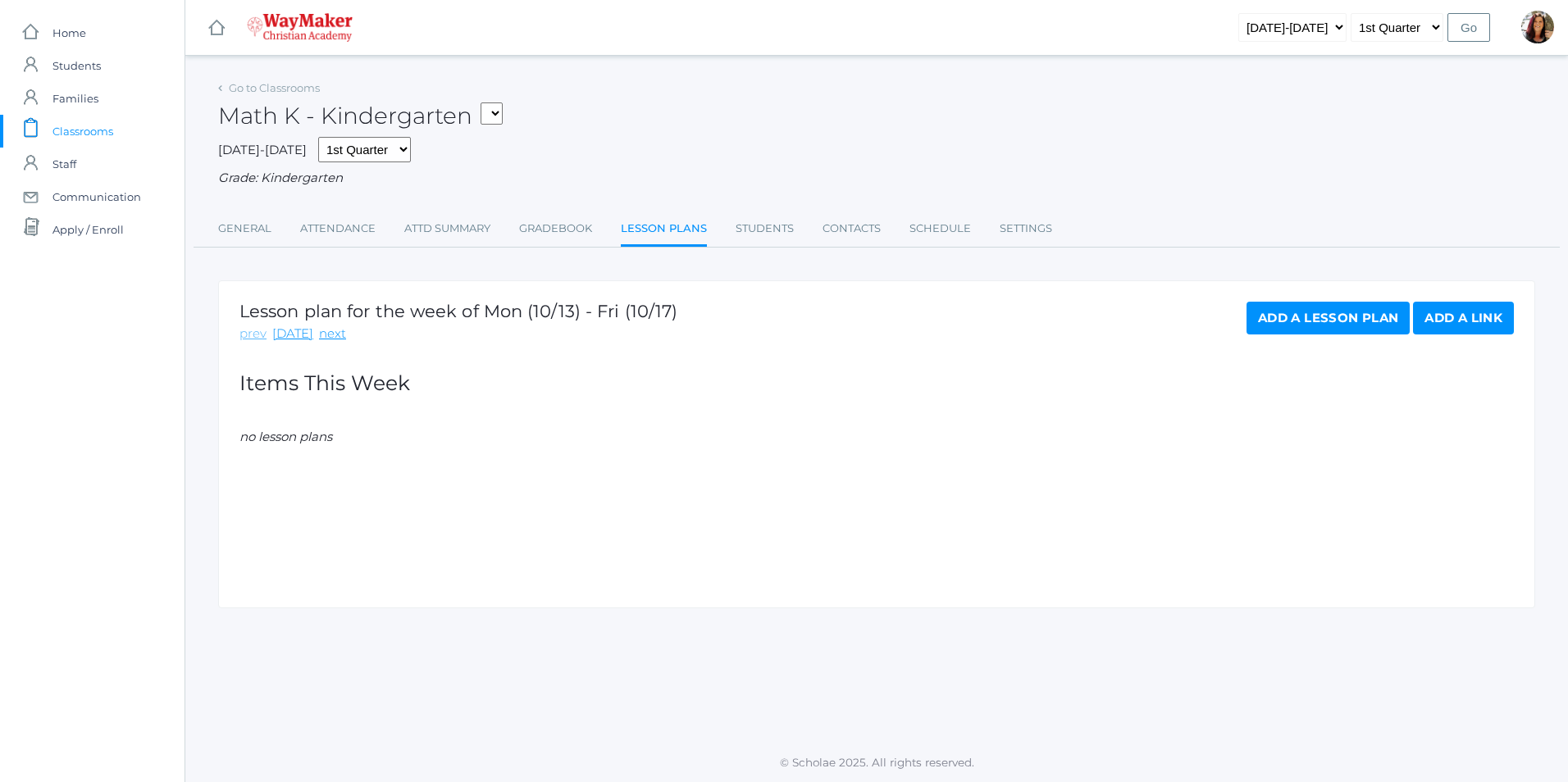
click at [260, 336] on link "prev" at bounding box center [253, 334] width 27 height 19
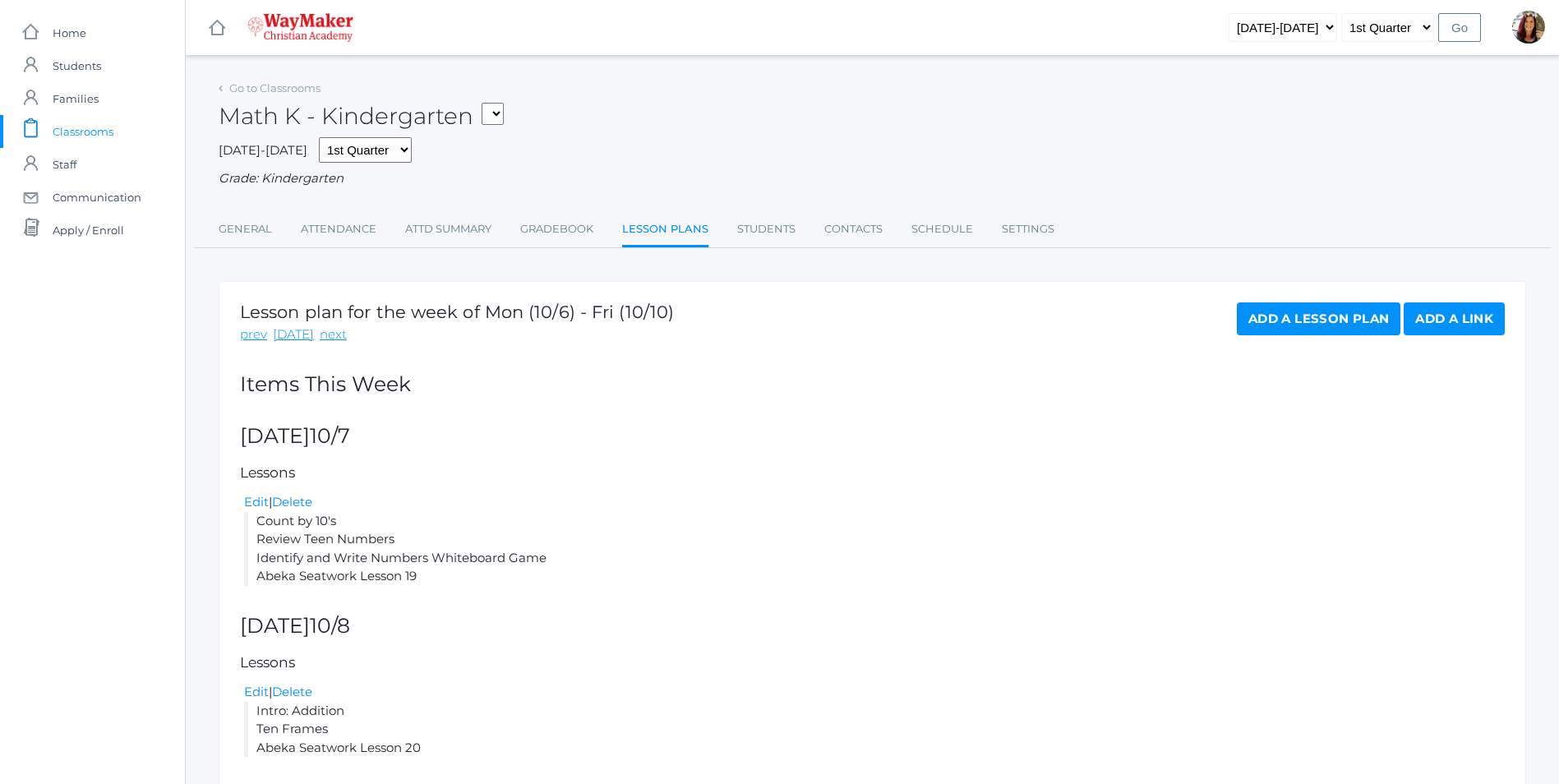
drag, startPoint x: 428, startPoint y: 583, endPoint x: 257, endPoint y: 527, distance: 179.9
click at [257, 527] on li "Count by 10's Review Teen Numbers Identify and Write Numbers Whiteboard Game Ab…" at bounding box center [875, 548] width 1261 height 74
copy li "Count by 10's Review Teen Numbers Identify and Write Numbers Whiteboard Game Ab…"
click at [337, 342] on link "next" at bounding box center [333, 335] width 27 height 19
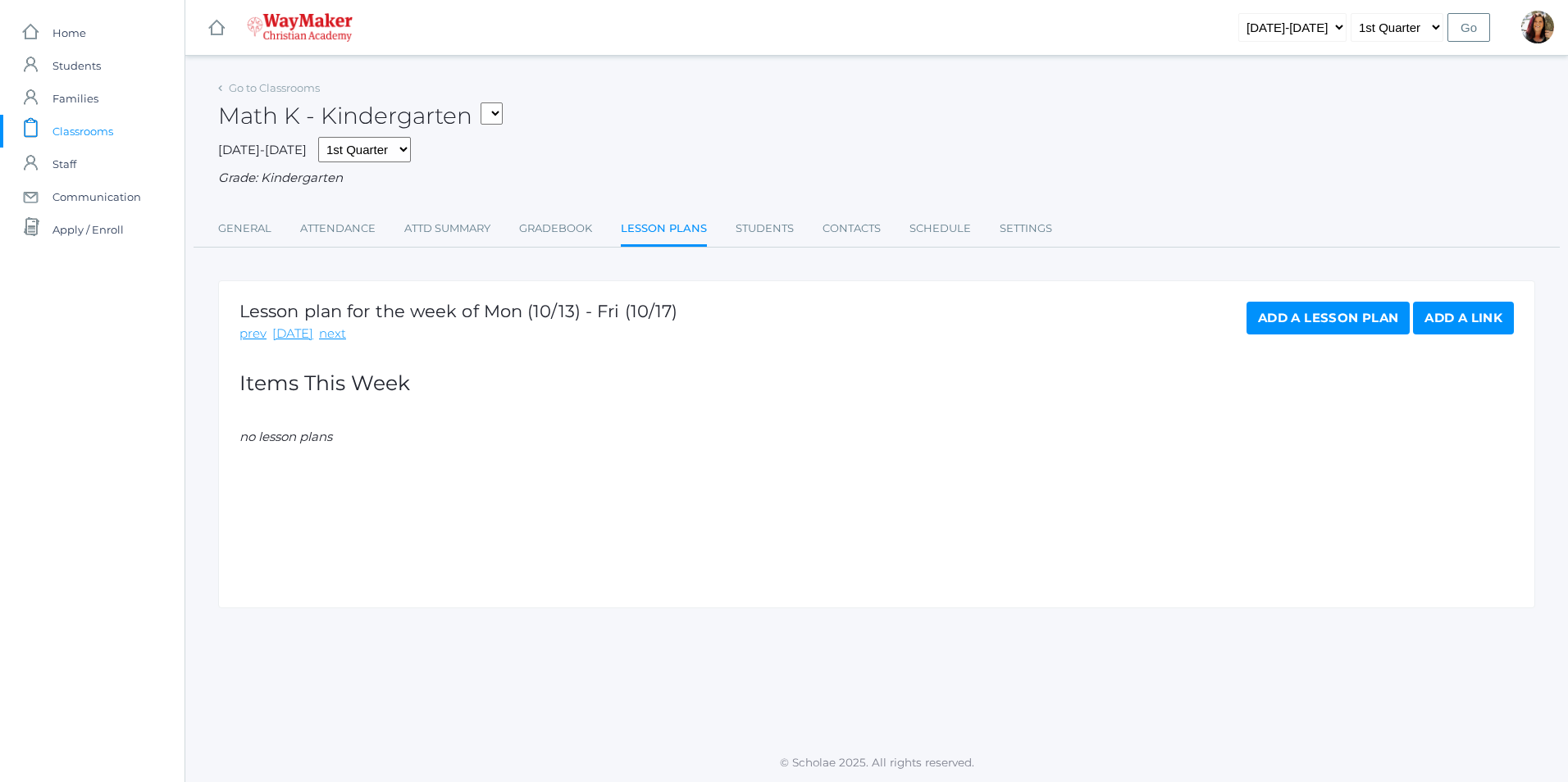
click at [1345, 329] on link "Add a Lesson Plan" at bounding box center [1328, 318] width 163 height 33
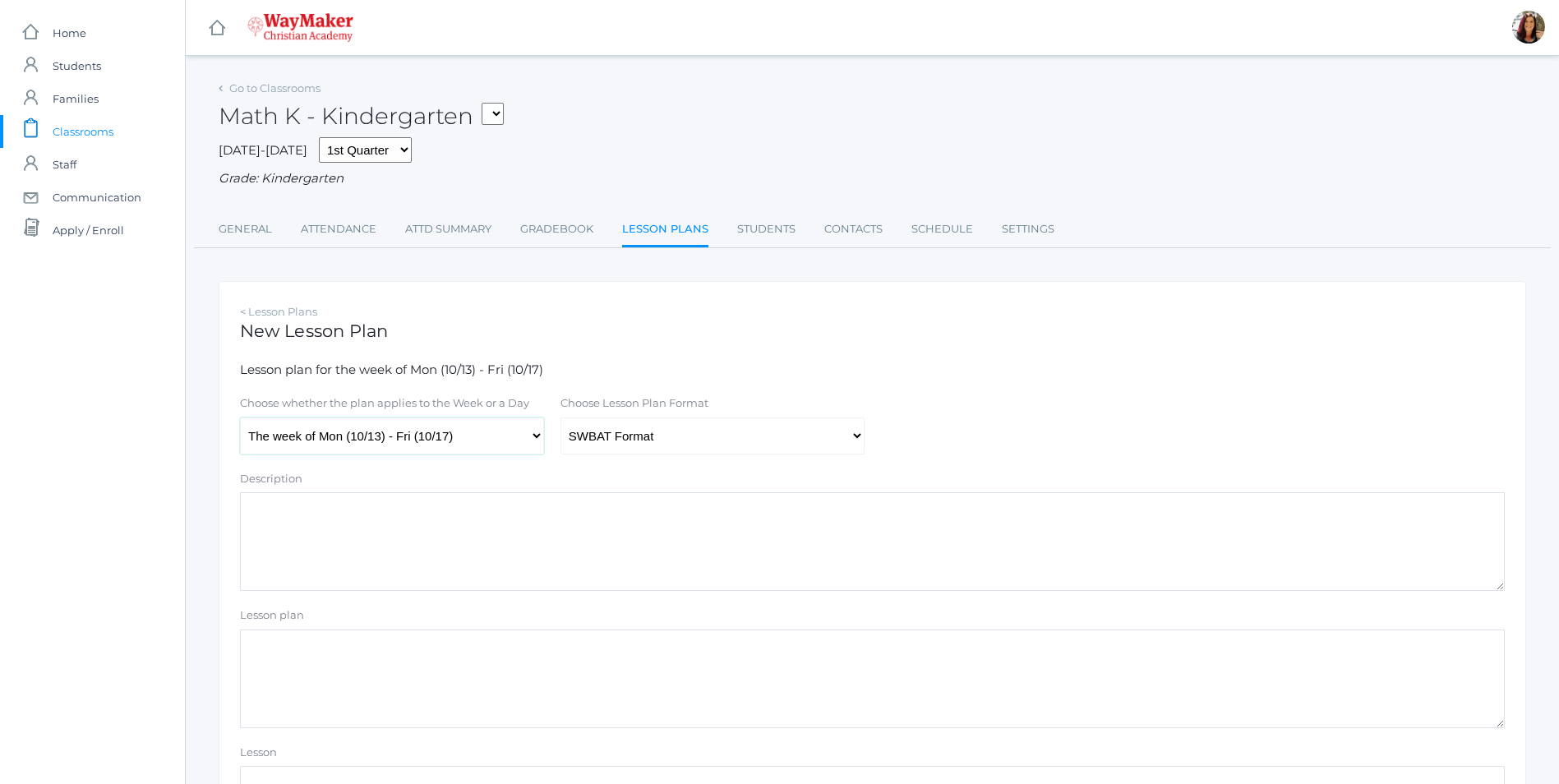
click at [532, 446] on select "The week of Mon (10/13) - Fri (10/17) [DATE] (10/13) [DATE] (10/14) [DATE] (10/…" at bounding box center [392, 436] width 304 height 37
select select "[DATE]"
click at [240, 419] on select "The week of Mon (10/13) - Fri (10/17) [DATE] (10/13) [DATE] (10/14) [DATE] (10/…" at bounding box center [392, 436] width 304 height 37
drag, startPoint x: 860, startPoint y: 438, endPoint x: 852, endPoint y: 434, distance: 8.9
click at [861, 438] on select "Traditional Format SWBAT Format" at bounding box center [713, 436] width 304 height 37
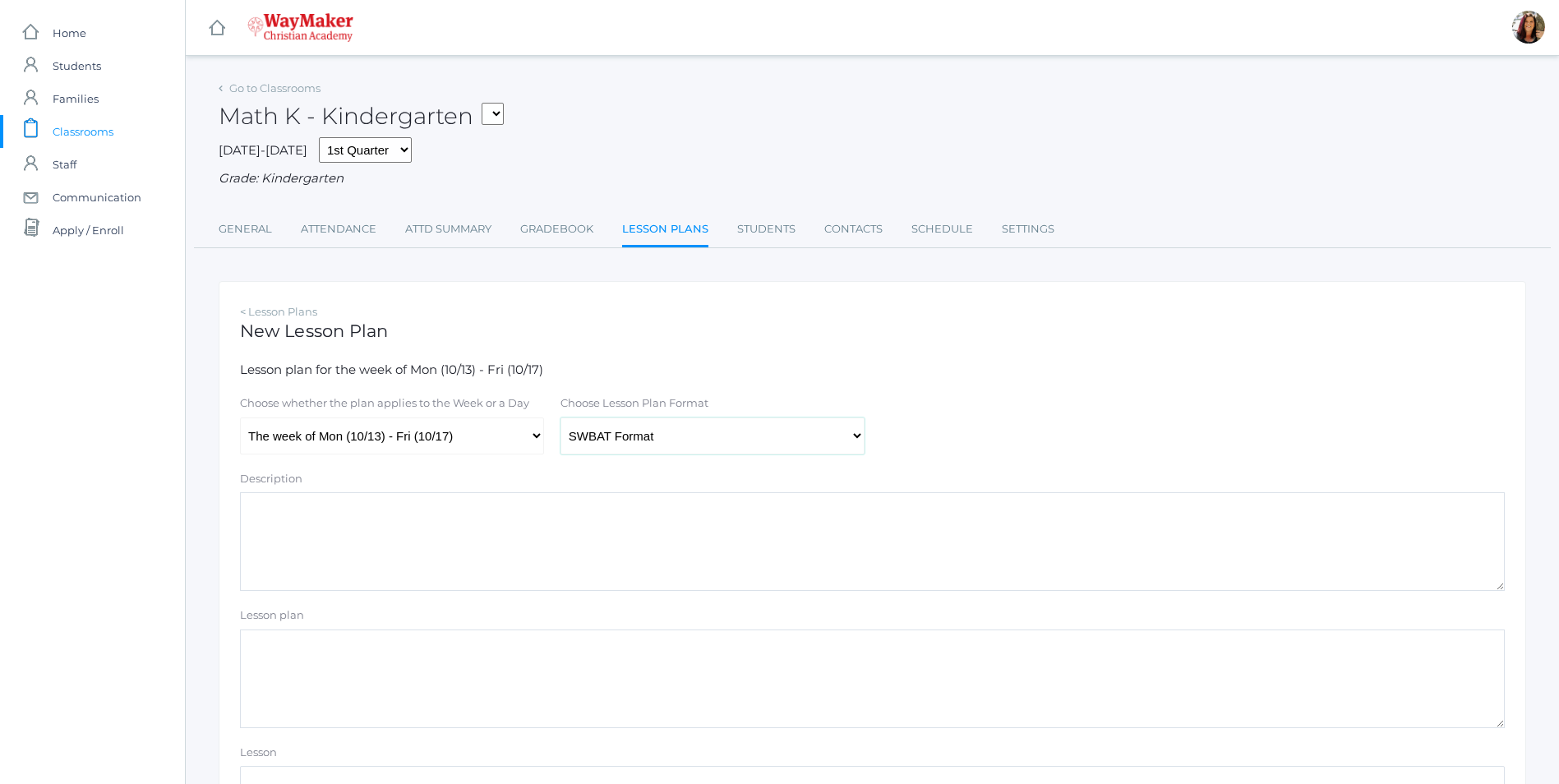
select select "legacy"
click at [561, 419] on select "Traditional Format SWBAT Format" at bounding box center [713, 436] width 304 height 37
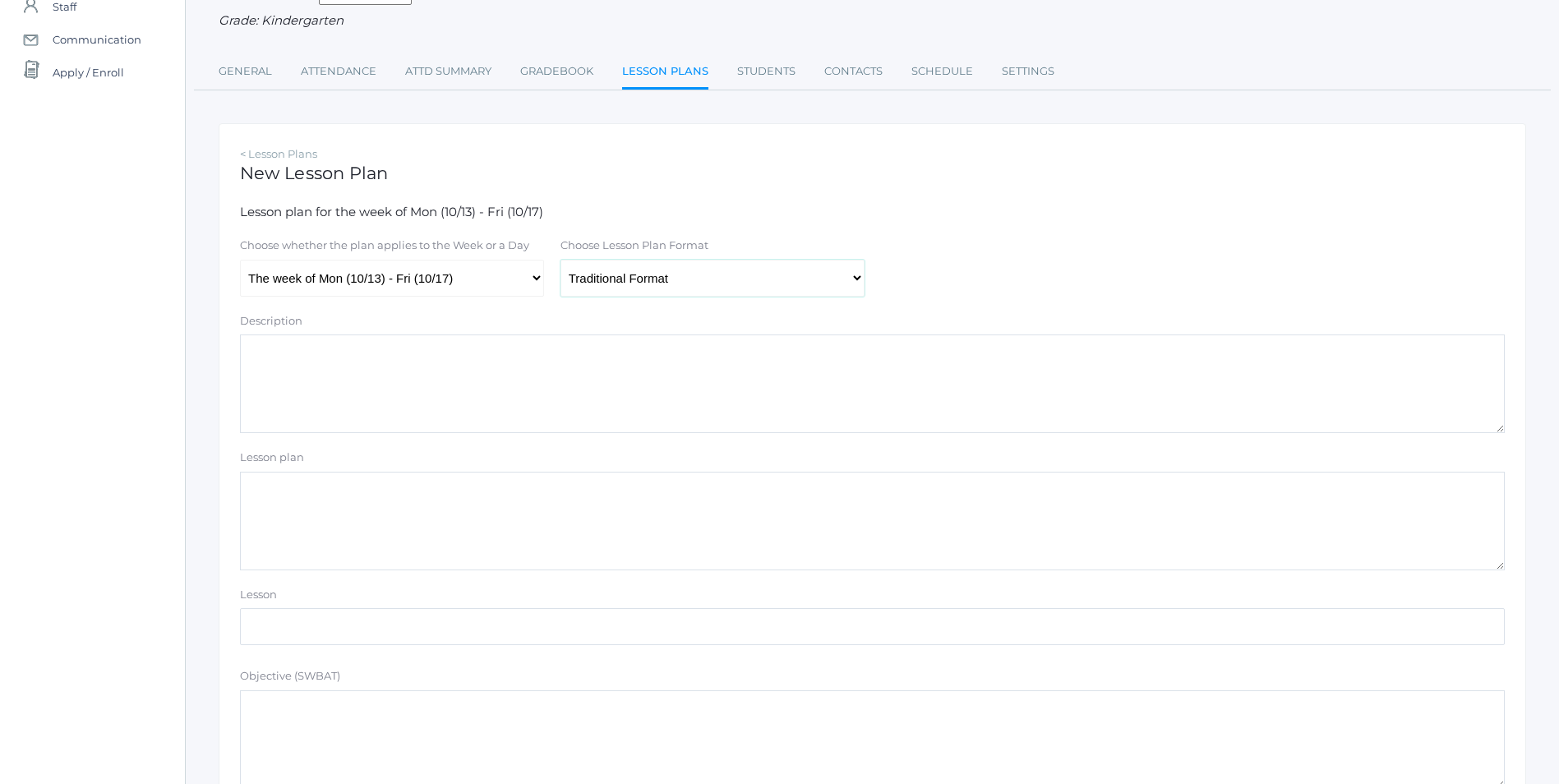
scroll to position [164, 0]
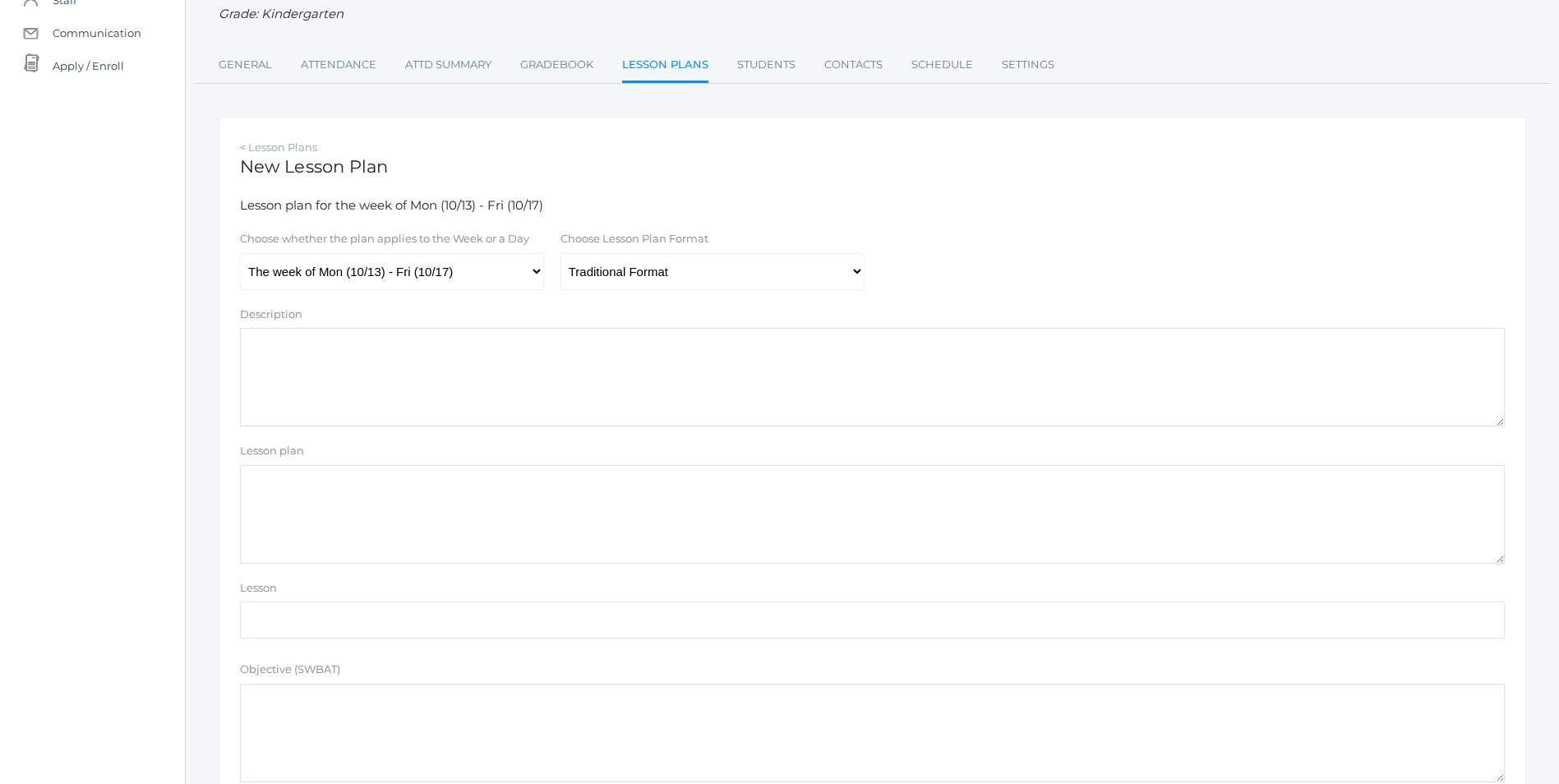
click at [264, 493] on textarea "Lesson plan" at bounding box center [872, 514] width 1265 height 99
paste textarea "Count by 10's Review Teen Numbers Identify and Write Numbers Whiteboard Game Ab…"
click at [522, 512] on textarea "Count by 10's Review Teen Numbers Identify and Write Numbers Whiteboard Game Ab…" at bounding box center [872, 514] width 1265 height 99
click at [391, 540] on textarea "Count by 10's Review Teen Numbers Identify and Write Numbers Whiteboard Game Nu…" at bounding box center [872, 514] width 1265 height 99
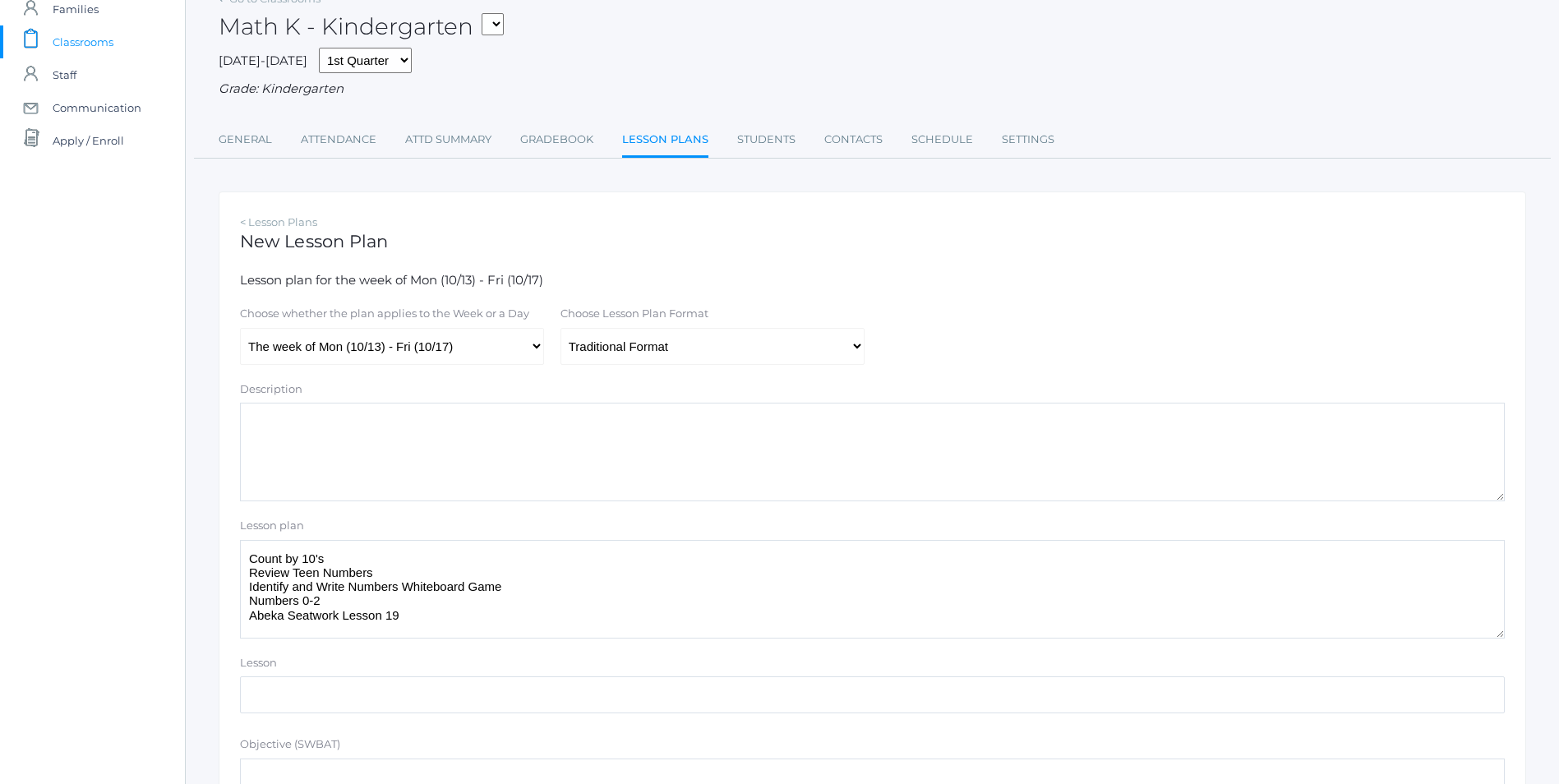
scroll to position [0, 0]
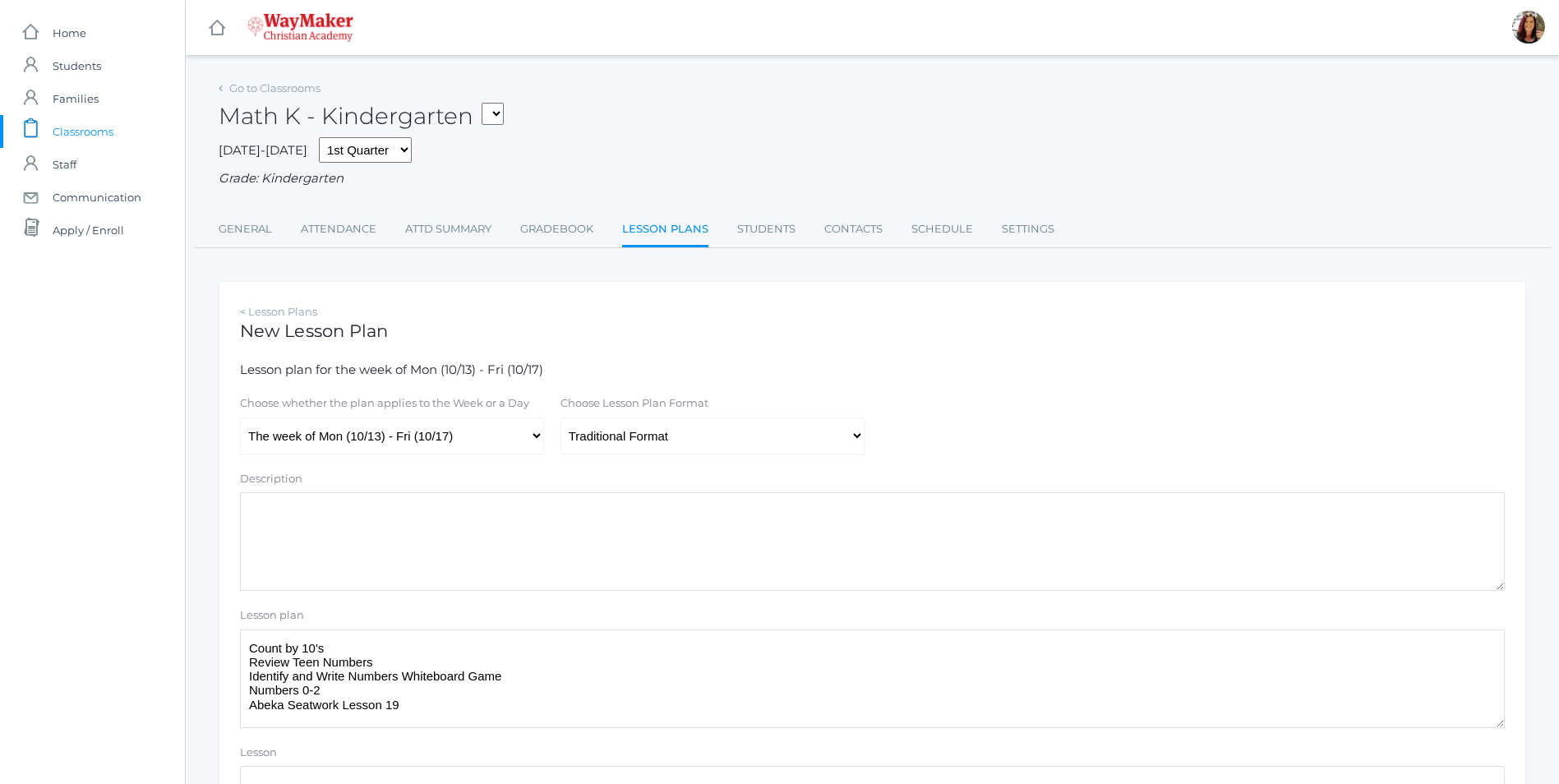
click at [351, 690] on textarea "Count by 10's Review Teen Numbers Identify and Write Numbers Whiteboard Game Nu…" at bounding box center [872, 679] width 1265 height 99
click at [409, 711] on textarea "Count by 10's Review Teen Numbers Identify and Write Numbers Whiteboard Game Nu…" at bounding box center [872, 679] width 1265 height 99
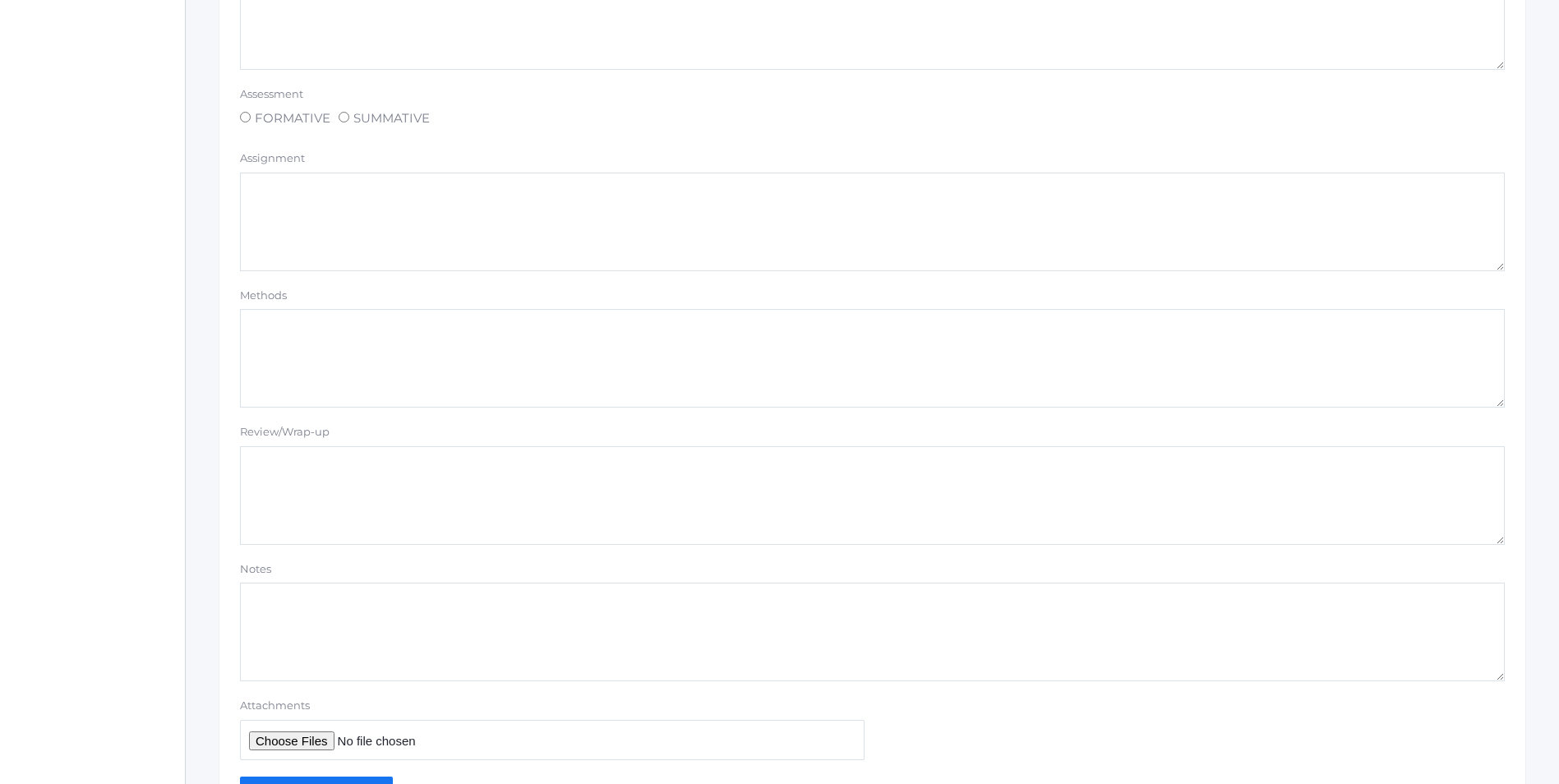
scroll to position [1253, 0]
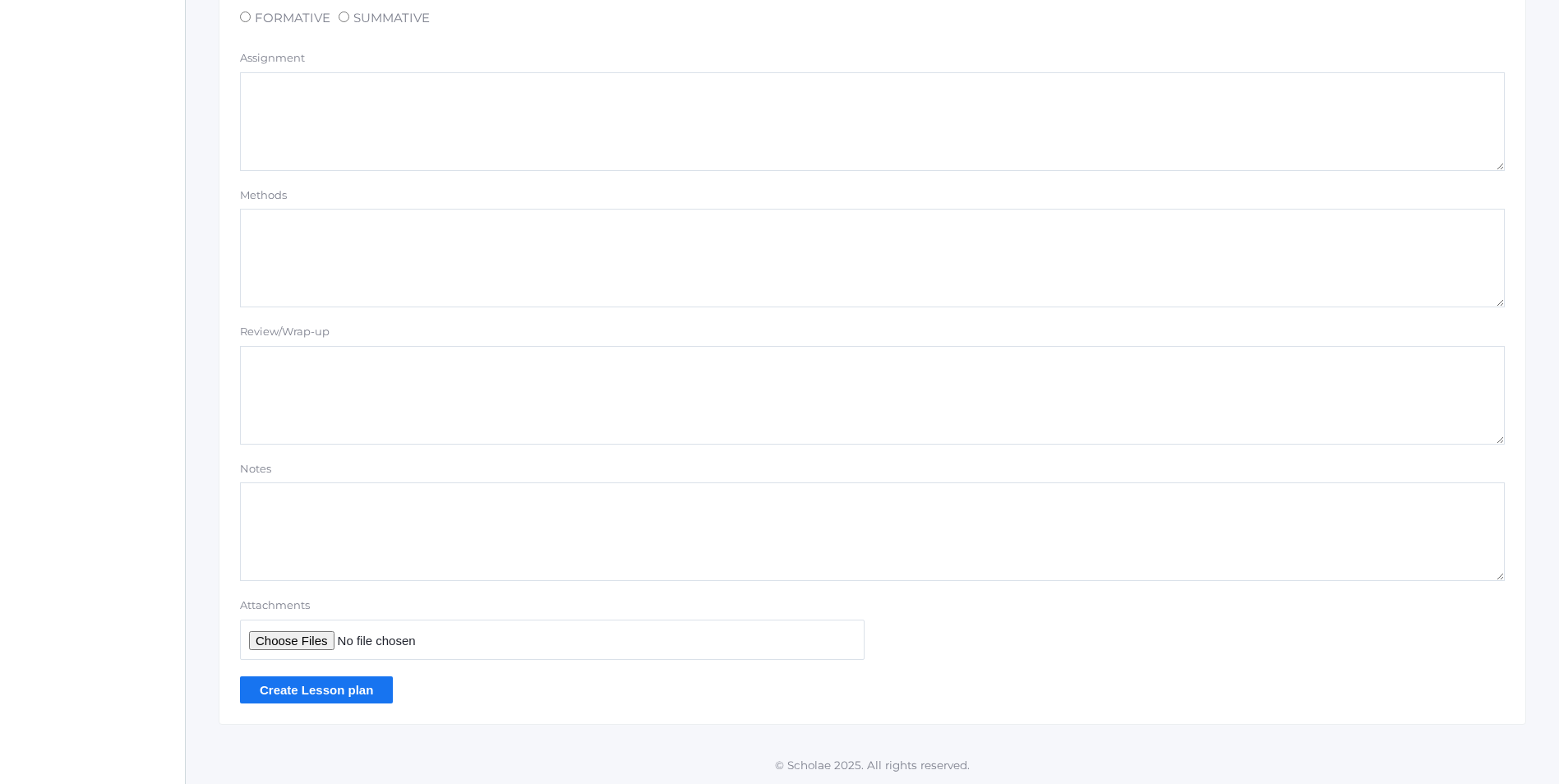
type textarea "Count by 10's Review Teen Numbers Identify and Write Numbers Whiteboard Game Nu…"
click at [330, 686] on input "Create Lesson plan" at bounding box center [316, 689] width 153 height 27
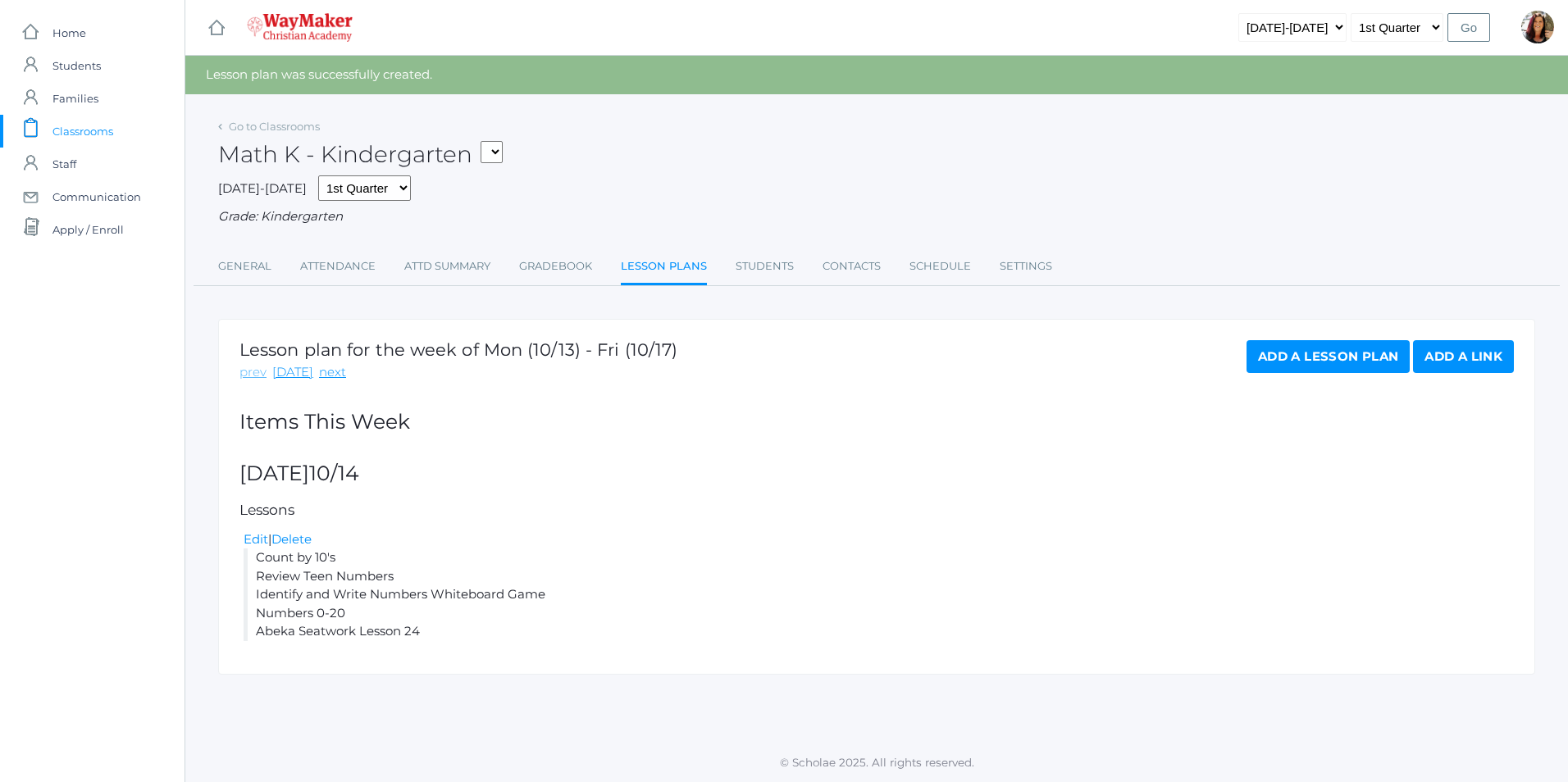
click at [249, 374] on link "prev" at bounding box center [253, 372] width 27 height 19
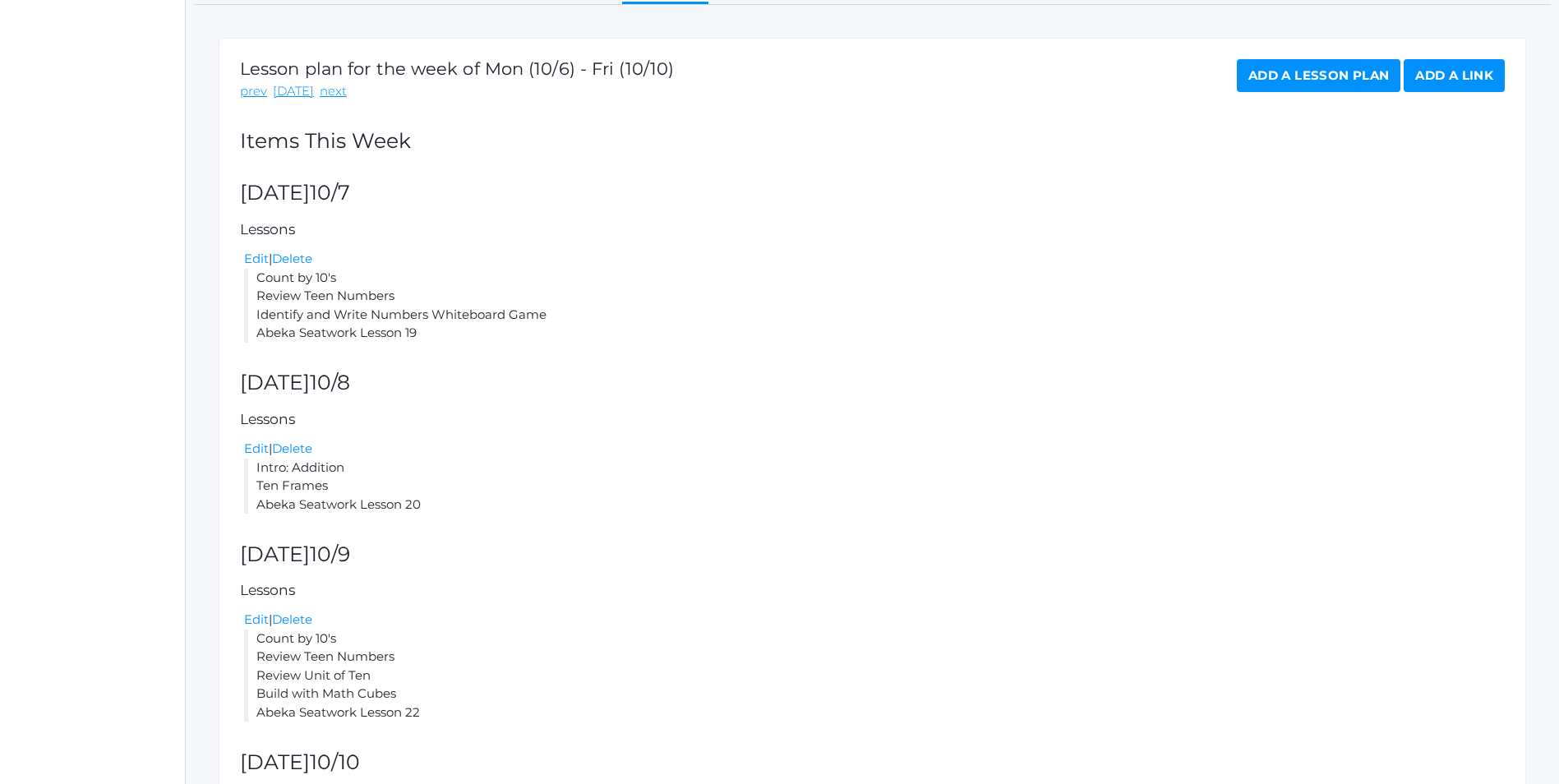
scroll to position [247, 0]
drag, startPoint x: 433, startPoint y: 502, endPoint x: 253, endPoint y: 466, distance: 183.6
click at [253, 466] on li "Intro: Addition Ten Frames Abeka Seatwork Lesson 20" at bounding box center [875, 483] width 1261 height 56
copy li "Intro: Addition Ten Frames Abeka Seatwork Lesson 20"
click at [340, 90] on div "prev [DATE] next" at bounding box center [457, 88] width 434 height 19
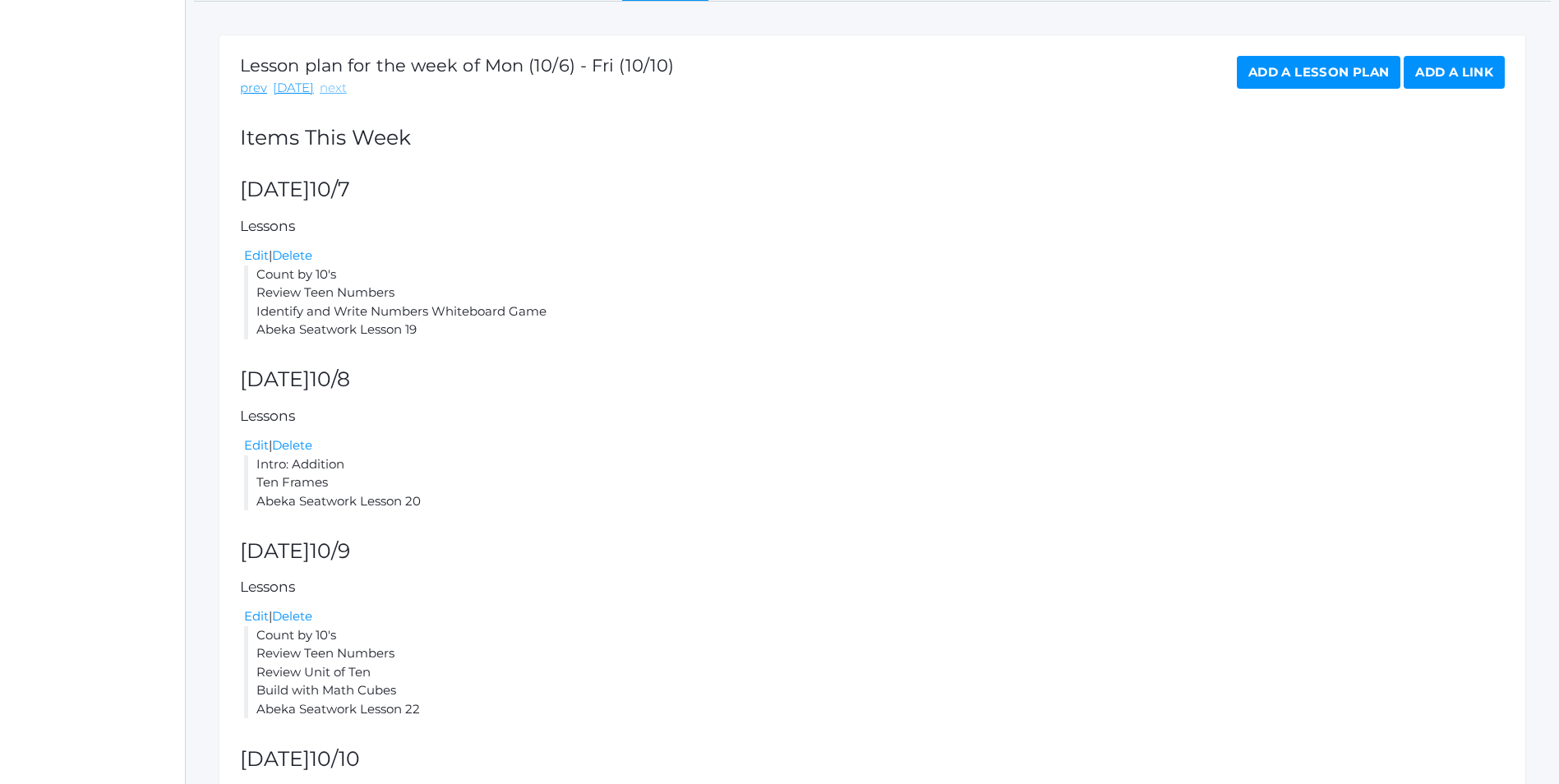
click at [330, 92] on link "next" at bounding box center [333, 88] width 27 height 19
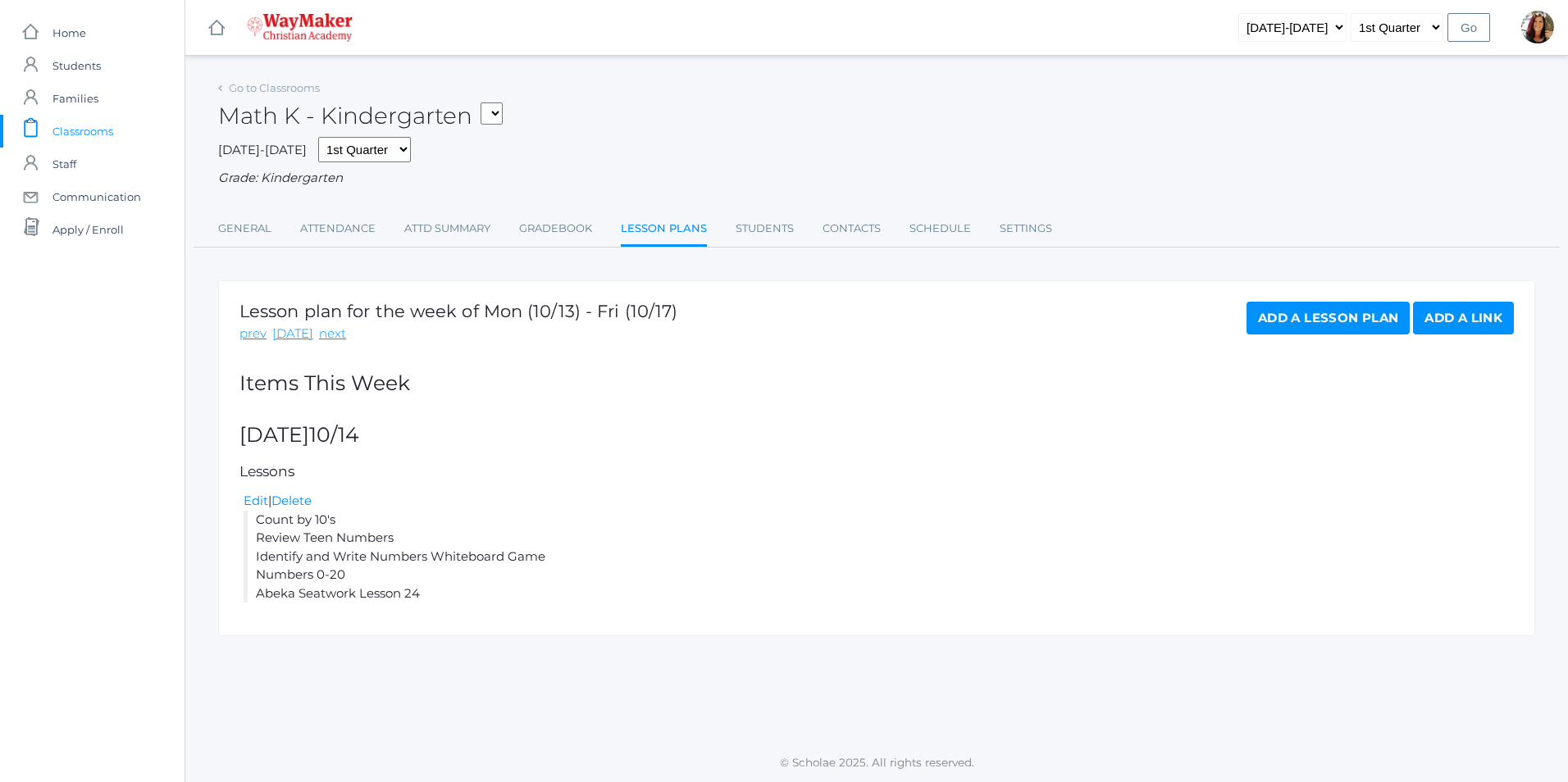
click at [1347, 326] on link "Add a Lesson Plan" at bounding box center [1328, 318] width 163 height 33
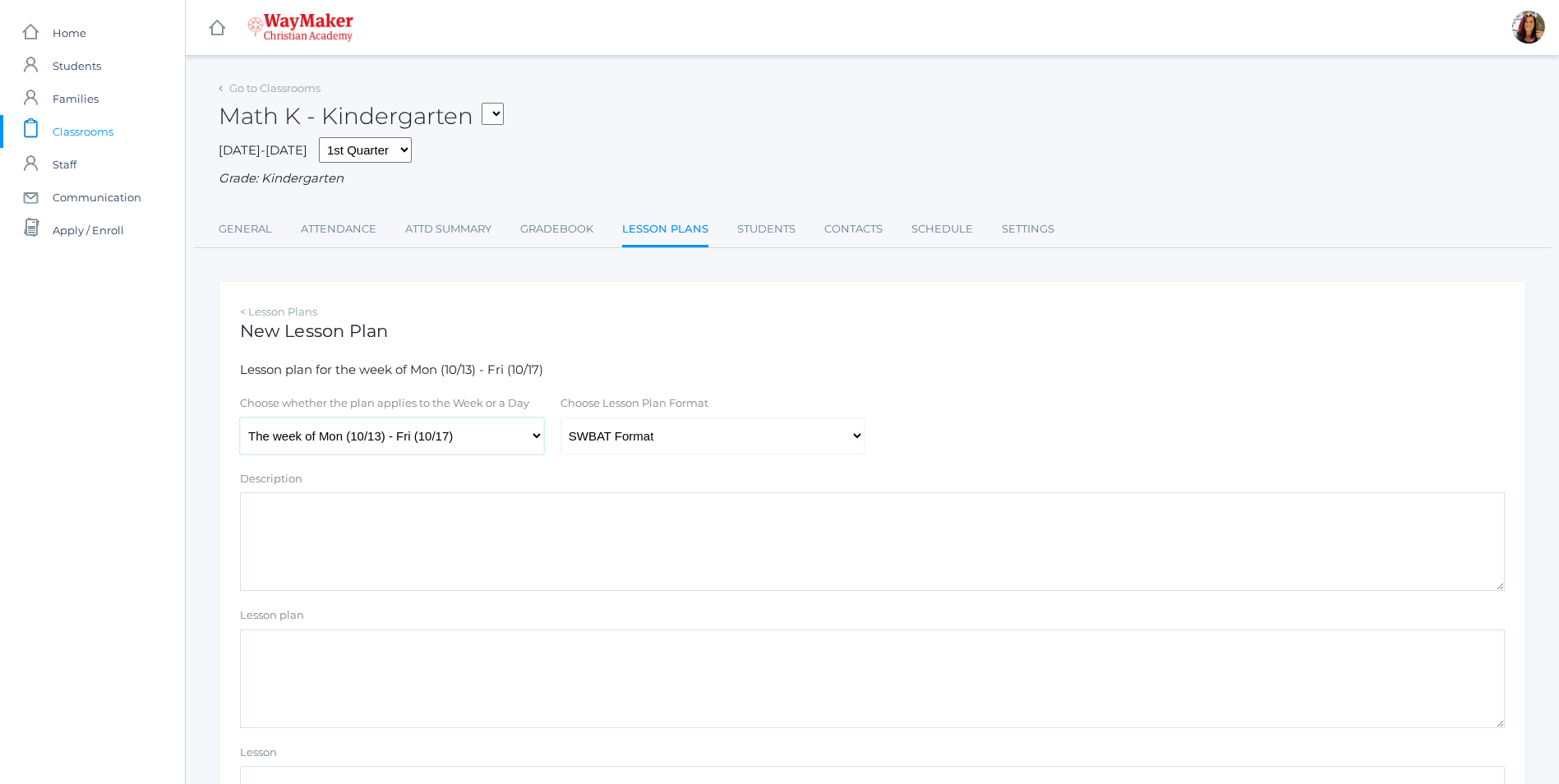
click at [536, 432] on select "The week of Mon (10/13) - Fri (10/17) Monday (10/13) Tuesday (10/14) Wednesday …" at bounding box center [392, 436] width 304 height 37
select select "2025-10-15"
click at [240, 419] on select "The week of Mon (10/13) - Fri (10/17) Monday (10/13) Tuesday (10/14) Wednesday …" at bounding box center [392, 436] width 304 height 37
click at [852, 439] on select "Traditional Format SWBAT Format" at bounding box center [713, 436] width 304 height 37
select select "legacy"
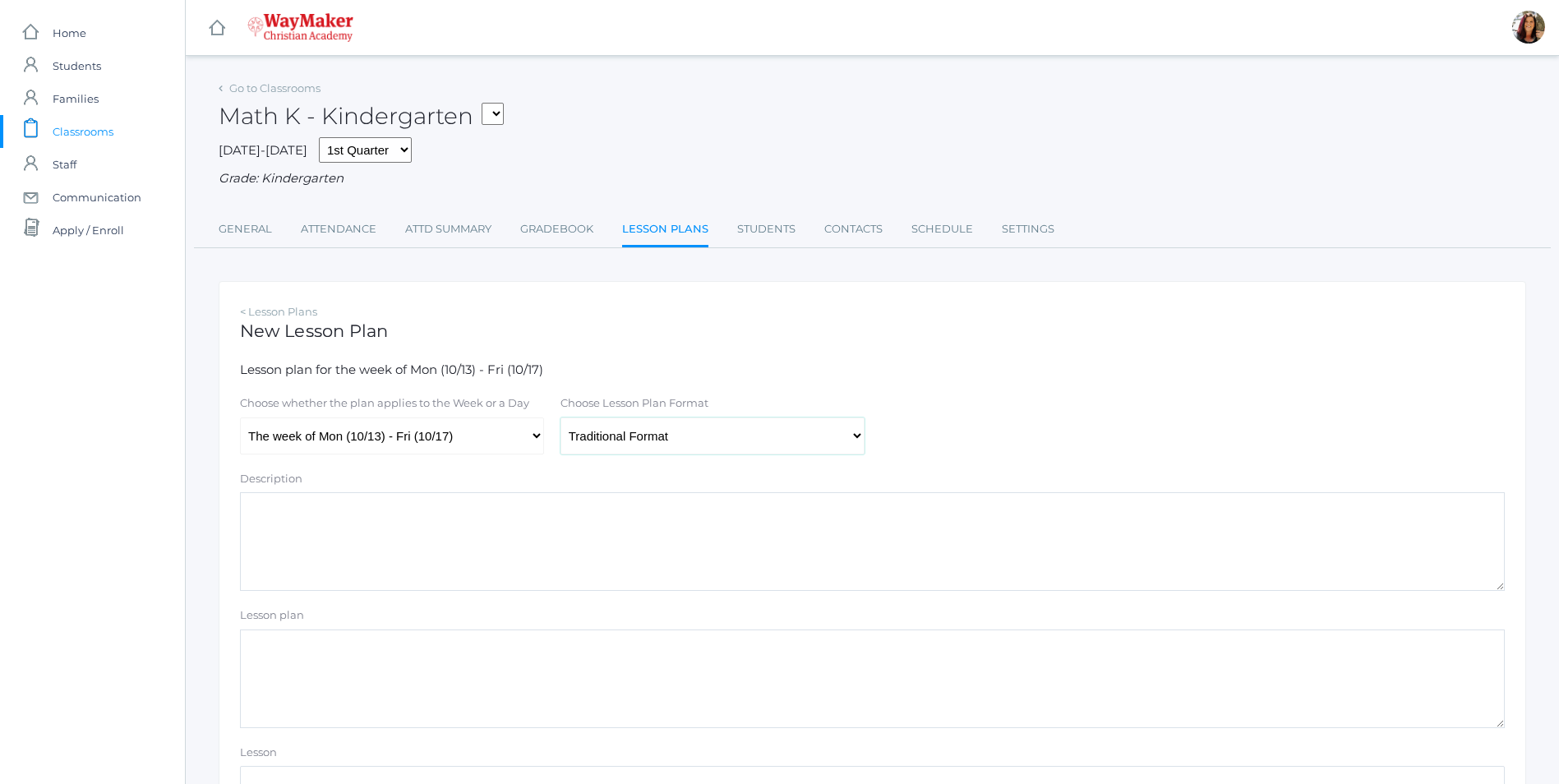
click at [561, 419] on select "Traditional Format SWBAT Format" at bounding box center [713, 436] width 304 height 37
paste textarea "Intro: Addition Ten Frames Abeka Seatwork Lesson 20"
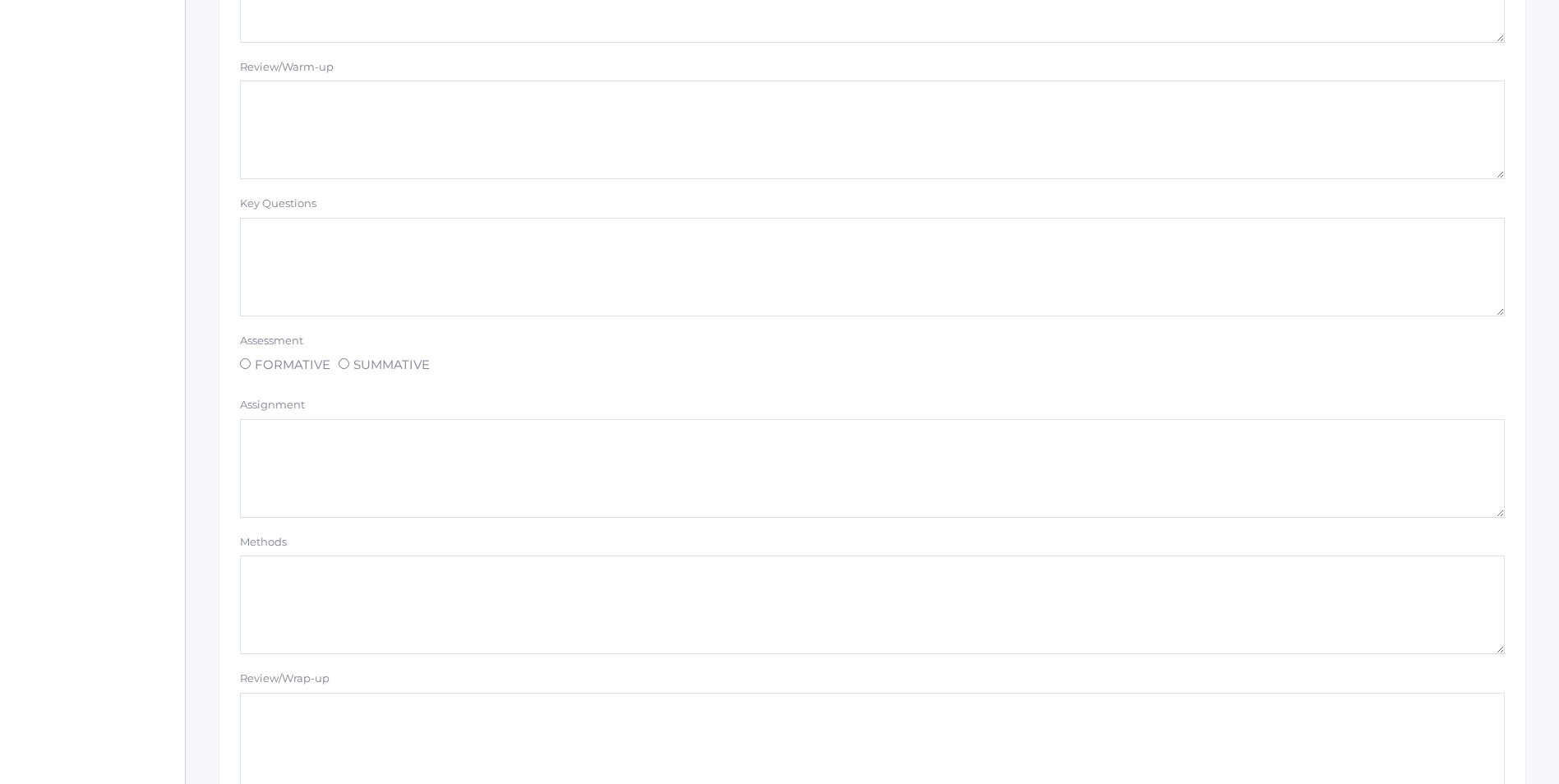
scroll to position [1253, 0]
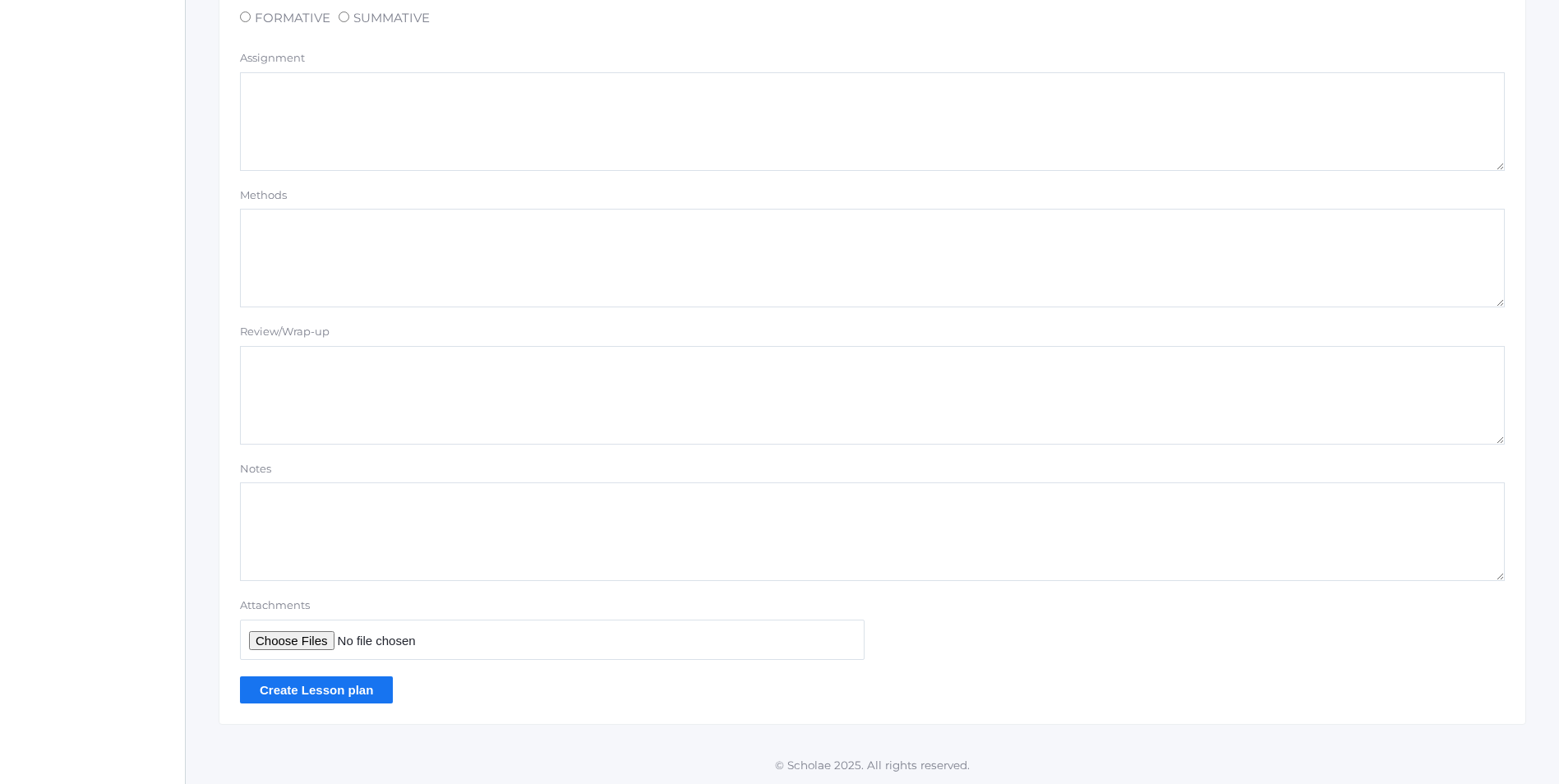
type textarea "Intro: Addition Ten Frames Abeka Seatwork Lesson 25"
click at [344, 685] on input "Create Lesson plan" at bounding box center [316, 689] width 153 height 27
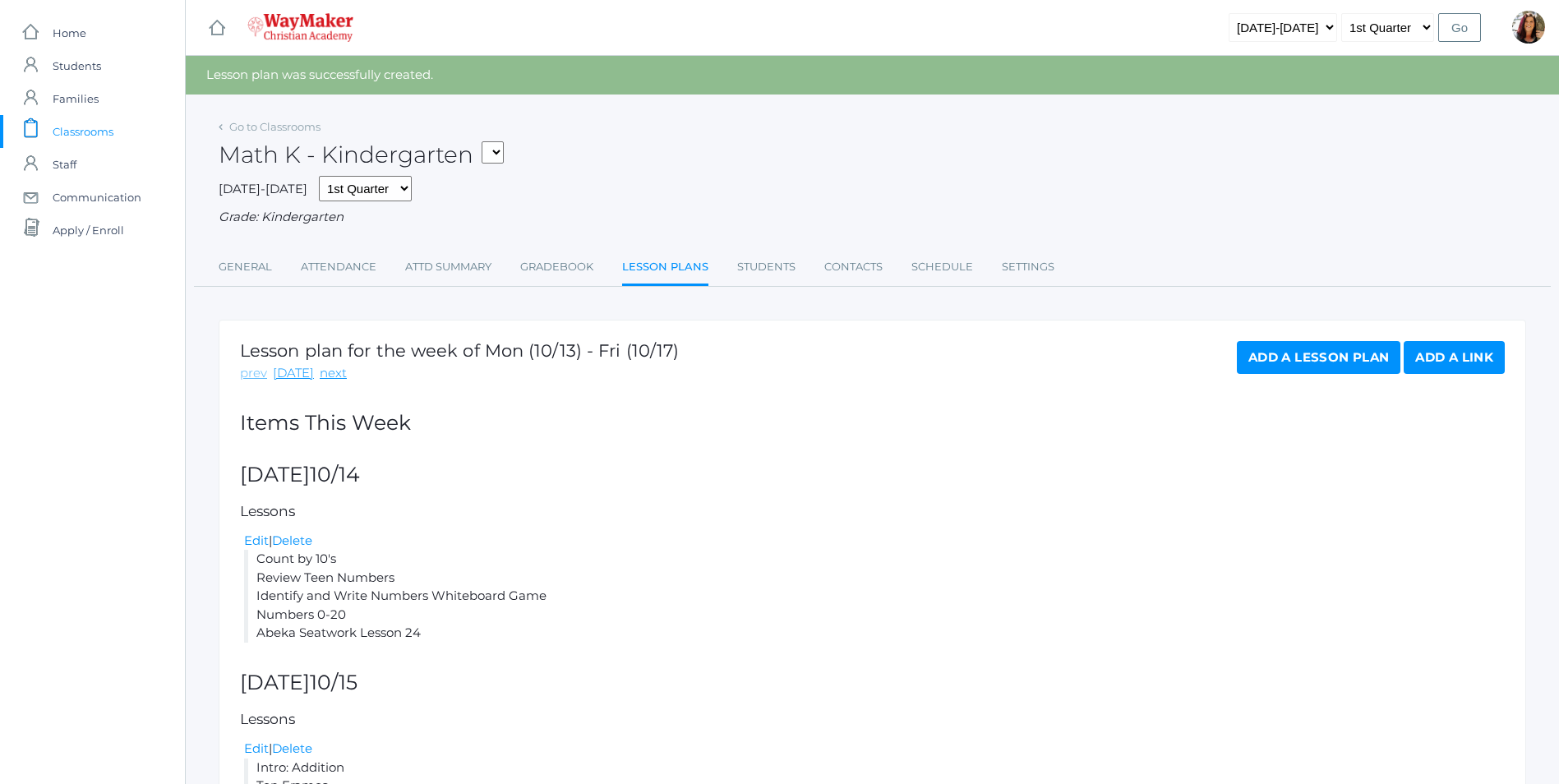
click at [252, 369] on link "prev" at bounding box center [253, 373] width 27 height 19
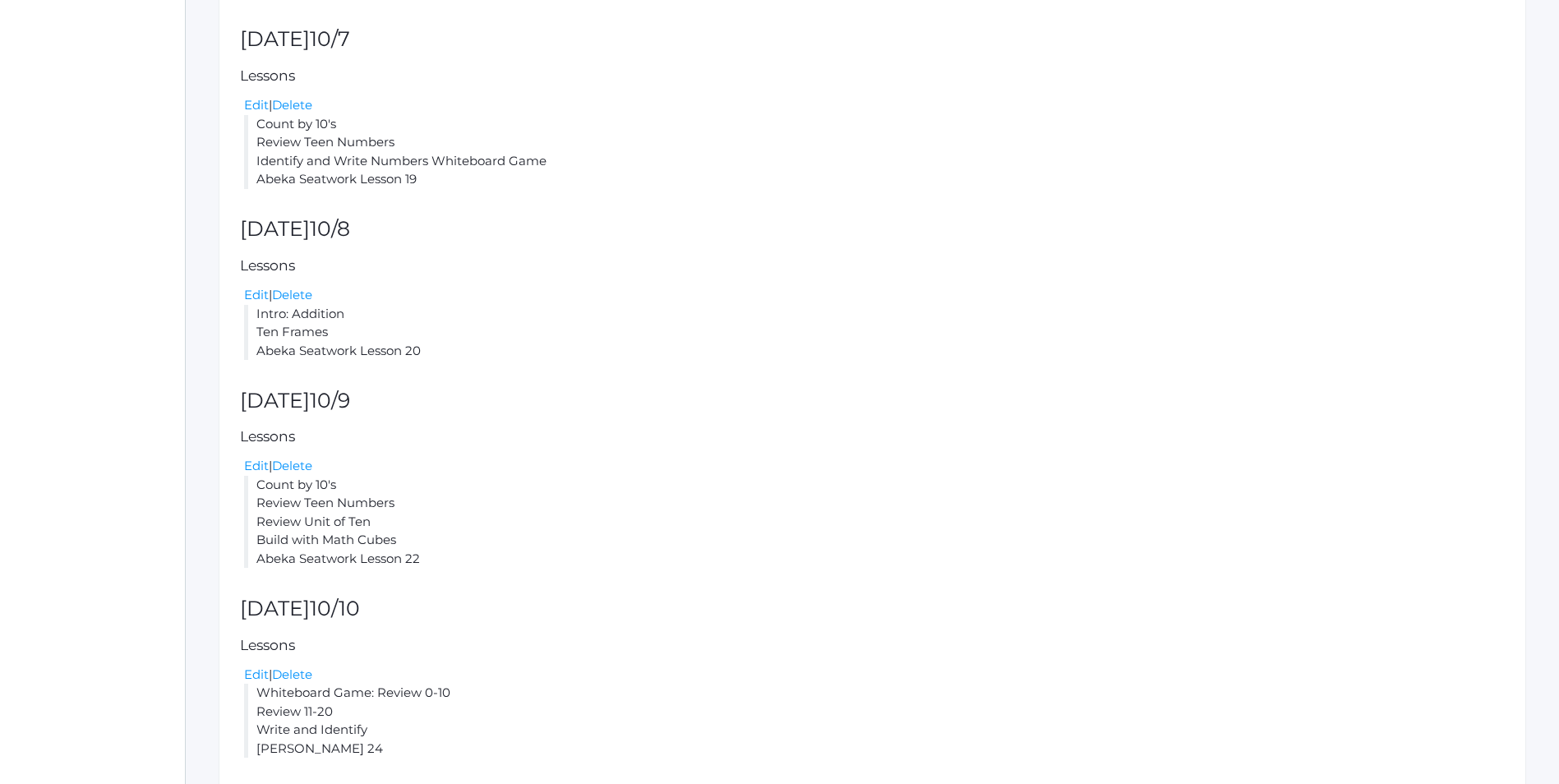
scroll to position [466, 0]
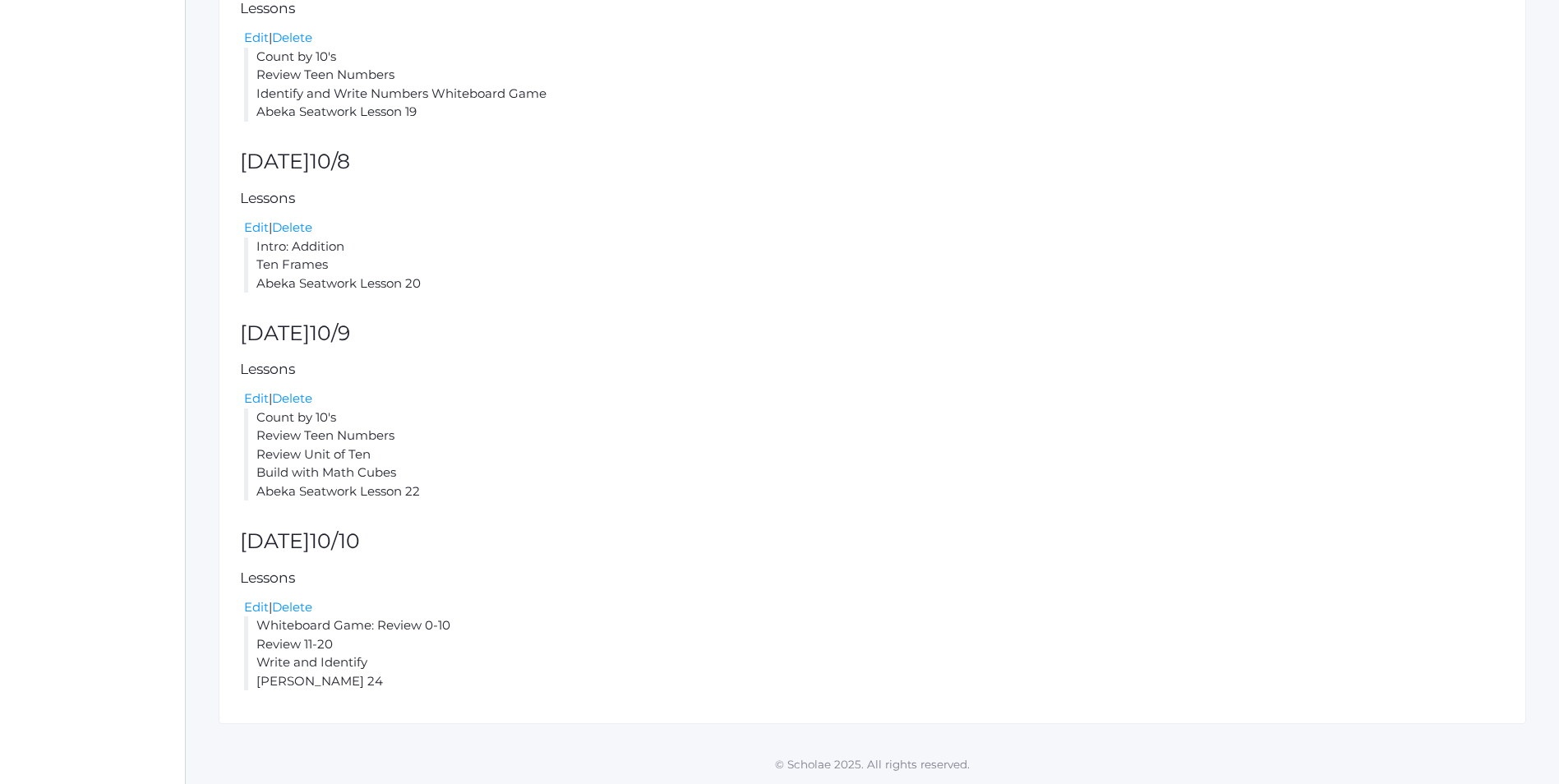
drag, startPoint x: 424, startPoint y: 494, endPoint x: 254, endPoint y: 411, distance: 189.2
click at [254, 411] on li "Count by 10's Review Teen Numbers Review Unit of Ten Build with Math Cubes Abek…" at bounding box center [875, 455] width 1261 height 93
copy li "Count by 10's Review Teen Numbers Review Unit of Ten Build with Math Cubes Abek…"
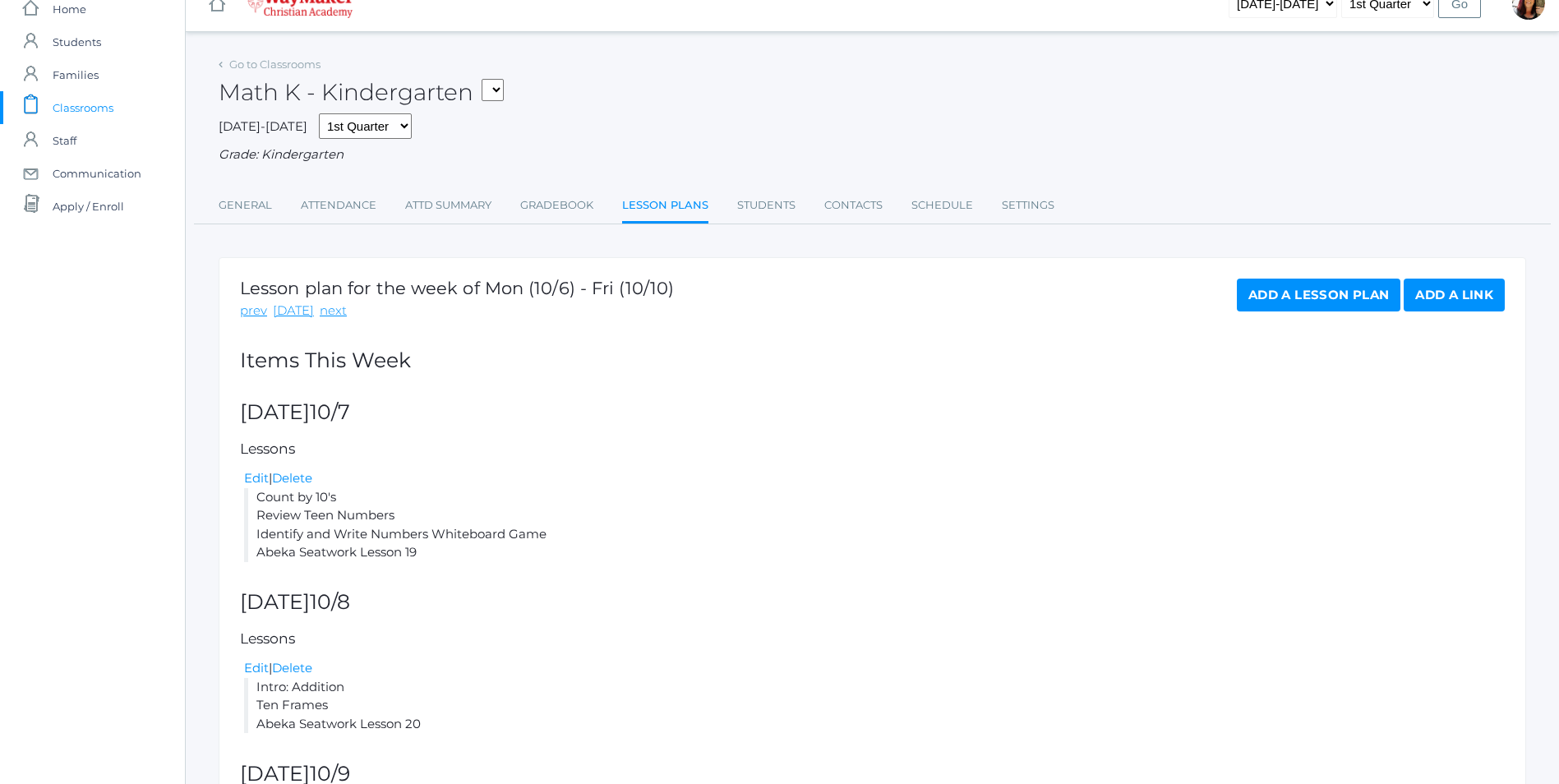
scroll to position [0, 0]
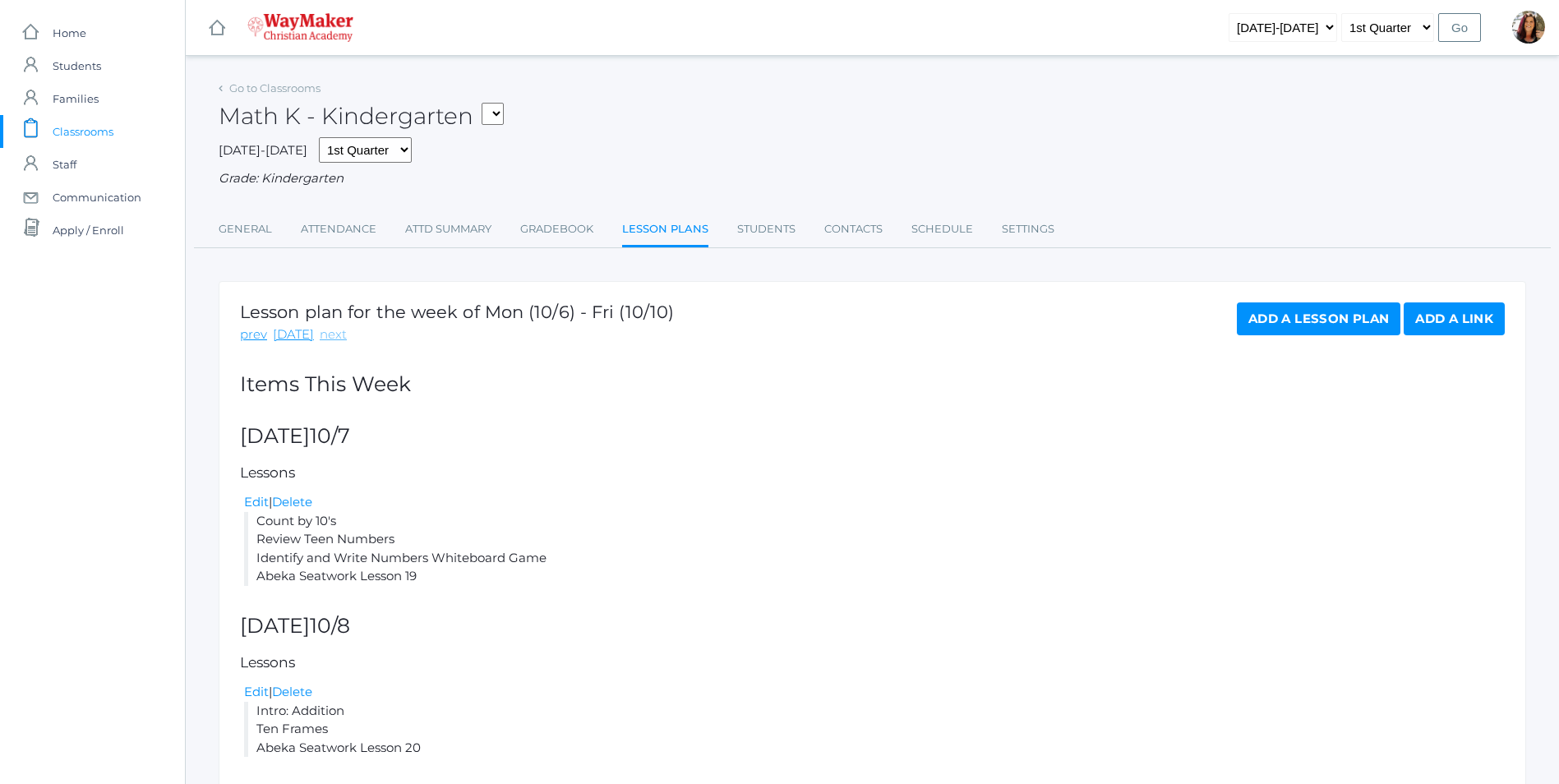
click at [331, 341] on link "next" at bounding box center [333, 335] width 27 height 19
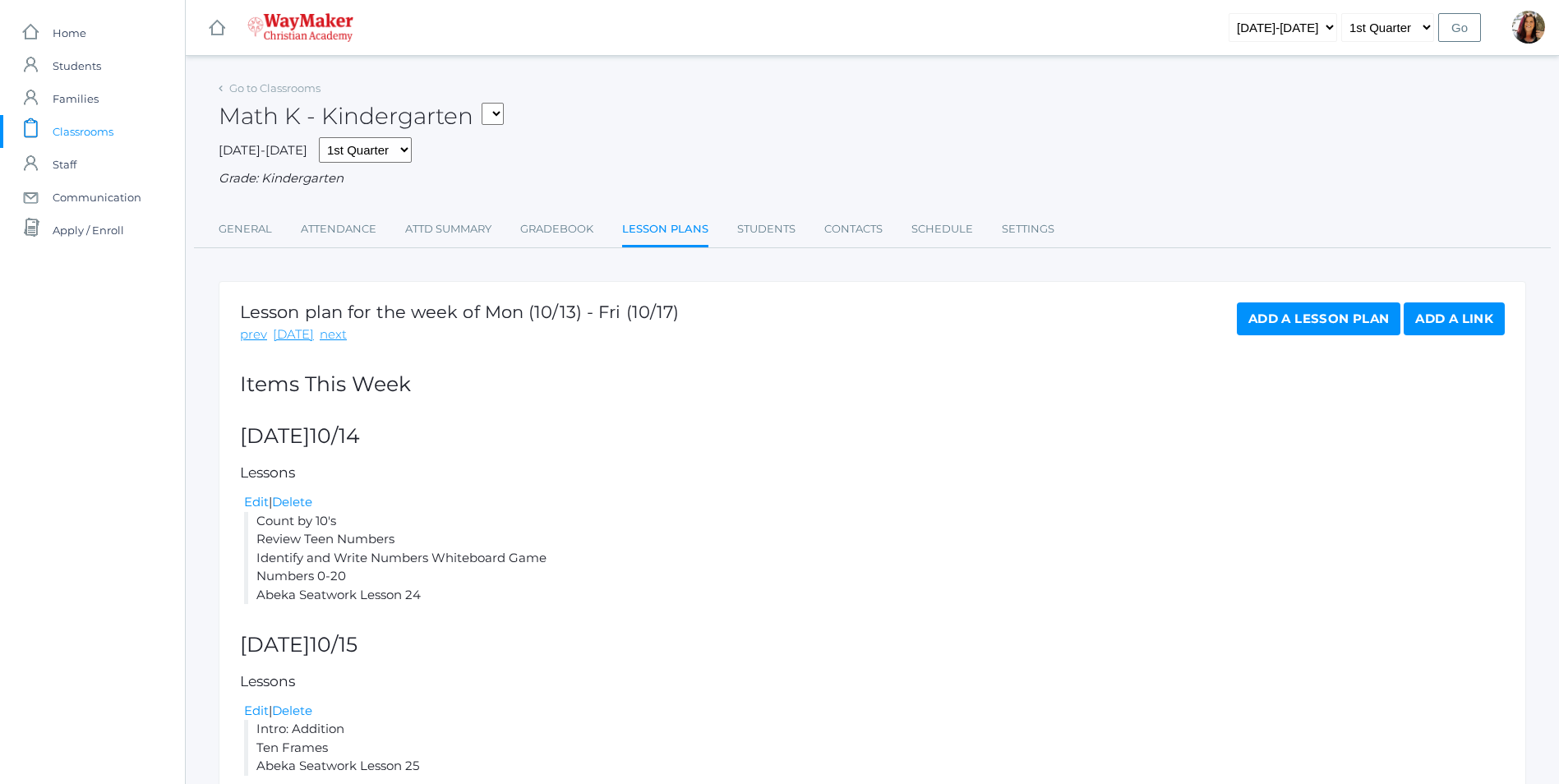
click at [1282, 319] on link "Add a Lesson Plan" at bounding box center [1318, 319] width 164 height 33
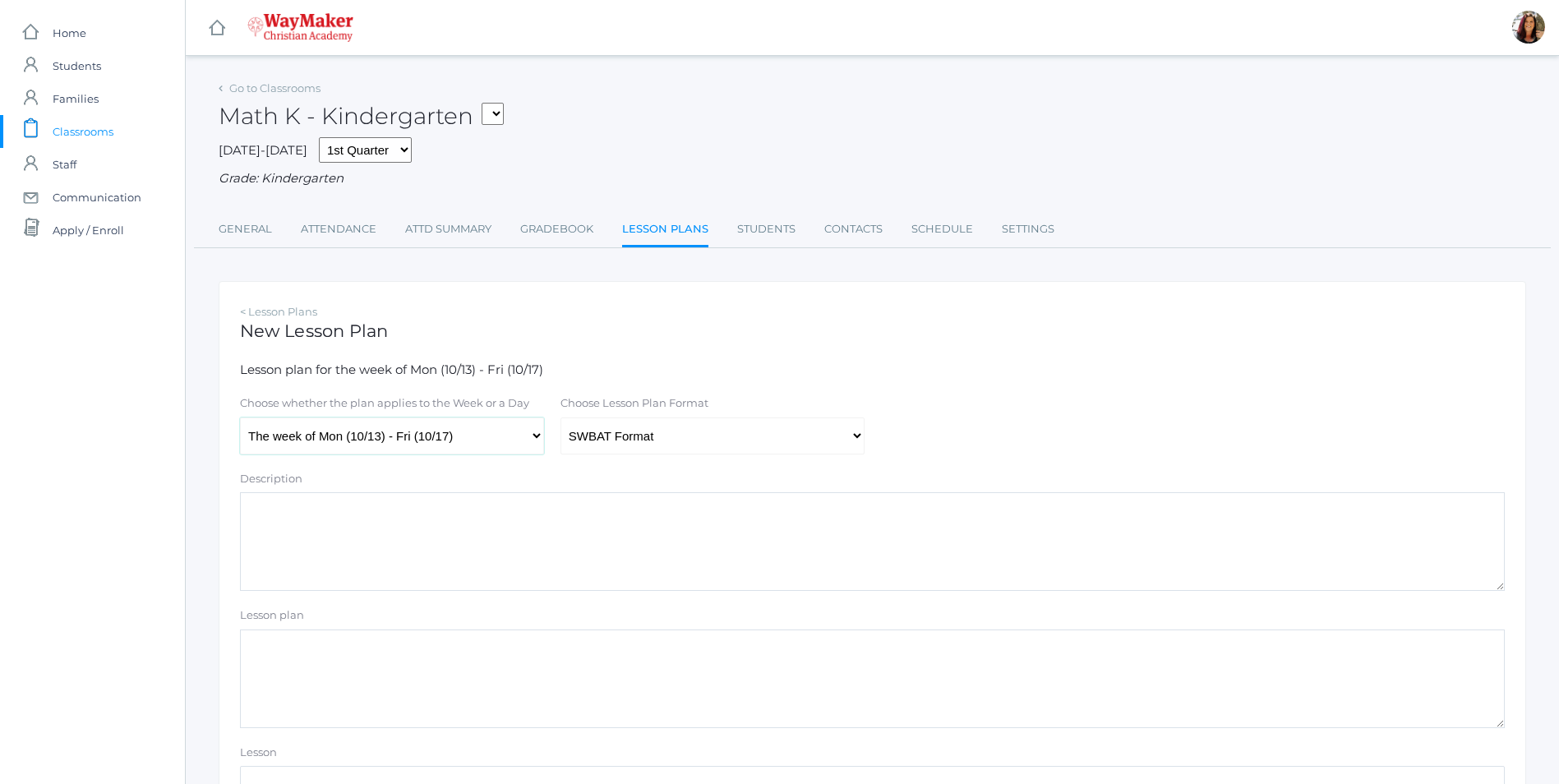
click at [541, 434] on select "The week of Mon (10/13) - Fri (10/17) [DATE] (10/13) [DATE] (10/14) [DATE] (10/…" at bounding box center [392, 436] width 304 height 37
select select "2025-10-16"
click at [240, 419] on select "The week of Mon (10/13) - Fri (10/17) [DATE] (10/13) [DATE] (10/14) [DATE] (10/…" at bounding box center [392, 436] width 304 height 37
click at [863, 443] on select "Traditional Format SWBAT Format" at bounding box center [713, 436] width 304 height 37
select select "legacy"
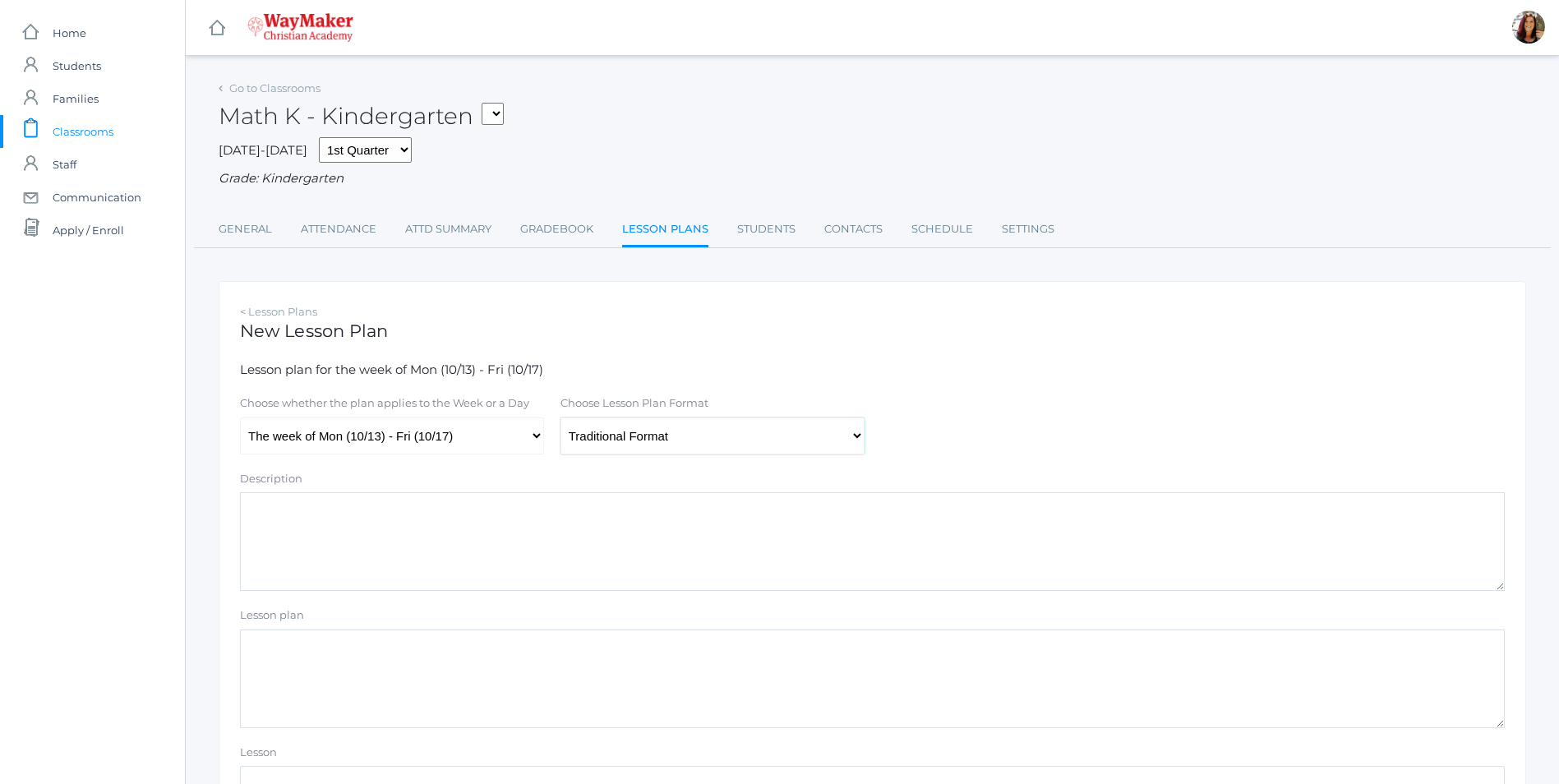
click at [561, 419] on select "Traditional Format SWBAT Format" at bounding box center [713, 436] width 304 height 37
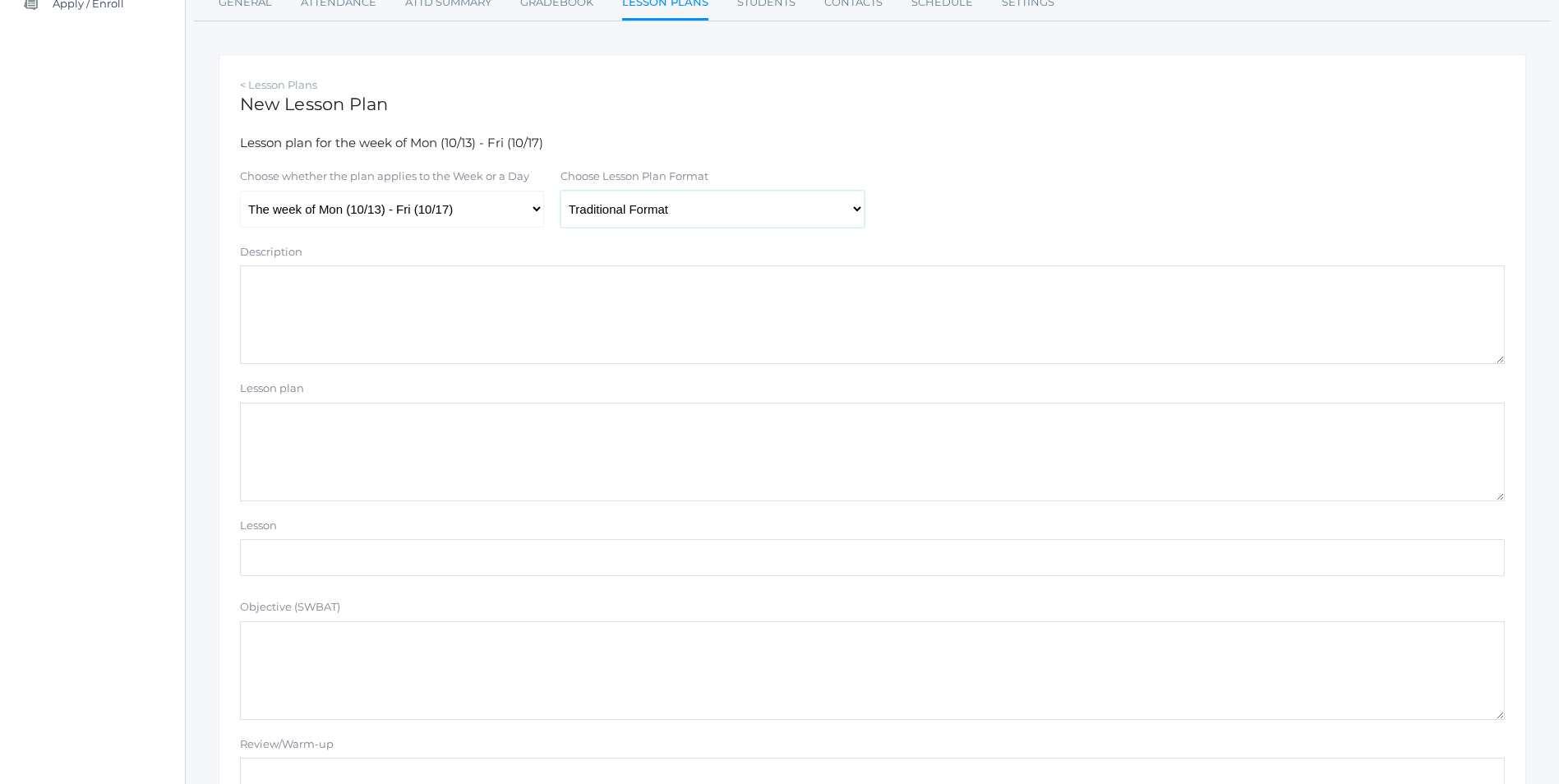
scroll to position [247, 0]
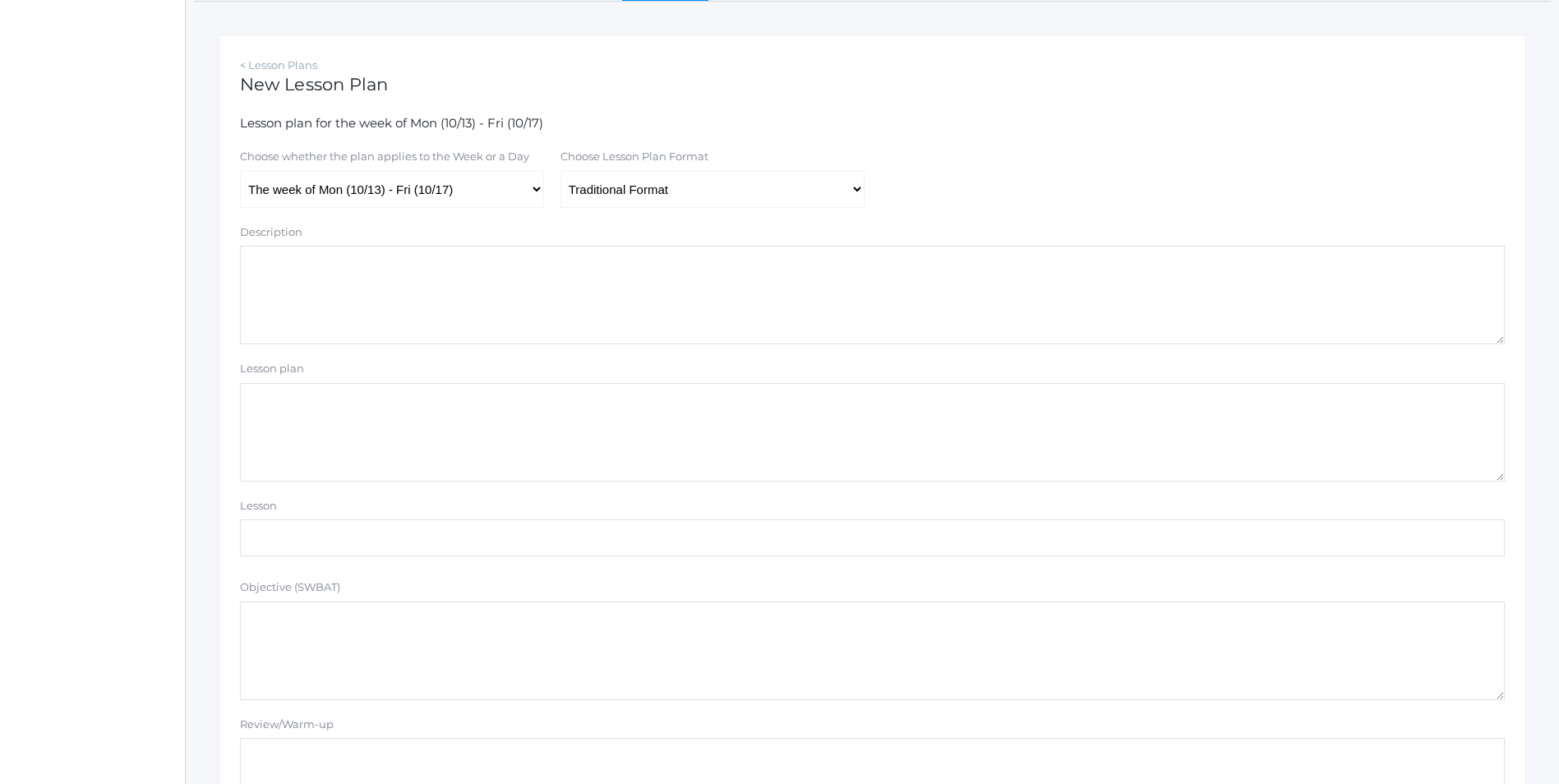
paste textarea "Count by 10's Review Teen Numbers Review Unit of Ten Build with Math Cubes Abek…"
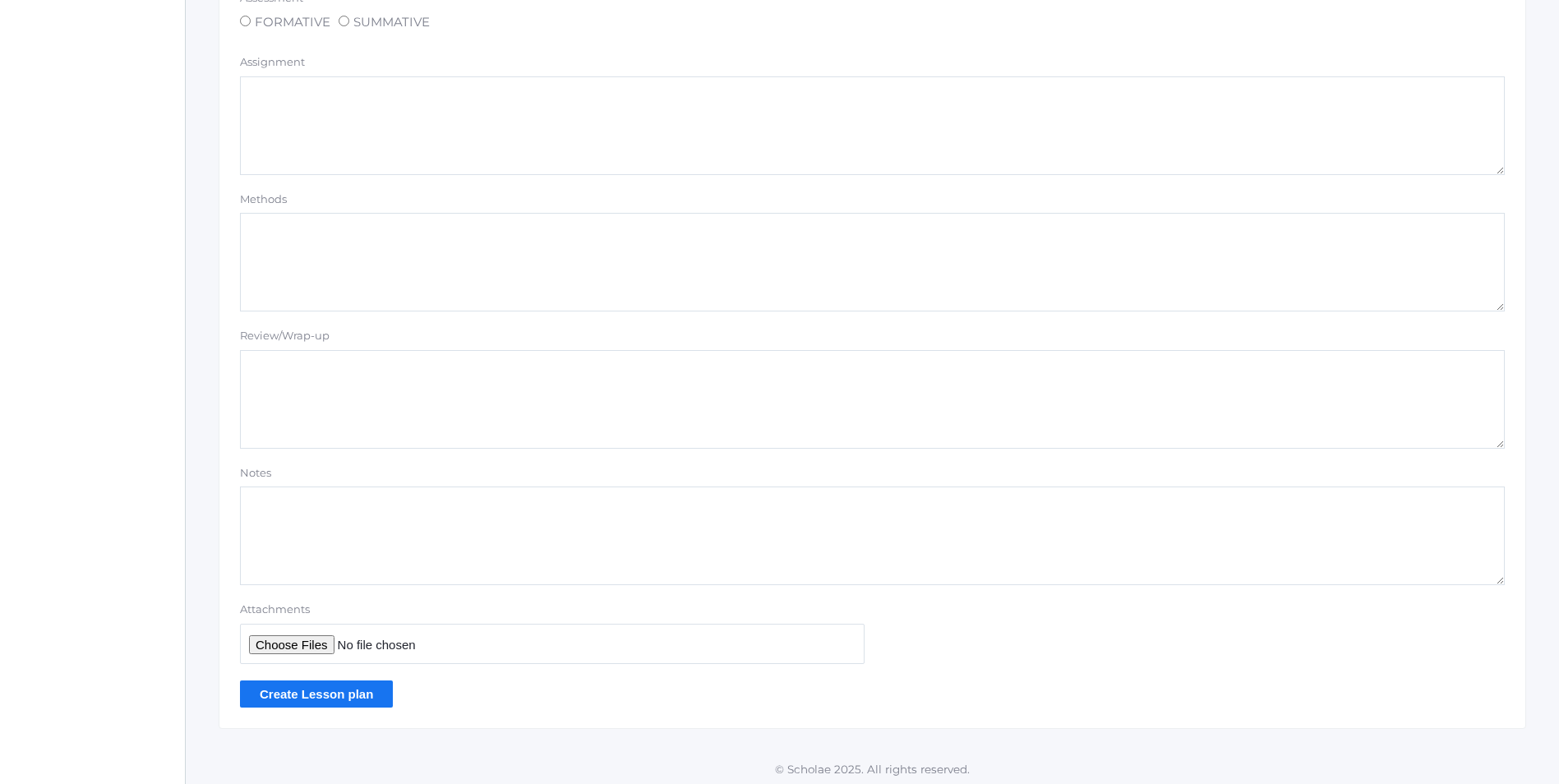
scroll to position [1253, 0]
type textarea "Count by 10's Review Teen Numbers Review Unit of Ten Build with Math Cubes Abek…"
click at [283, 684] on input "Create Lesson plan" at bounding box center [316, 689] width 153 height 27
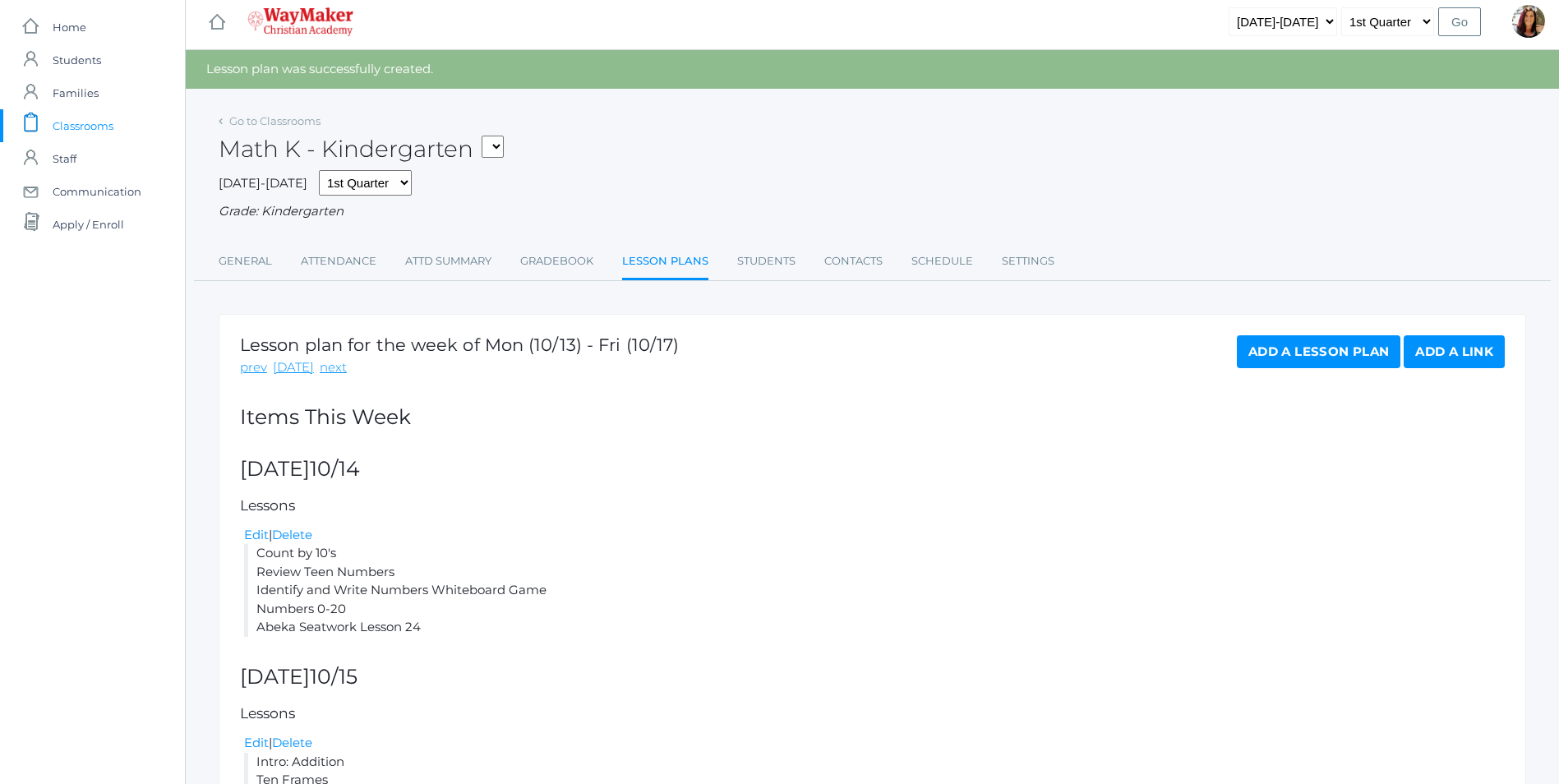
scroll to position [5, 0]
click at [240, 374] on link "prev" at bounding box center [253, 368] width 27 height 19
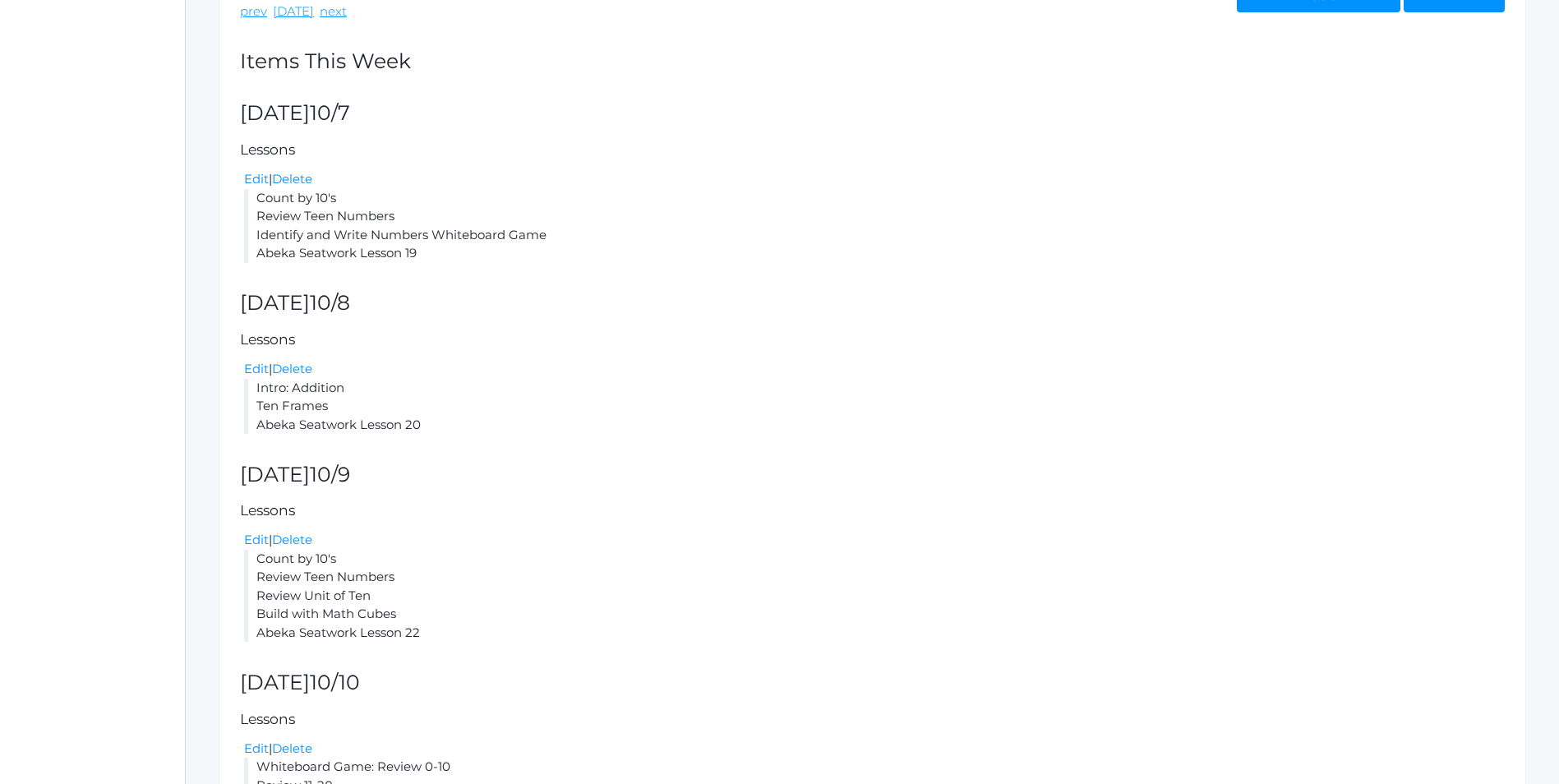
scroll to position [466, 0]
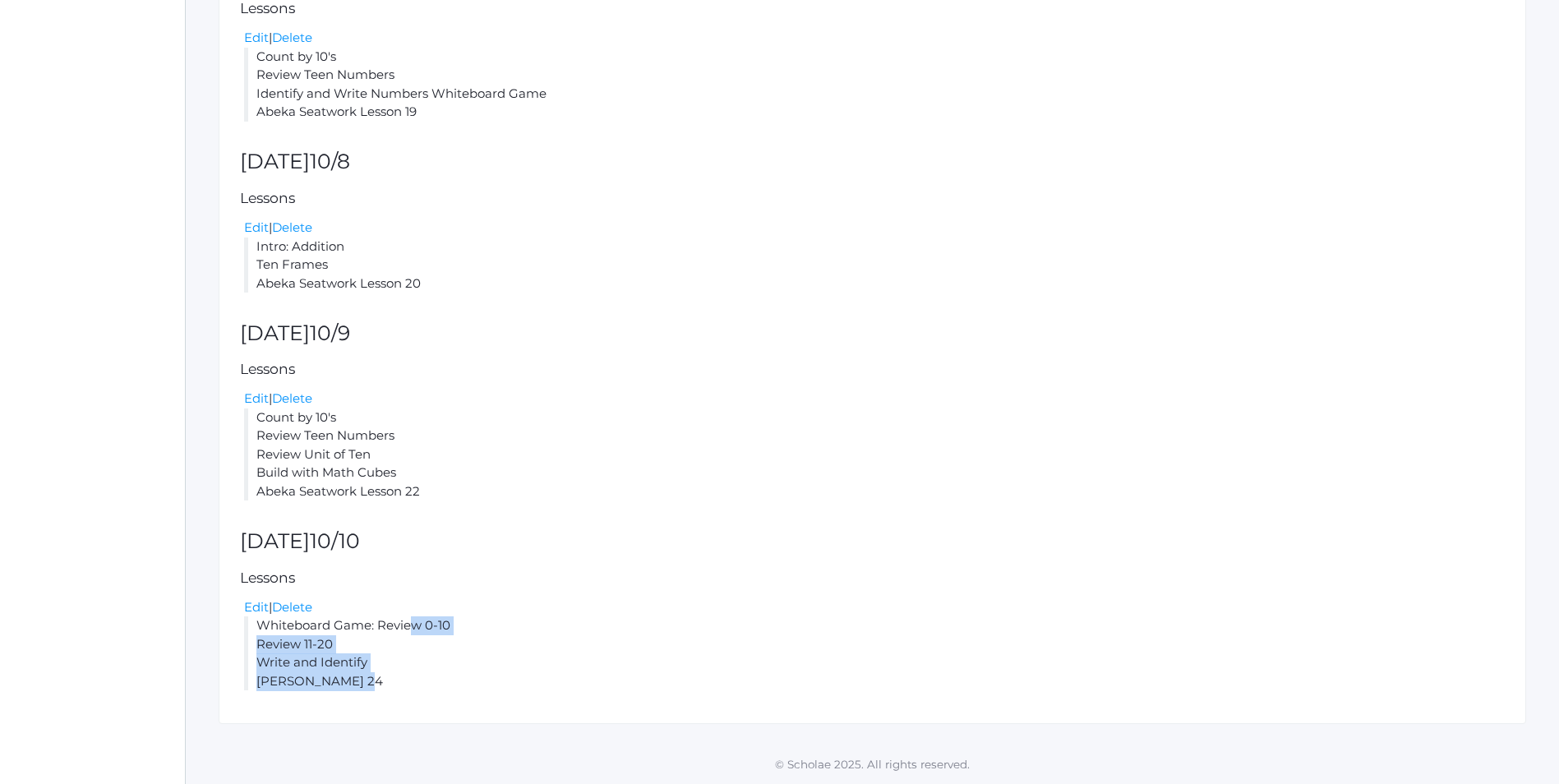
drag, startPoint x: 364, startPoint y: 678, endPoint x: 257, endPoint y: 627, distance: 118.5
click at [257, 627] on li "Whiteboard Game: Review 0-10 Review 11-20 Write and Identify Abeka Lesson 24" at bounding box center [875, 653] width 1261 height 74
copy li "Whiteboard Game: Review 0-10 Review 11-20 Write and Identify Abeka Lesson 24"
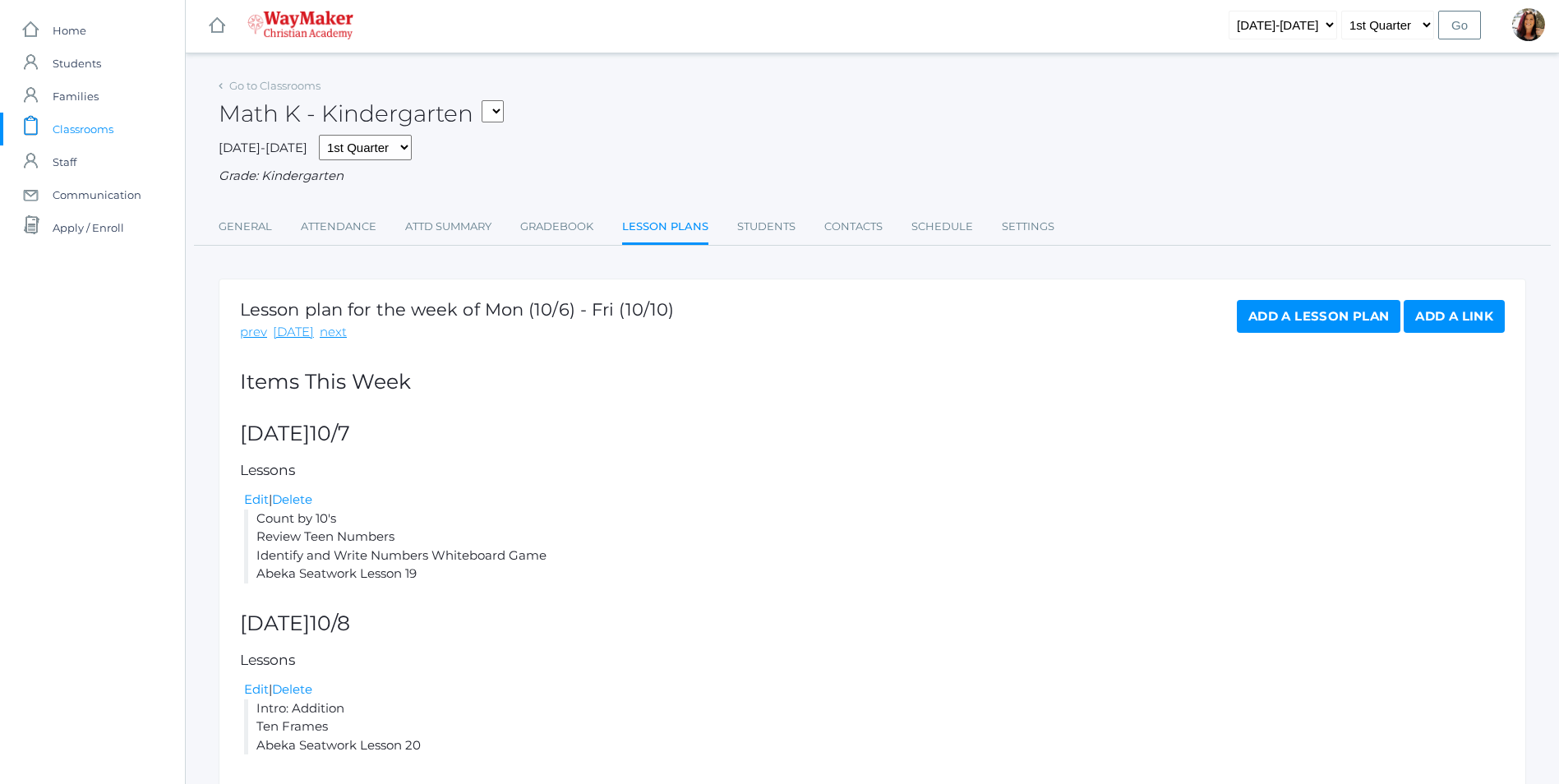
scroll to position [0, 0]
click at [326, 339] on link "next" at bounding box center [333, 335] width 27 height 19
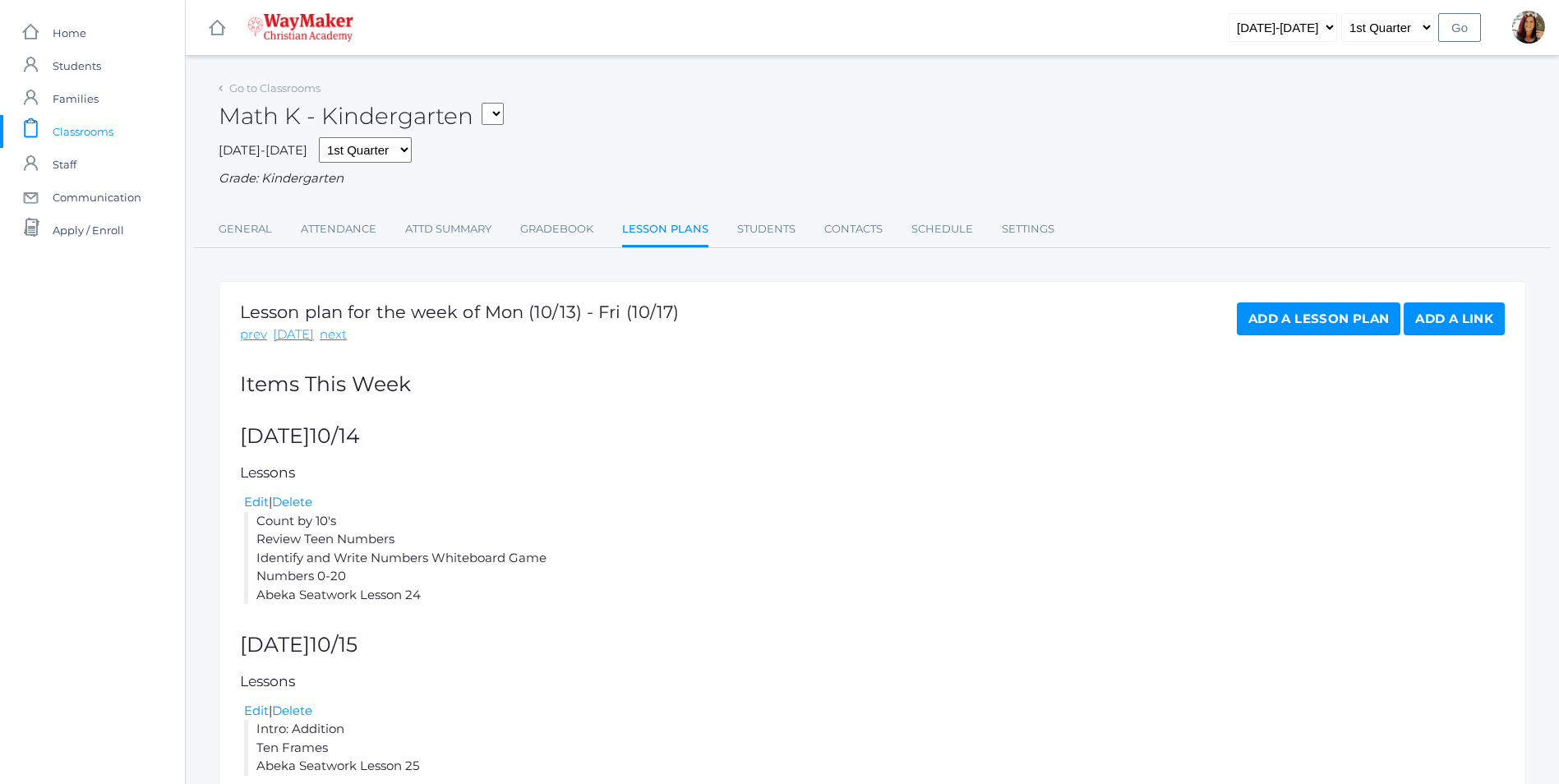
click at [1293, 324] on link "Add a Lesson Plan" at bounding box center [1318, 319] width 164 height 33
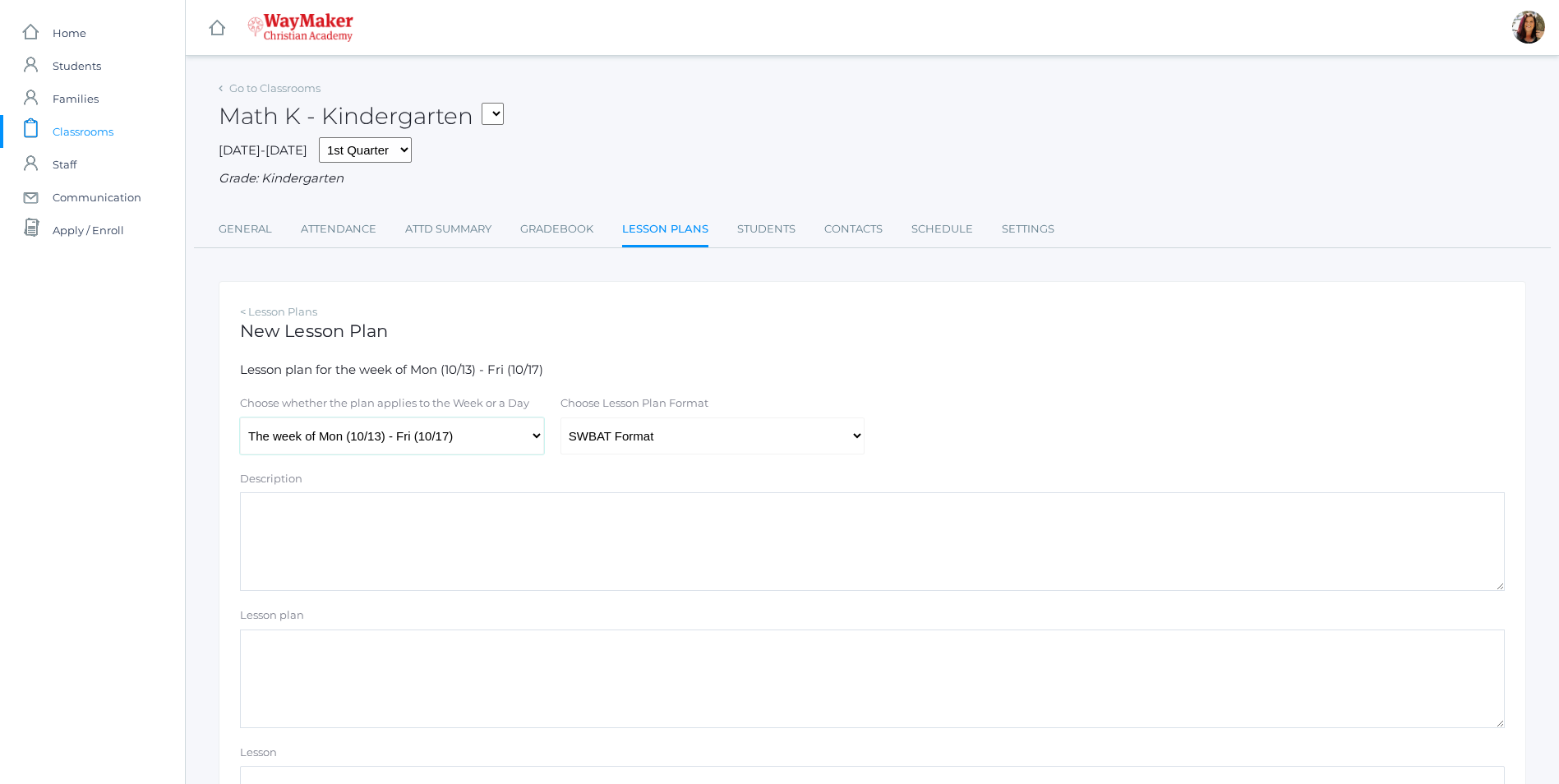
click at [540, 438] on select "The week of Mon (10/13) - Fri (10/17) [DATE] (10/13) [DATE] (10/14) [DATE] (10/…" at bounding box center [392, 436] width 304 height 37
select select "2025-10-17"
click at [240, 419] on select "The week of Mon (10/13) - Fri (10/17) [DATE] (10/13) [DATE] (10/14) [DATE] (10/…" at bounding box center [392, 436] width 304 height 37
click at [860, 439] on select "Traditional Format SWBAT Format" at bounding box center [713, 436] width 304 height 37
select select "legacy"
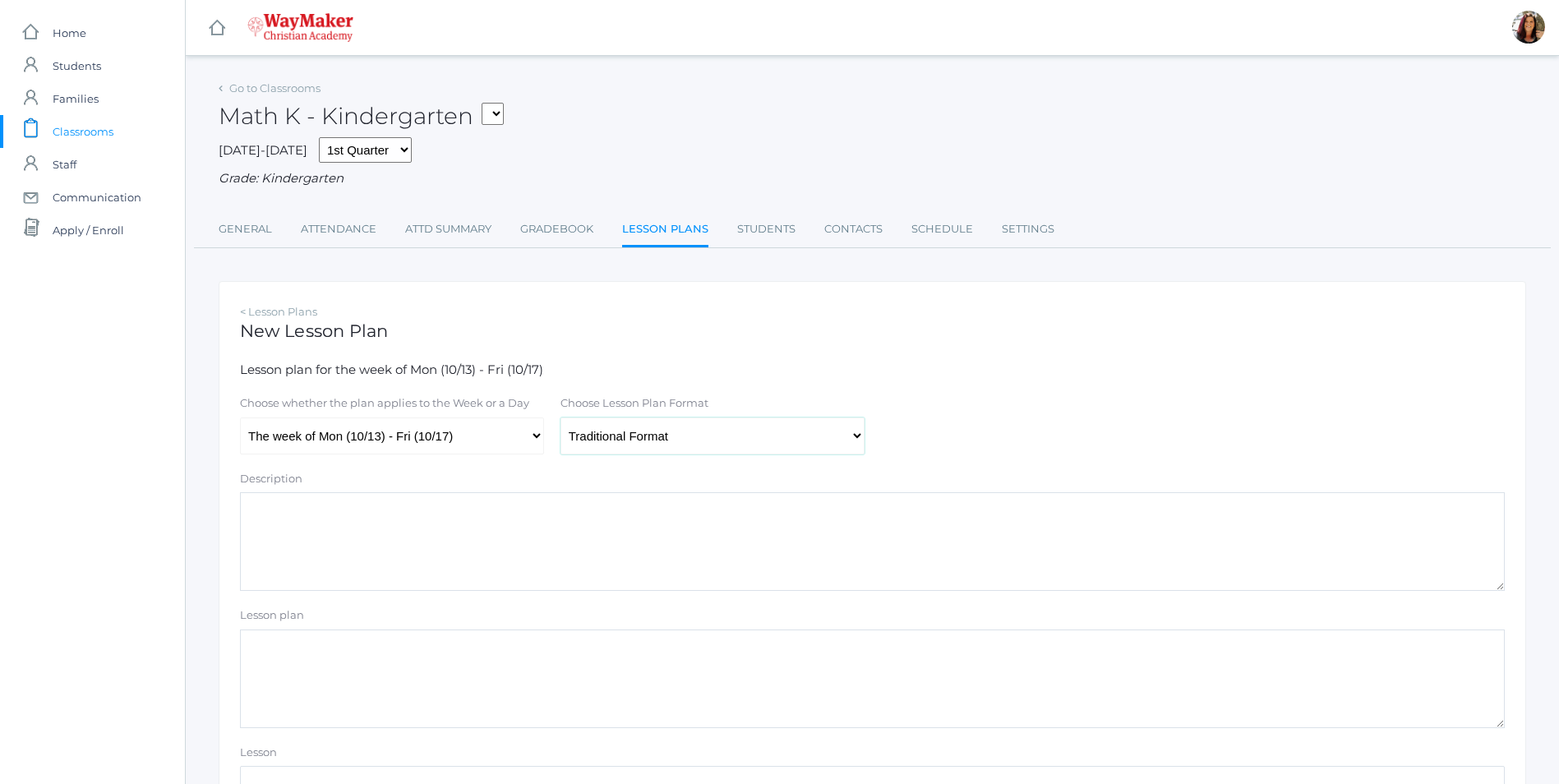
click at [561, 419] on select "Traditional Format SWBAT Format" at bounding box center [713, 436] width 304 height 37
paste textarea "Whiteboard Game: Review 0-10 Review 11-20 Write and Identify Abeka Lesson 24"
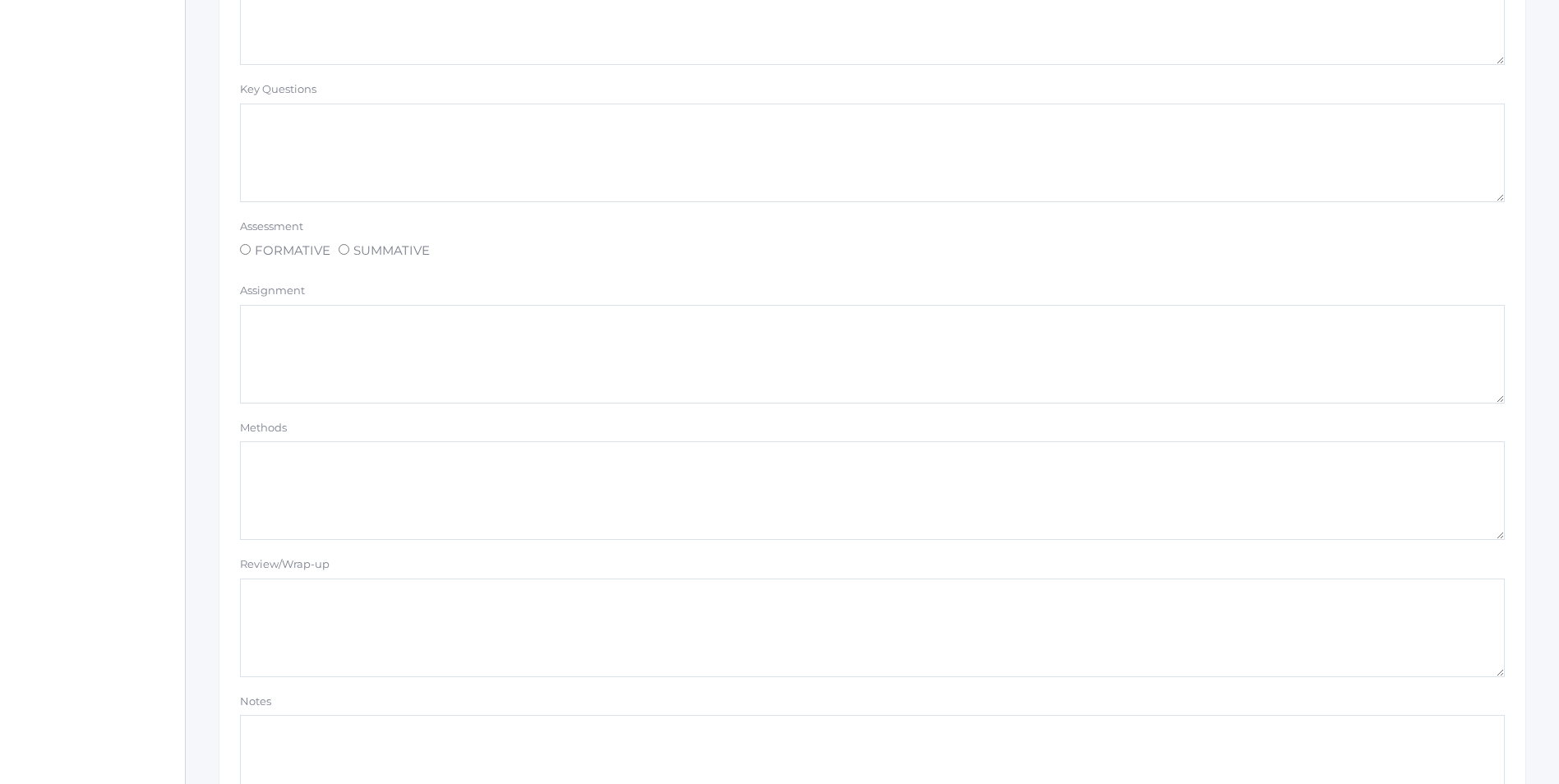
scroll to position [1253, 0]
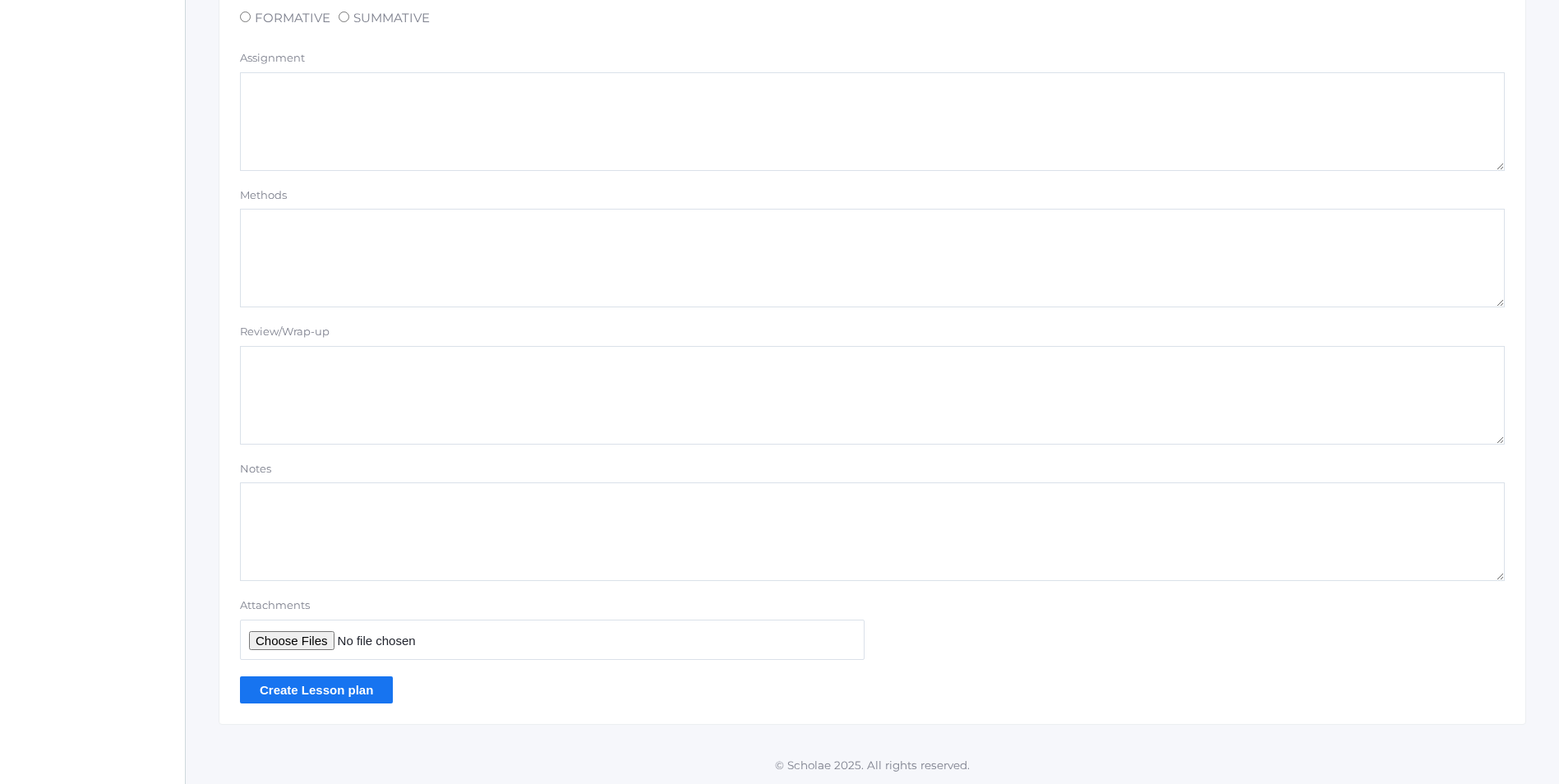
type textarea "Whiteboard Game: Review 0-10 Review 11-20 Write and Identify Abeka Lesson 29"
click at [292, 694] on input "Create Lesson plan" at bounding box center [316, 689] width 153 height 27
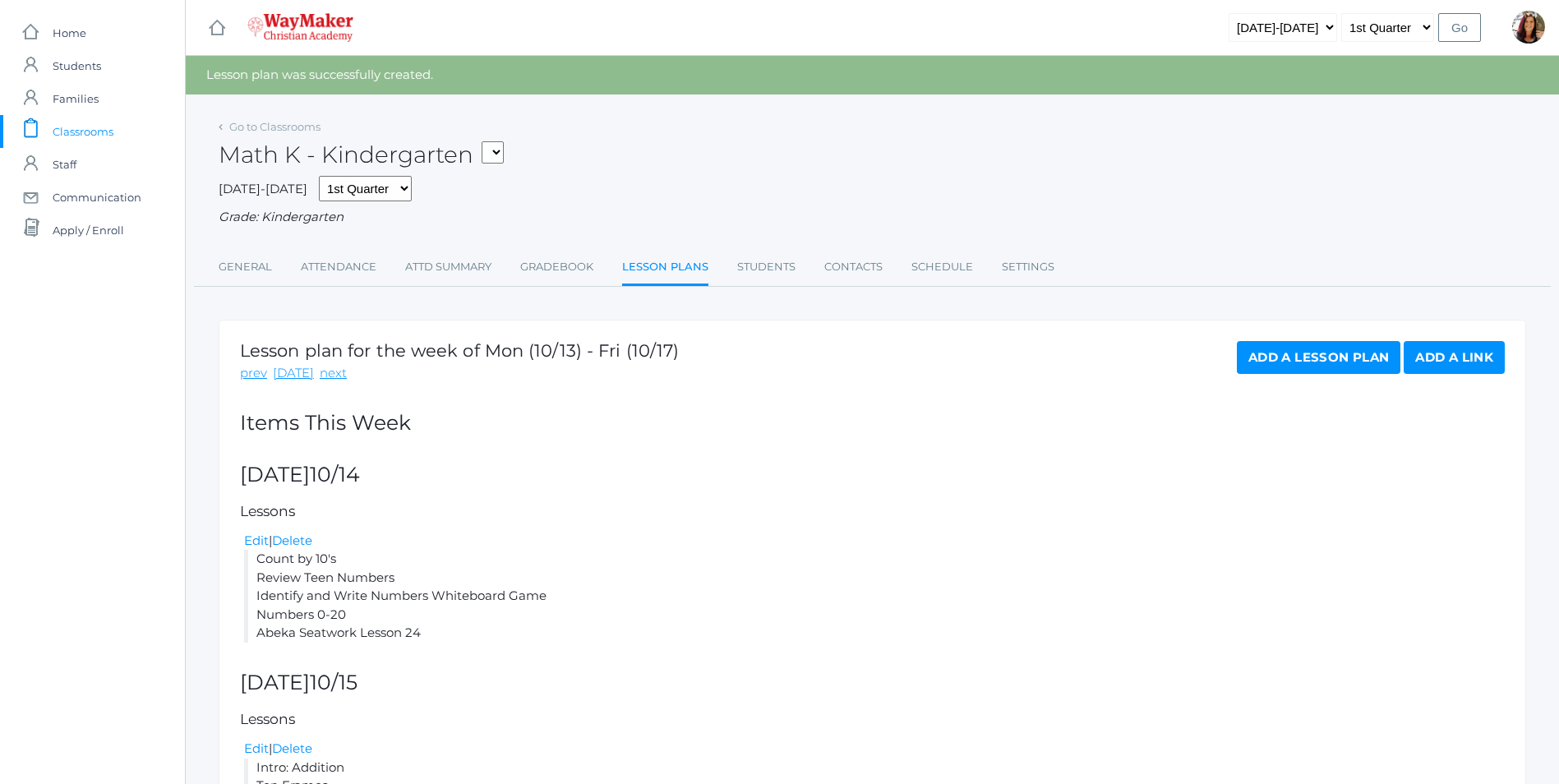
click at [503, 149] on select "KINDER - Phonics K Kindergarten KINDER - Literacy K Kindergarten KINDER - [DEMO…" at bounding box center [493, 152] width 22 height 22
select select "2558"
click at [488, 141] on select "KINDER - Phonics K Kindergarten KINDER - Literacy K Kindergarten KINDER - [DEMO…" at bounding box center [493, 152] width 22 height 22
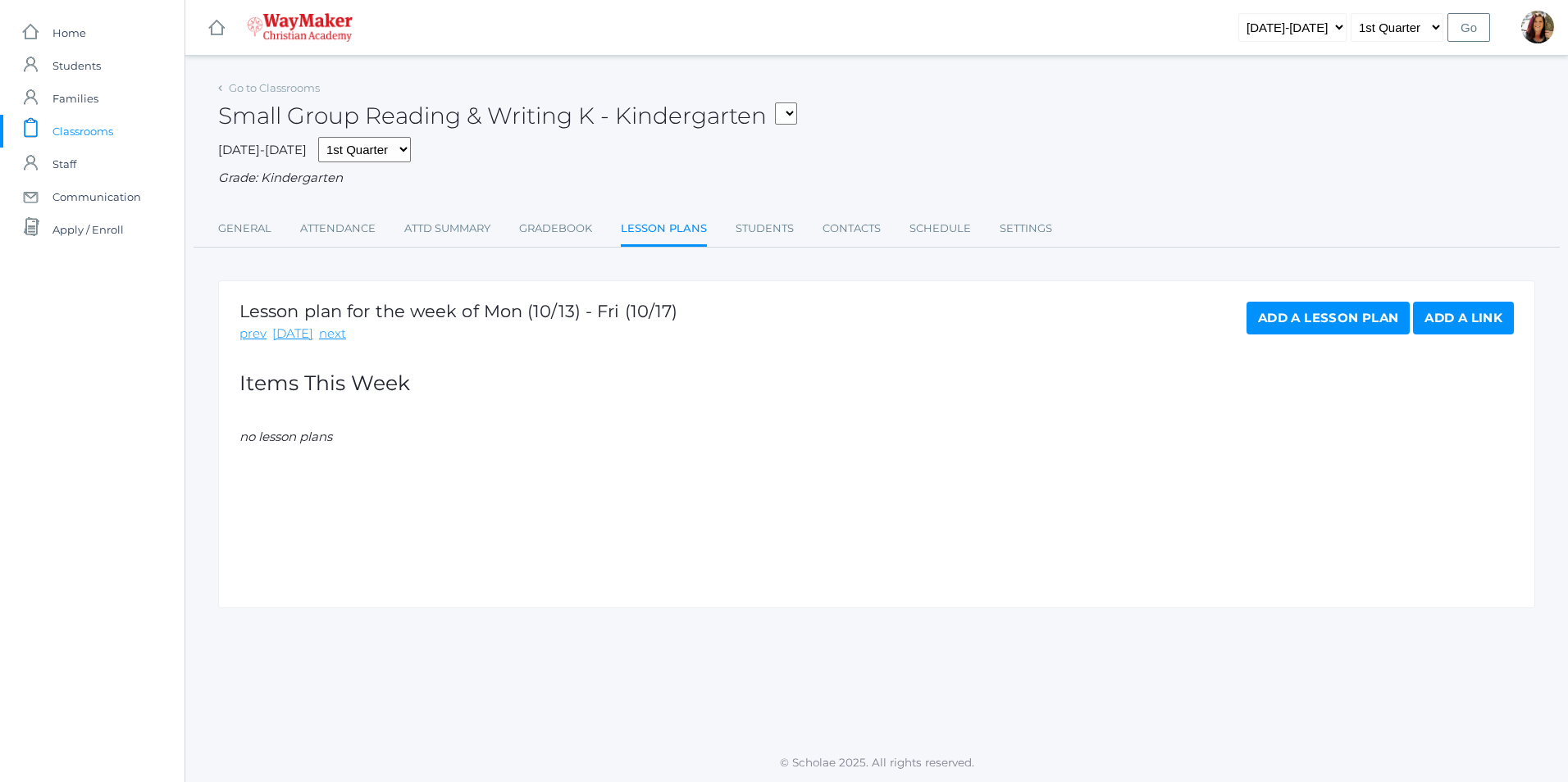
click at [1353, 317] on link "Add a Lesson Plan" at bounding box center [1328, 318] width 163 height 33
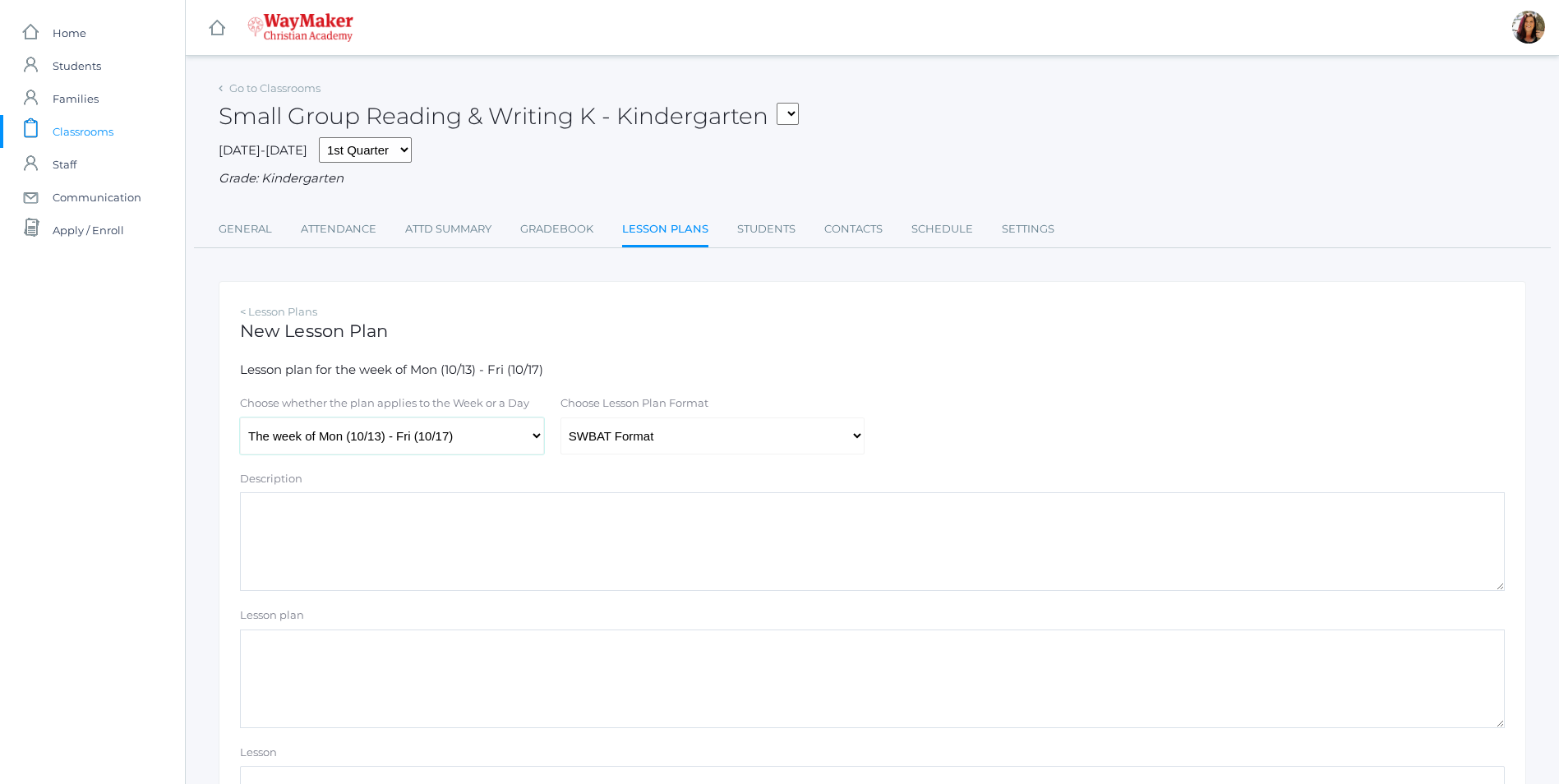
click at [537, 438] on select "The week of Mon (10/13) - Fri (10/17) [DATE] (10/13) [DATE] (10/14) [DATE] (10/…" at bounding box center [392, 436] width 304 height 37
select select "[DATE]"
click at [240, 419] on select "The week of Mon (10/13) - Fri (10/17) [DATE] (10/13) [DATE] (10/14) [DATE] (10/…" at bounding box center [392, 436] width 304 height 37
click at [855, 439] on select "Traditional Format SWBAT Format" at bounding box center [713, 436] width 304 height 37
select select "legacy"
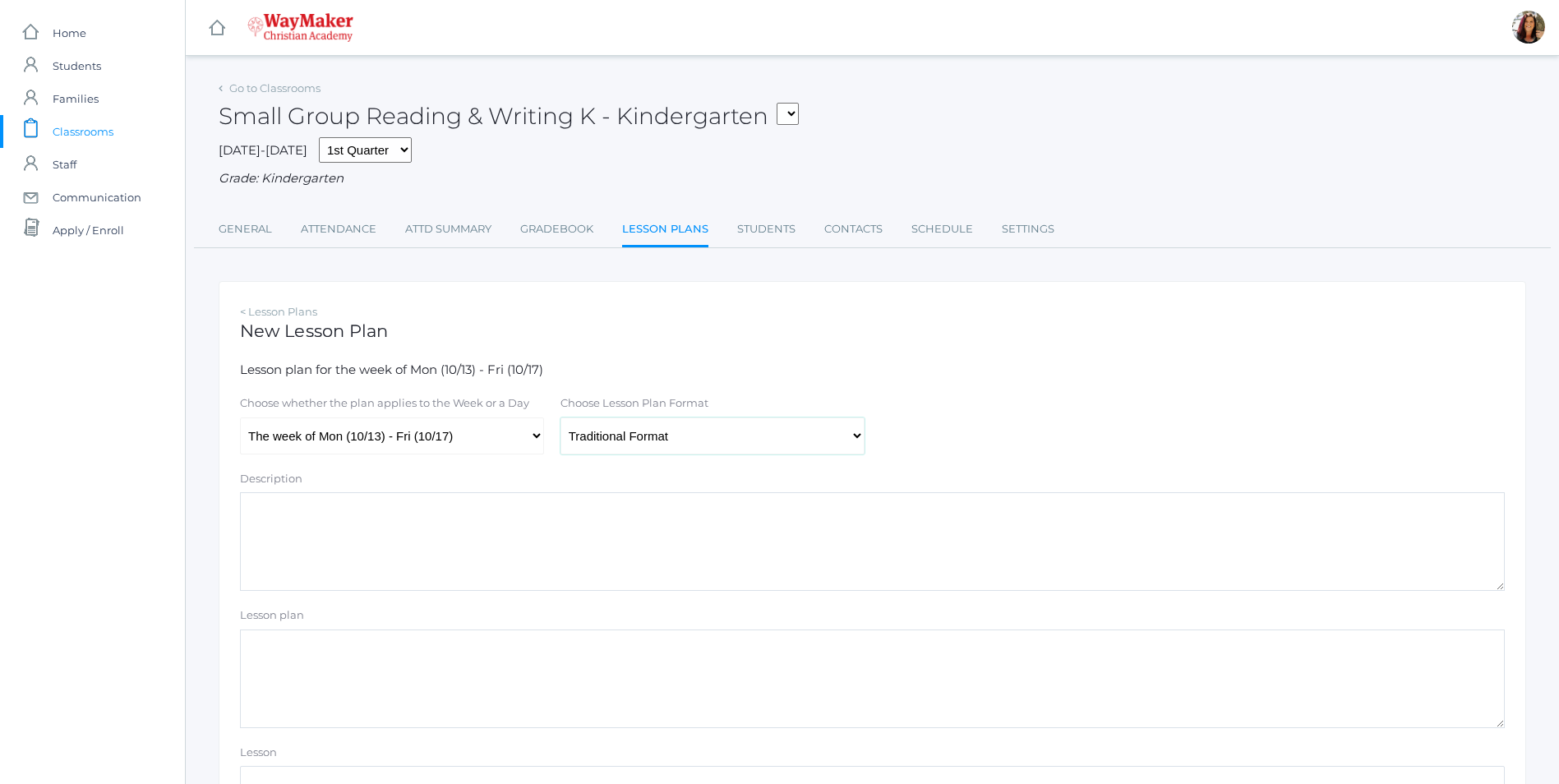
click at [561, 419] on select "Traditional Format SWBAT Format" at bounding box center [713, 436] width 304 height 37
click at [393, 656] on textarea "Lesson plan" at bounding box center [872, 679] width 1265 height 99
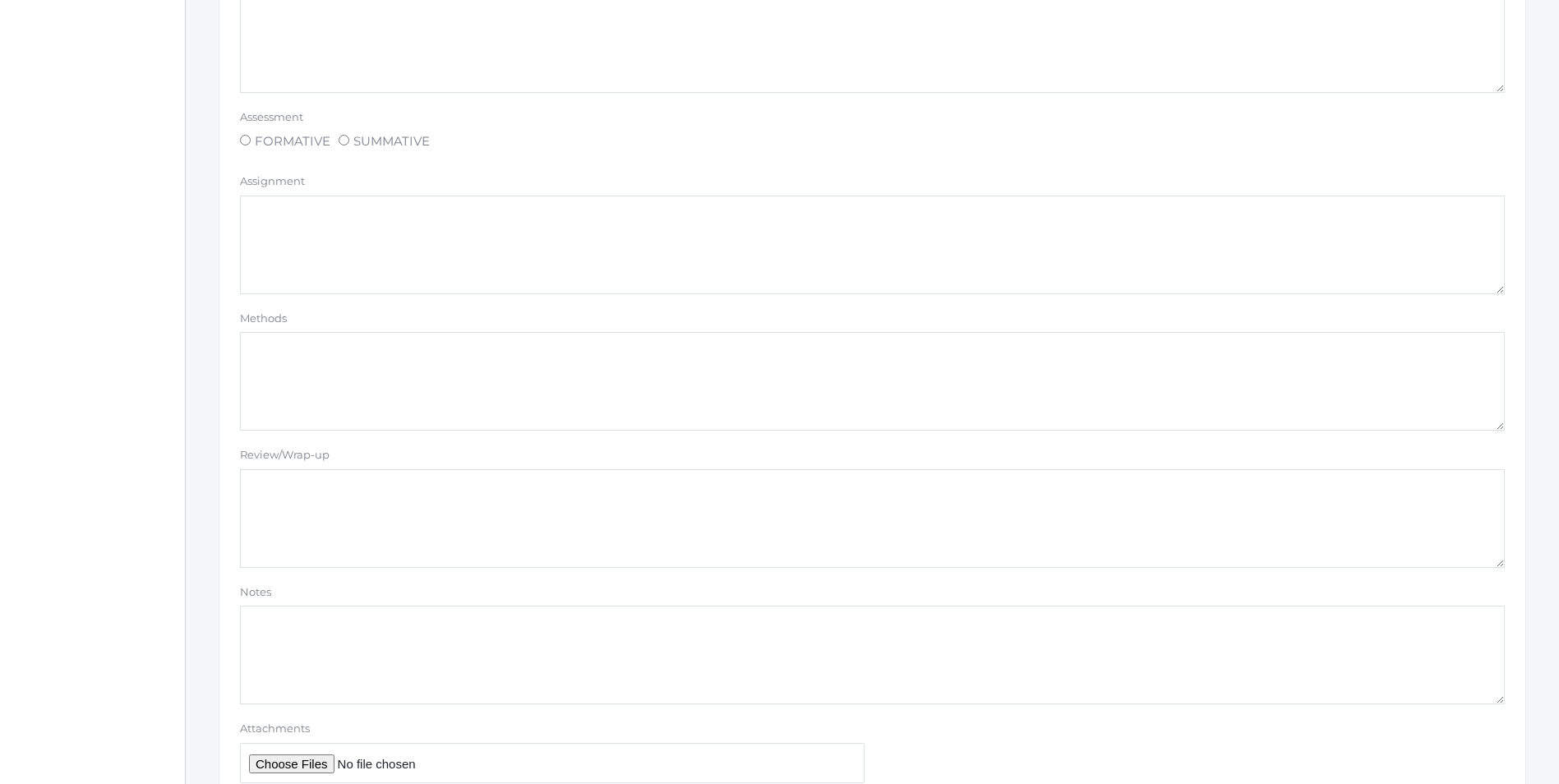
scroll to position [1253, 0]
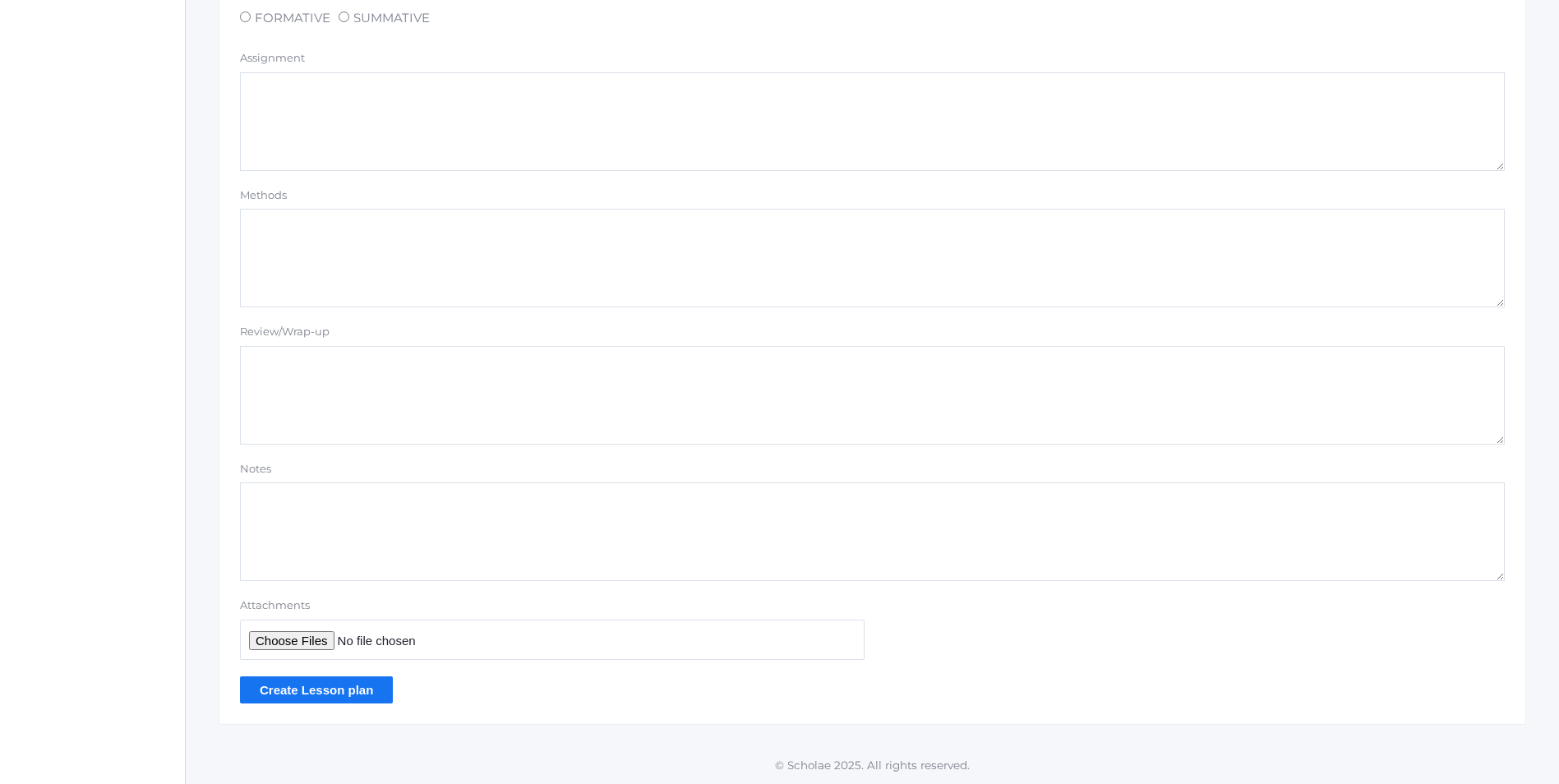
type textarea "Abeka Manuscript Lesson 14 Upper- and lower- case O o Vowel Review"
click at [307, 687] on input "Create Lesson plan" at bounding box center [316, 689] width 153 height 27
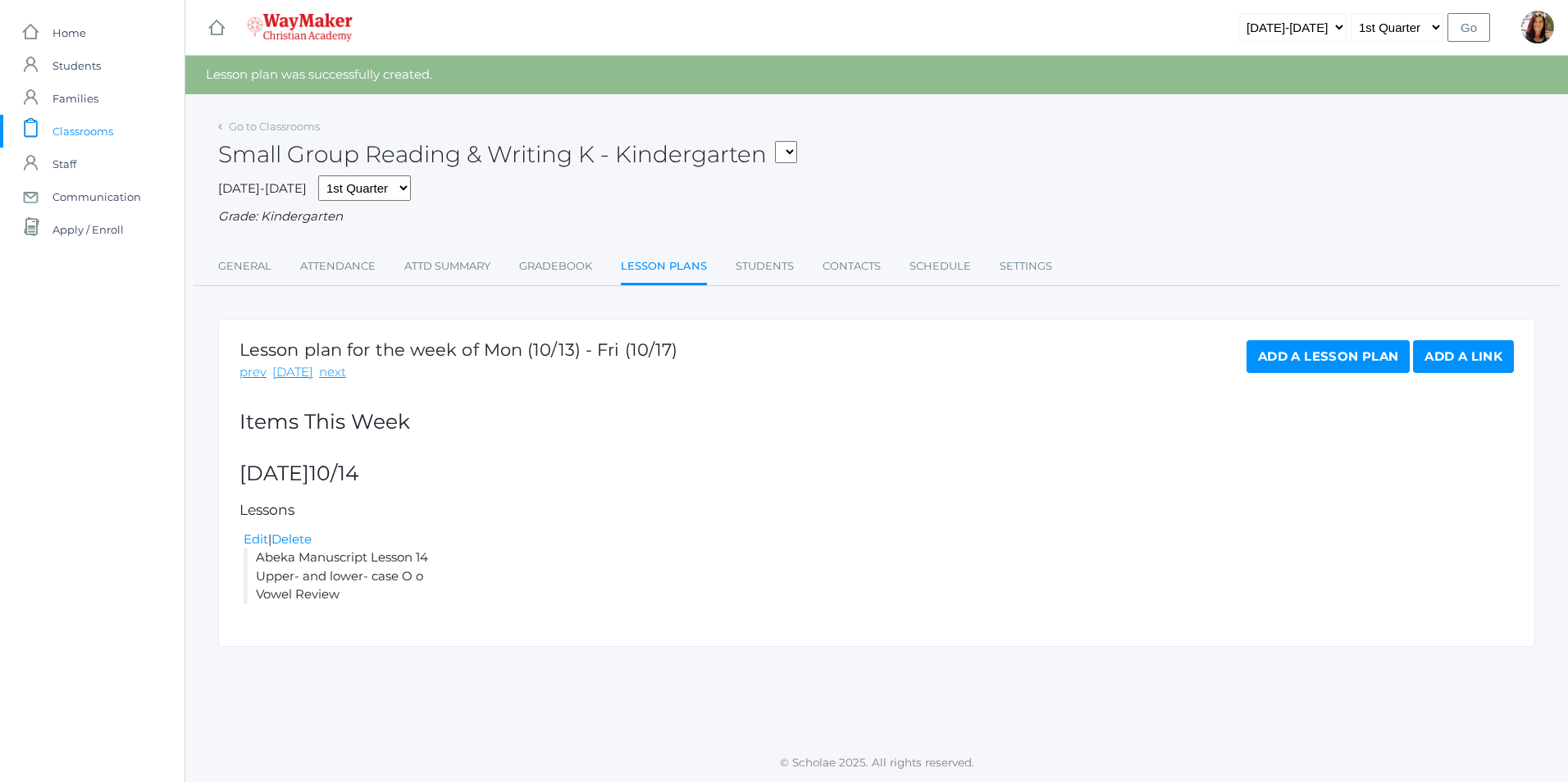
click at [1313, 360] on link "Add a Lesson Plan" at bounding box center [1328, 357] width 163 height 33
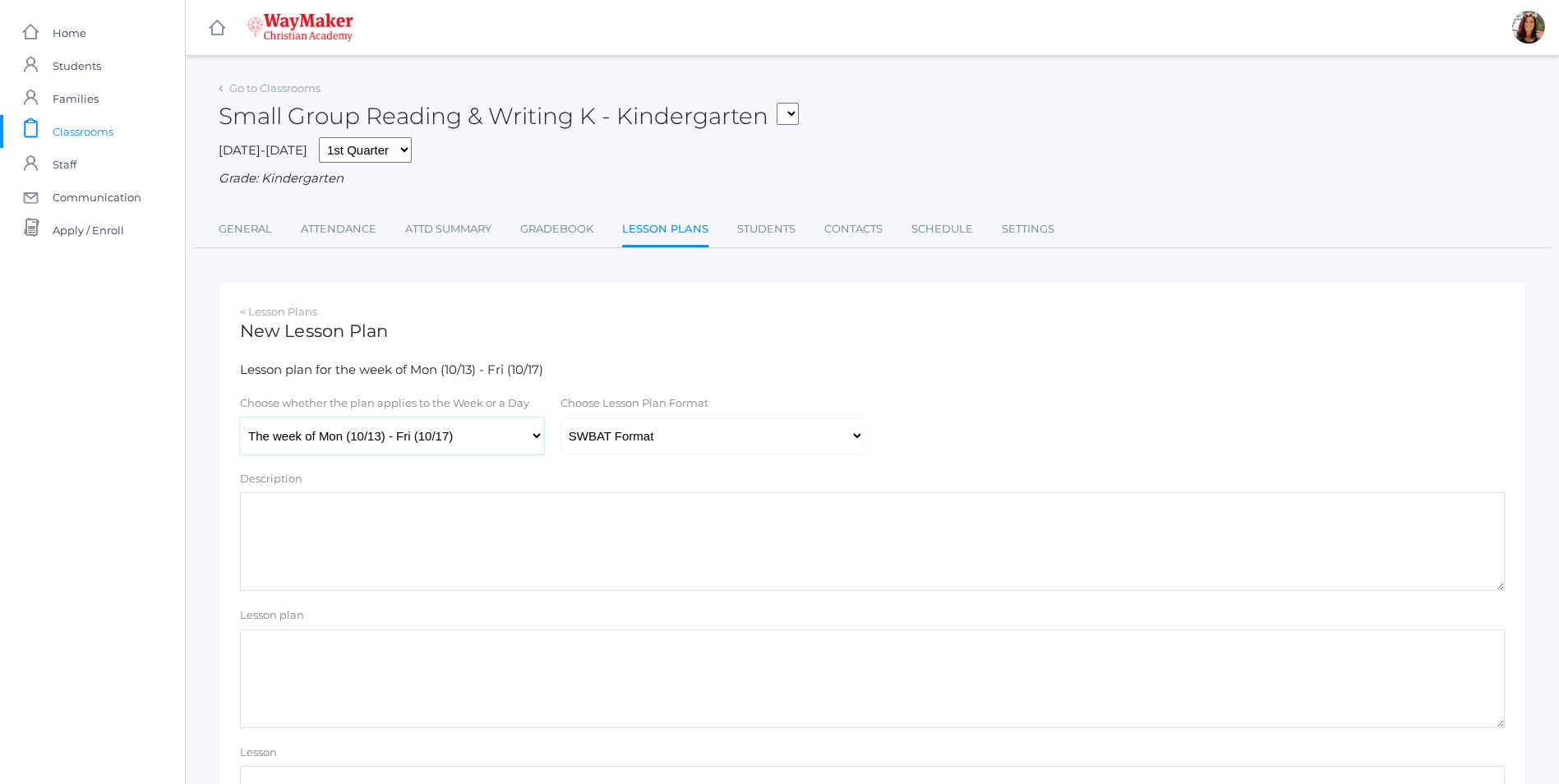
click at [534, 439] on select "The week of Mon (10/13) - Fri (10/17) Monday (10/13) Tuesday (10/14) Wednesday …" at bounding box center [392, 436] width 304 height 37
select select "2025-10-15"
click at [240, 419] on select "The week of Mon (10/13) - Fri (10/17) [DATE] (10/13) [DATE] (10/14) [DATE] (10/…" at bounding box center [392, 436] width 304 height 37
drag, startPoint x: 855, startPoint y: 443, endPoint x: 833, endPoint y: 449, distance: 22.8
click at [855, 443] on select "Traditional Format SWBAT Format" at bounding box center [713, 436] width 304 height 37
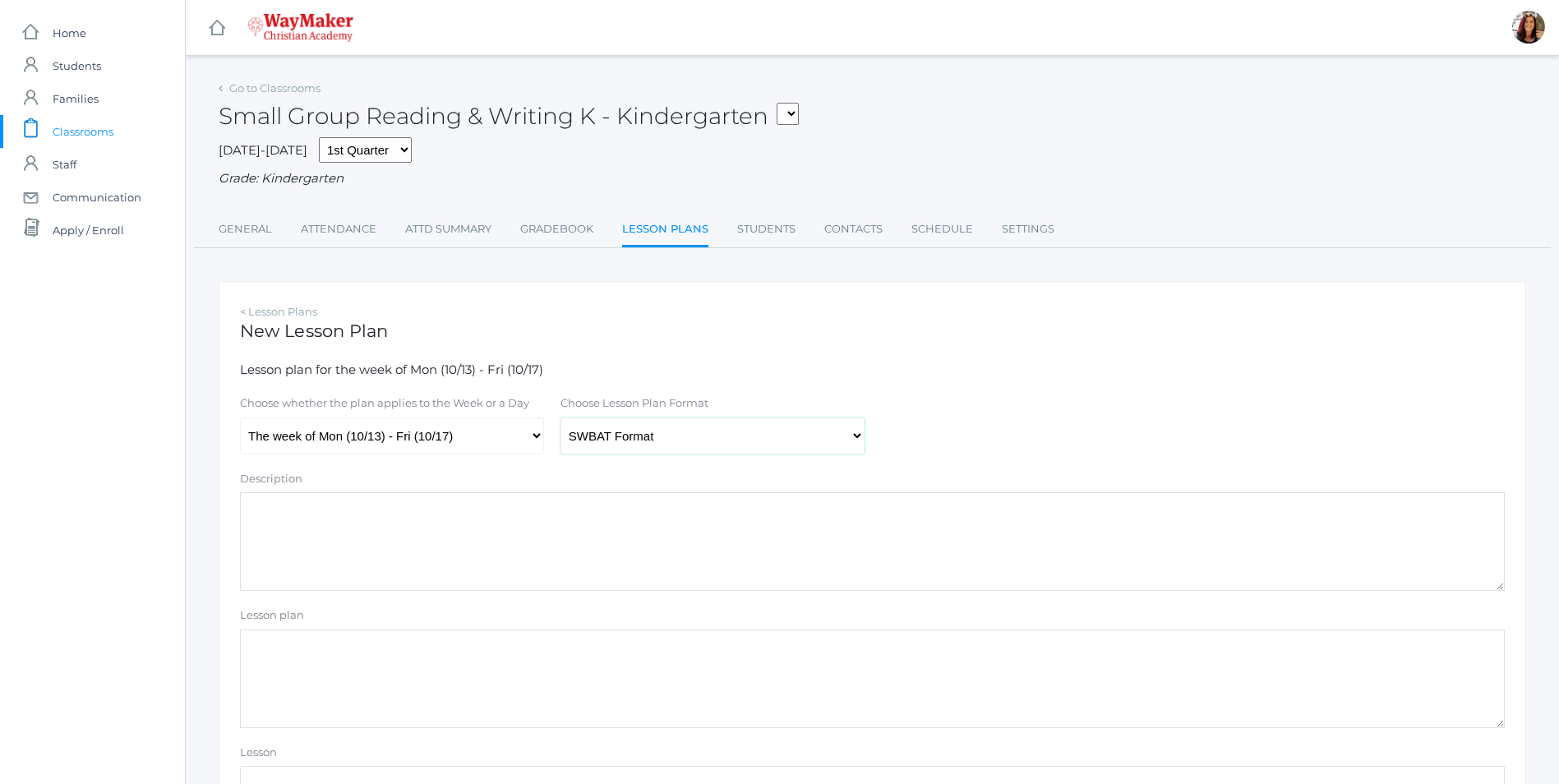
select select "legacy"
click at [561, 419] on select "Traditional Format SWBAT Format" at bounding box center [713, 436] width 304 height 37
click at [275, 676] on textarea "Lesson plan" at bounding box center [872, 679] width 1265 height 99
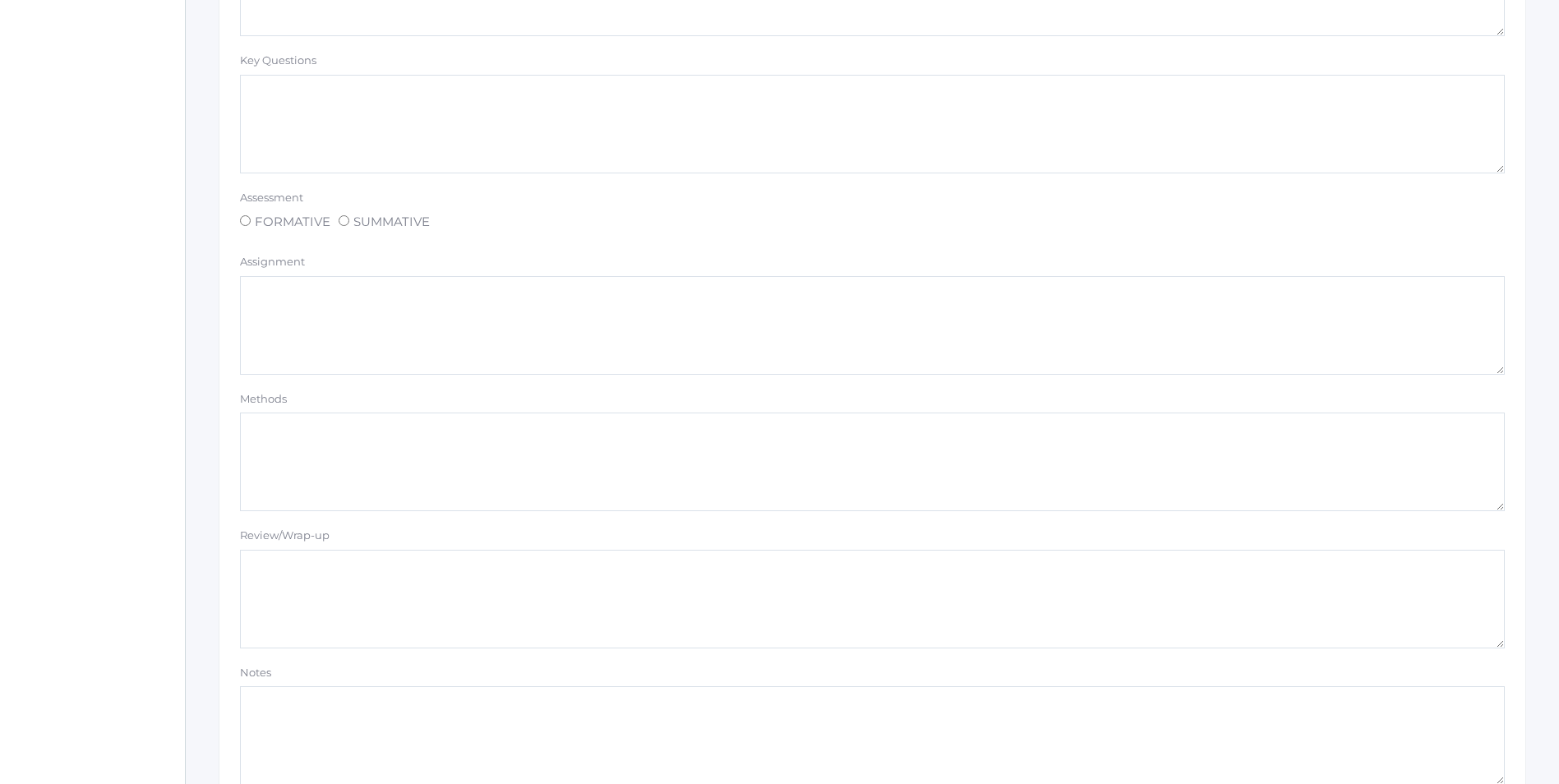
scroll to position [1253, 0]
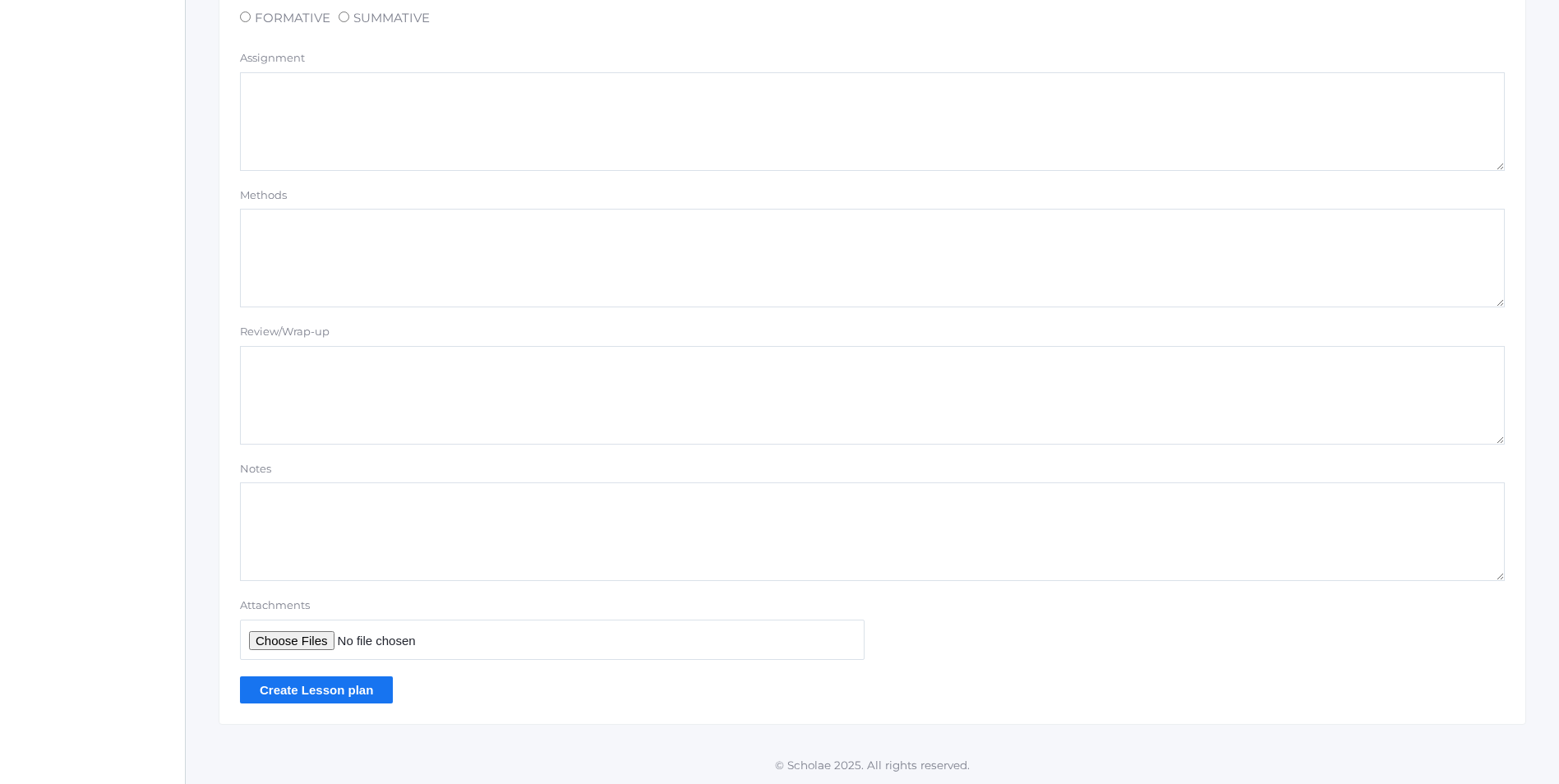
type textarea "Abeka Manuscript Lesson 15 Vowel Review"
click at [360, 684] on input "Create Lesson plan" at bounding box center [316, 689] width 153 height 27
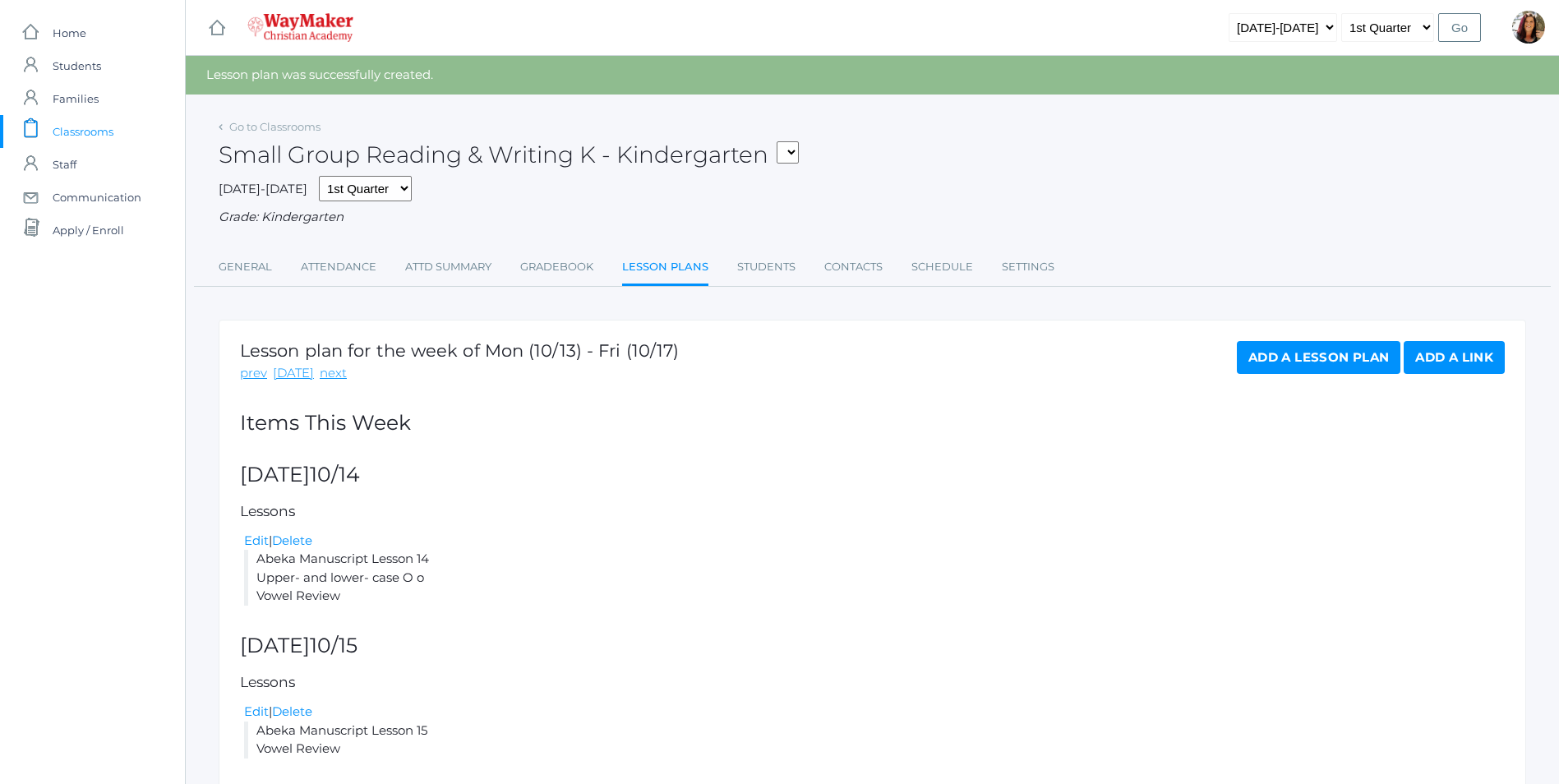
click at [1317, 365] on link "Add a Lesson Plan" at bounding box center [1318, 358] width 164 height 33
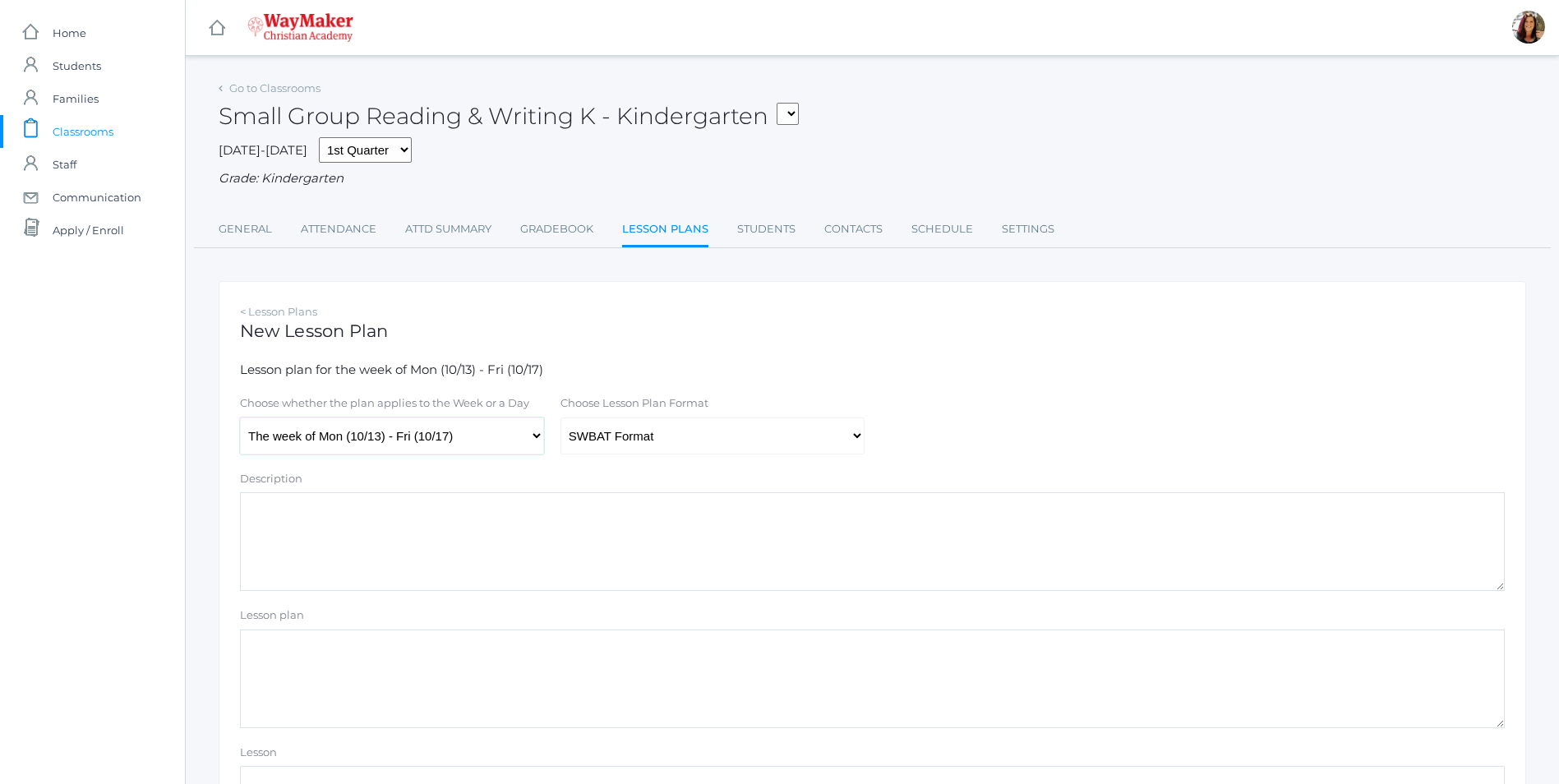
click at [534, 439] on select "The week of Mon (10/13) - Fri (10/17) [DATE] (10/13) [DATE] (10/14) [DATE] (10/…" at bounding box center [392, 436] width 304 height 37
select select "[DATE]"
click at [240, 419] on select "The week of Mon (10/13) - Fri (10/17) [DATE] (10/13) [DATE] (10/14) [DATE] (10/…" at bounding box center [392, 436] width 304 height 37
click at [859, 434] on select "Traditional Format SWBAT Format" at bounding box center [713, 436] width 304 height 37
select select "legacy"
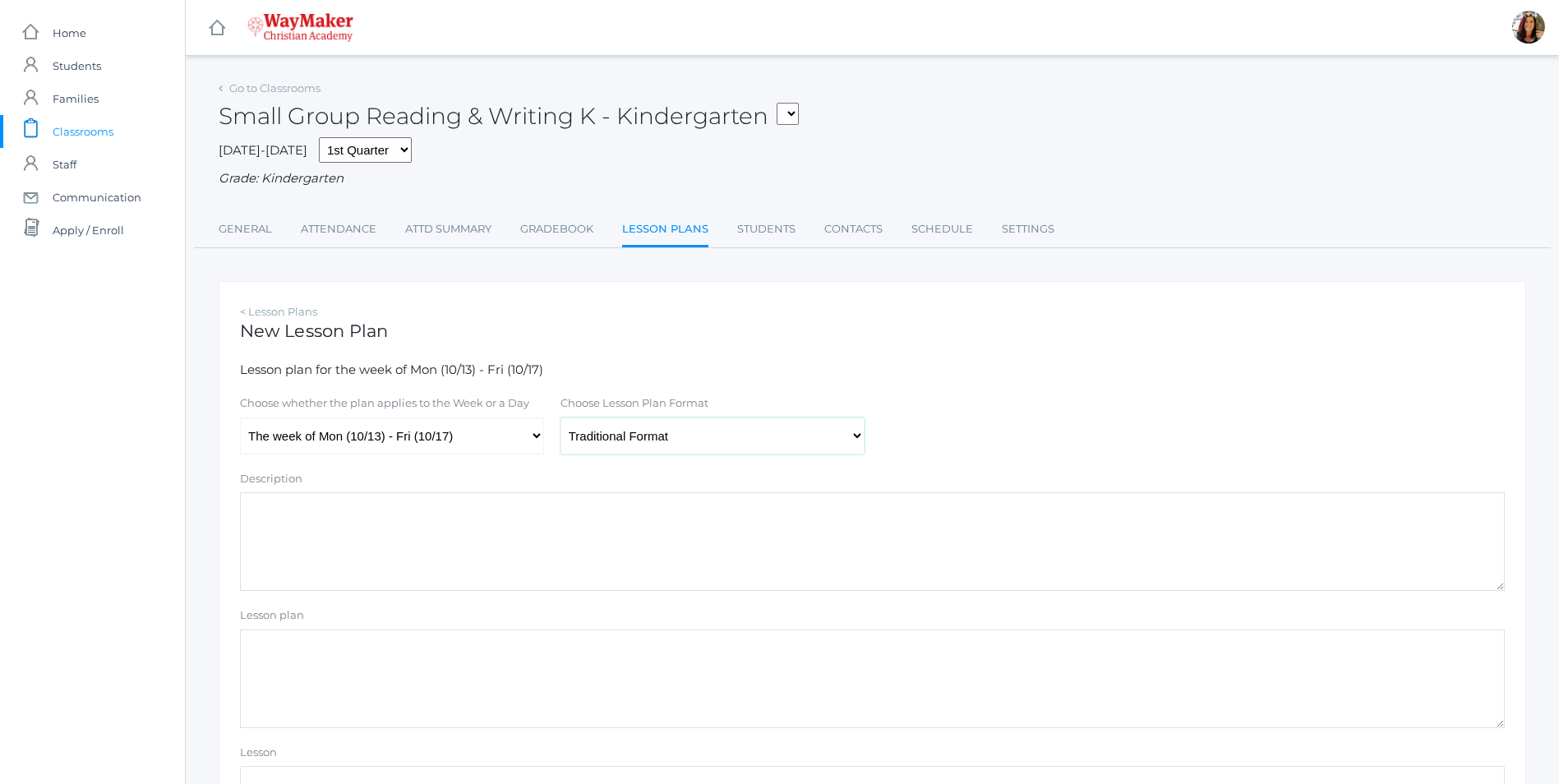
click at [561, 419] on select "Traditional Format SWBAT Format" at bounding box center [713, 436] width 304 height 37
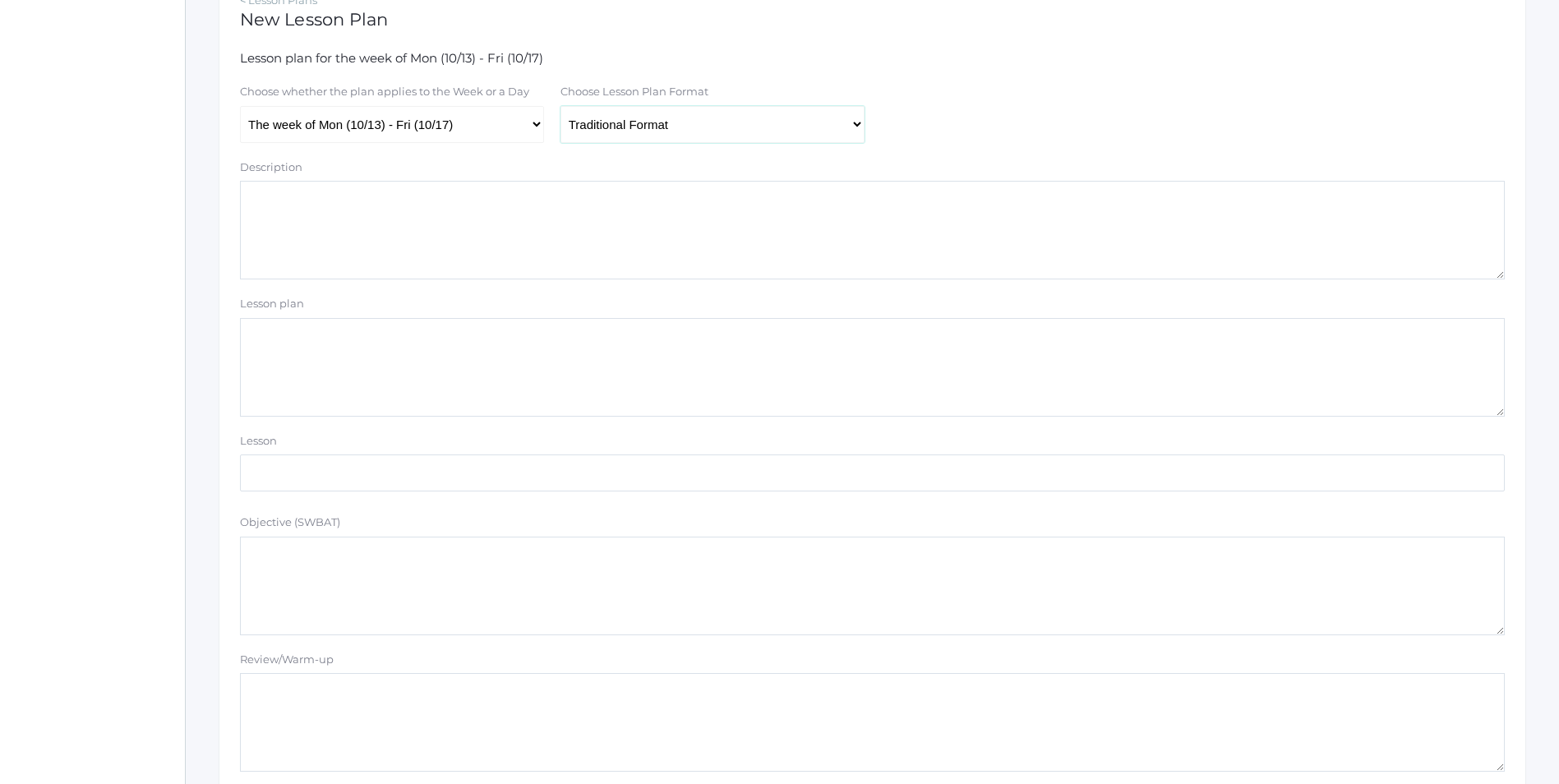
scroll to position [493, 0]
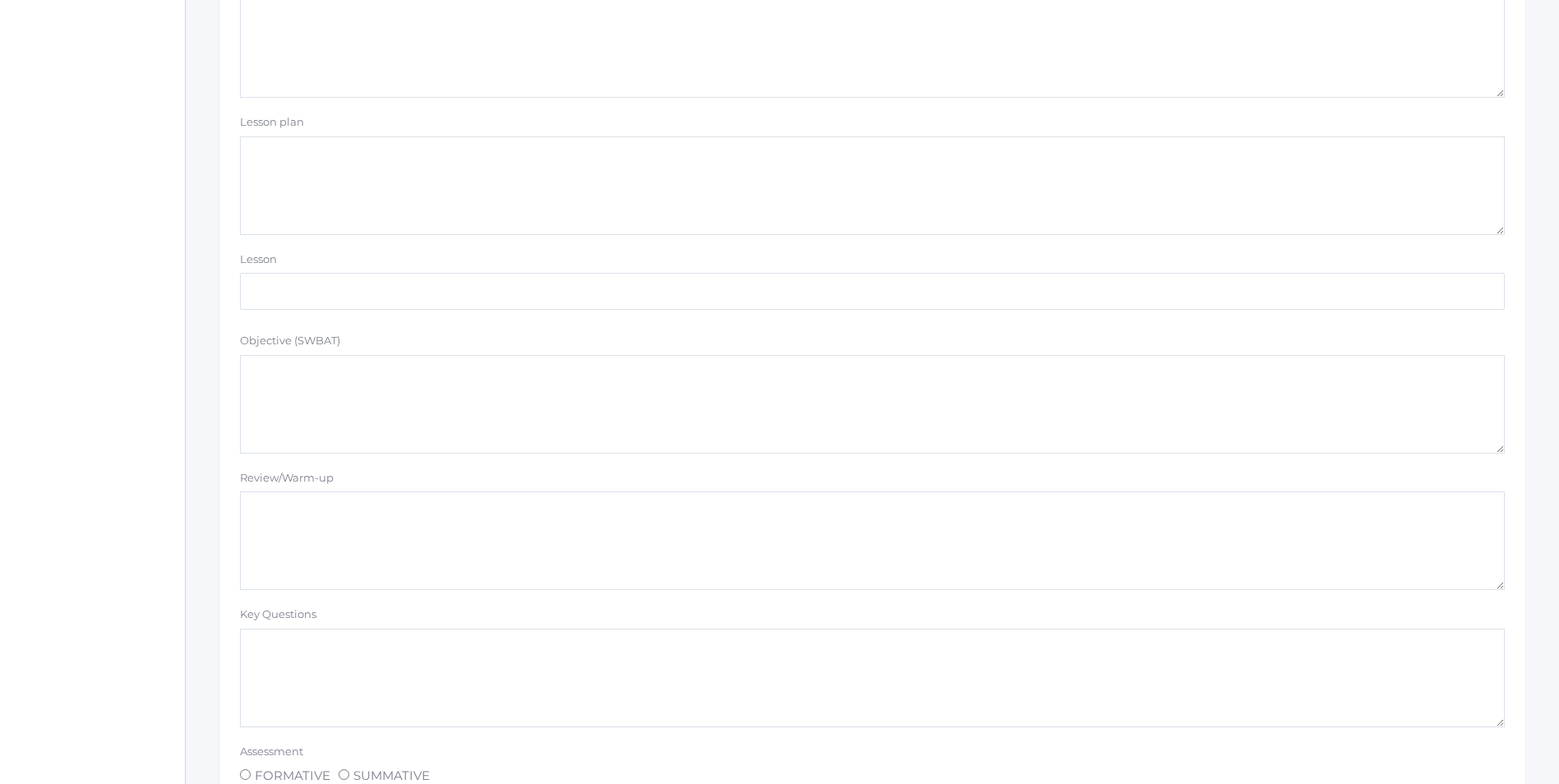
click at [288, 168] on textarea "Lesson plan" at bounding box center [872, 185] width 1265 height 99
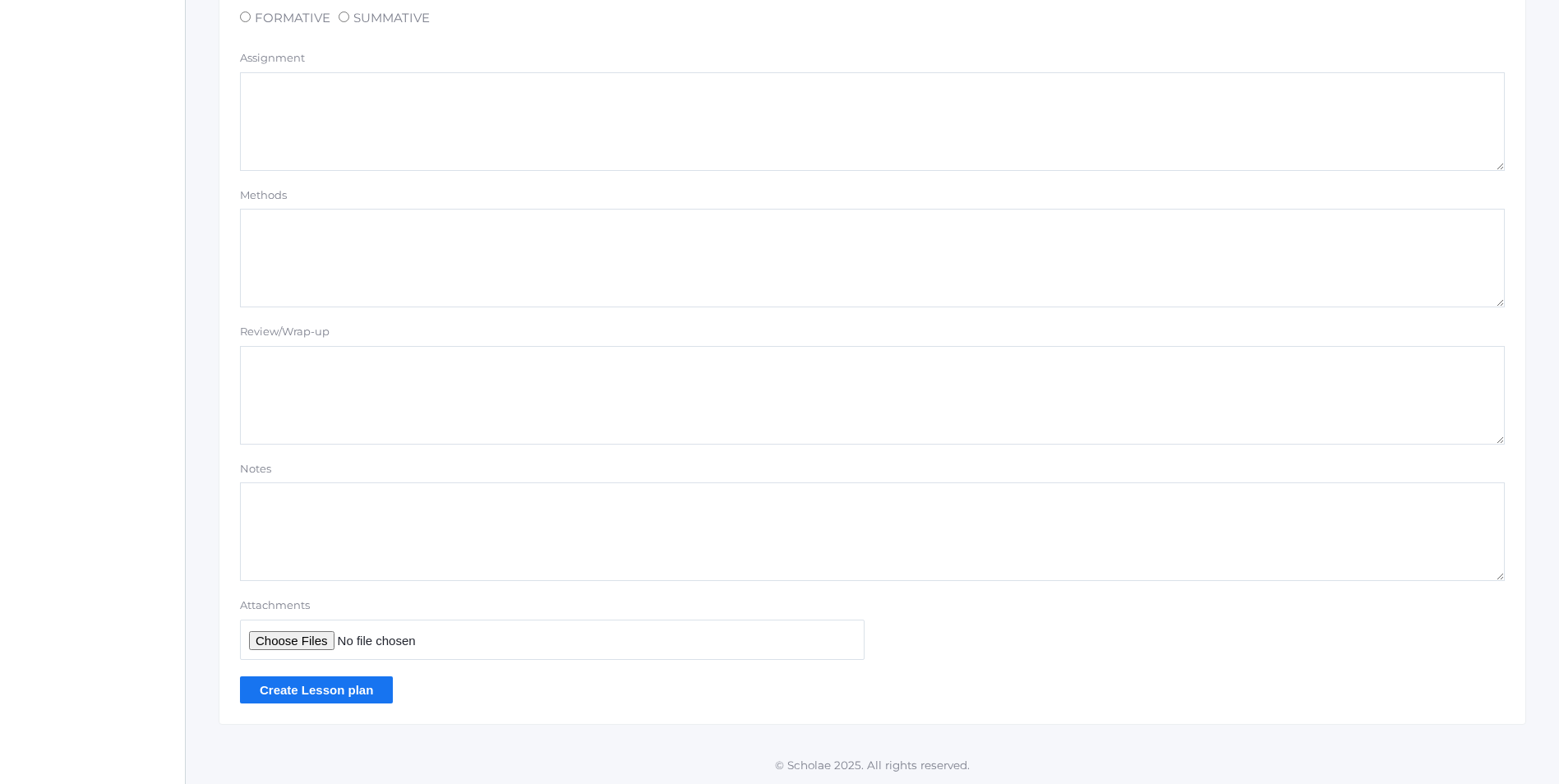
type textarea "Abeka Manuscript Lesson16 Upper- and lower-case T t"
click at [284, 683] on input "Create Lesson plan" at bounding box center [316, 689] width 153 height 27
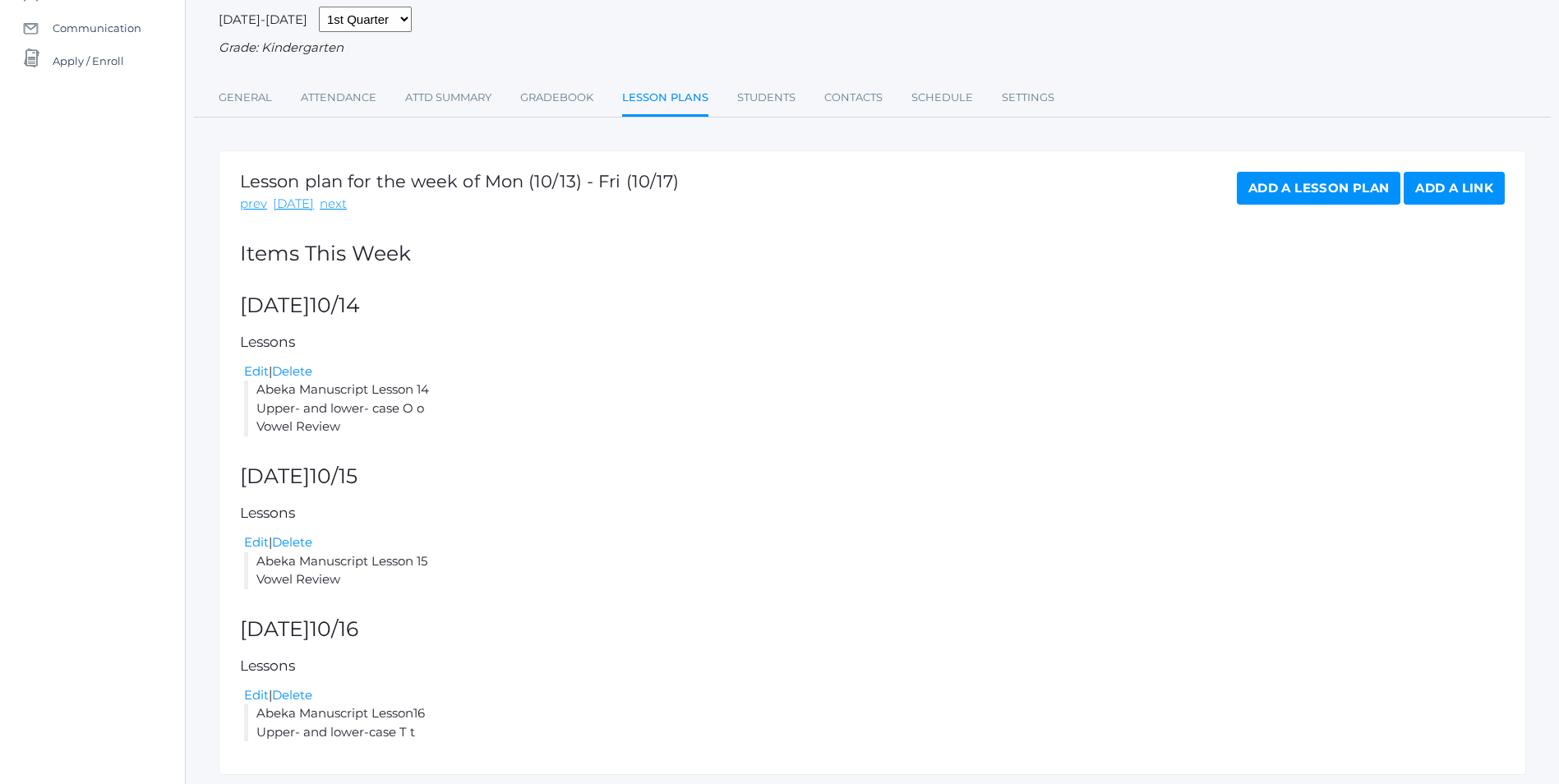
scroll to position [223, 0]
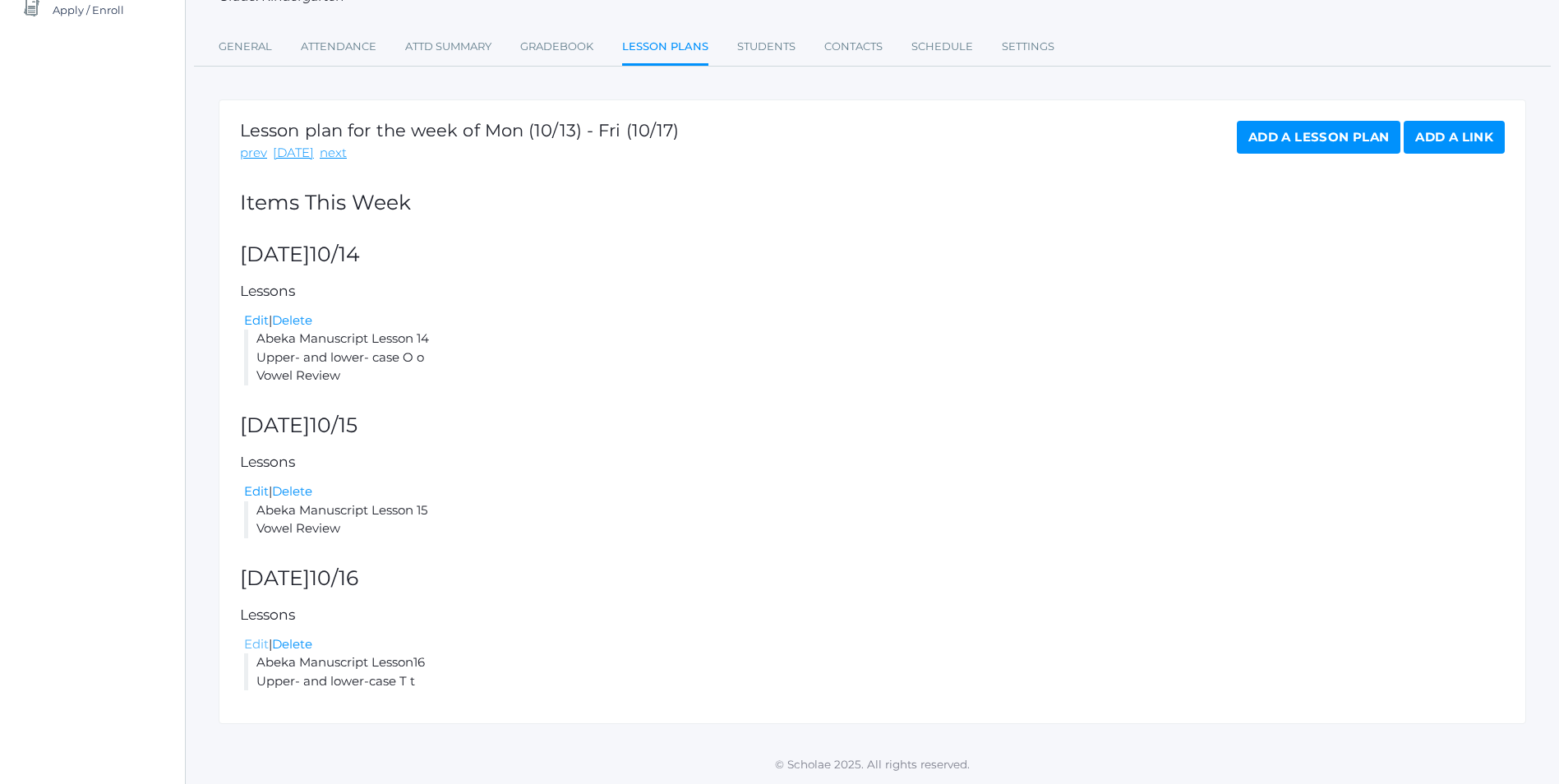
click at [252, 649] on link "Edit" at bounding box center [257, 644] width 25 height 16
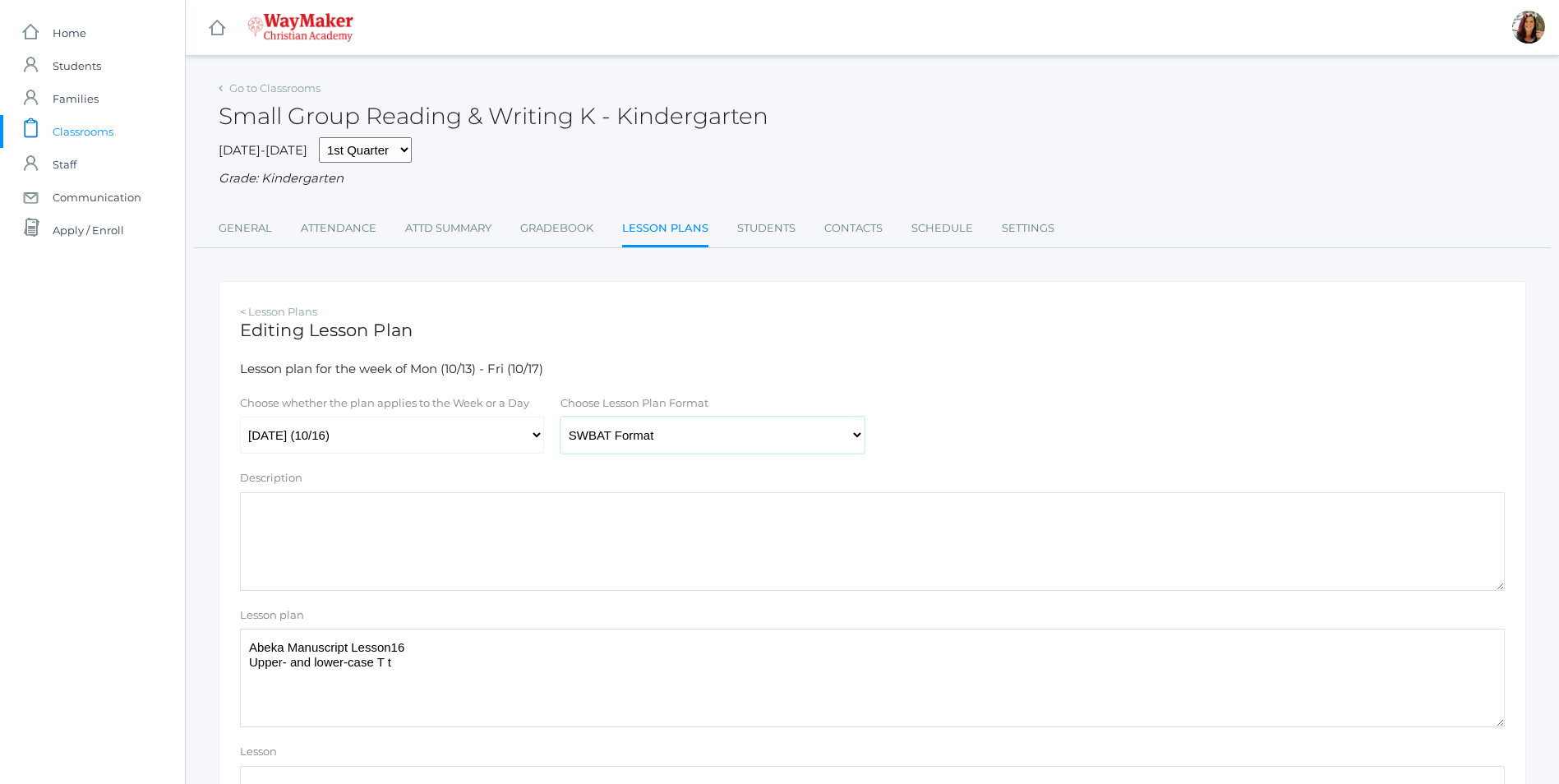
click at [850, 446] on select "Traditional Format SWBAT Format" at bounding box center [713, 435] width 304 height 37
select select "legacy"
click at [561, 419] on select "Traditional Format SWBAT Format" at bounding box center [713, 435] width 304 height 37
click at [390, 645] on textarea "Abeka Manuscript Lesson16 Upper- and lower-case T t" at bounding box center [872, 678] width 1265 height 99
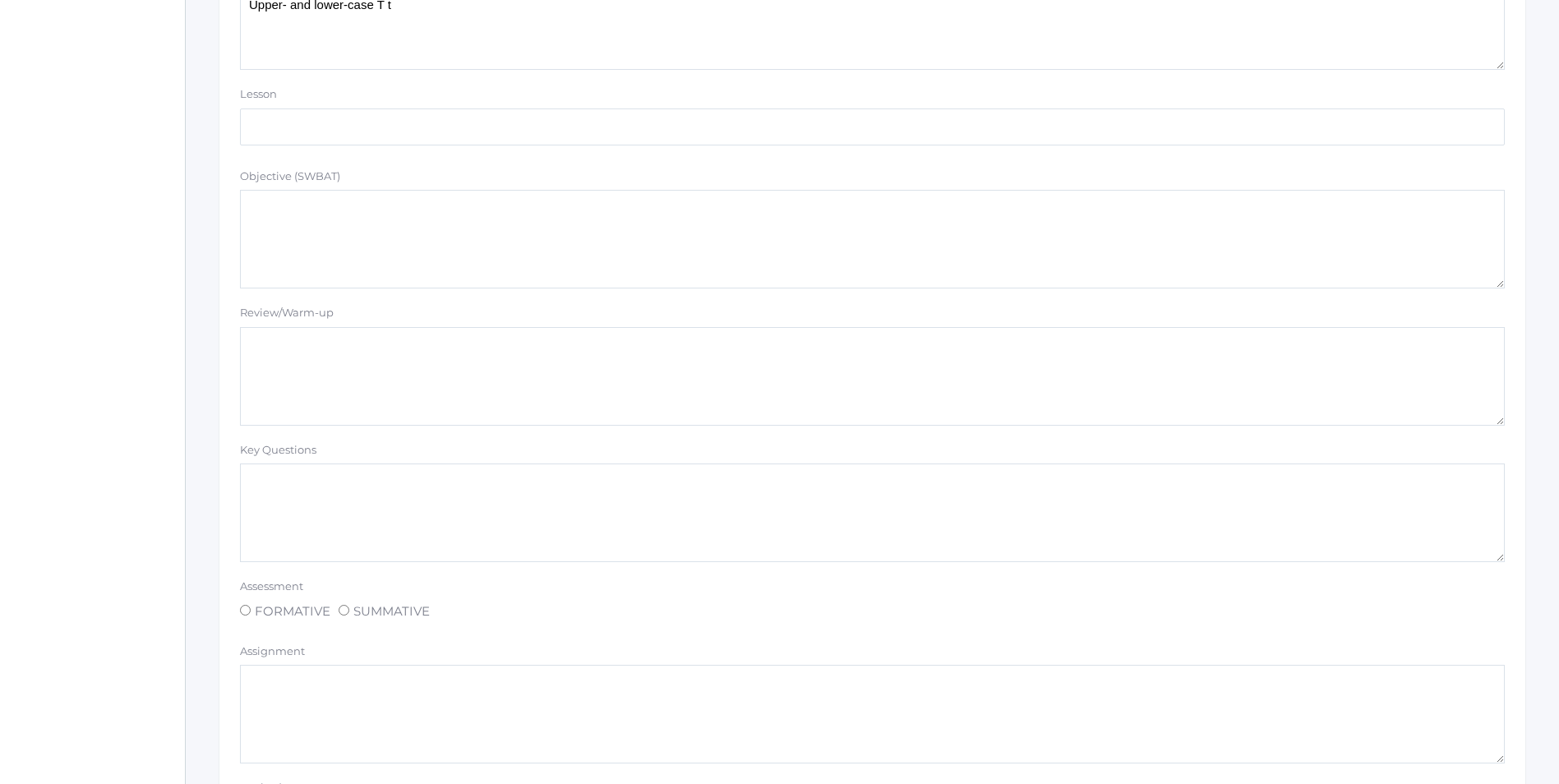
scroll to position [1253, 0]
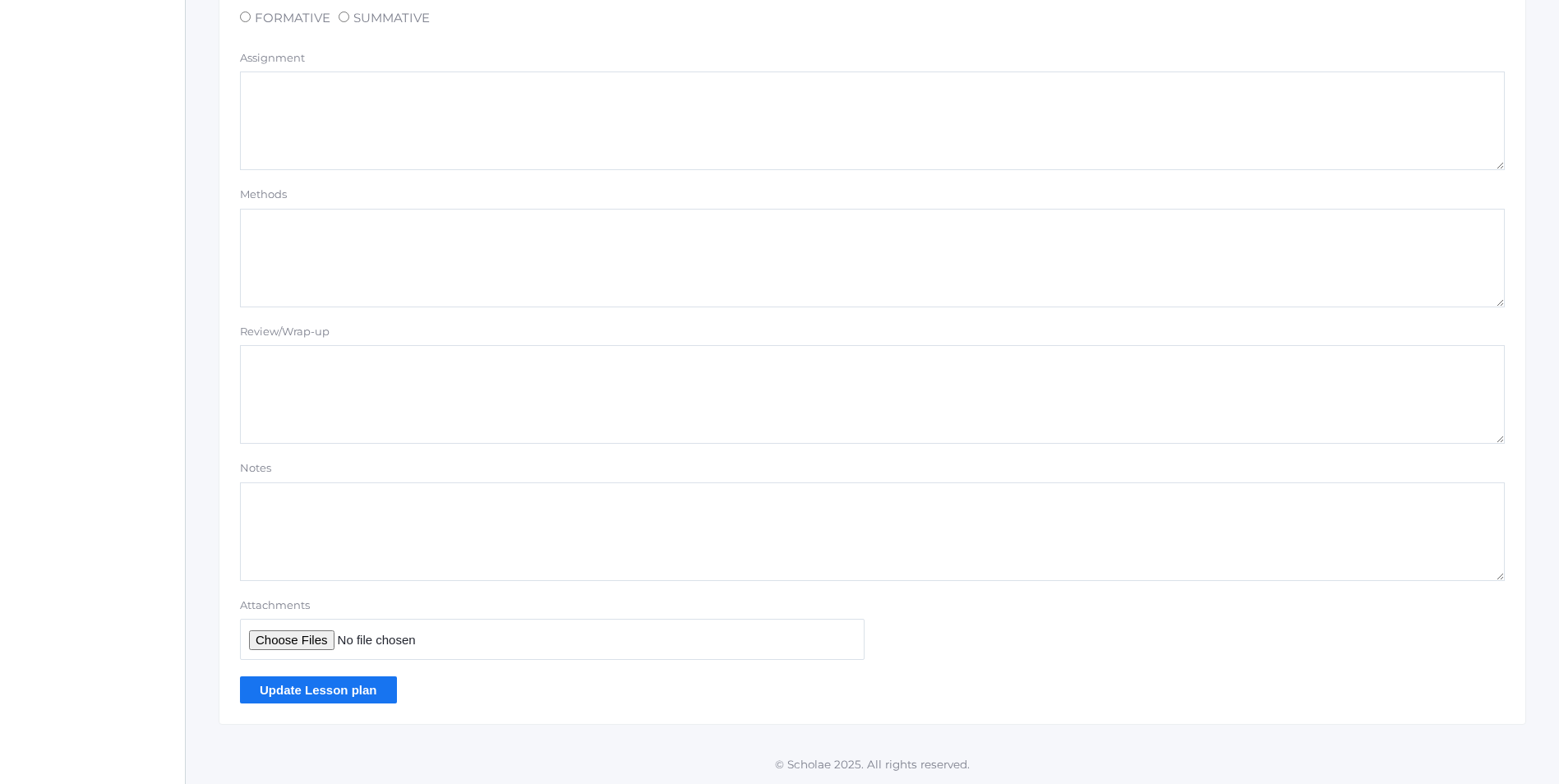
type textarea "Abeka Manuscript Lesson 16 Upper- and lower-case T t"
click at [380, 684] on input "Update Lesson plan" at bounding box center [318, 689] width 157 height 27
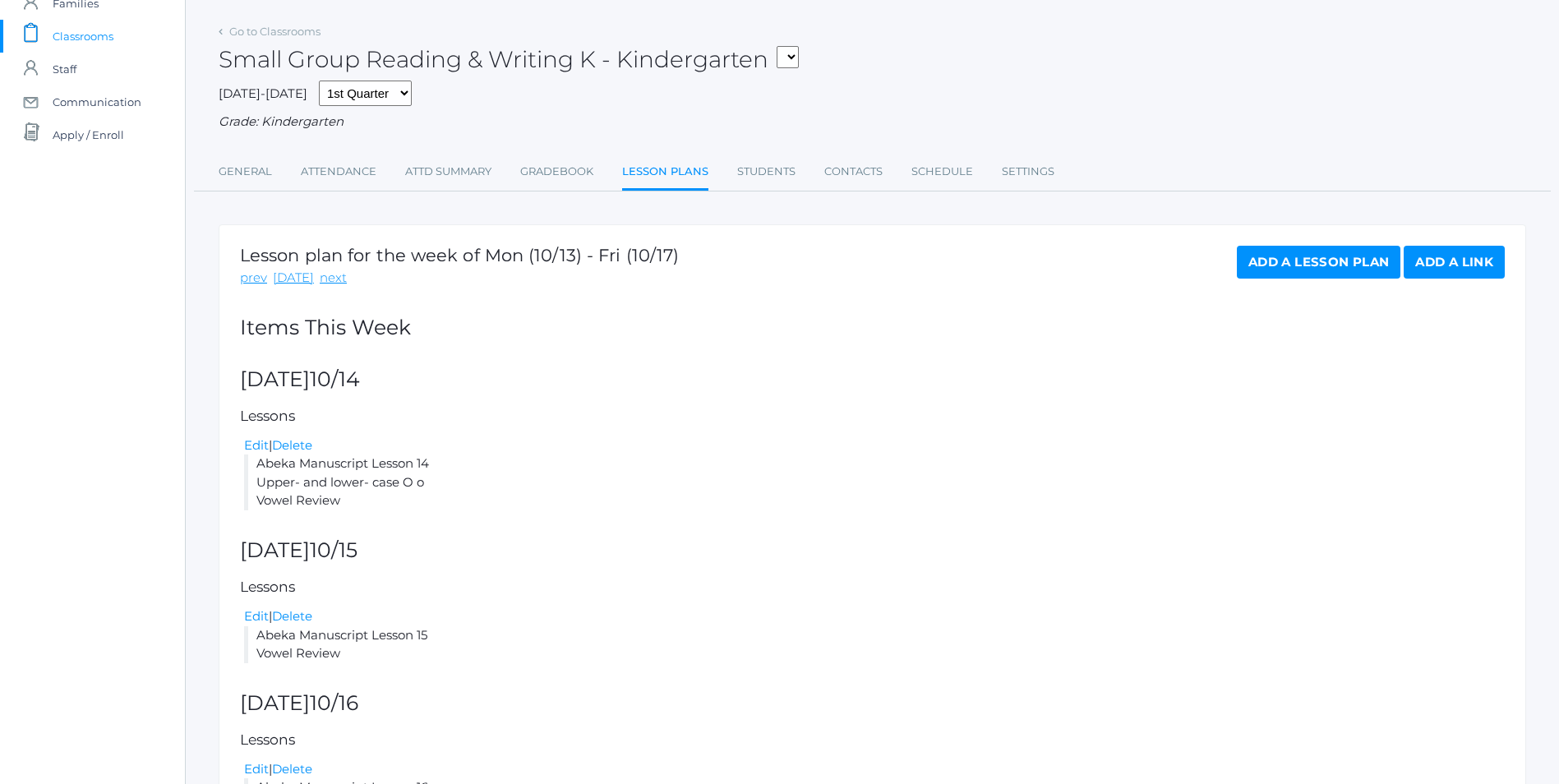
scroll to position [223, 0]
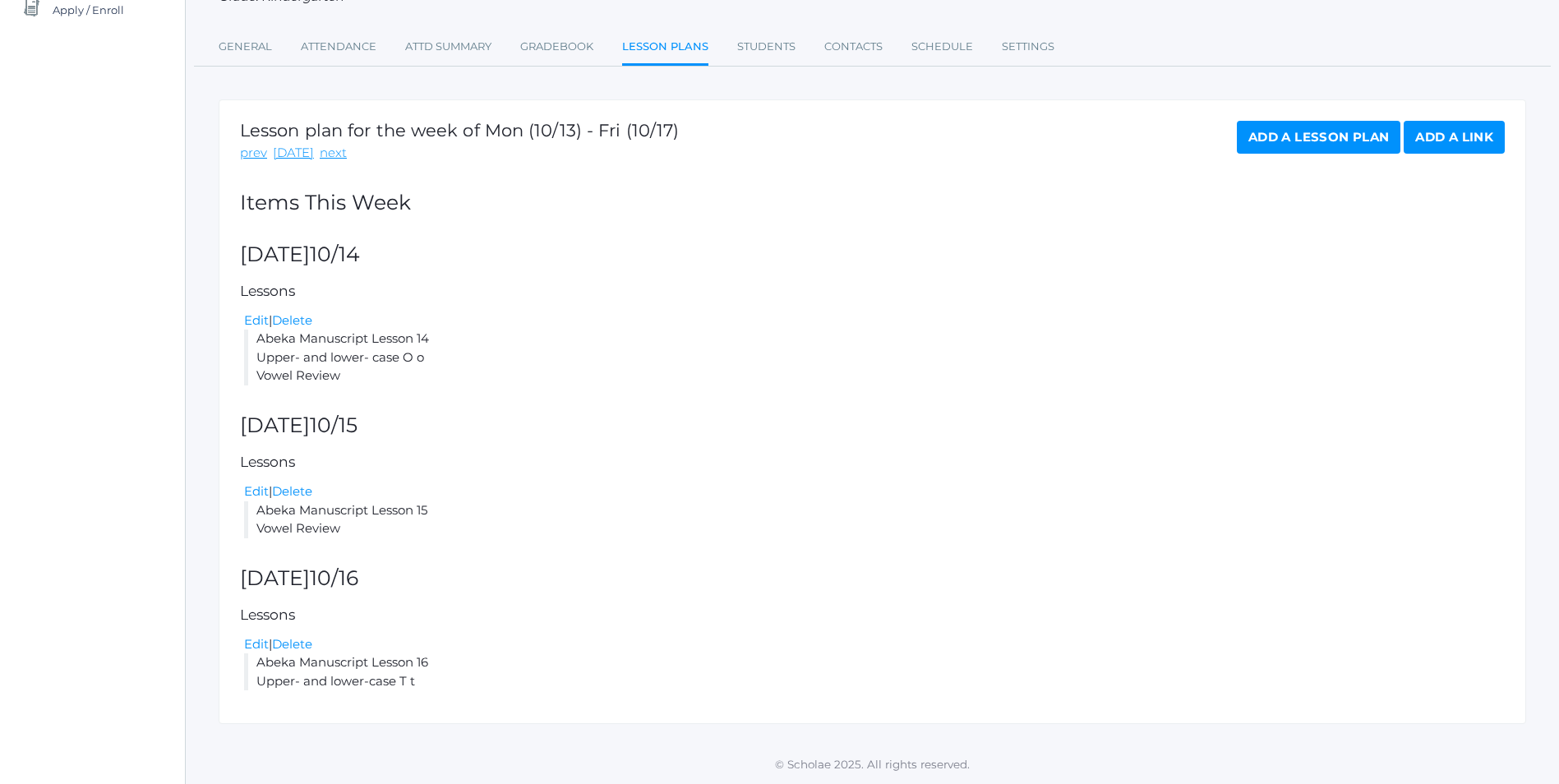
click at [1317, 140] on link "Add a Lesson Plan" at bounding box center [1318, 137] width 164 height 33
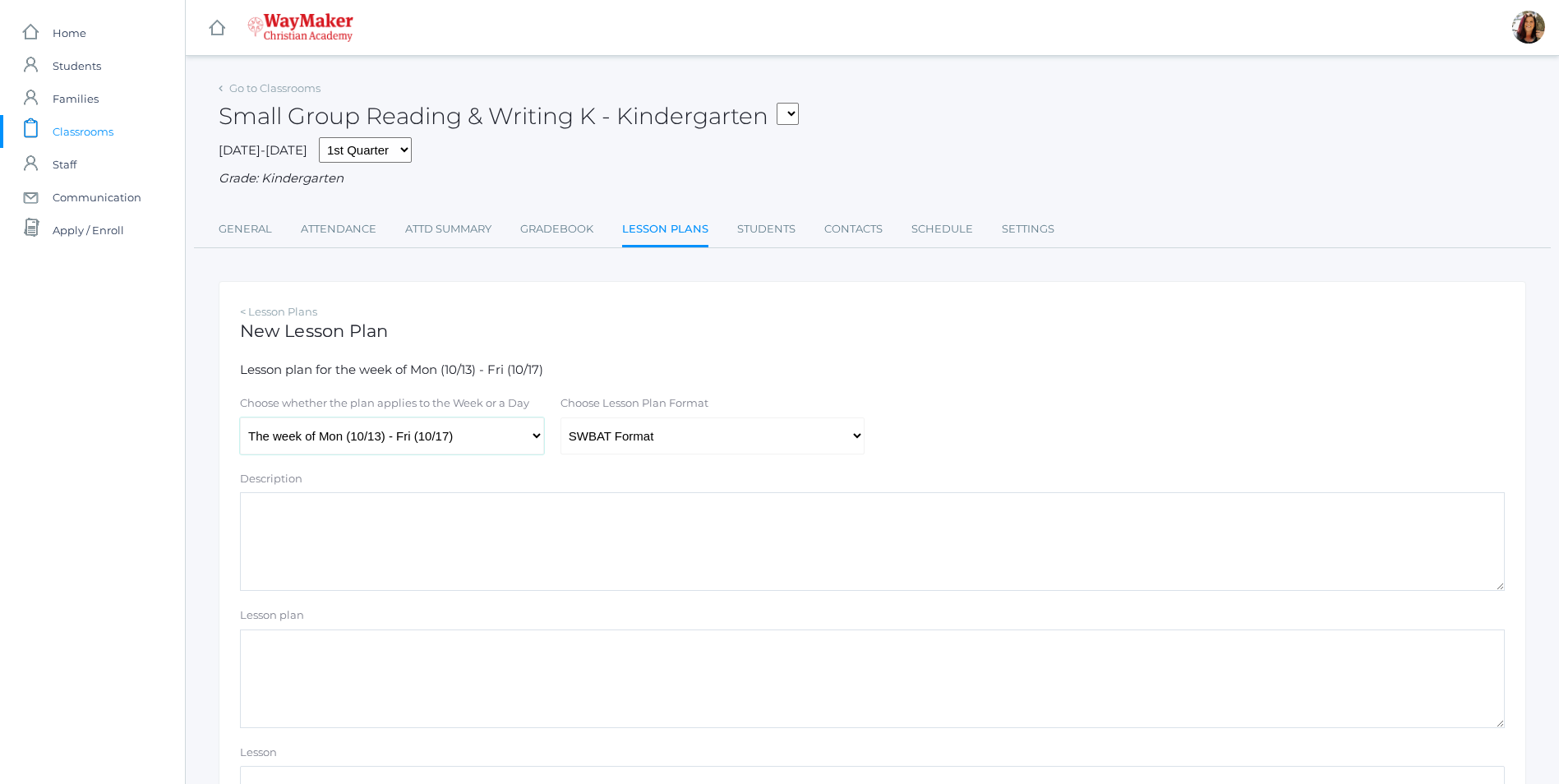
click at [543, 439] on select "The week of Mon (10/13) - Fri (10/17) [DATE] (10/13) [DATE] (10/14) [DATE] (10/…" at bounding box center [392, 436] width 304 height 37
click at [393, 599] on div "Description Lesson plan" at bounding box center [872, 600] width 1265 height 257
click at [850, 435] on select "Traditional Format SWBAT Format" at bounding box center [713, 436] width 304 height 37
click at [561, 419] on select "Traditional Format SWBAT Format" at bounding box center [713, 436] width 304 height 37
click at [848, 434] on select "Traditional Format SWBAT Format" at bounding box center [713, 436] width 304 height 37
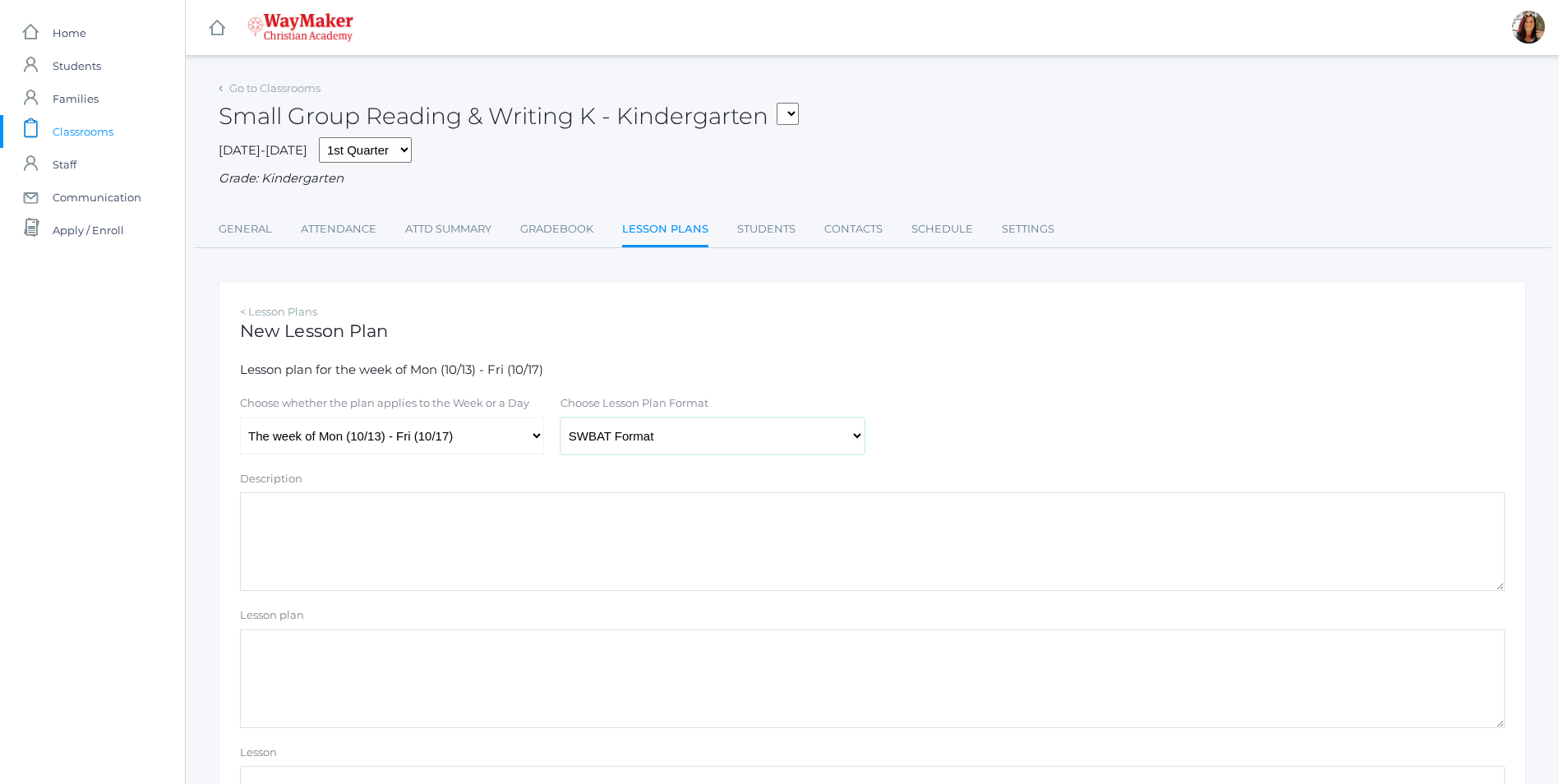
click at [801, 448] on select "Traditional Format SWBAT Format" at bounding box center [713, 436] width 304 height 37
click at [843, 443] on select "Traditional Format SWBAT Format" at bounding box center [713, 436] width 304 height 37
select select "legacy"
click at [561, 419] on select "Traditional Format SWBAT Format" at bounding box center [713, 436] width 304 height 37
click at [296, 666] on textarea "Lesson plan" at bounding box center [872, 679] width 1265 height 99
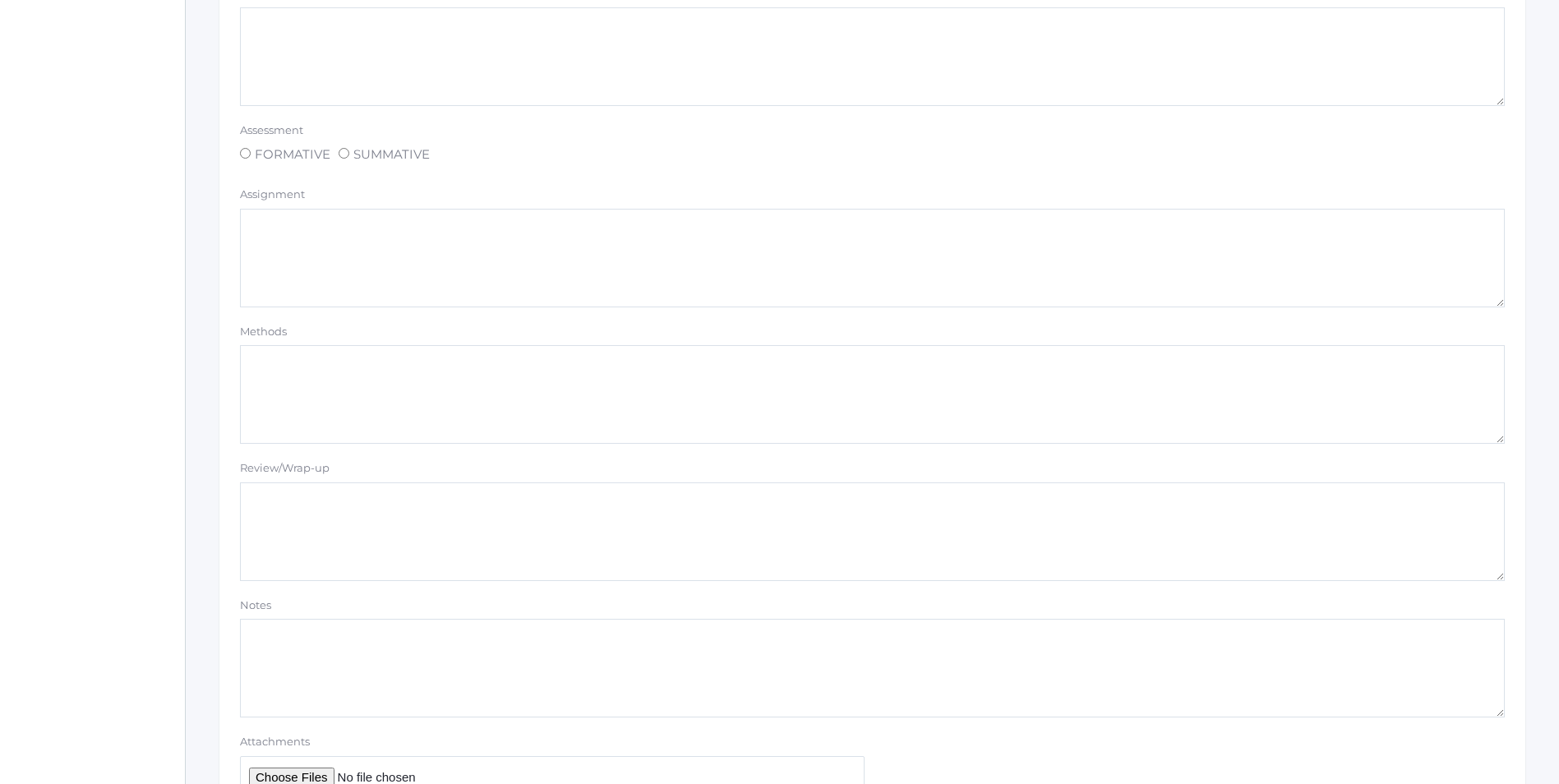
scroll to position [1253, 0]
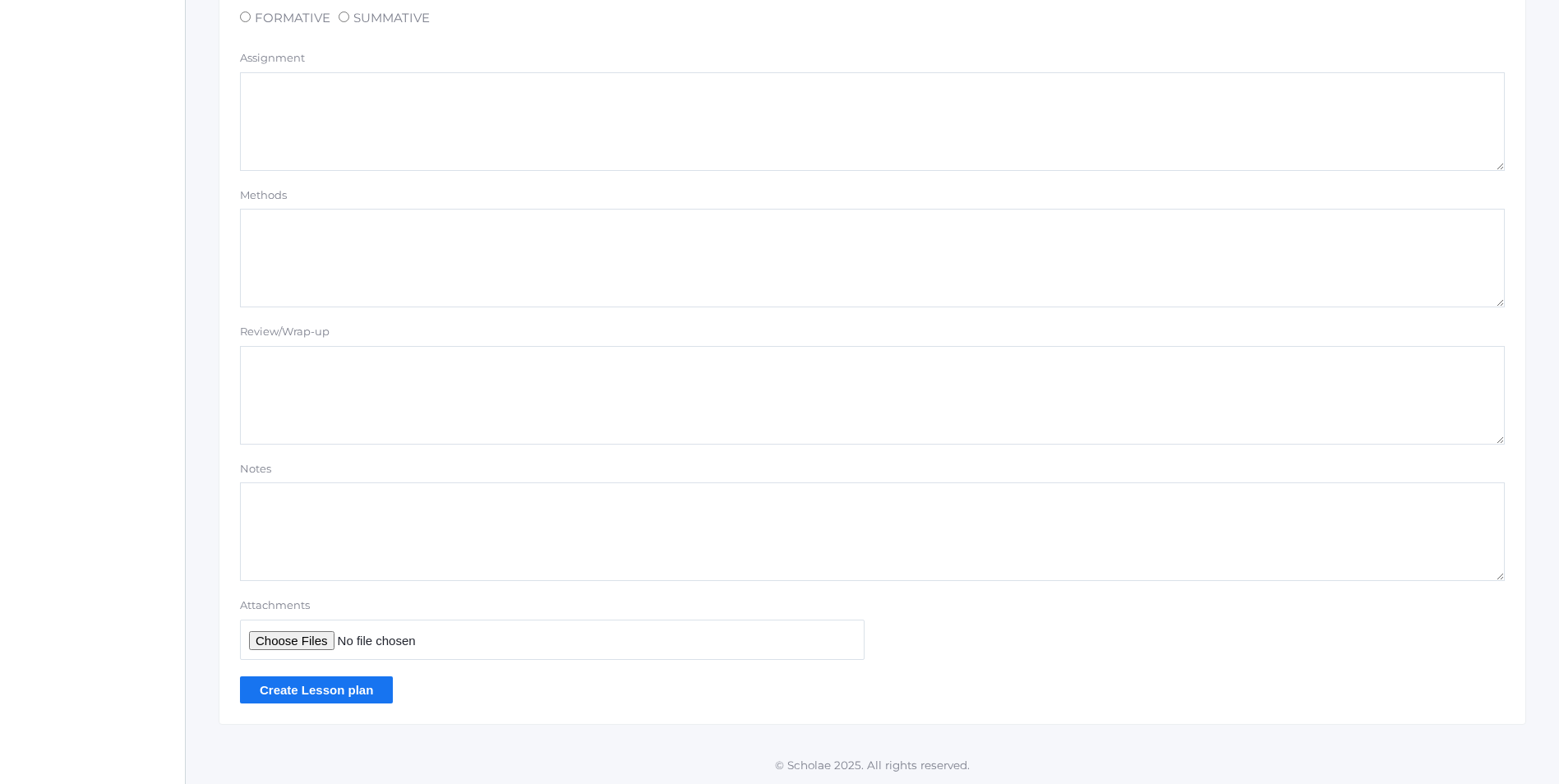
type textarea "Abeka Manuscript Lesson 17 Upper- and lower- case T t"
click at [274, 690] on input "Create Lesson plan" at bounding box center [316, 689] width 153 height 27
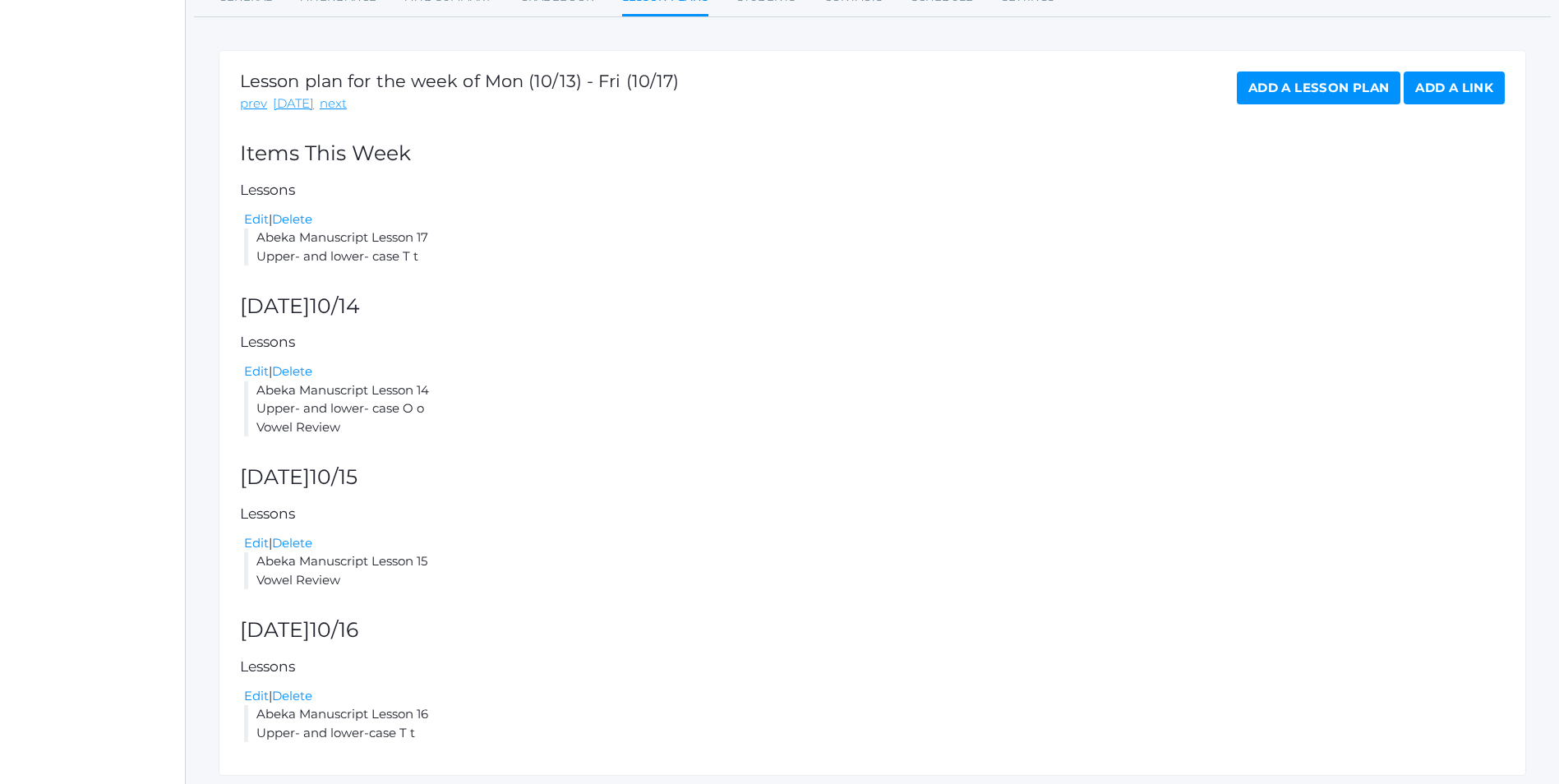
scroll to position [241, 0]
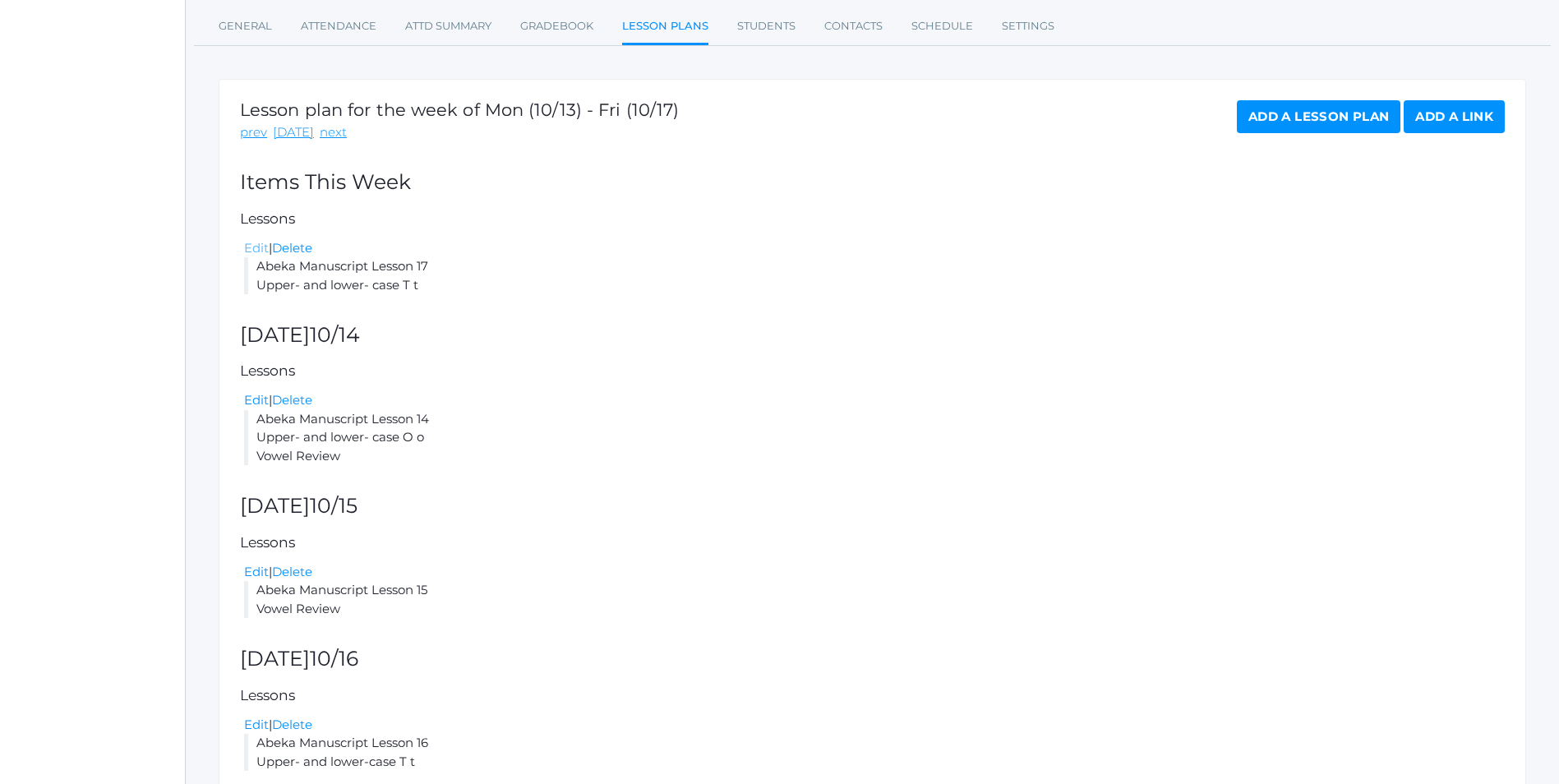
click at [261, 247] on link "Edit" at bounding box center [257, 247] width 25 height 16
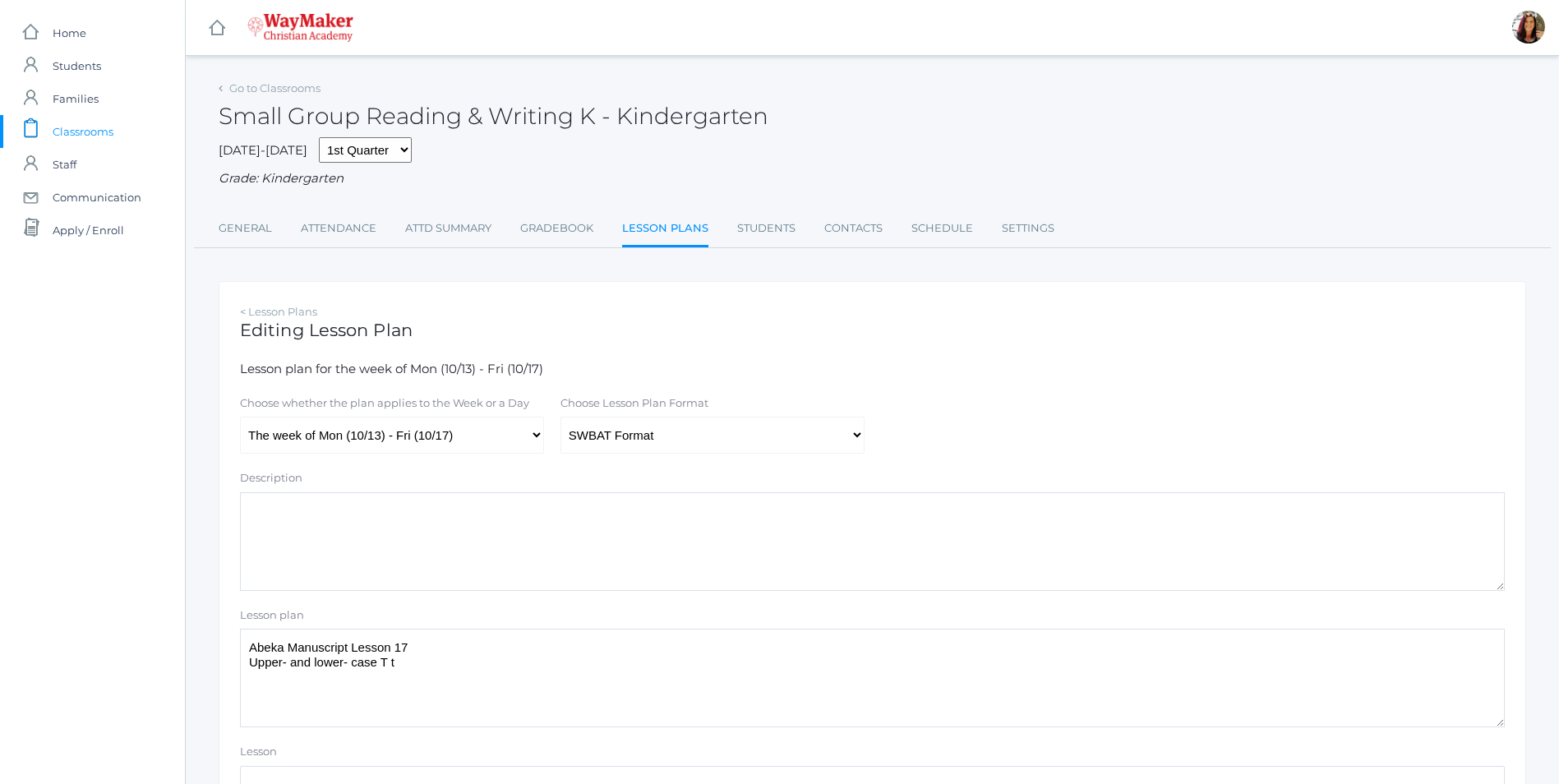
click at [545, 443] on div "Choose whether the plan applies to the Week or a Day The week of Mon (10/13) - …" at bounding box center [392, 424] width 321 height 59
click at [541, 439] on select "The week of Mon (10/13) - Fri (10/17) Monday (10/13) Tuesday (10/14) Wednesday …" at bounding box center [392, 435] width 304 height 37
select select "2025-10-17"
click at [240, 419] on select "The week of Mon (10/13) - Fri (10/17) Monday (10/13) Tuesday (10/14) Wednesday …" at bounding box center [392, 435] width 304 height 37
click at [859, 441] on select "Traditional Format SWBAT Format" at bounding box center [713, 435] width 304 height 37
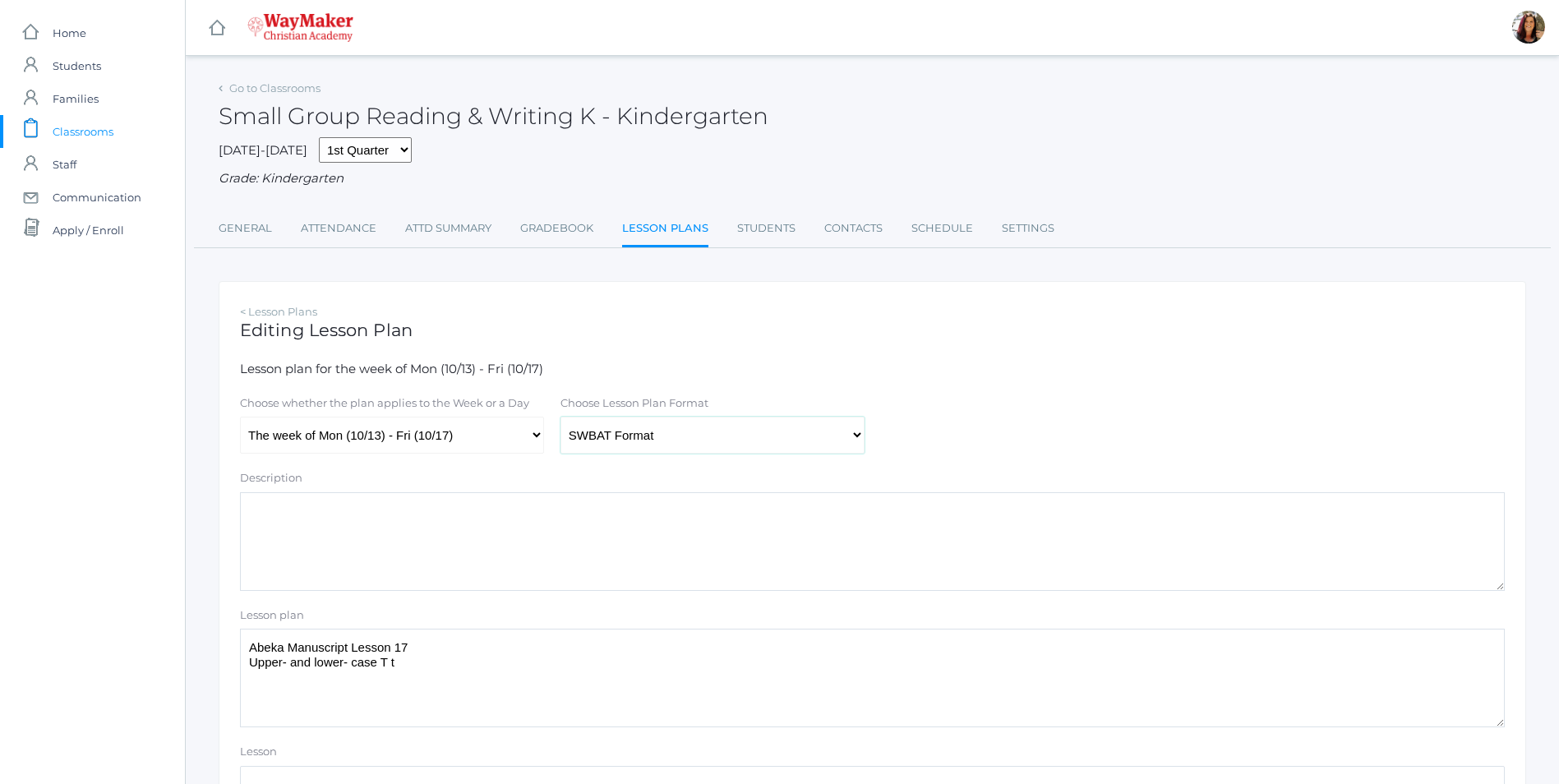
select select "legacy"
click at [561, 419] on select "Traditional Format SWBAT Format" at bounding box center [713, 435] width 304 height 37
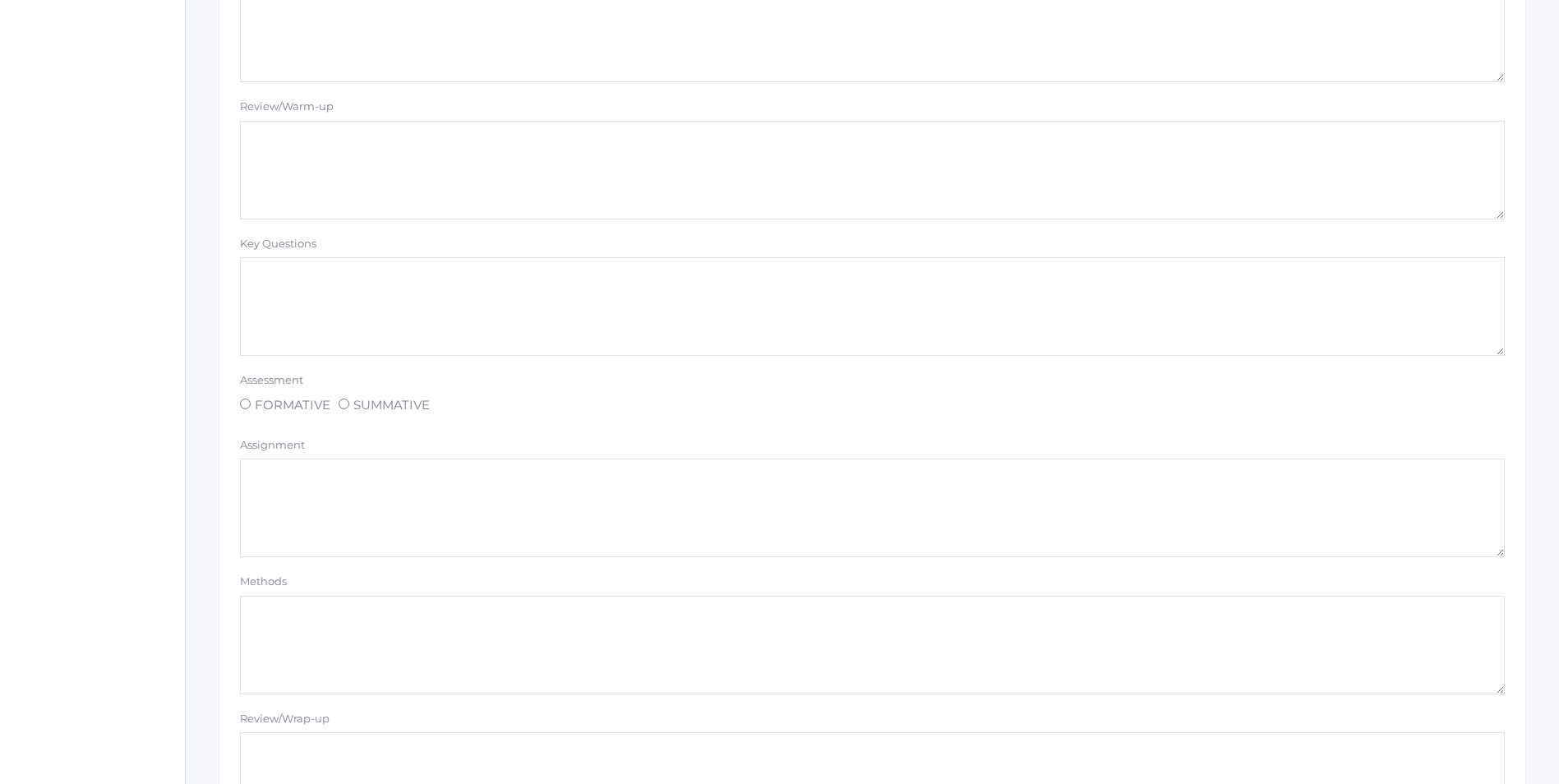
scroll to position [1232, 0]
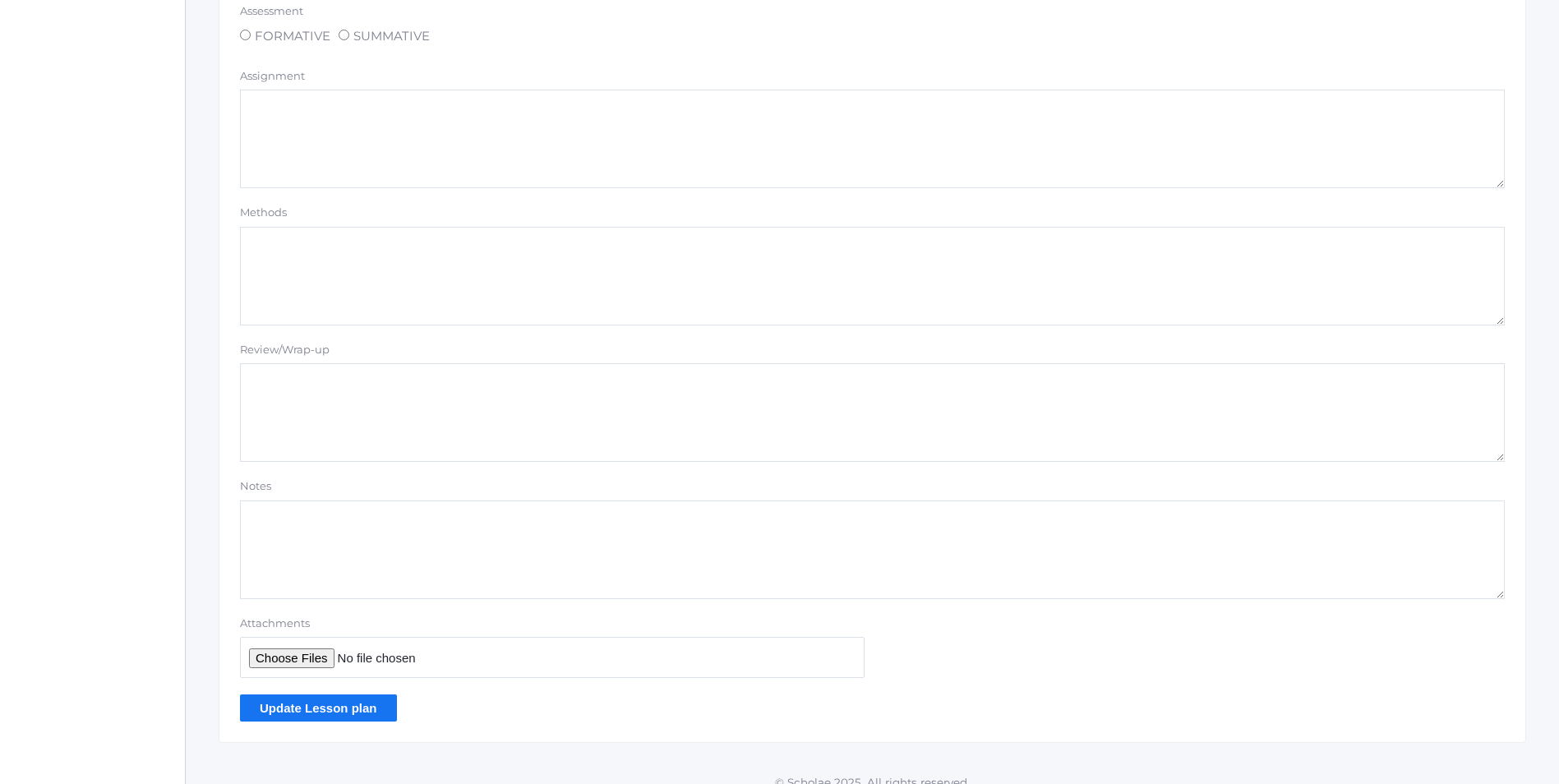
click at [362, 712] on input "Update Lesson plan" at bounding box center [318, 708] width 157 height 27
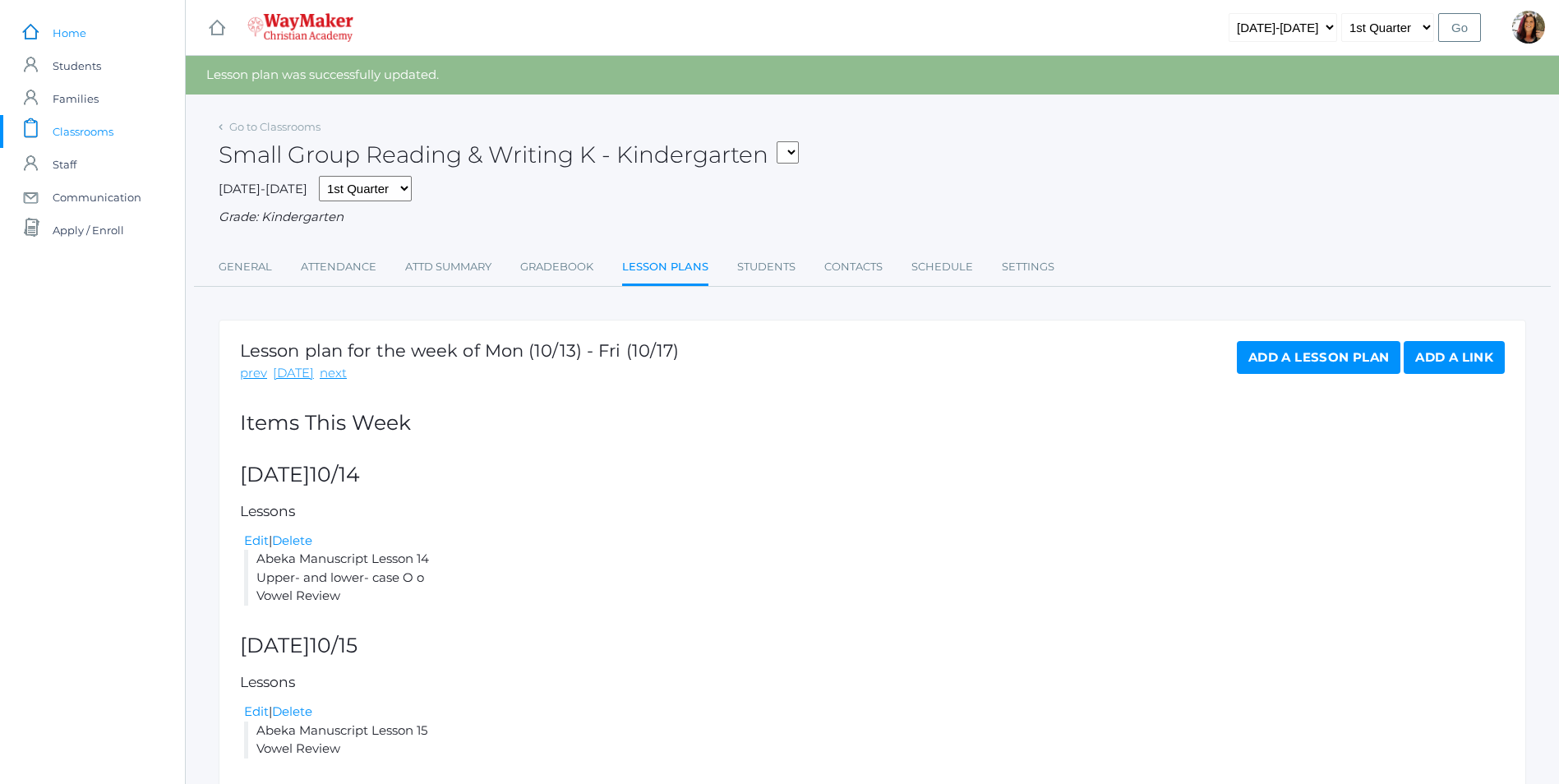
click at [75, 41] on span "Home" at bounding box center [69, 33] width 34 height 33
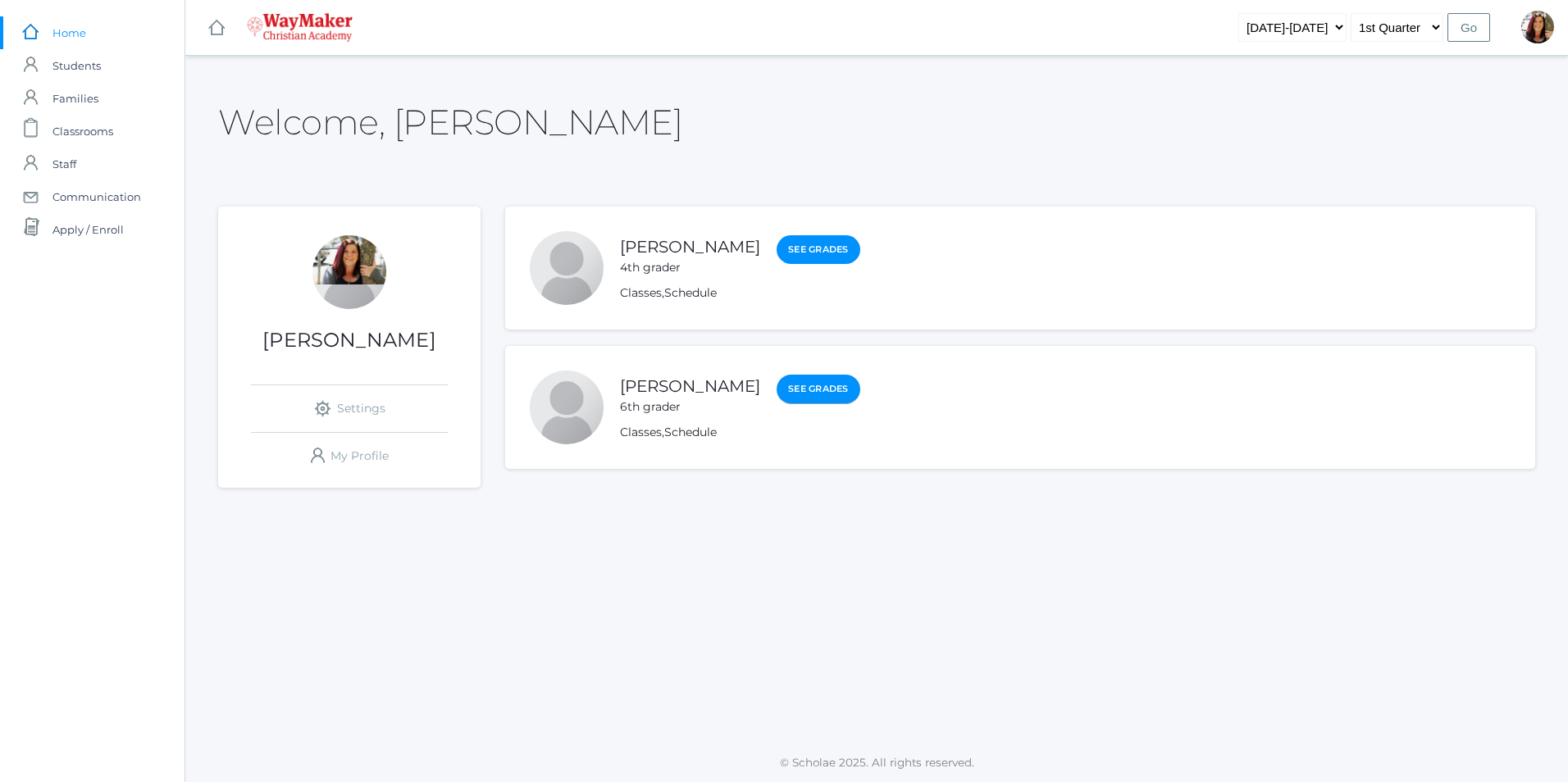
click at [777, 386] on link "See Grades" at bounding box center [818, 389] width 84 height 30
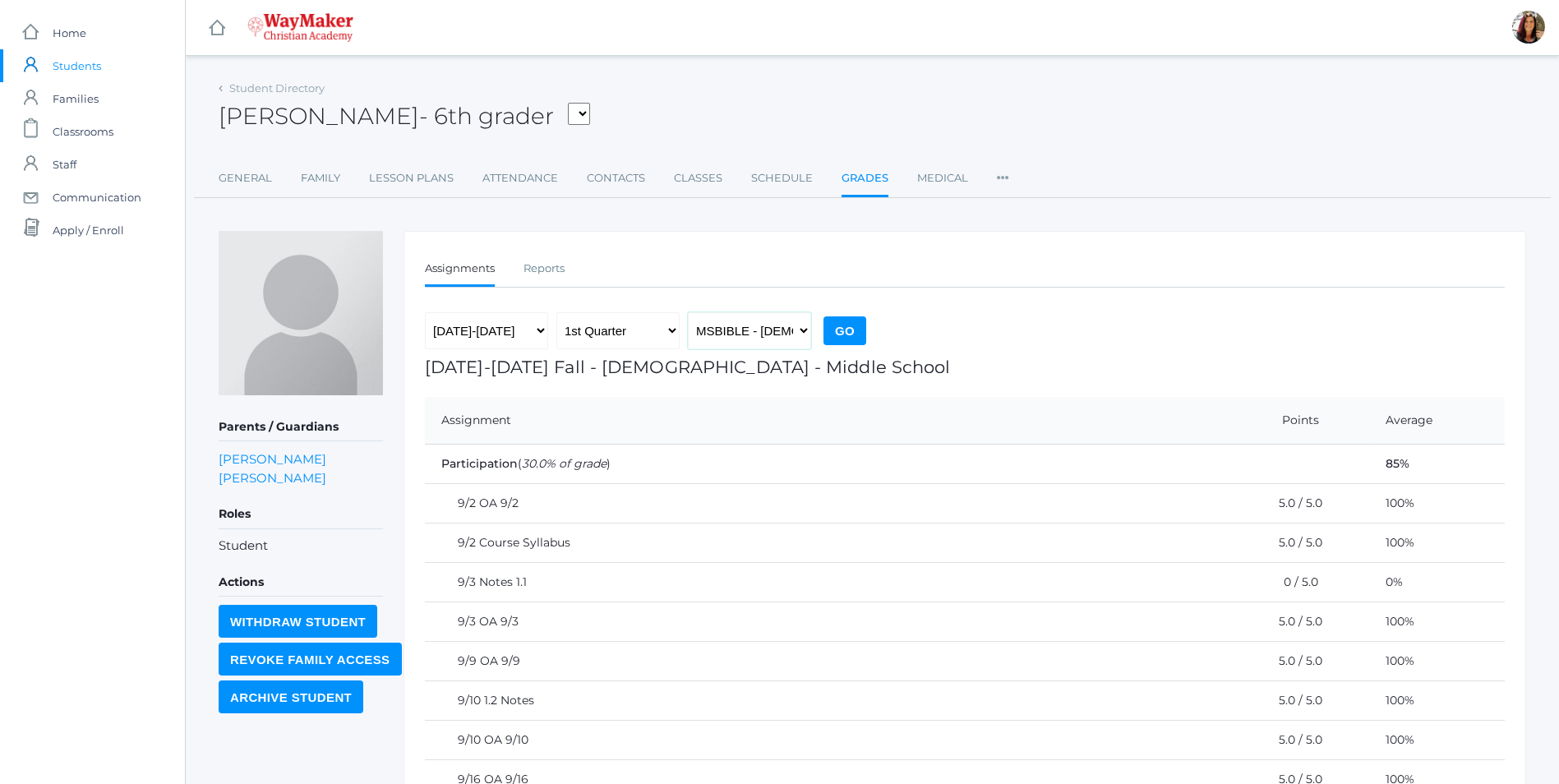
click at [807, 333] on select "MSBIBLE - Bible Middle School THEATER - Drama Middle School SPACE - Earth & Spa…" at bounding box center [749, 331] width 123 height 37
select select "2522"
click at [688, 312] on select "MSBIBLE - Bible Middle School THEATER - Drama Middle School SPACE - Earth & Spa…" at bounding box center [749, 331] width 123 height 37
click at [845, 323] on input "Go" at bounding box center [844, 331] width 42 height 29
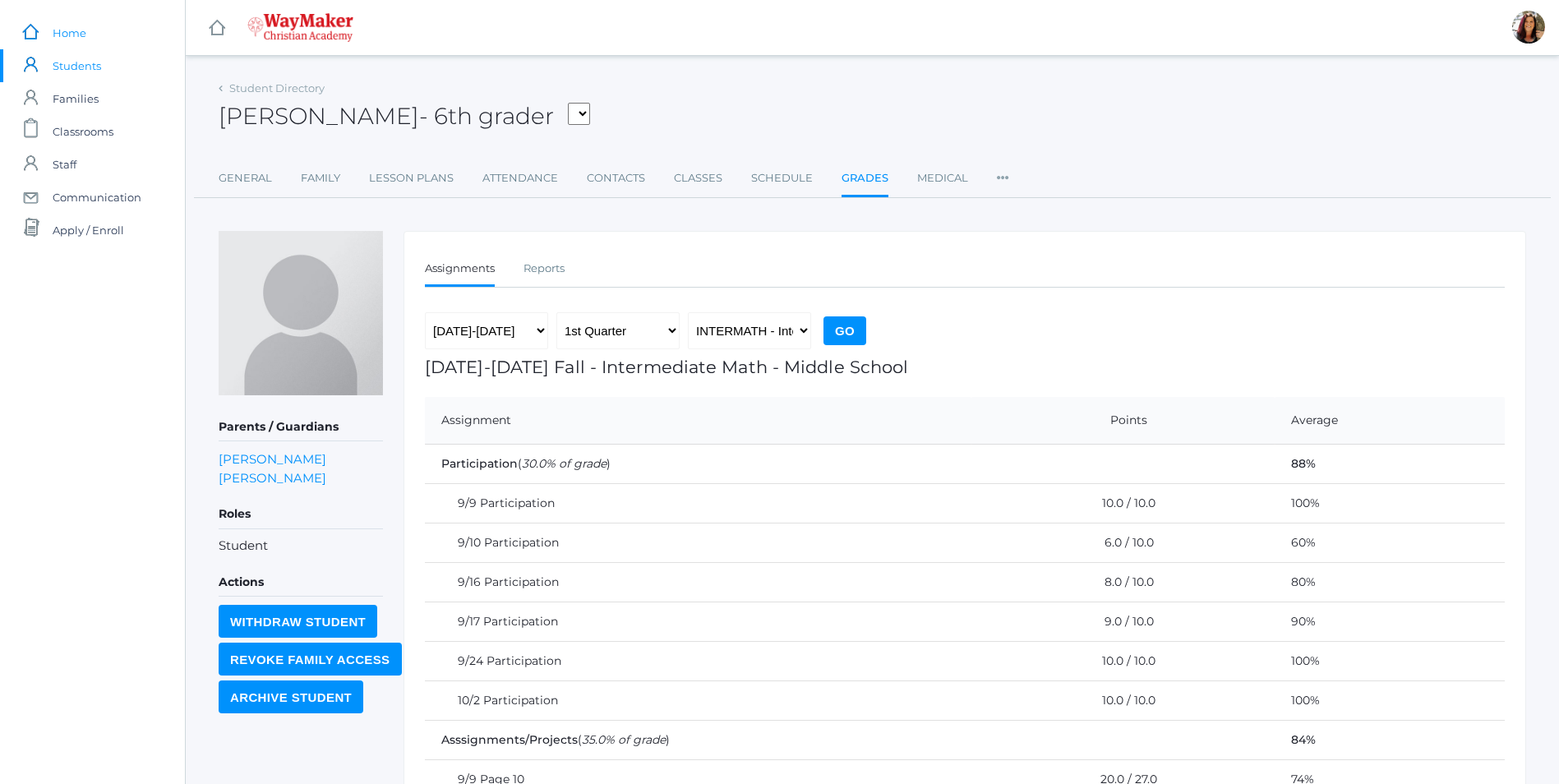
click at [83, 44] on span "Home" at bounding box center [69, 33] width 34 height 33
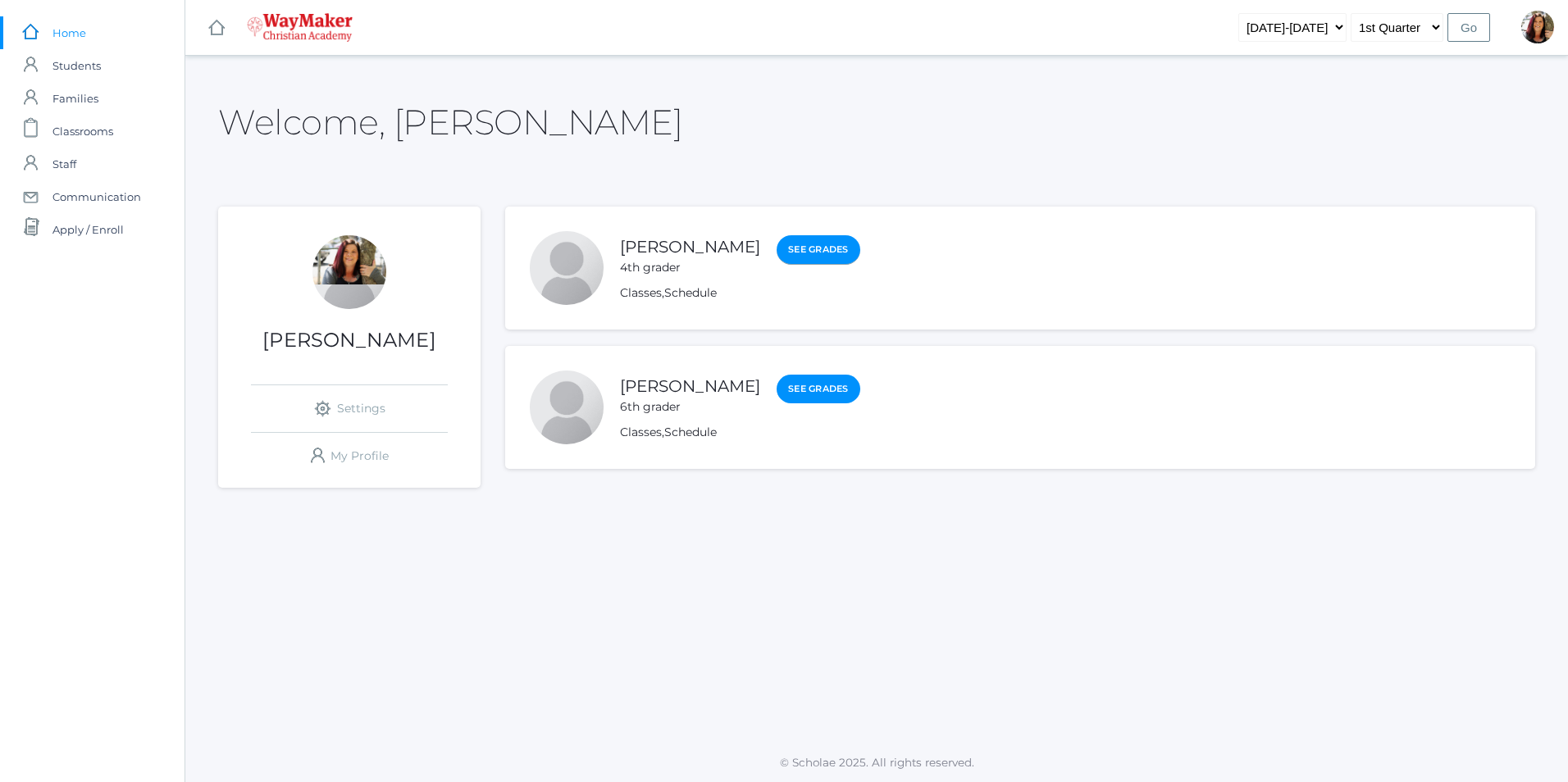
click at [777, 249] on link "See Grades" at bounding box center [818, 250] width 84 height 30
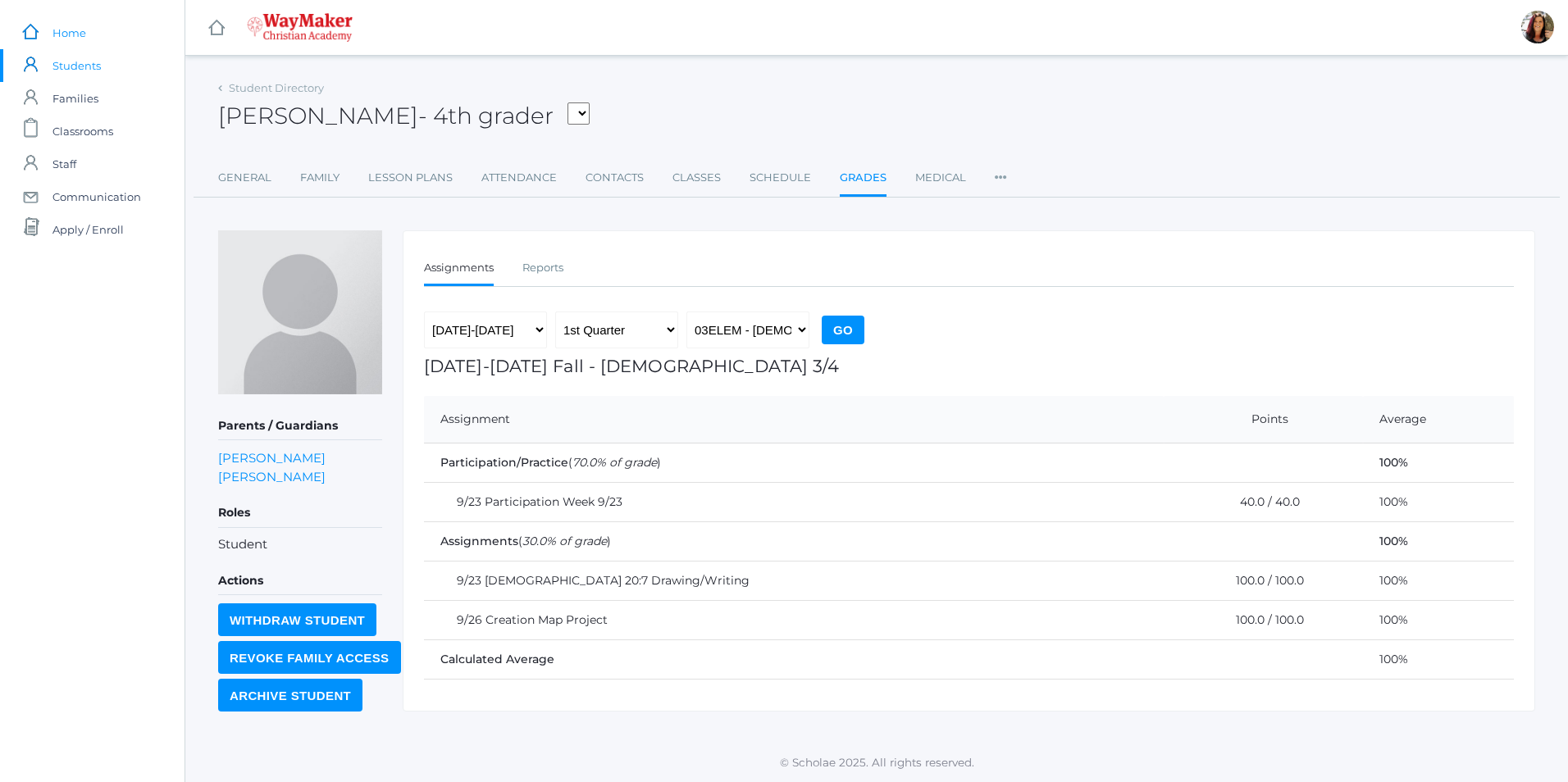
click at [40, 32] on link "icons/ui/navigation/home Created with Sketch. Home" at bounding box center [92, 33] width 185 height 33
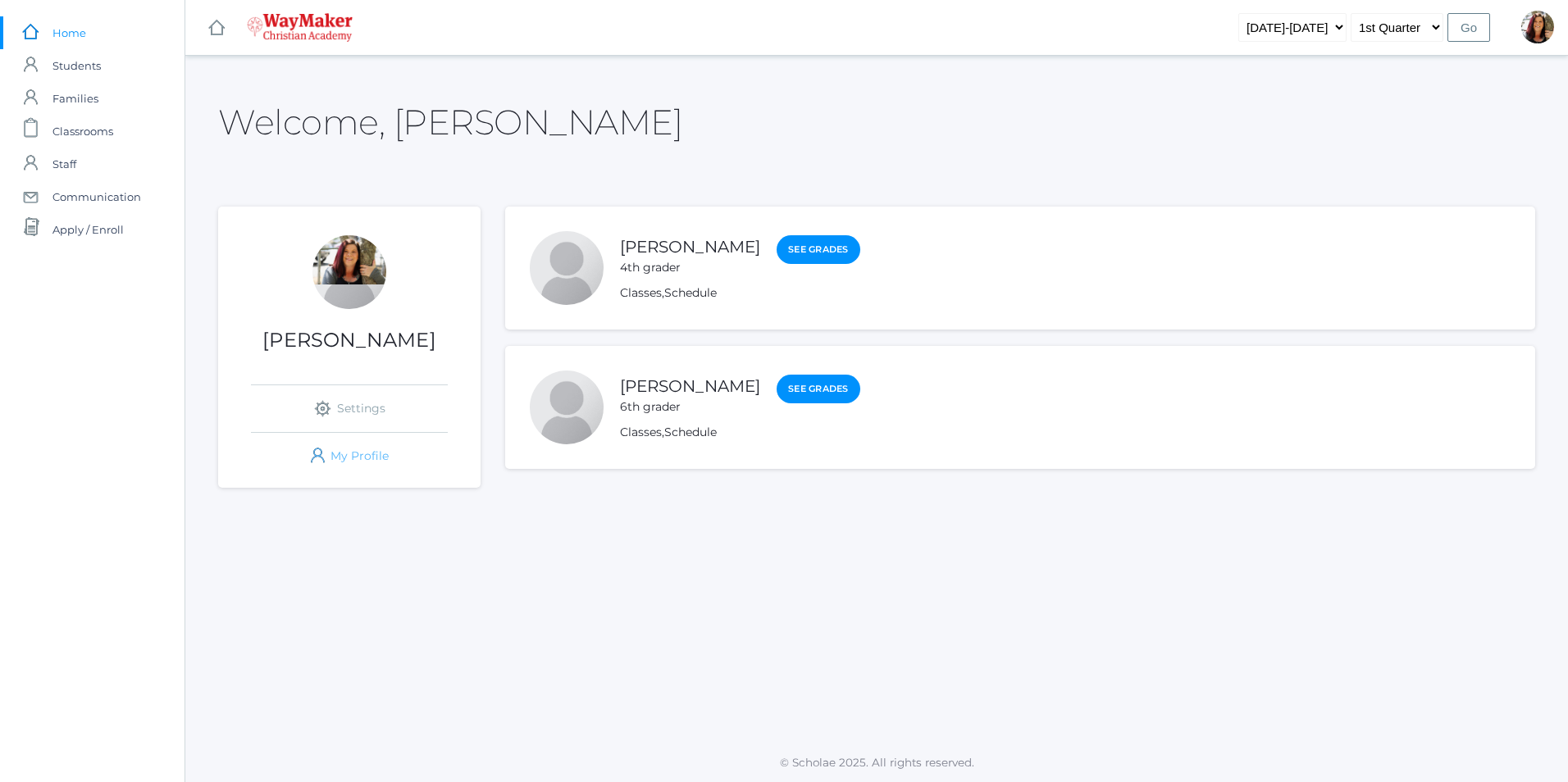
click at [338, 454] on link "icons/user/plain Created with Sketch. My Profile" at bounding box center [349, 456] width 196 height 46
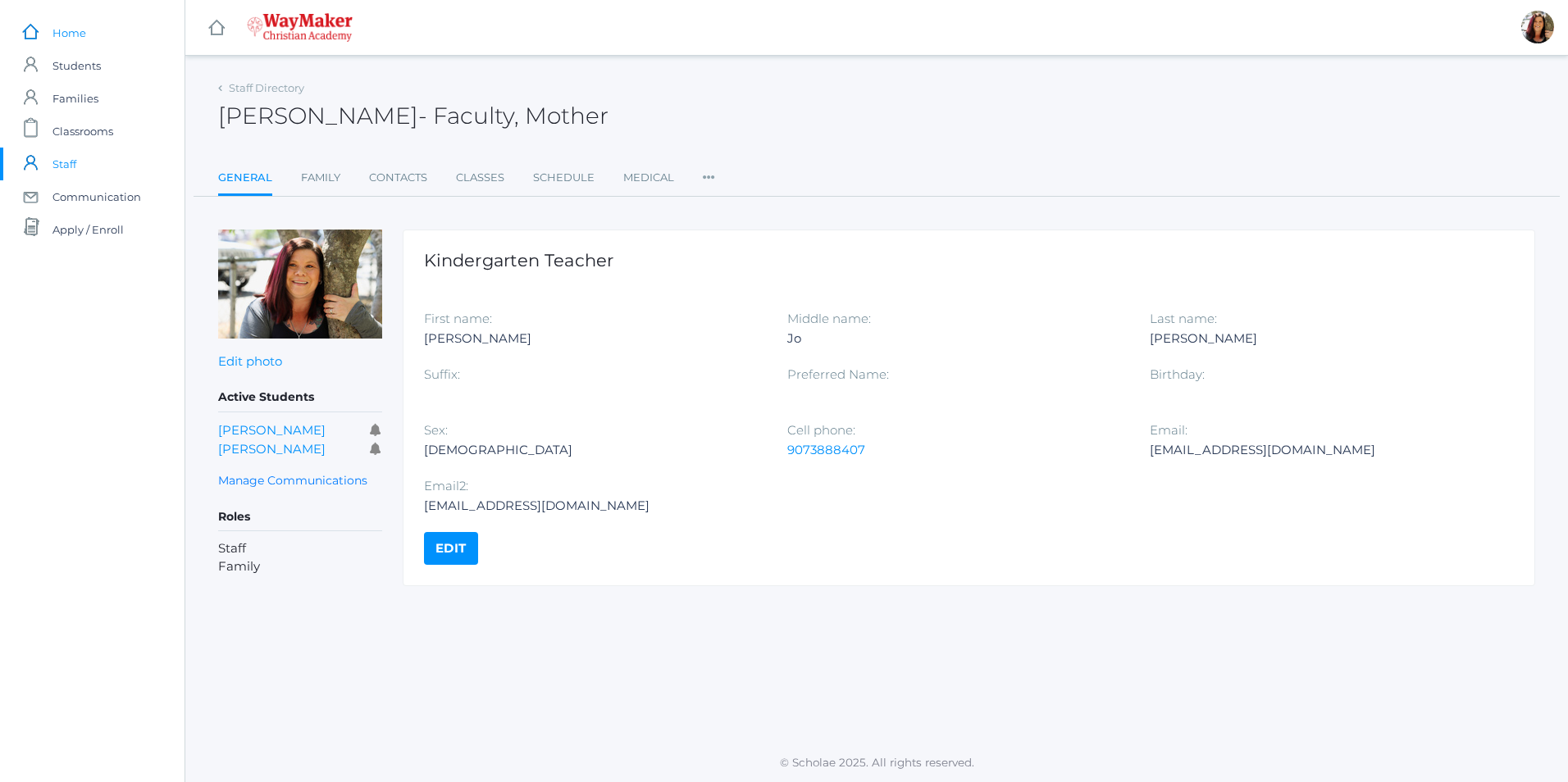
click at [51, 31] on link "icons/ui/navigation/home Created with Sketch. Home" at bounding box center [92, 33] width 185 height 33
